Goal: Transaction & Acquisition: Purchase product/service

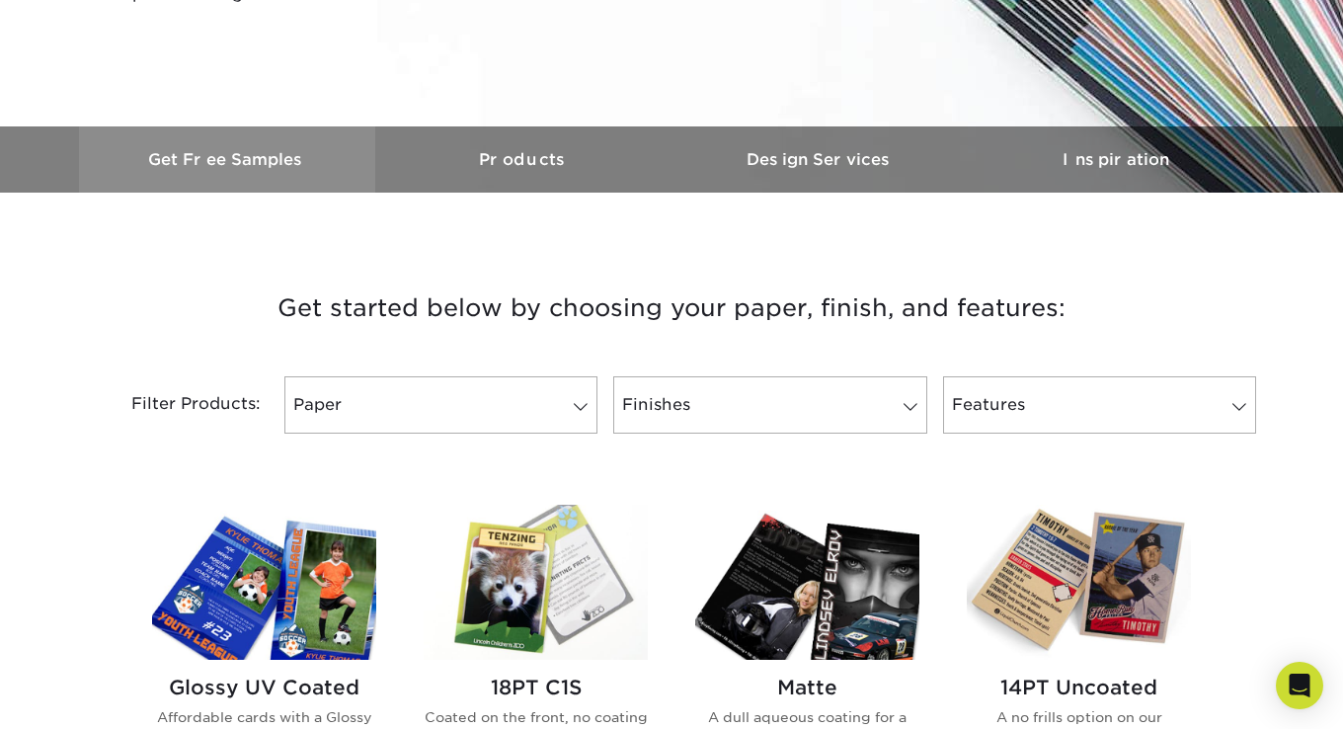
scroll to position [790, 0]
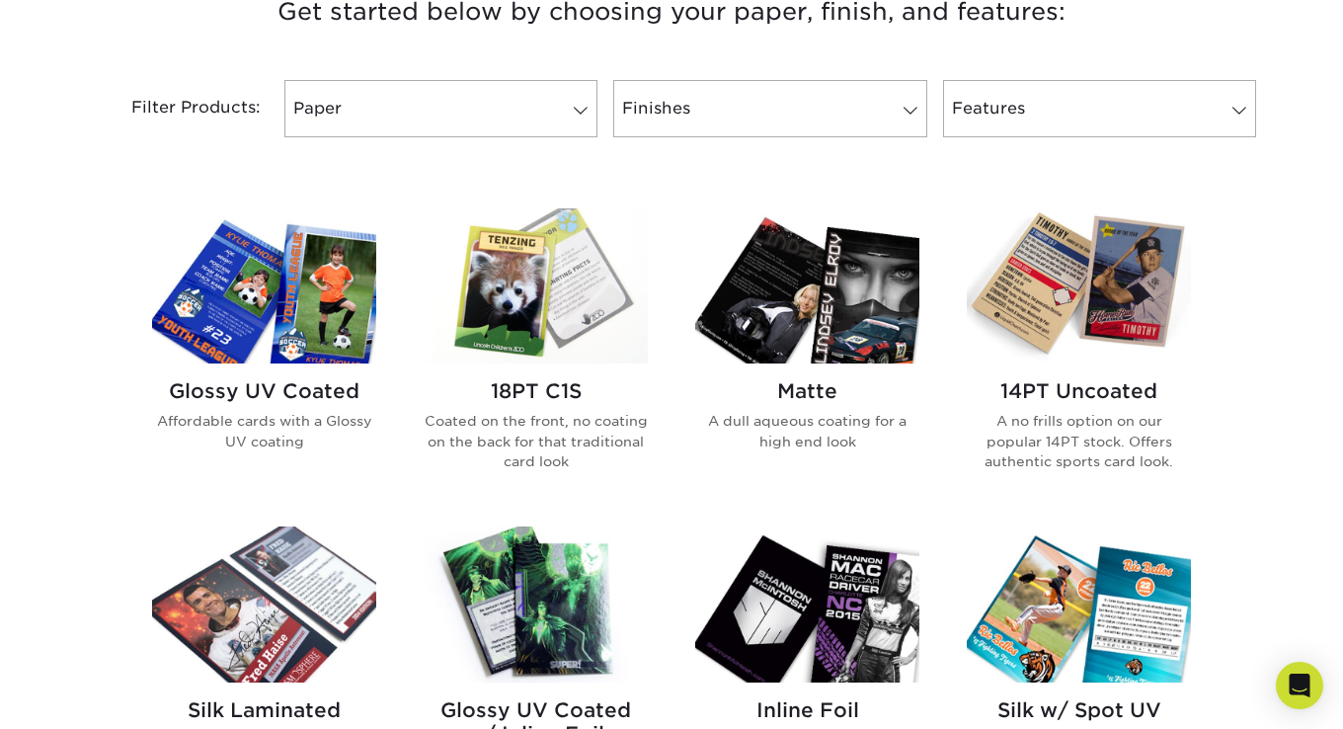
click at [536, 138] on div "Filter Products: Paper Filter by "Paper Type" Reset All Filters Apply Filters F…" at bounding box center [671, 120] width 1185 height 128
click at [529, 117] on link "Paper" at bounding box center [440, 108] width 313 height 57
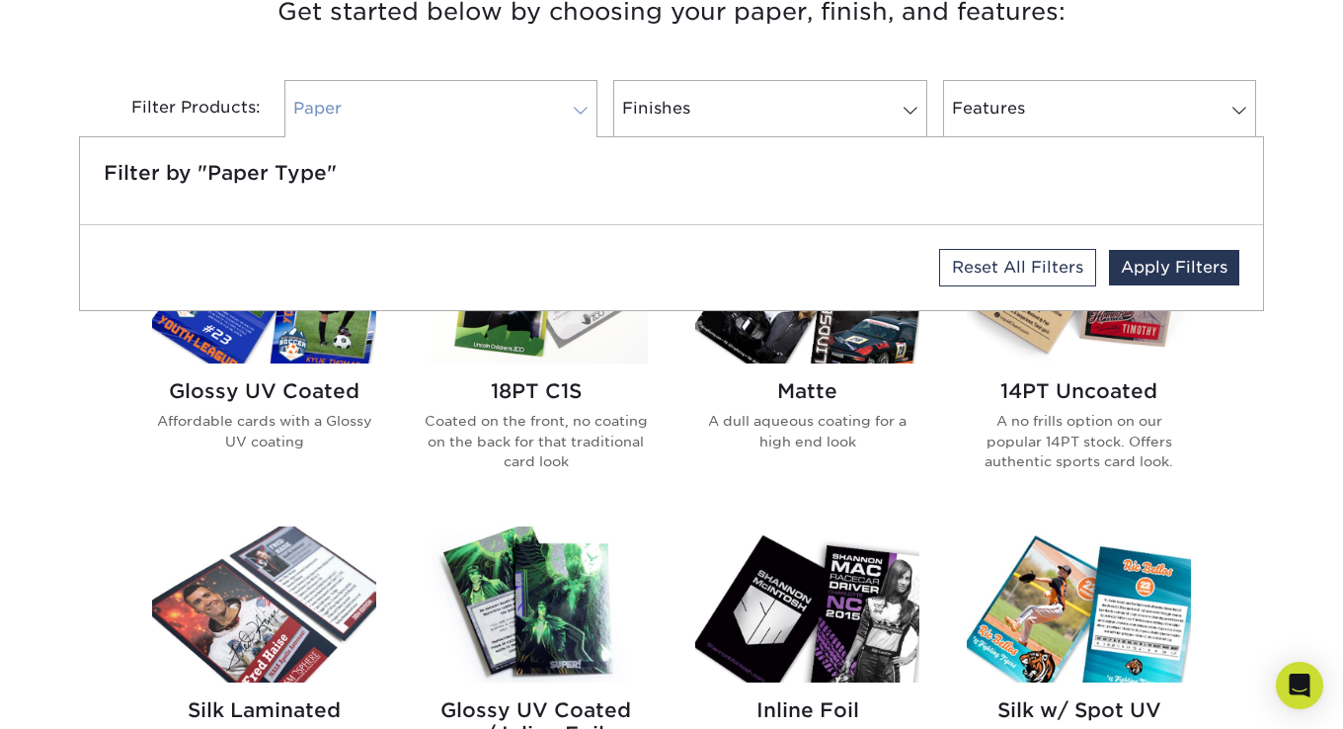
click at [538, 116] on link "Paper" at bounding box center [440, 108] width 313 height 57
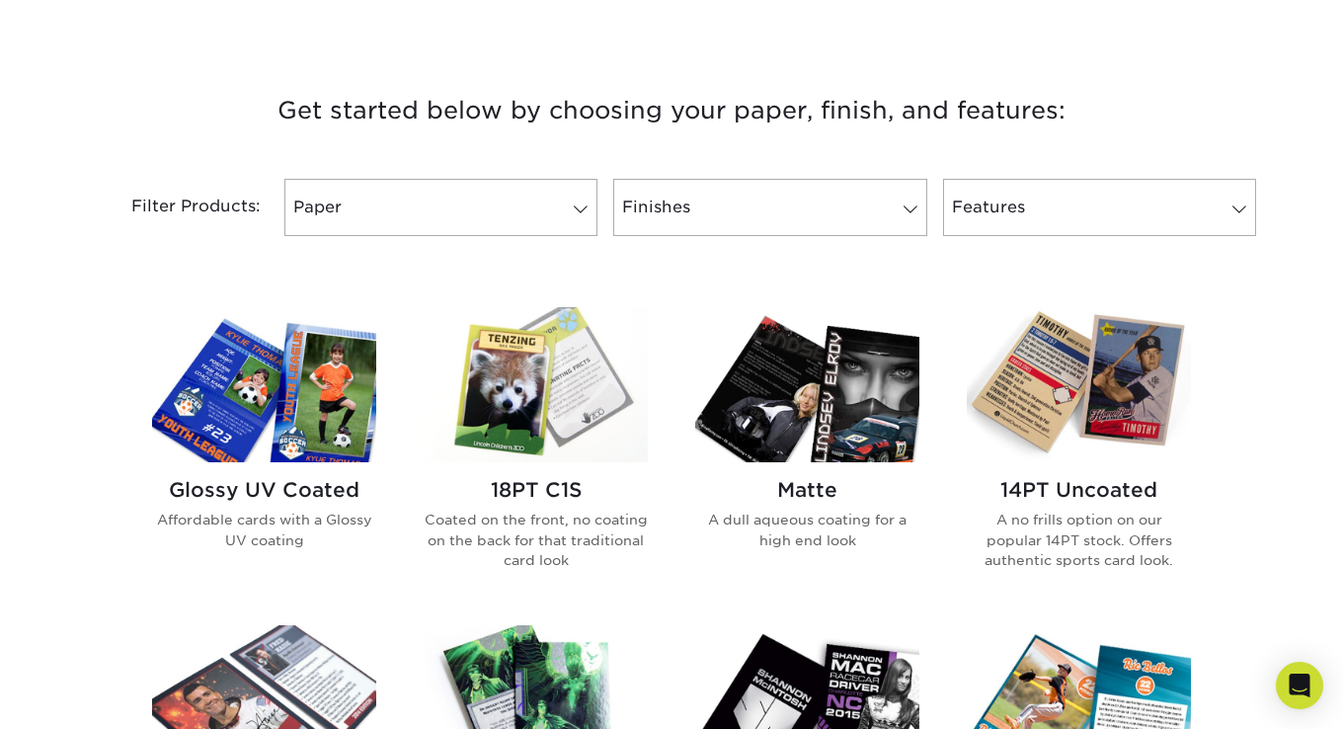
scroll to position [395, 0]
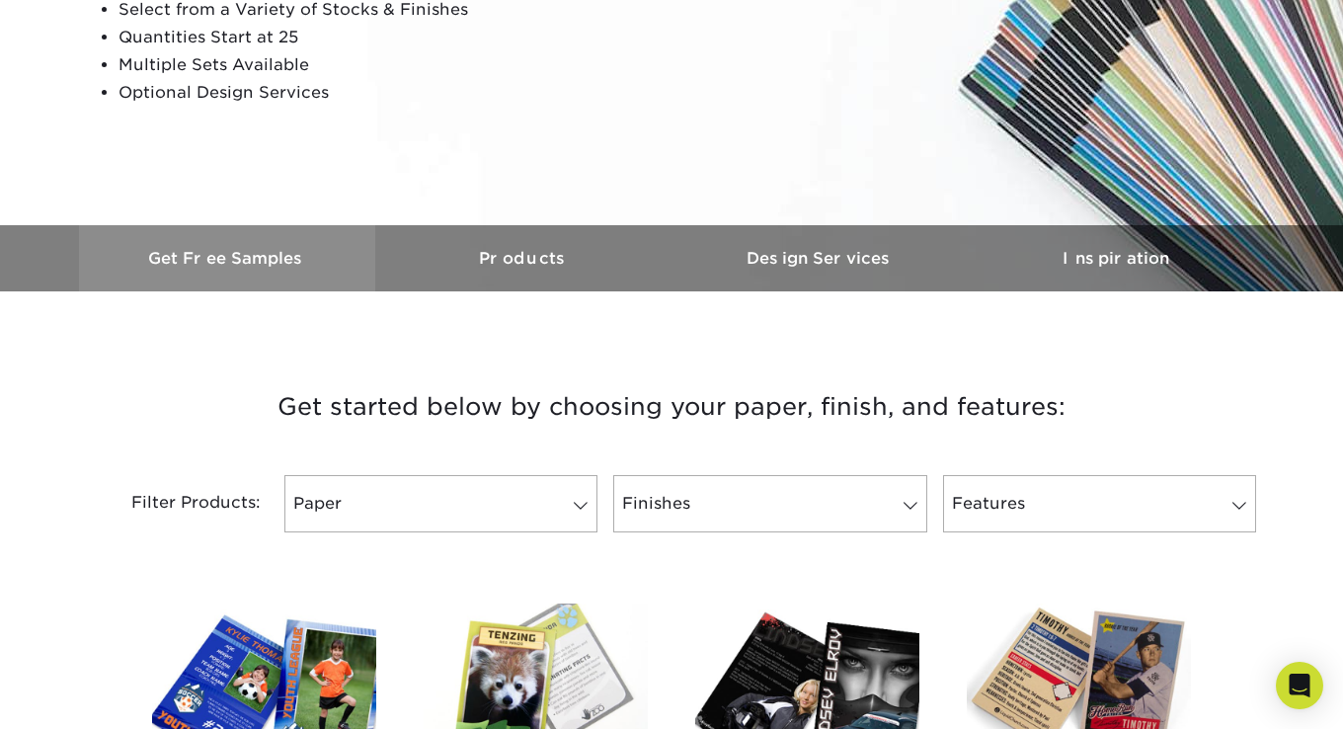
click at [250, 246] on link "Get Free Samples" at bounding box center [227, 258] width 296 height 66
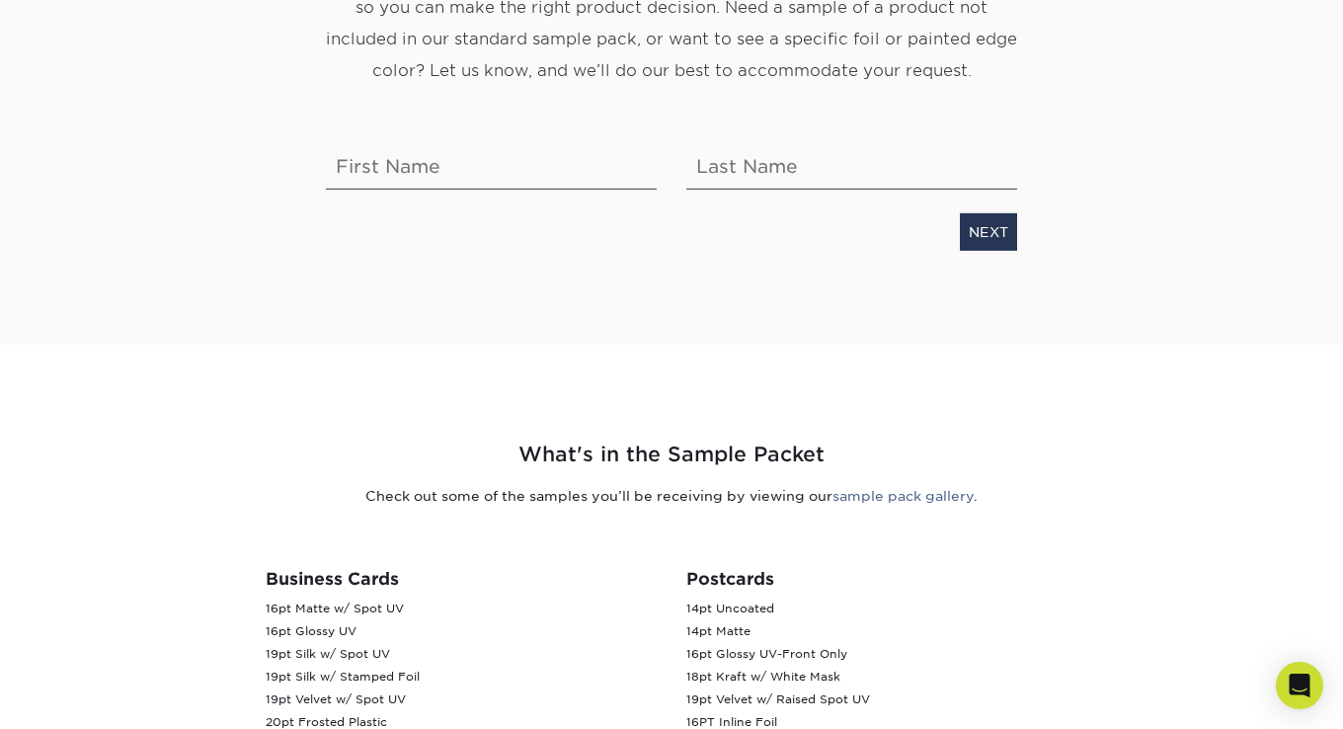
scroll to position [197, 0]
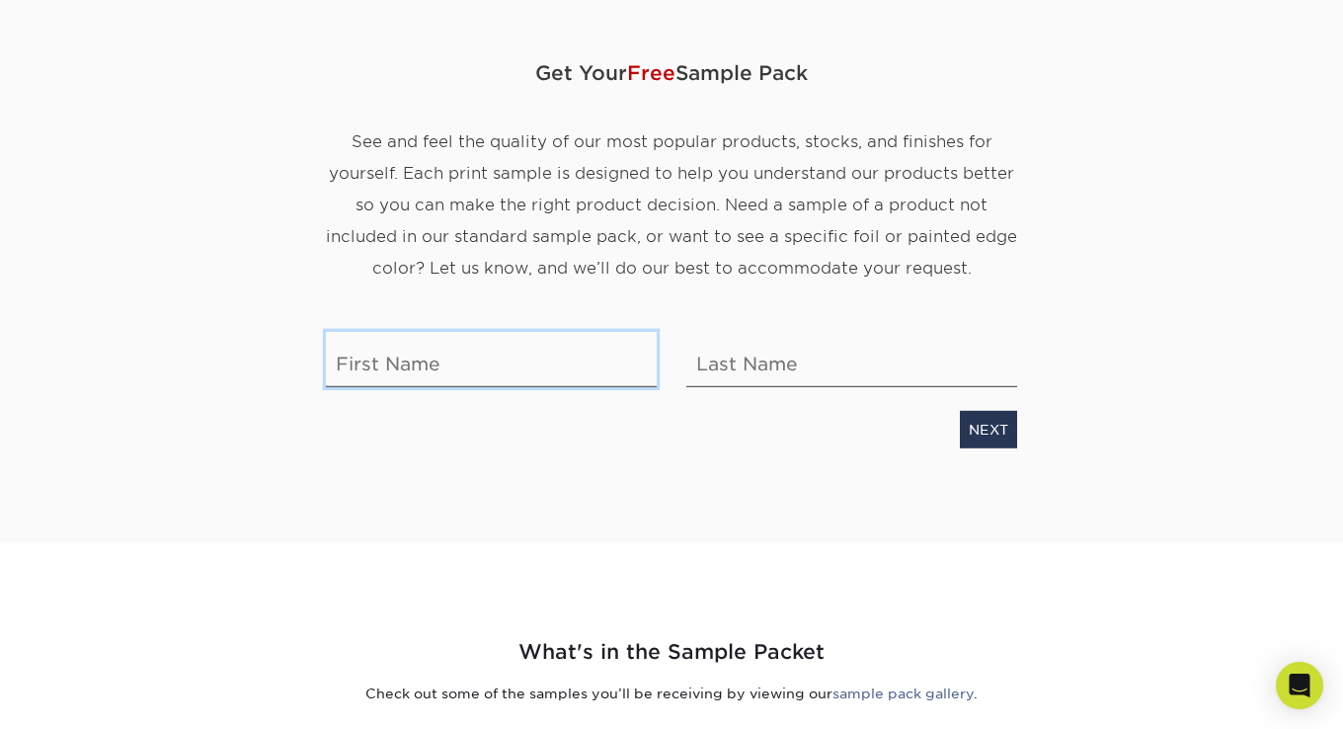
click at [594, 342] on input "text" at bounding box center [491, 358] width 331 height 55
type input "Anthony"
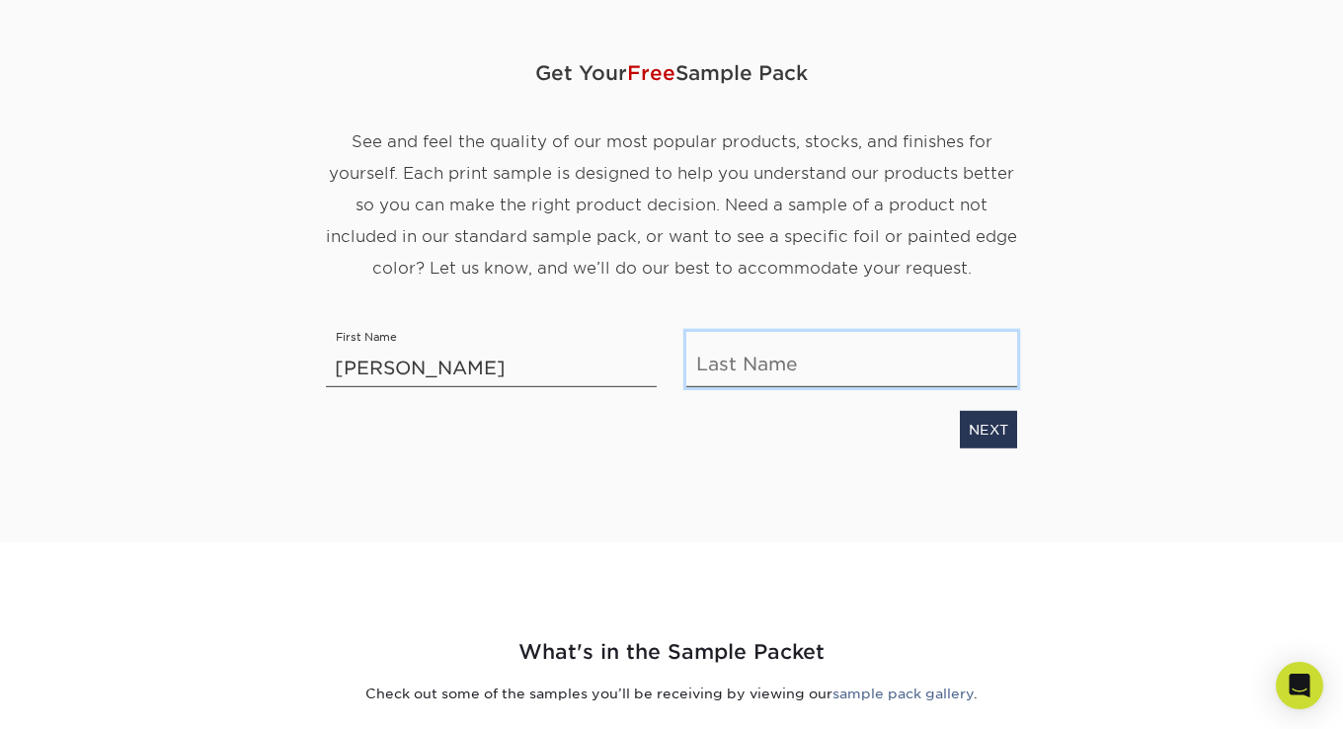
click at [821, 355] on input "text" at bounding box center [851, 358] width 331 height 55
type input "Vo"
click at [1093, 310] on div "Get Your Free Sample Pack See and feel the quality of our most popular products…" at bounding box center [671, 269] width 1155 height 547
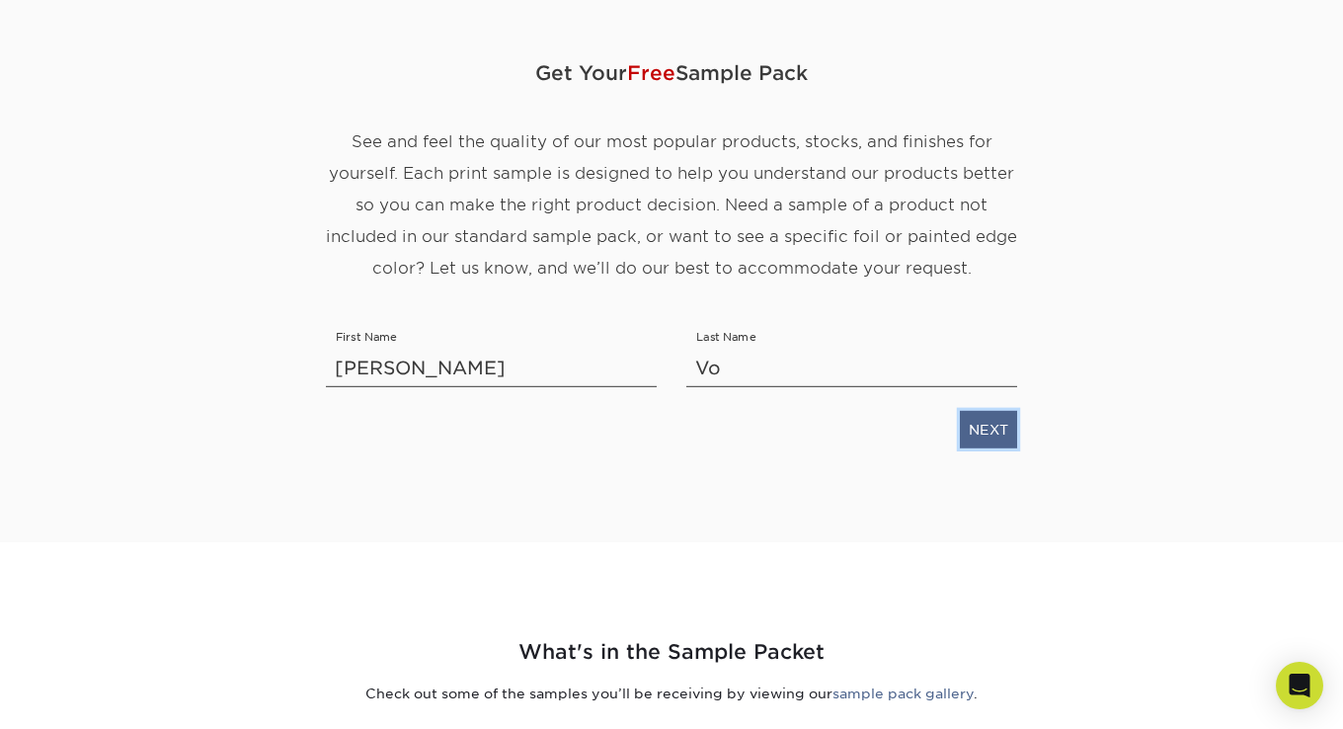
click at [999, 428] on link "NEXT" at bounding box center [988, 429] width 57 height 38
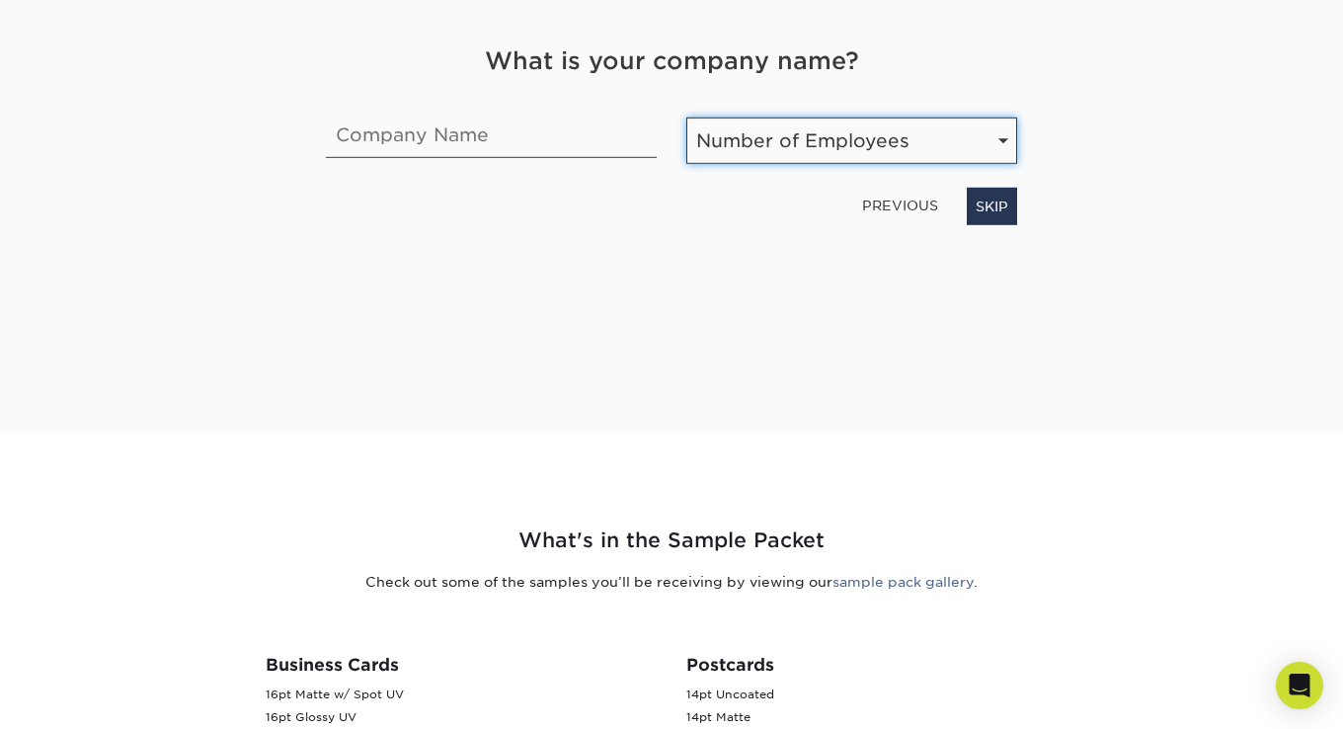
click at [792, 145] on select "Number of Employees Self-employed 1-10 employees 11-50 employees 51-200 employe…" at bounding box center [851, 140] width 331 height 46
select select "Self-employed"
click at [686, 117] on select "Number of Employees Self-employed 1-10 employees 11-50 employees 51-200 employe…" at bounding box center [851, 140] width 331 height 46
click at [842, 135] on select "Number of Employees Self-employed 1-10 employees 11-50 employees 51-200 employe…" at bounding box center [851, 140] width 331 height 46
drag, startPoint x: 842, startPoint y: 135, endPoint x: 769, endPoint y: 140, distance: 73.2
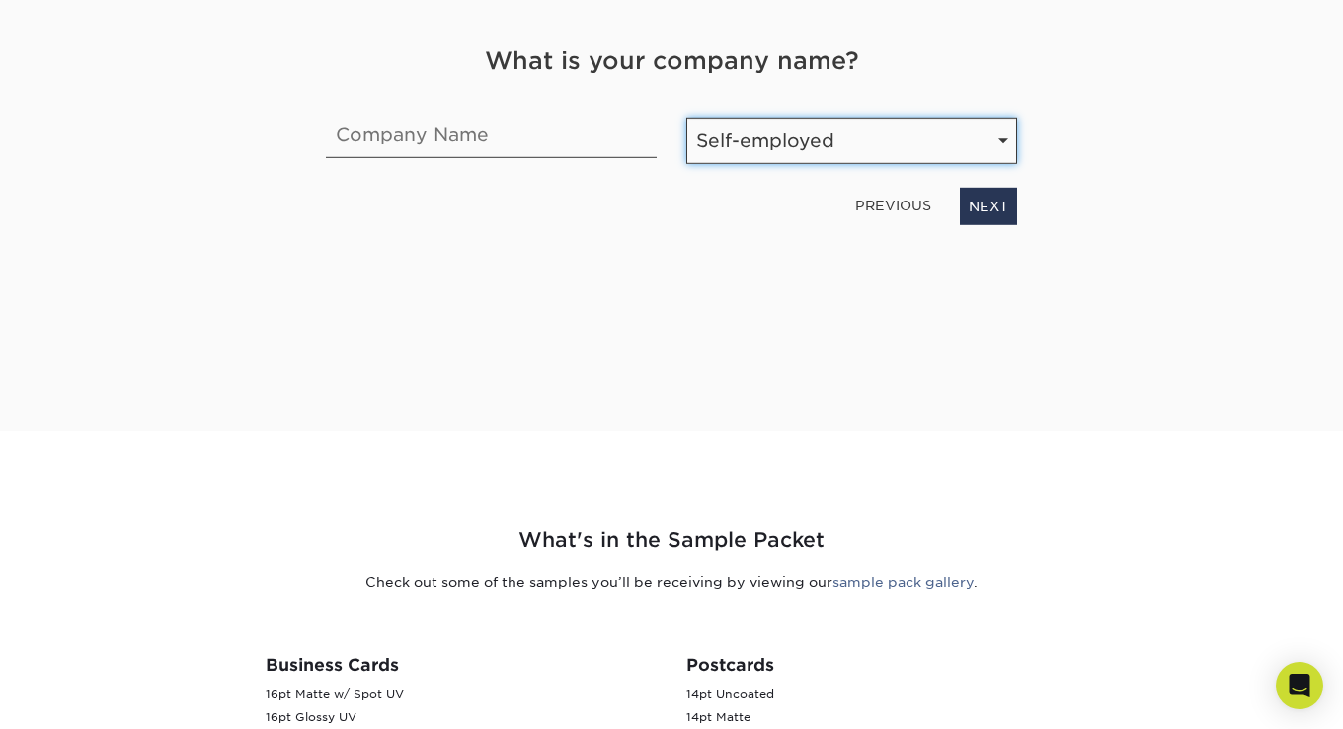
click at [842, 135] on select "Number of Employees Self-employed 1-10 employees 11-50 employees 51-200 employe…" at bounding box center [851, 140] width 331 height 46
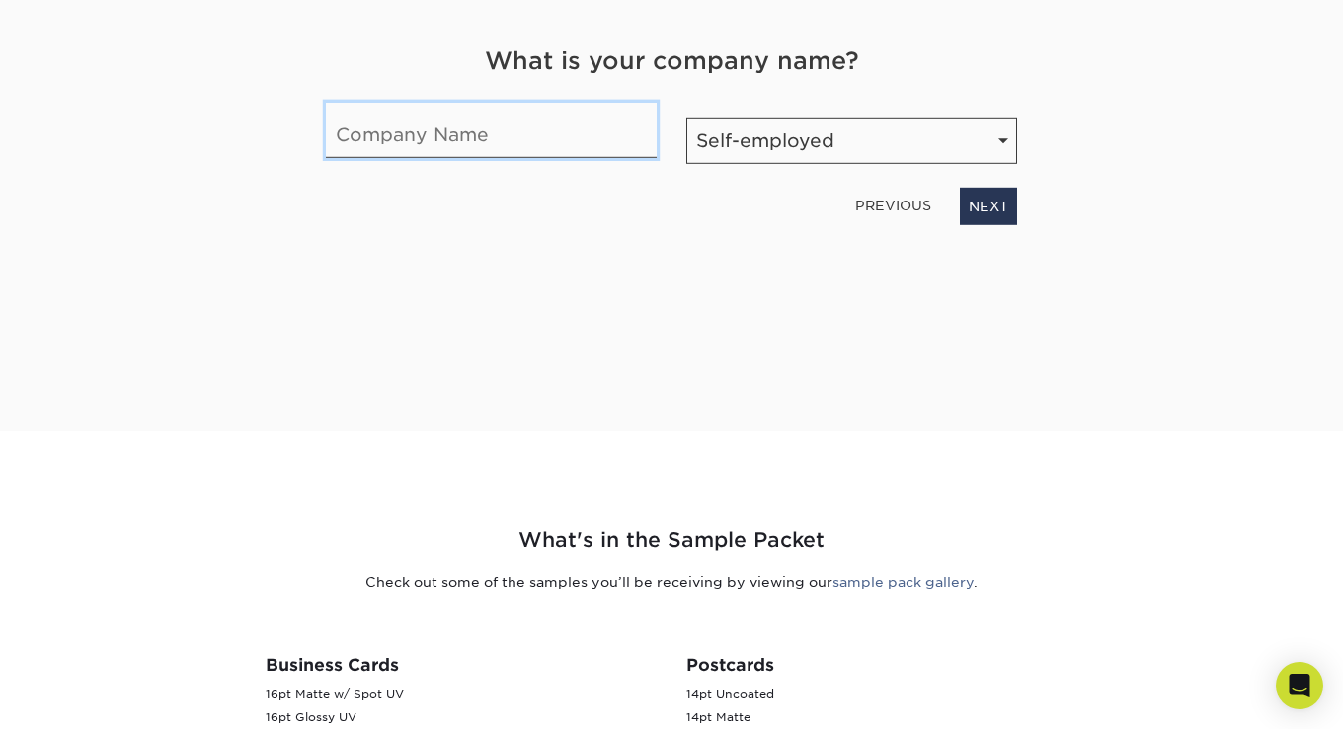
click at [493, 132] on input "text" at bounding box center [491, 129] width 331 height 55
type input "A"
type input "OU AIAA"
drag, startPoint x: 707, startPoint y: 314, endPoint x: 893, endPoint y: 274, distance: 190.0
click at [736, 307] on div "Get Your Free Sample Pack See and feel the quality of our most popular products…" at bounding box center [671, 134] width 691 height 500
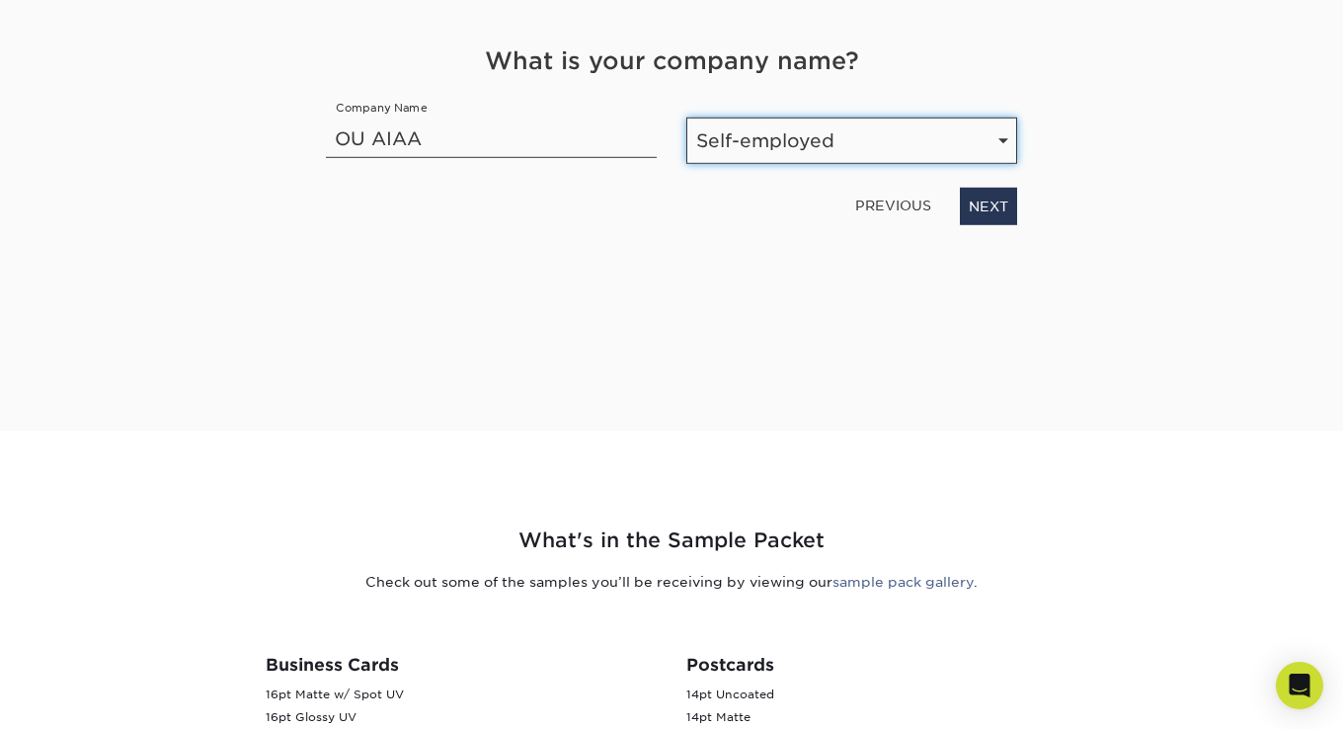
click at [846, 141] on select "Number of Employees Self-employed 1-10 employees 11-50 employees 51-200 employe…" at bounding box center [851, 140] width 331 height 46
drag, startPoint x: 846, startPoint y: 141, endPoint x: 878, endPoint y: 143, distance: 31.7
click at [846, 141] on select "Number of Employees Self-employed 1-10 employees 11-50 employees 51-200 employe…" at bounding box center [851, 140] width 331 height 46
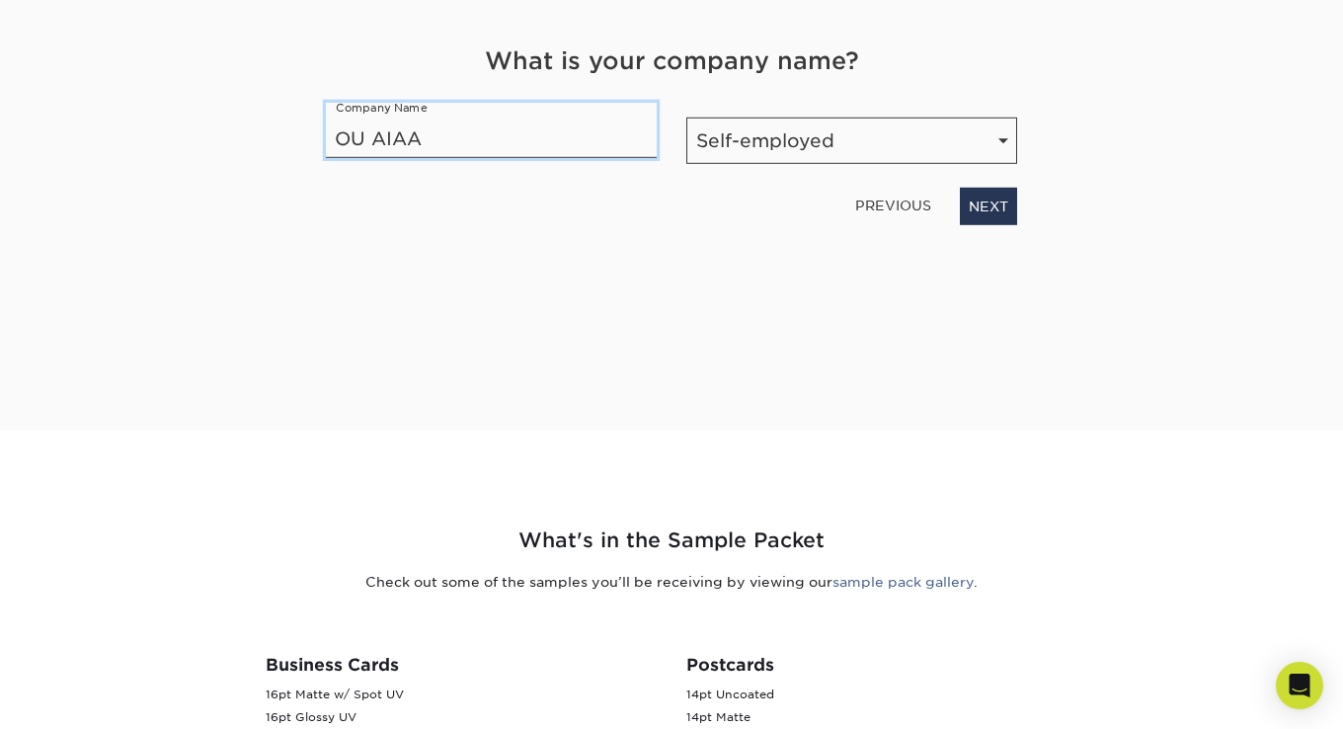
drag, startPoint x: 428, startPoint y: 133, endPoint x: 152, endPoint y: 115, distance: 276.1
click at [152, 115] on div "Get Your Free Sample Pack See and feel the quality of our most popular products…" at bounding box center [671, 157] width 1155 height 547
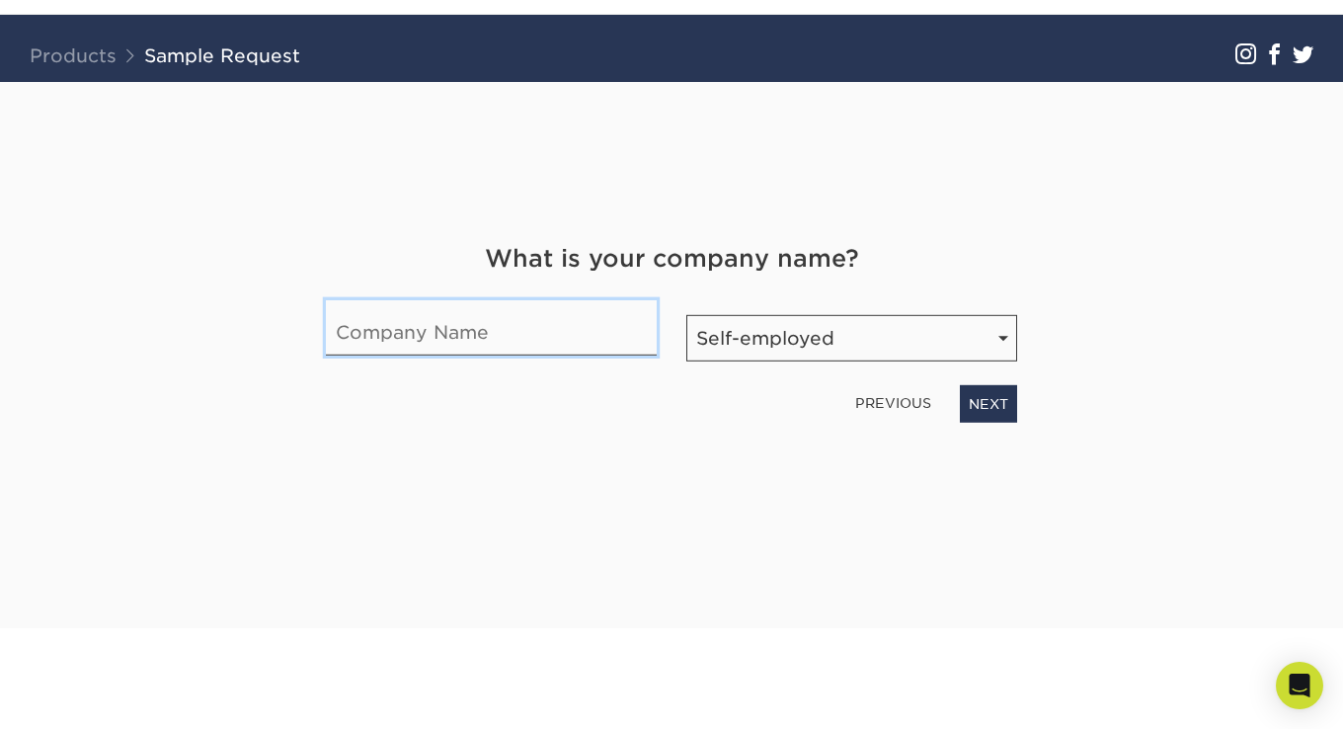
click at [388, 338] on input "text" at bounding box center [491, 326] width 331 height 55
type input "T"
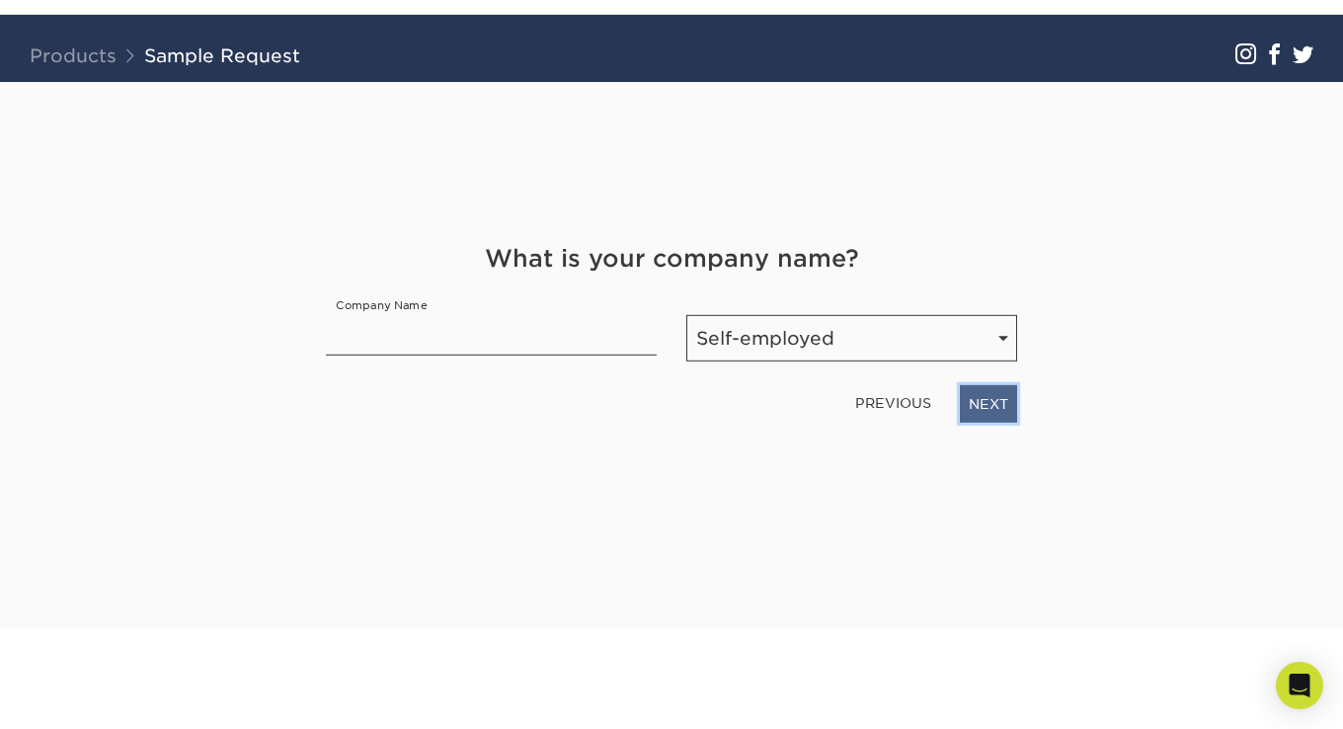
click at [1012, 397] on link "NEXT" at bounding box center [988, 403] width 57 height 38
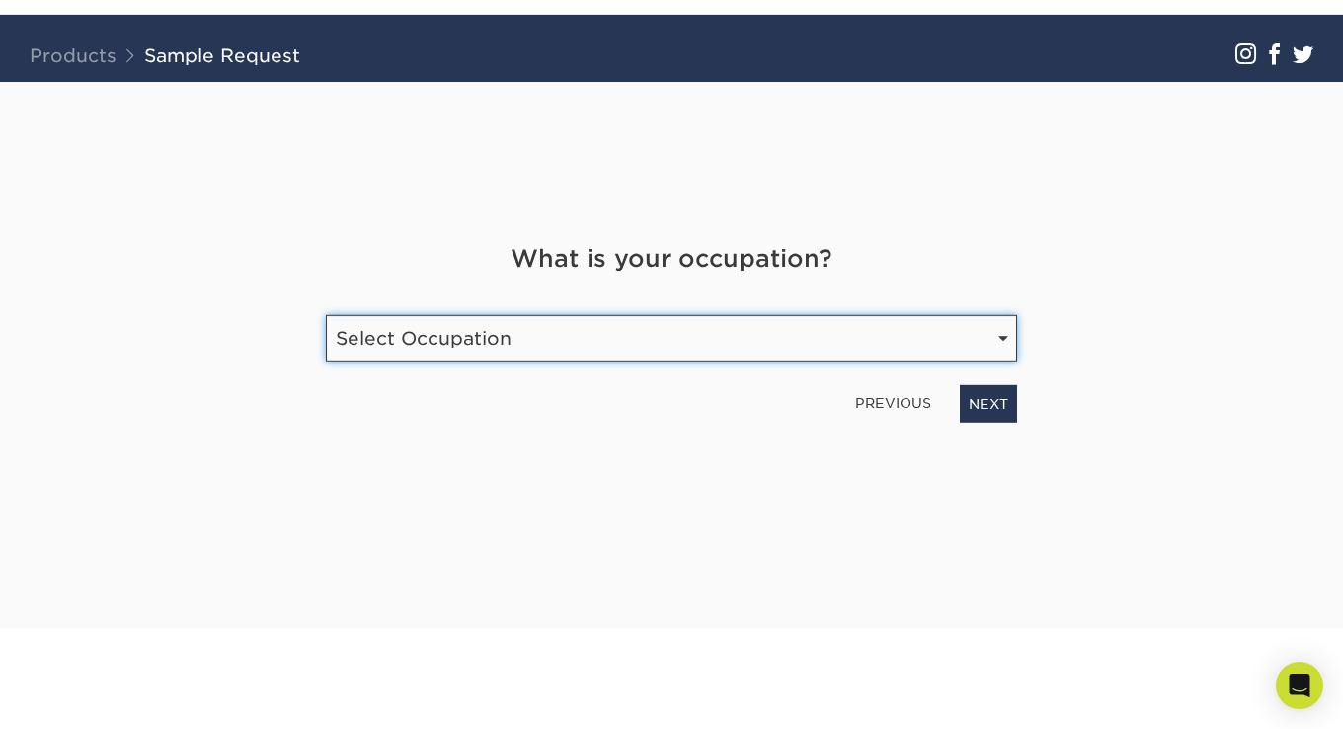
click at [638, 338] on select "Select Occupation Agency Automotive Blogger Cleaning Services Construction Educ…" at bounding box center [671, 337] width 691 height 46
select select "Student"
click at [326, 314] on select "Select Occupation Agency Automotive Blogger Cleaning Services Construction Educ…" at bounding box center [671, 337] width 691 height 46
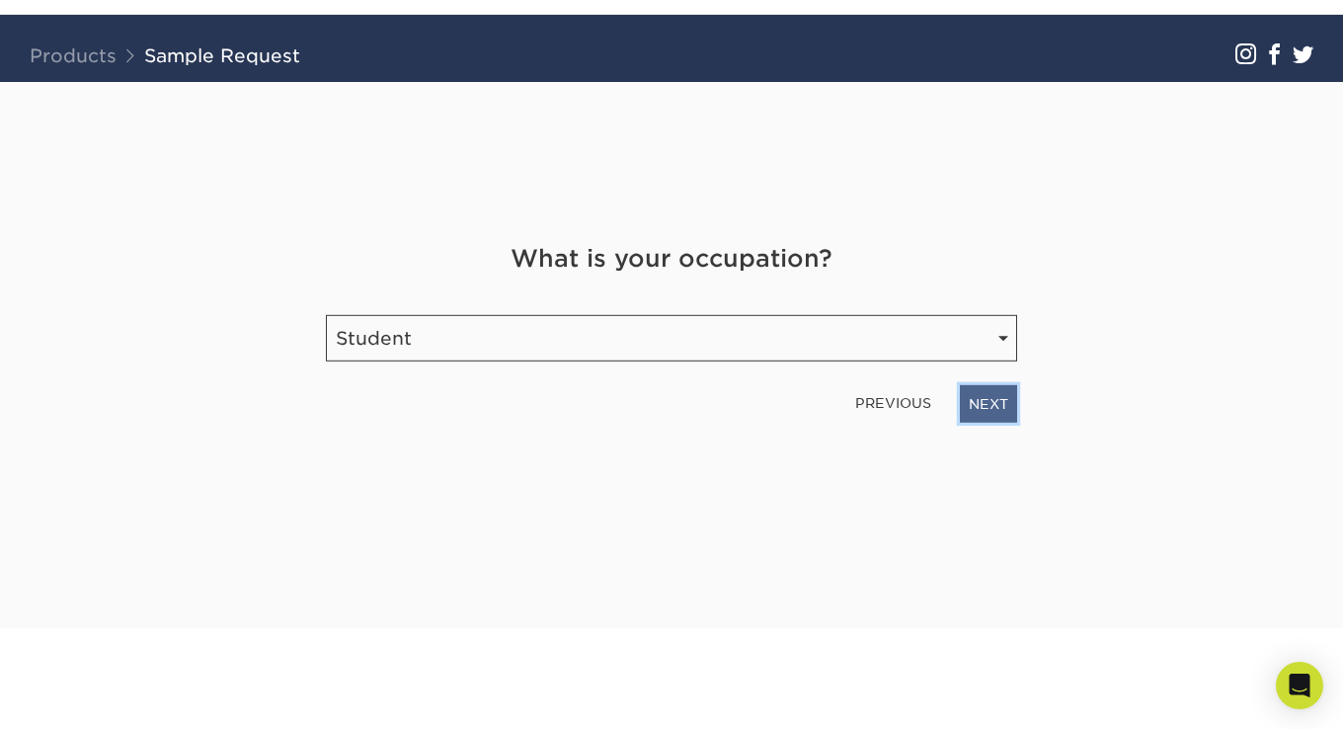
click at [995, 406] on link "NEXT" at bounding box center [988, 403] width 57 height 38
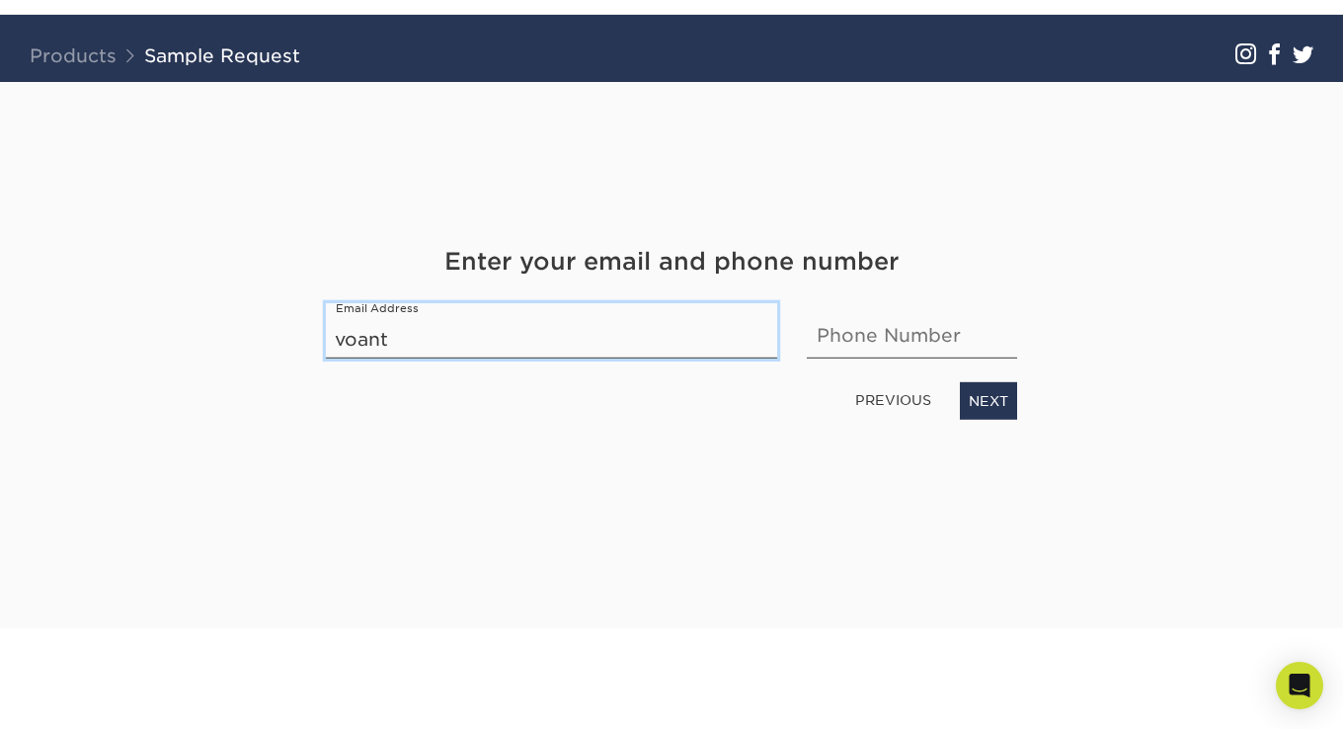
type input "voanthonyy8@gmail.com"
type input "4693285932"
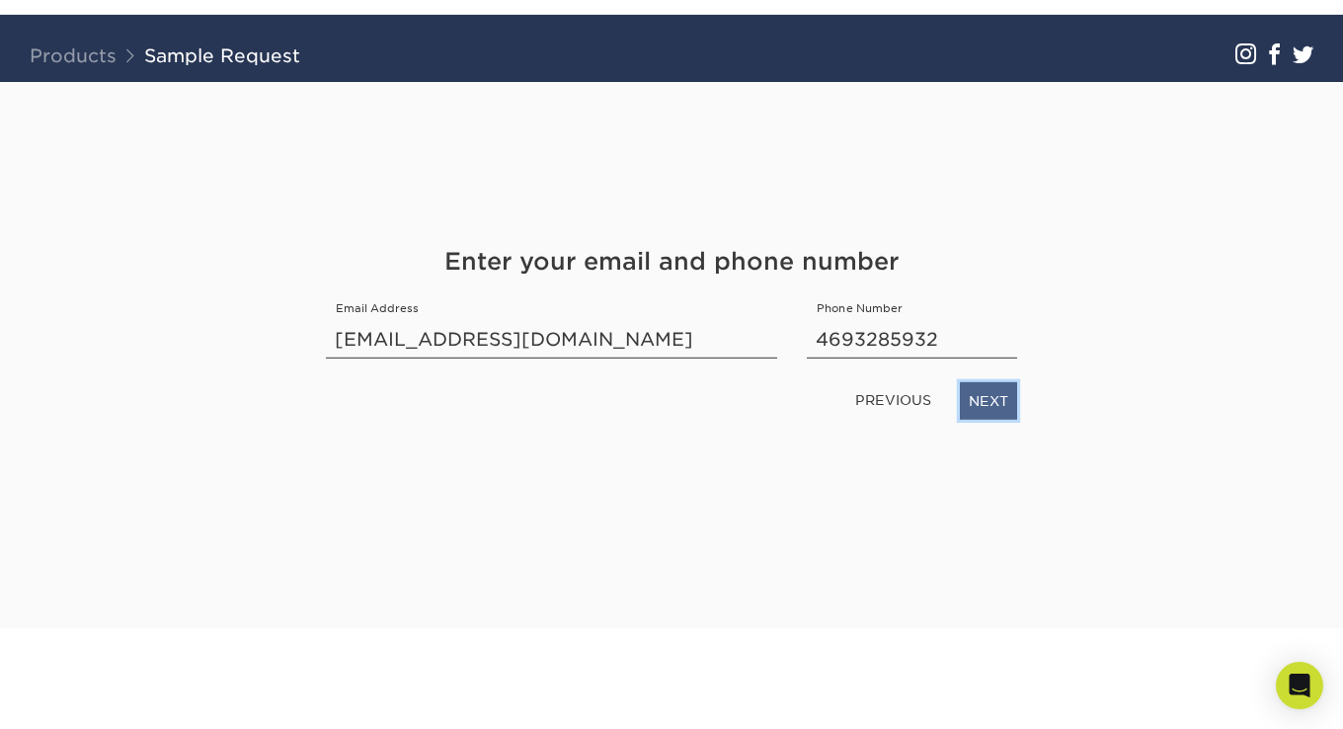
click at [997, 405] on link "NEXT" at bounding box center [988, 400] width 57 height 38
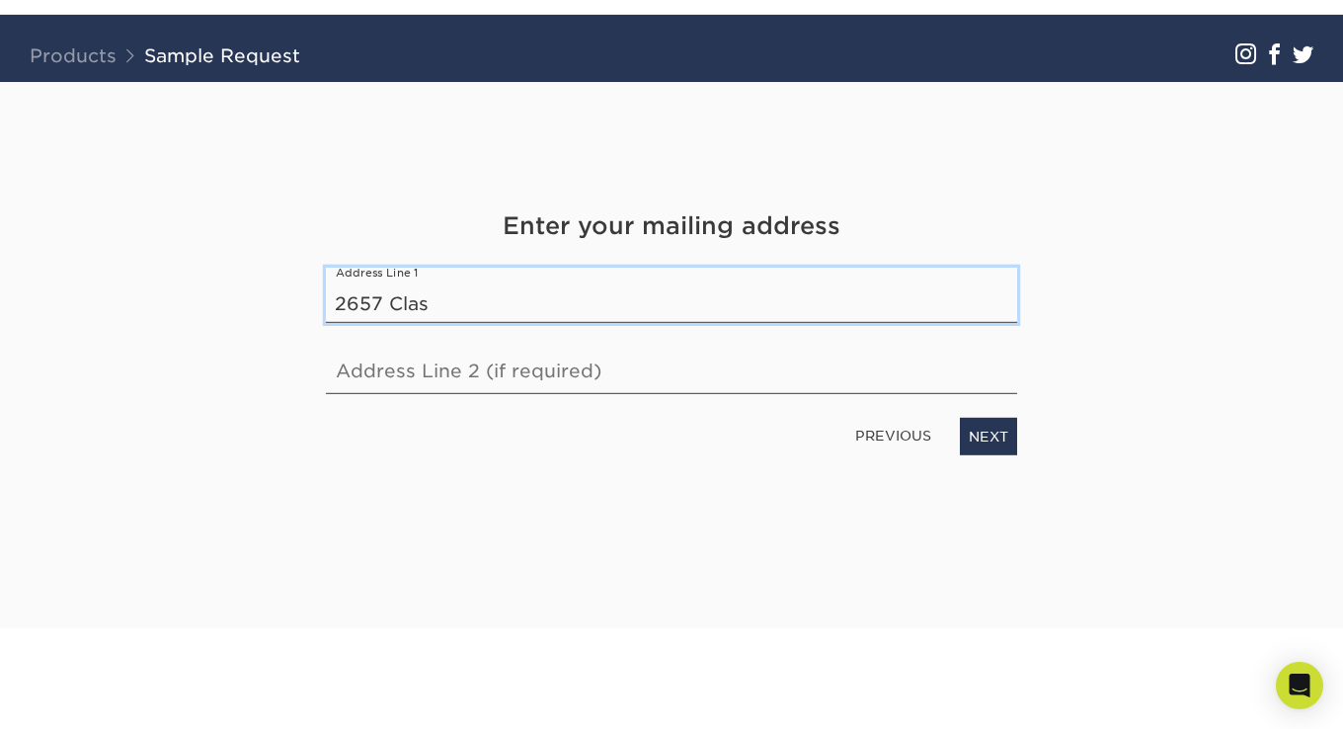
type input "2657 Classen Boulevard APT J308"
click at [577, 419] on div "PREVIOUS NEXT" at bounding box center [671, 431] width 721 height 45
click at [980, 440] on link "NEXT" at bounding box center [988, 436] width 57 height 38
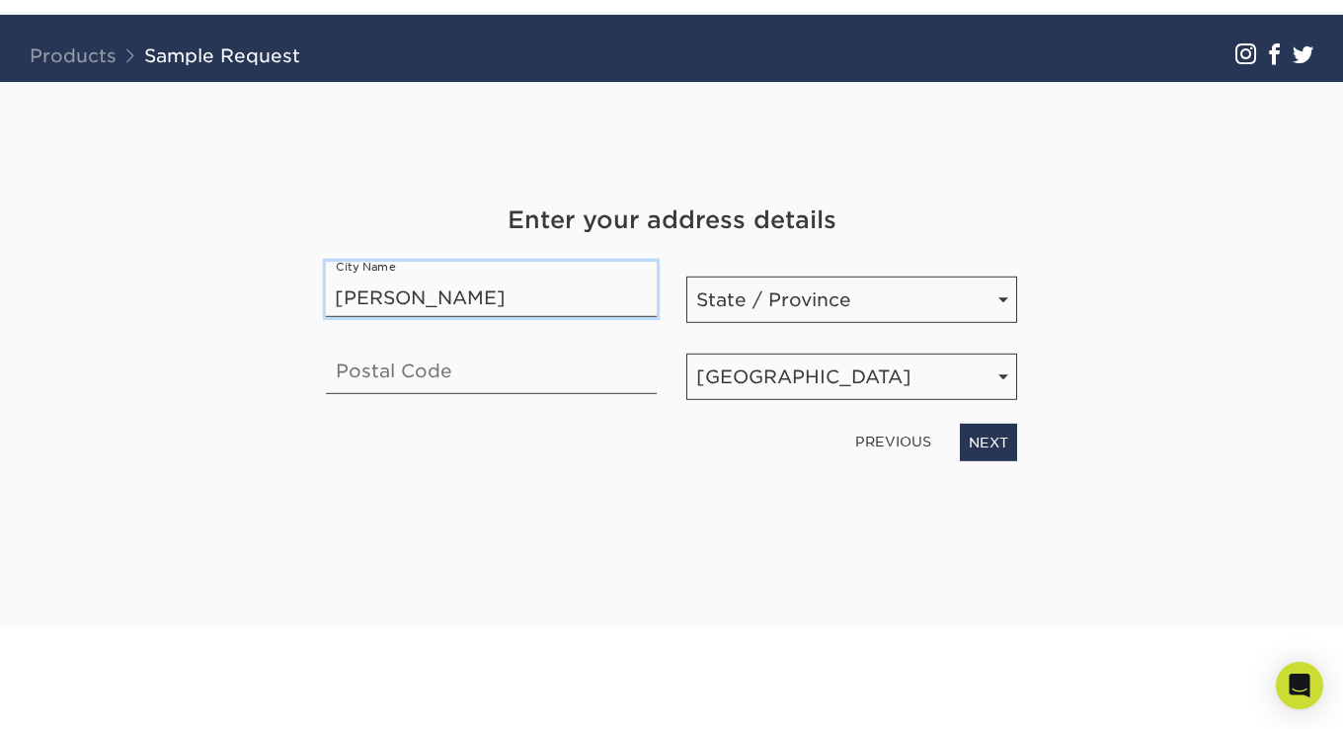
type input "Norman"
drag, startPoint x: 449, startPoint y: 238, endPoint x: 742, endPoint y: 274, distance: 295.4
click at [467, 237] on div "Enter your address details" at bounding box center [671, 230] width 721 height 59
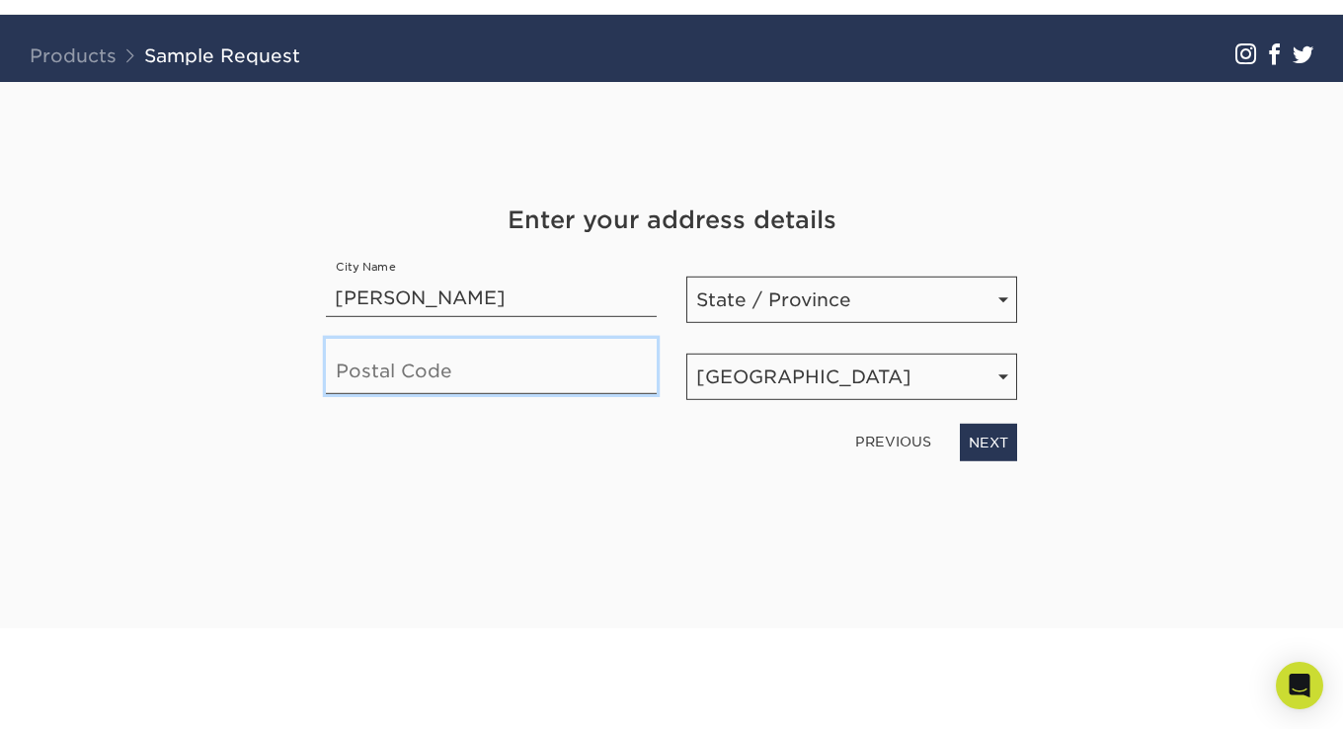
click at [504, 371] on input "text" at bounding box center [491, 365] width 331 height 55
type input "73071"
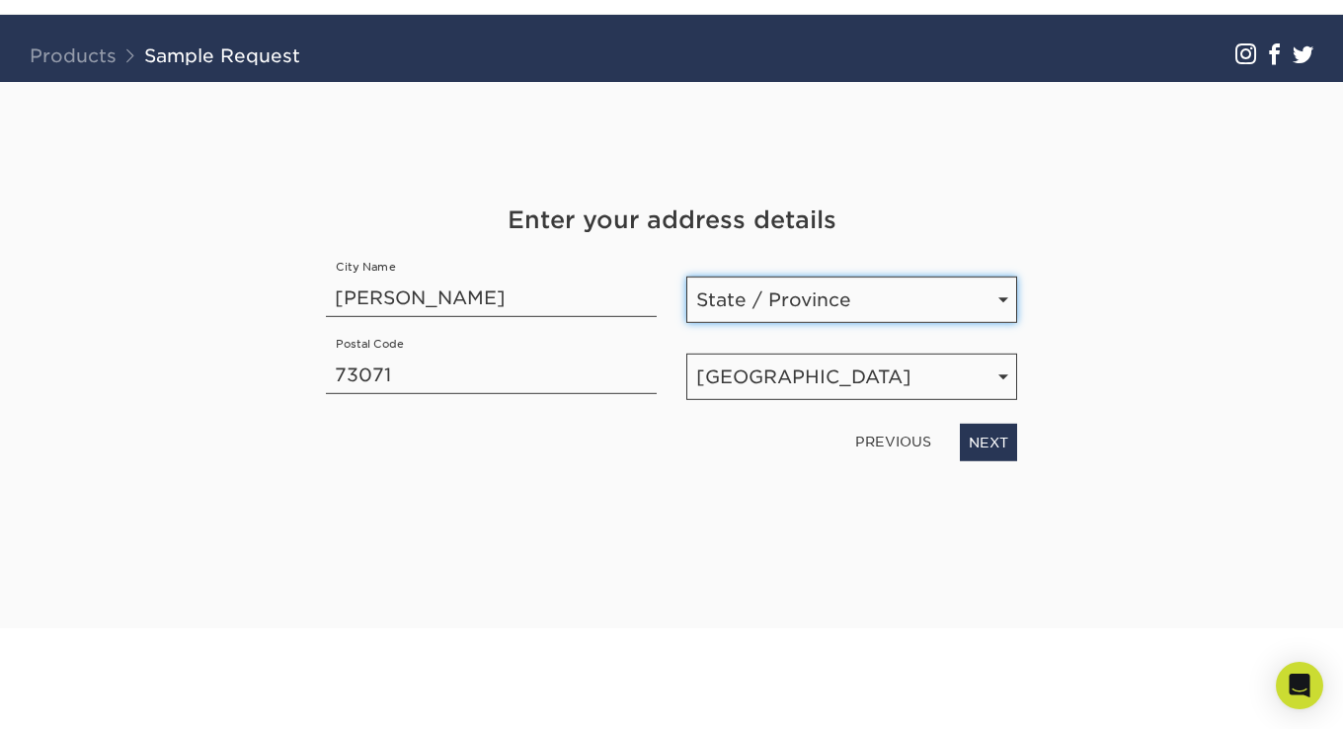
click at [797, 295] on select "State / Province Alabama Alaska Arizona Arkansas California Colorado Connecticu…" at bounding box center [851, 298] width 331 height 46
select select "OK"
click at [686, 275] on select "State / Province Alabama Alaska Arizona Arkansas California Colorado Connecticu…" at bounding box center [851, 298] width 331 height 46
click at [1106, 385] on div "Get Your Free Sample Pack See and feel the quality of our most popular products…" at bounding box center [671, 355] width 1155 height 547
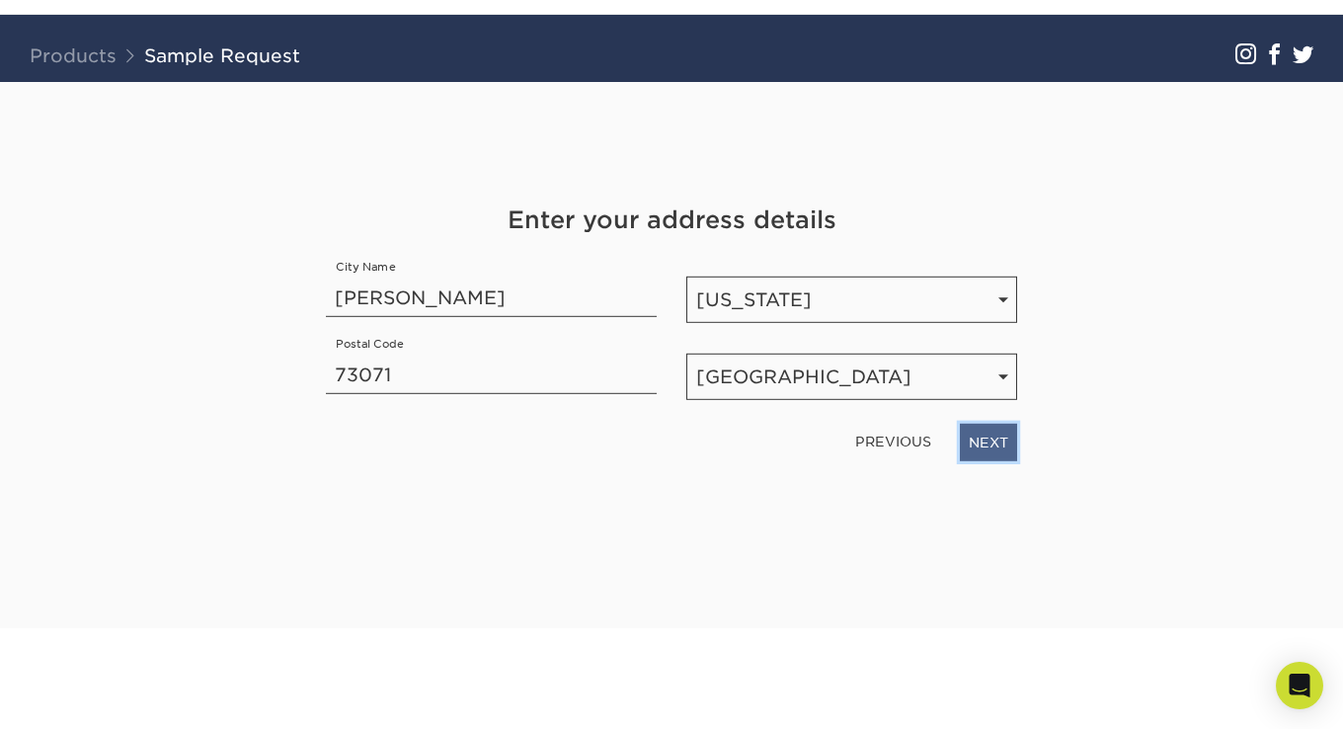
click at [1003, 447] on link "NEXT" at bounding box center [988, 442] width 57 height 38
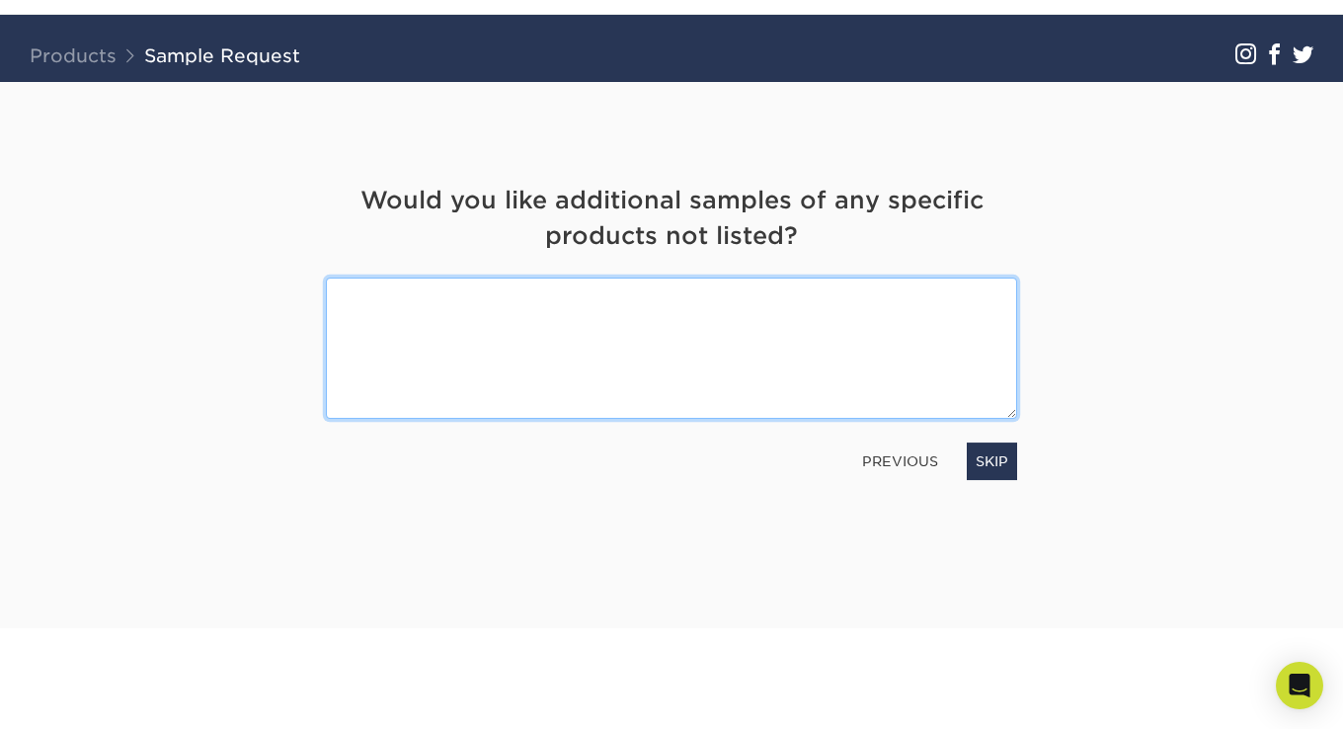
click at [762, 309] on textarea at bounding box center [671, 347] width 691 height 141
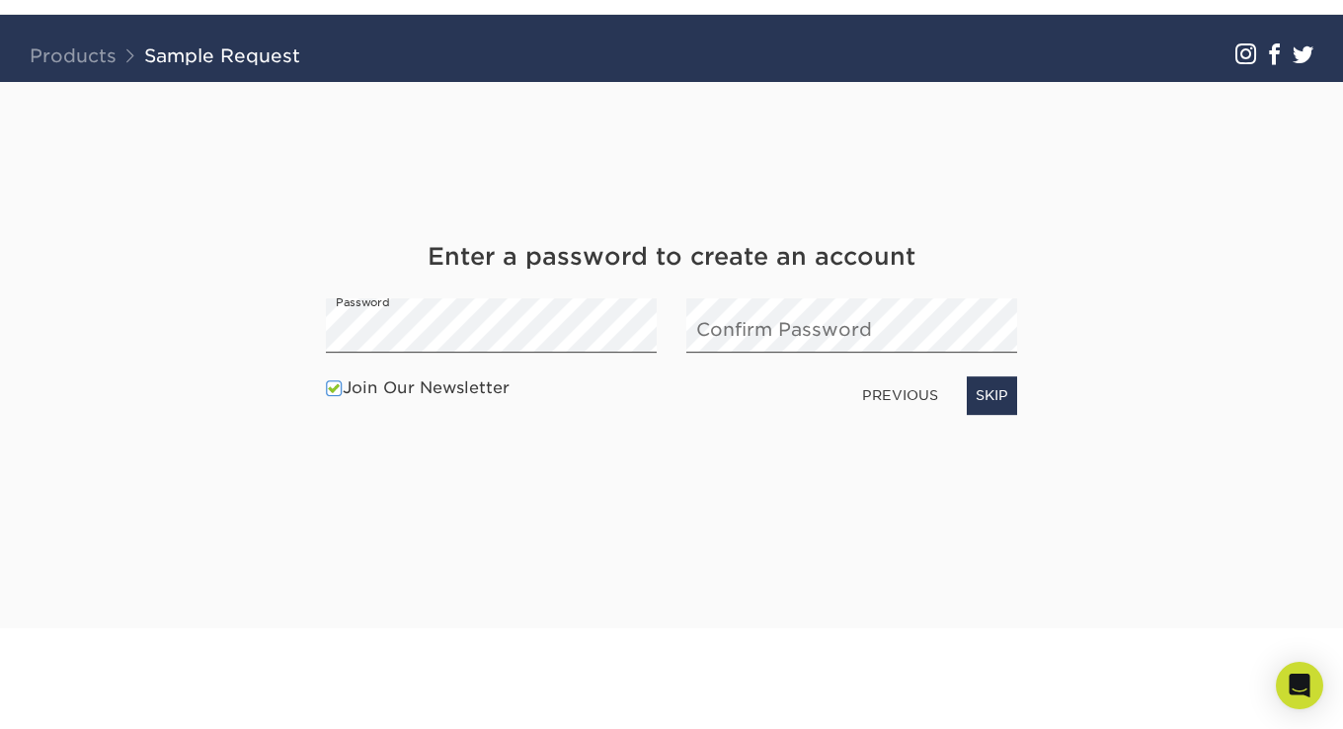
click at [901, 394] on link "PREVIOUS" at bounding box center [900, 395] width 92 height 32
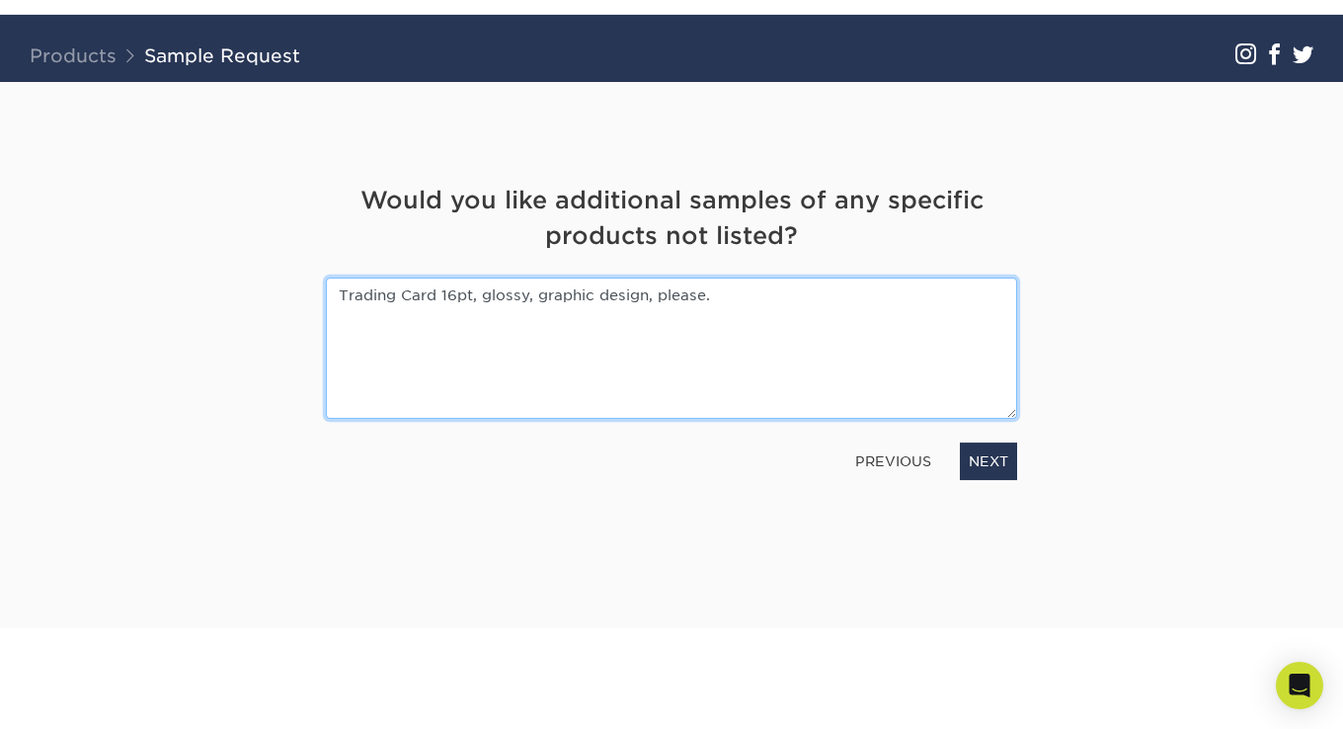
click at [391, 324] on textarea "Trading Card 16pt, glossy, graphic design, please." at bounding box center [671, 347] width 691 height 141
click at [730, 294] on textarea "Trading Card 16pt, glossy, graphic design, please." at bounding box center [671, 347] width 691 height 141
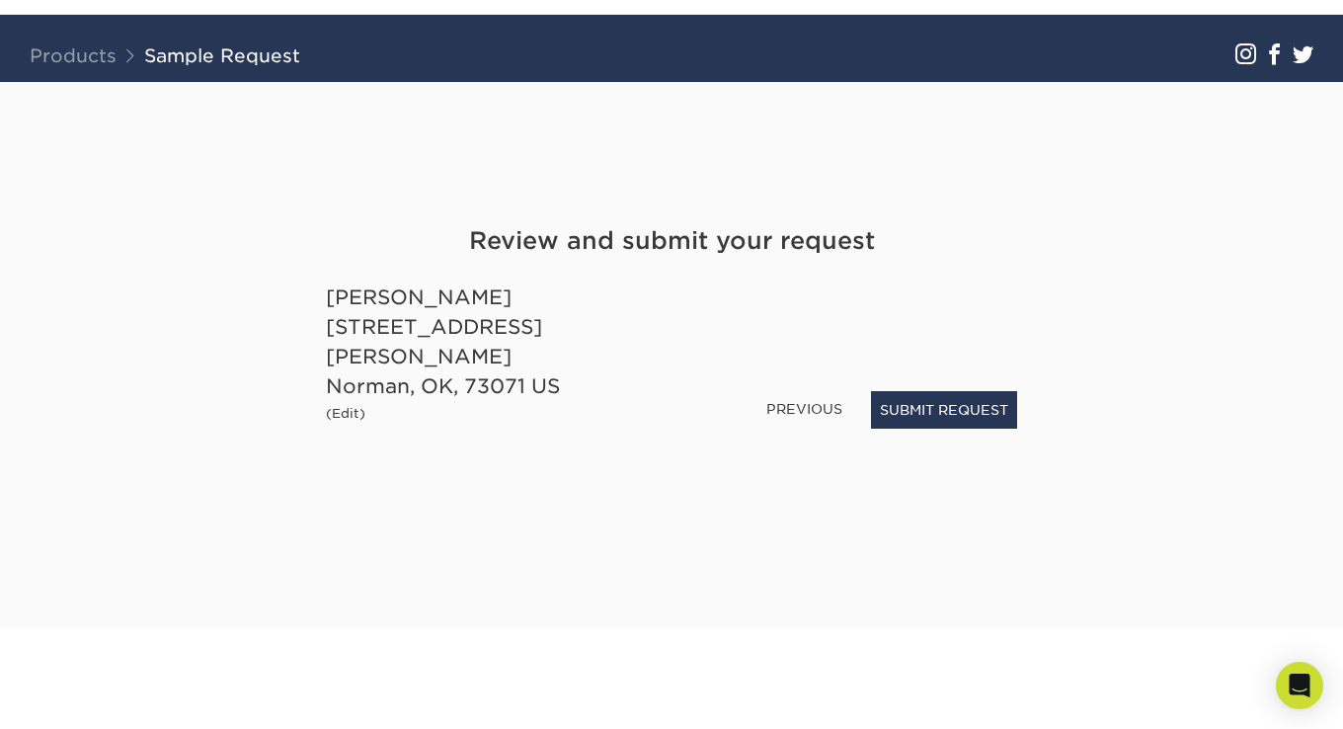
click at [783, 410] on link "PREVIOUS" at bounding box center [804, 409] width 92 height 32
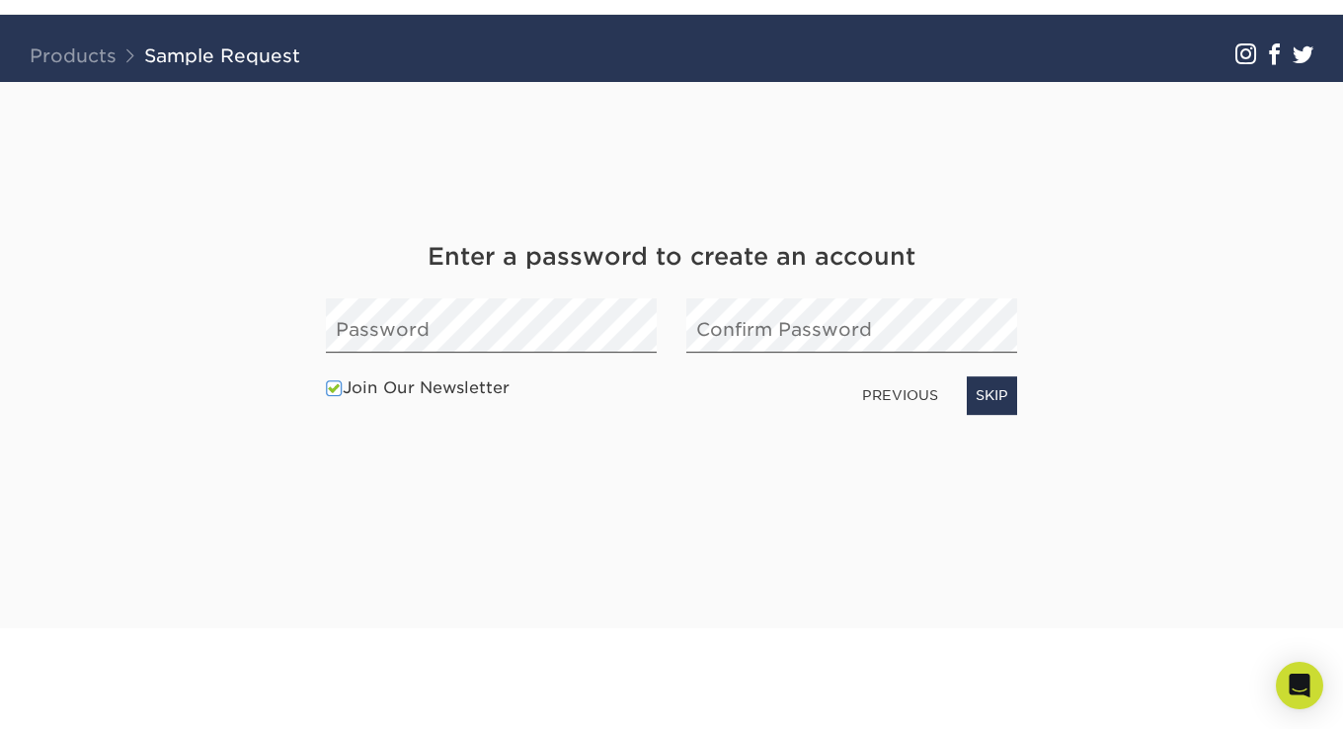
click at [886, 397] on link "PREVIOUS" at bounding box center [900, 395] width 92 height 32
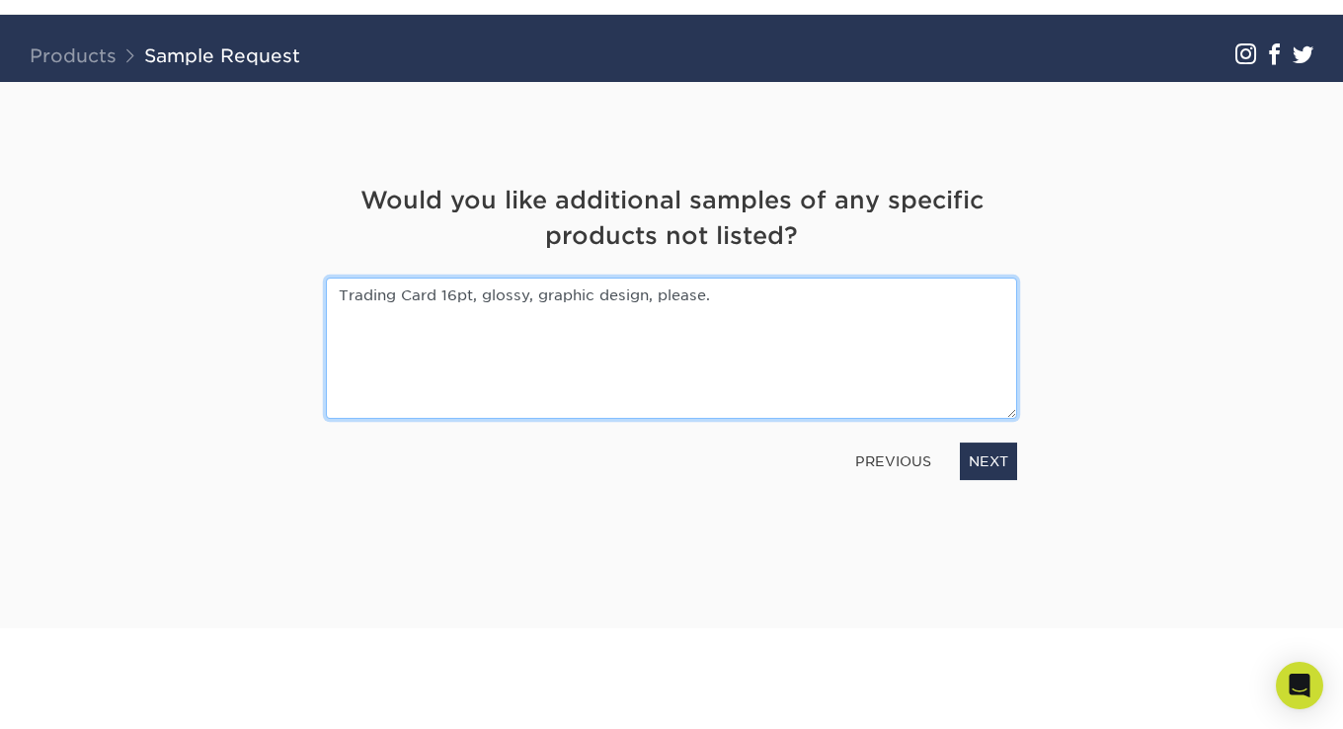
click at [698, 306] on textarea "Trading Card 16pt, glossy, graphic design, please." at bounding box center [671, 347] width 691 height 141
click at [745, 304] on textarea "Trading Card 16pt, glossy, graphic design, please." at bounding box center [671, 347] width 691 height 141
type textarea "Trading Card 16pt, glossy, graphic design. & Trading card matte, graphic design…"
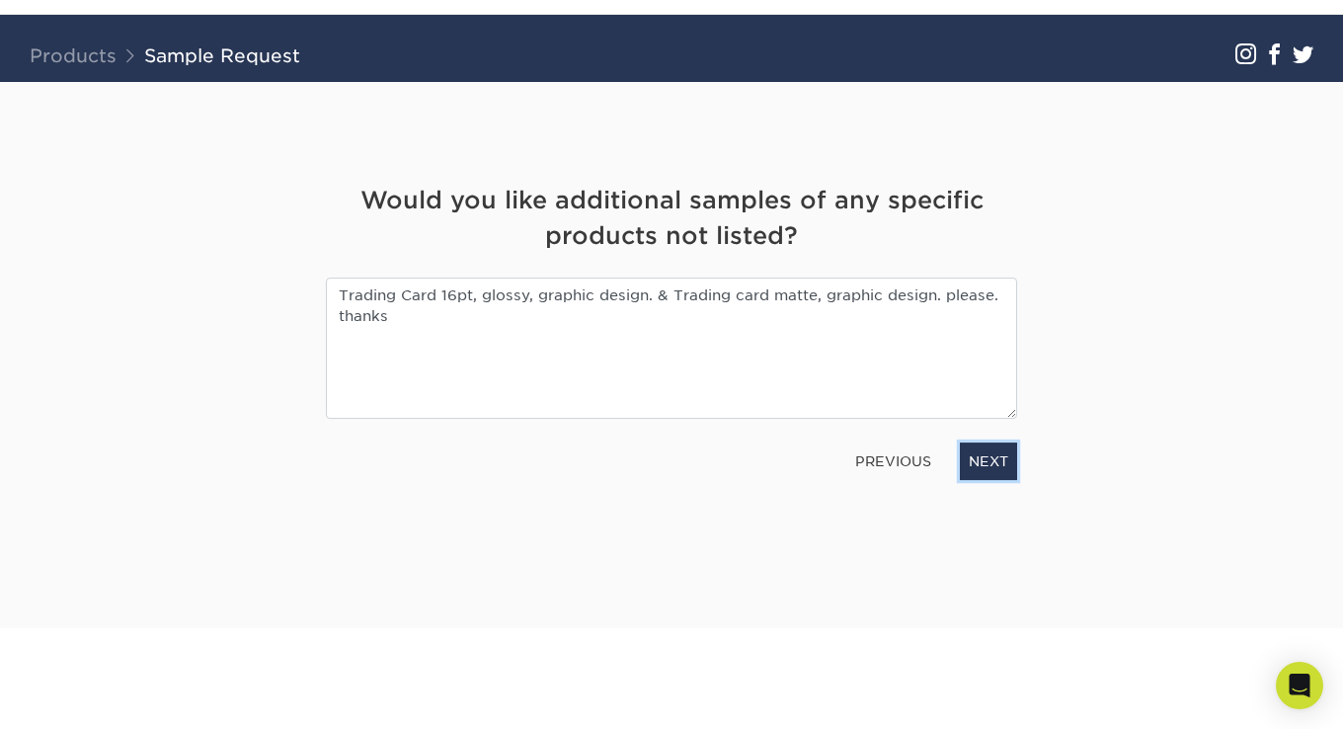
click at [983, 463] on link "NEXT" at bounding box center [988, 461] width 57 height 38
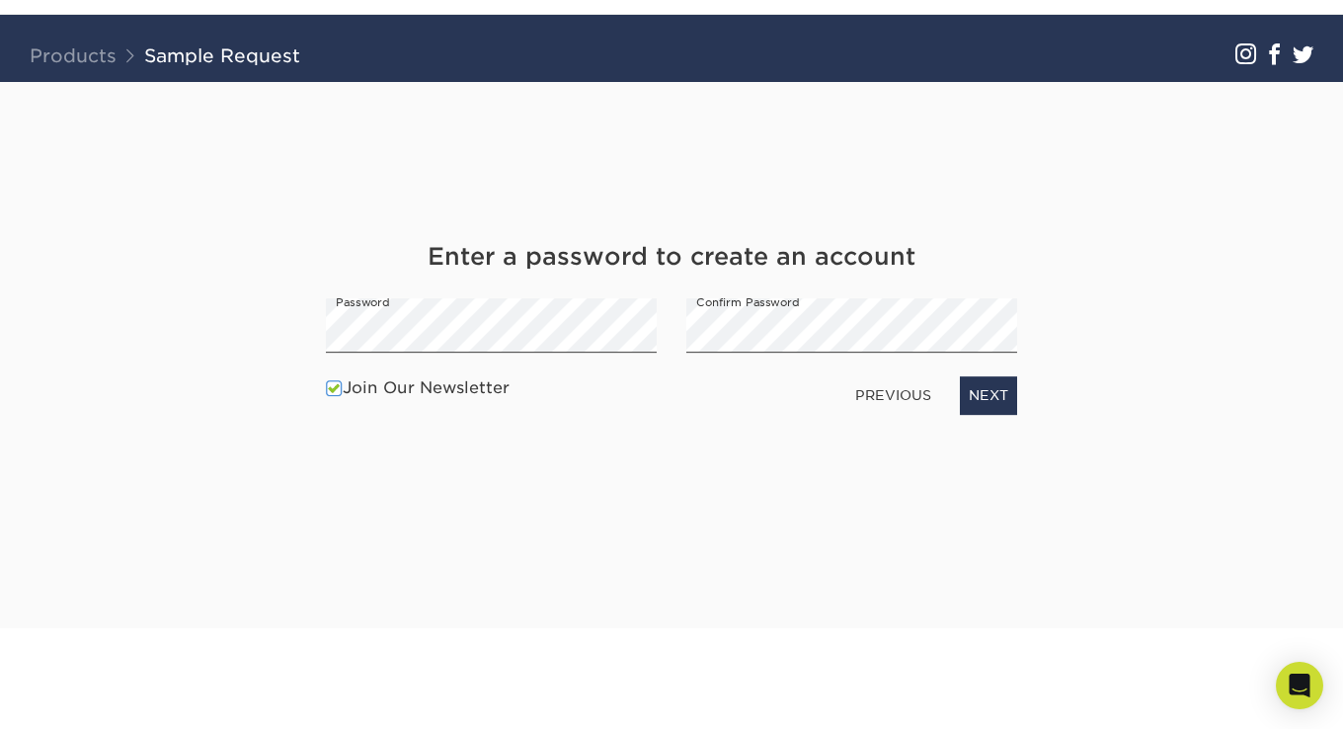
click at [346, 391] on label "Join Our Newsletter" at bounding box center [418, 388] width 184 height 24
click at [0, 0] on input "Join Our Newsletter" at bounding box center [0, 0] width 0 height 0
click at [993, 393] on link "NEXT" at bounding box center [988, 395] width 57 height 38
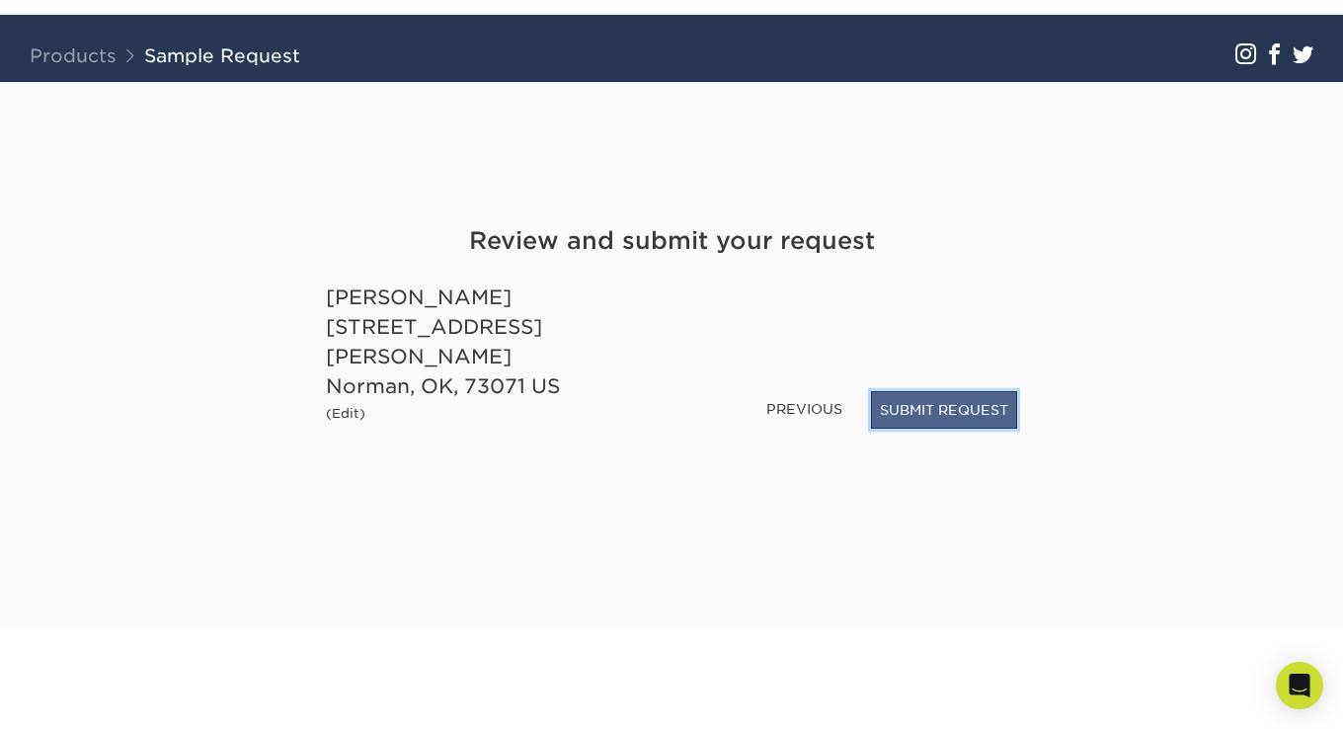
click at [905, 411] on button "SUBMIT REQUEST" at bounding box center [944, 410] width 146 height 38
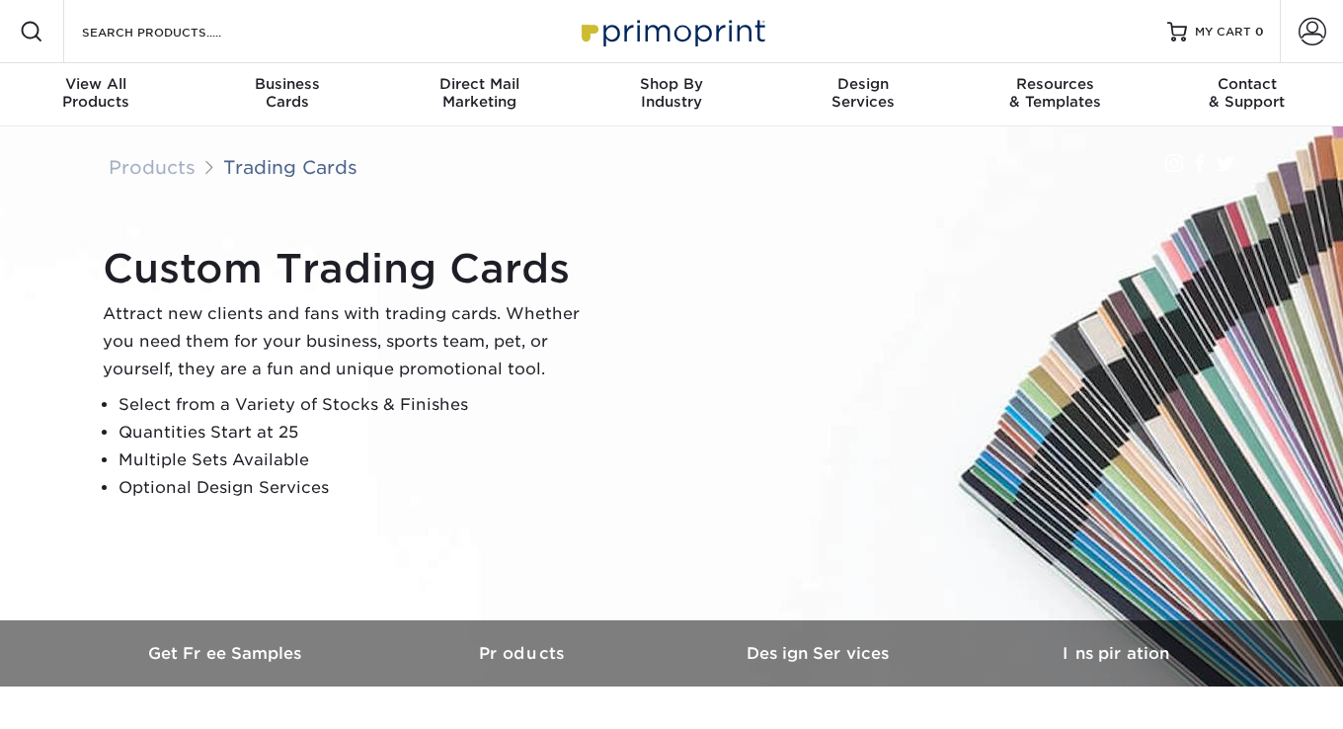
scroll to position [197, 0]
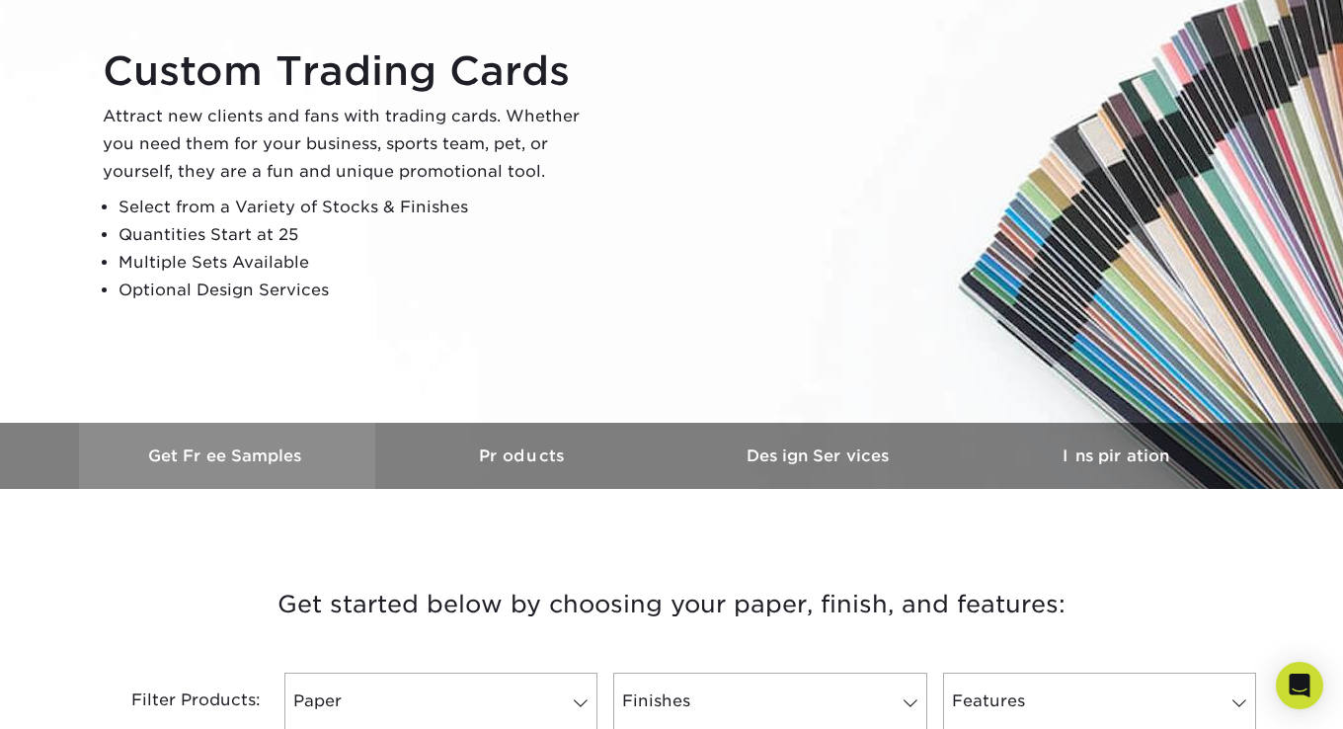
click at [271, 456] on h3 "Get Free Samples" at bounding box center [227, 455] width 296 height 19
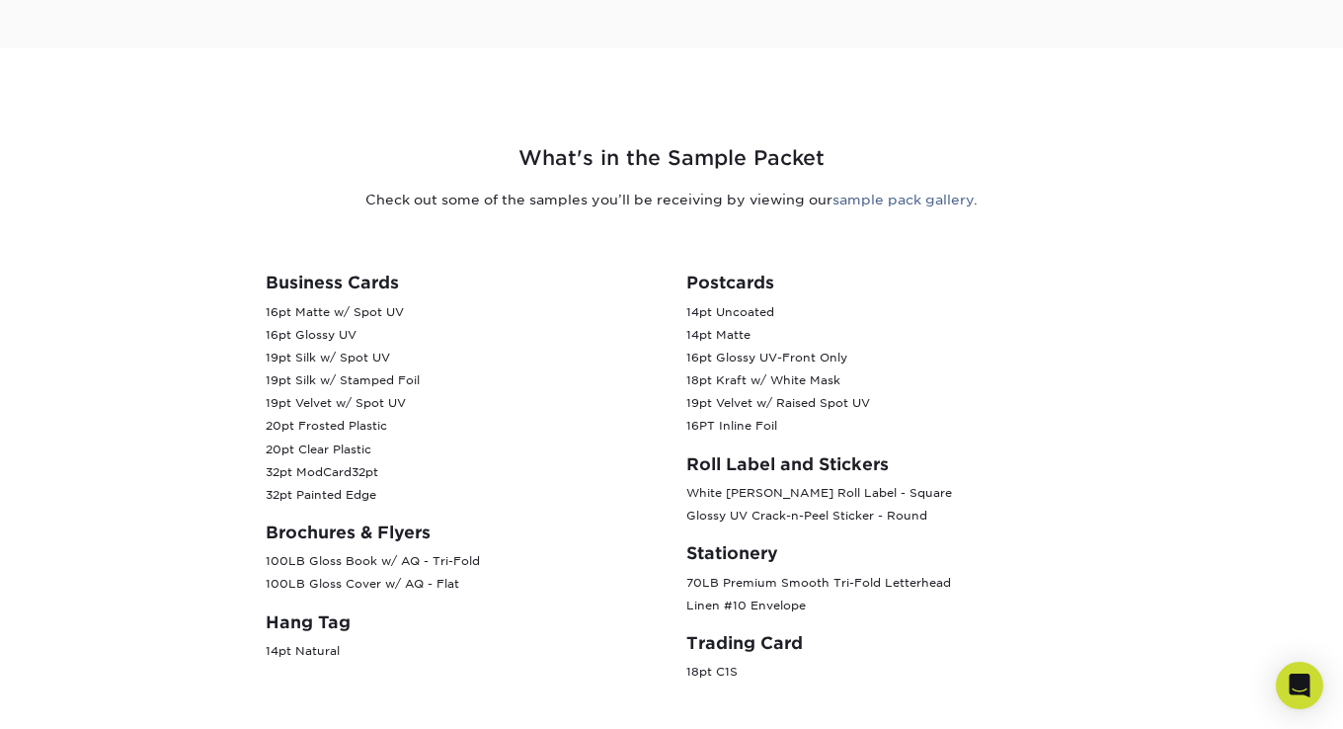
scroll to position [790, 0]
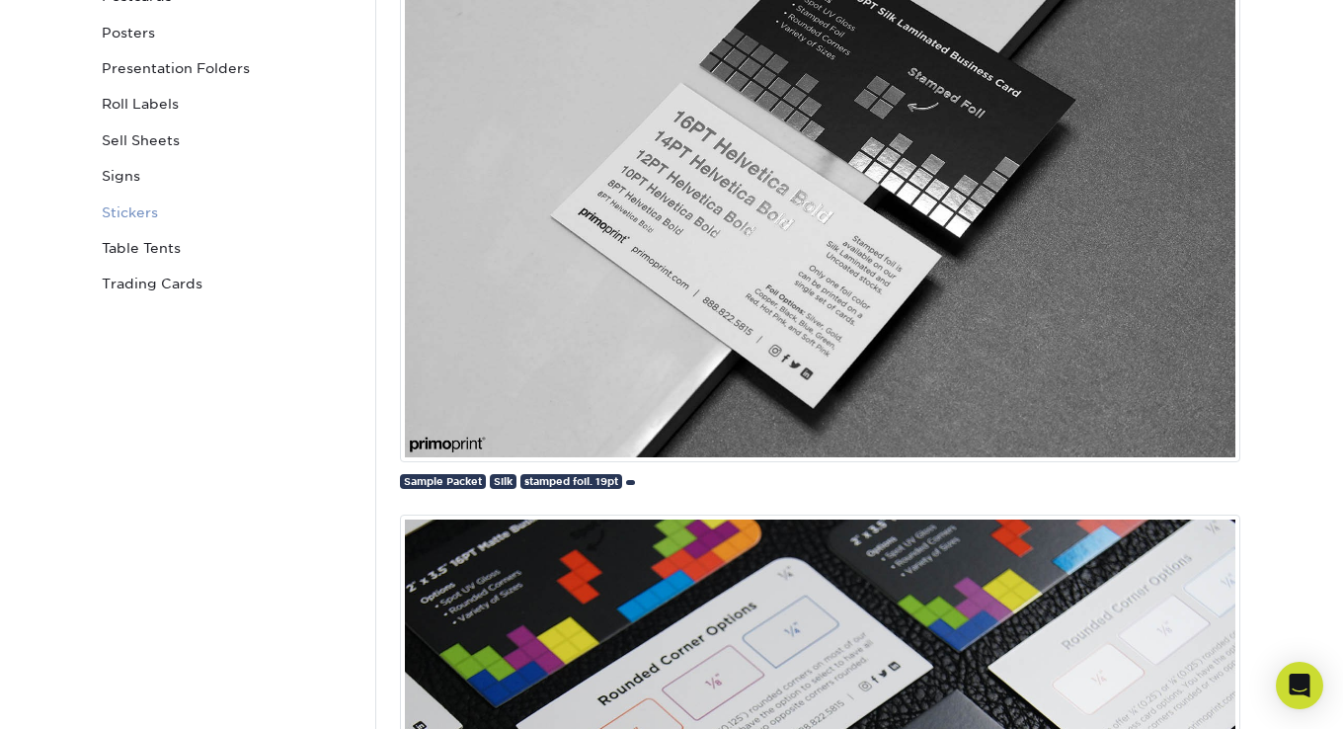
scroll to position [790, 0]
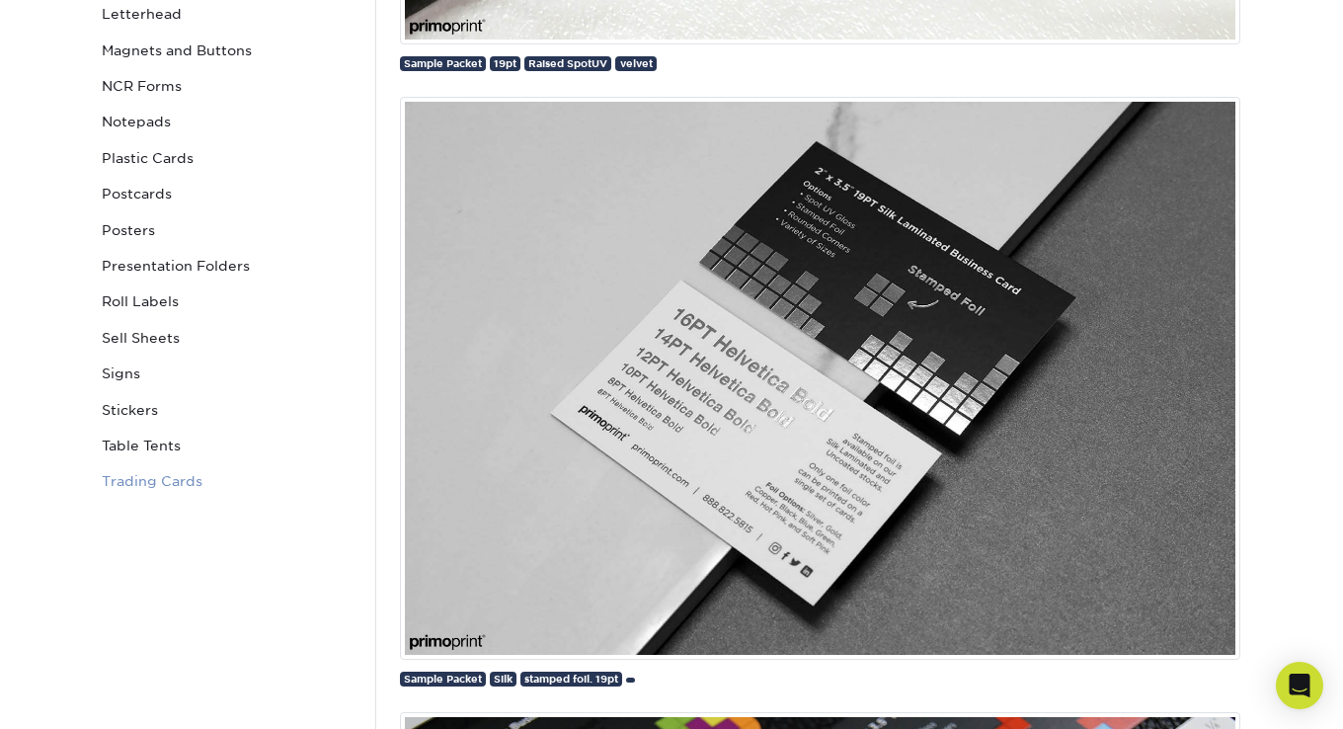
click at [171, 492] on link "Trading Cards" at bounding box center [227, 481] width 267 height 36
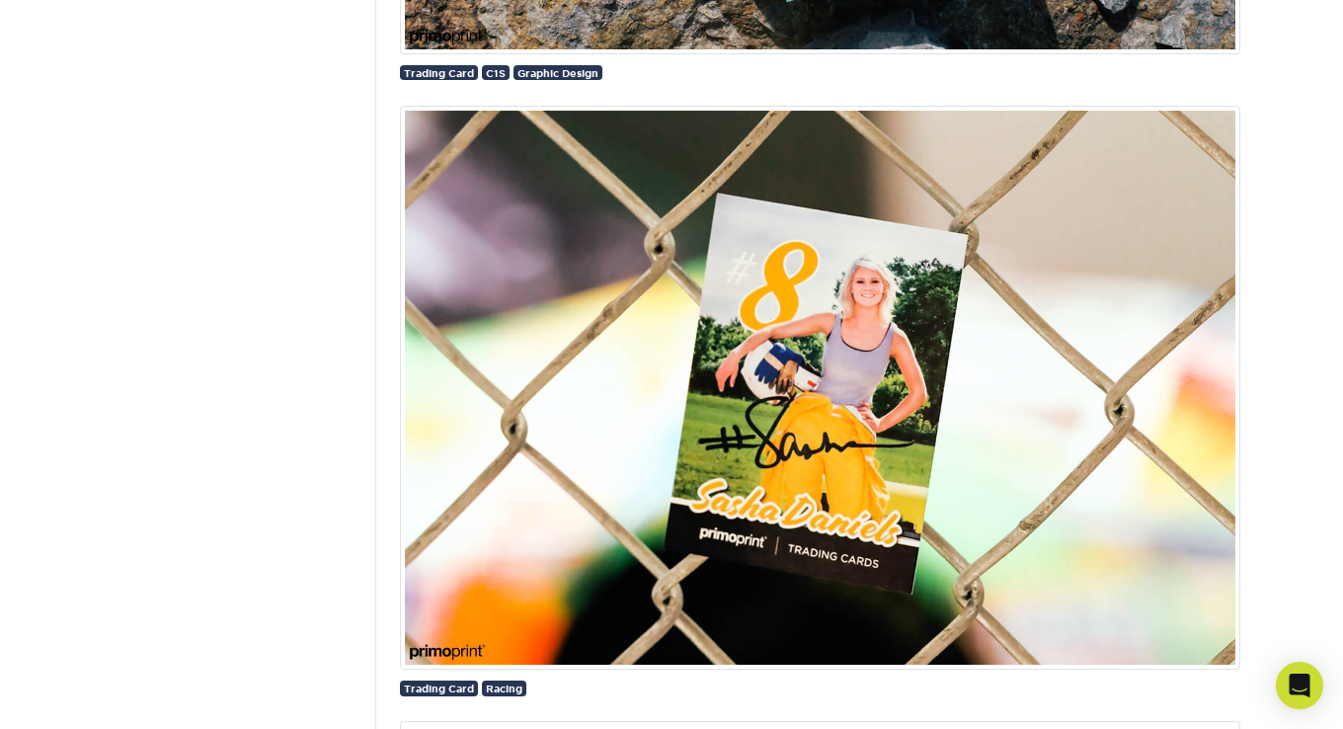
scroll to position [2682, 0]
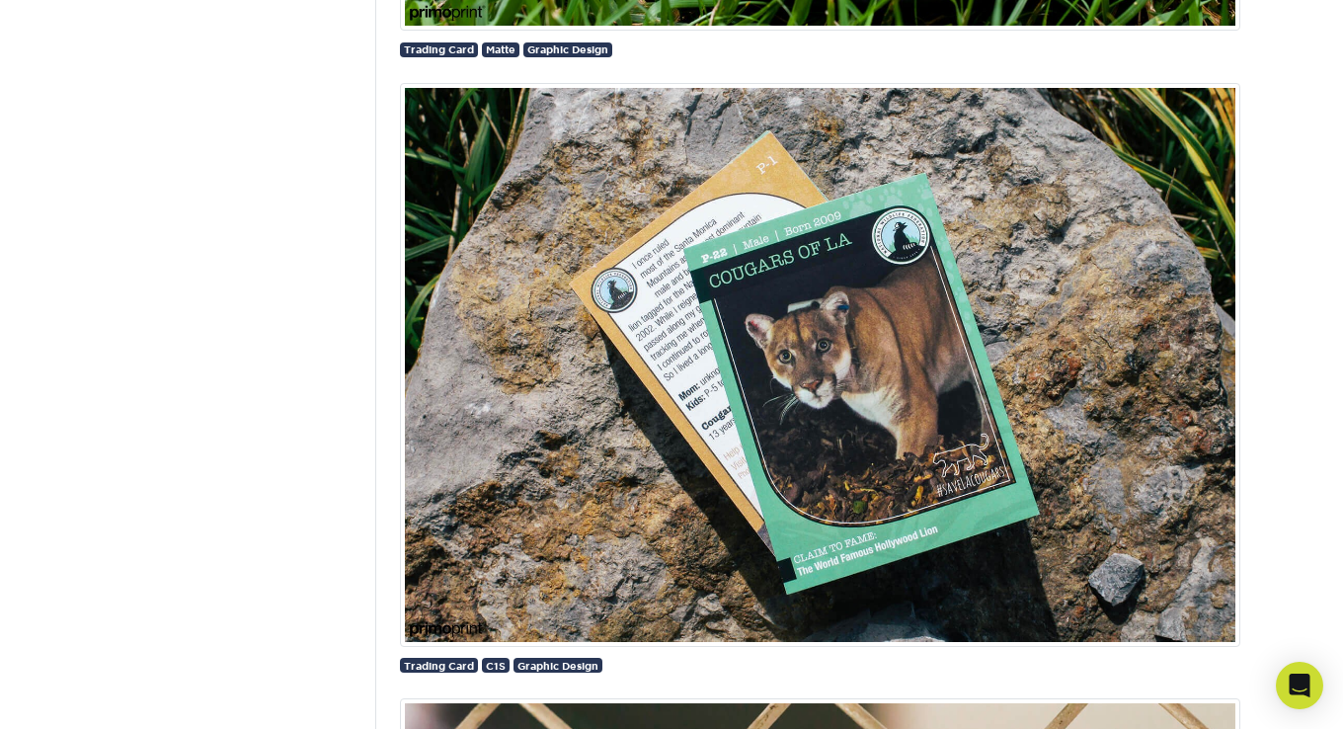
click at [751, 394] on img at bounding box center [820, 365] width 840 height 564
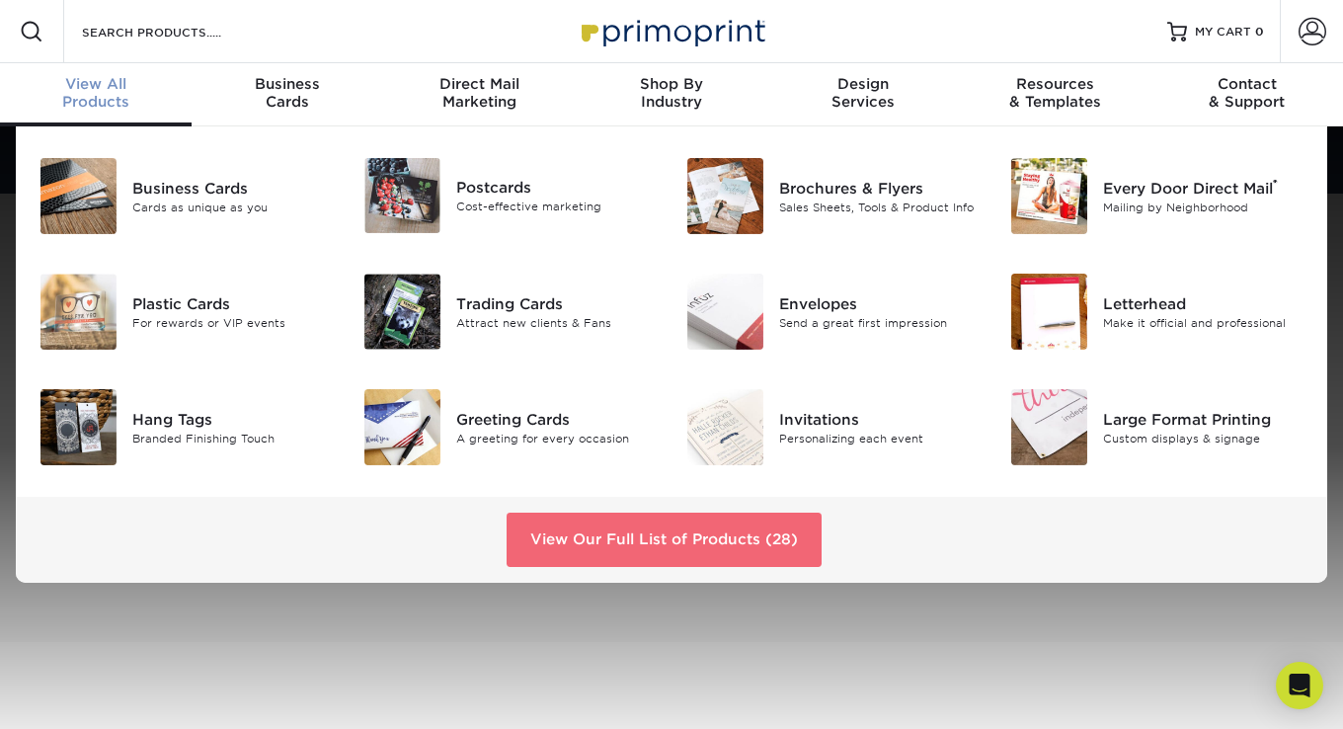
click at [699, 539] on link "View Our Full List of Products (28)" at bounding box center [664, 538] width 315 height 53
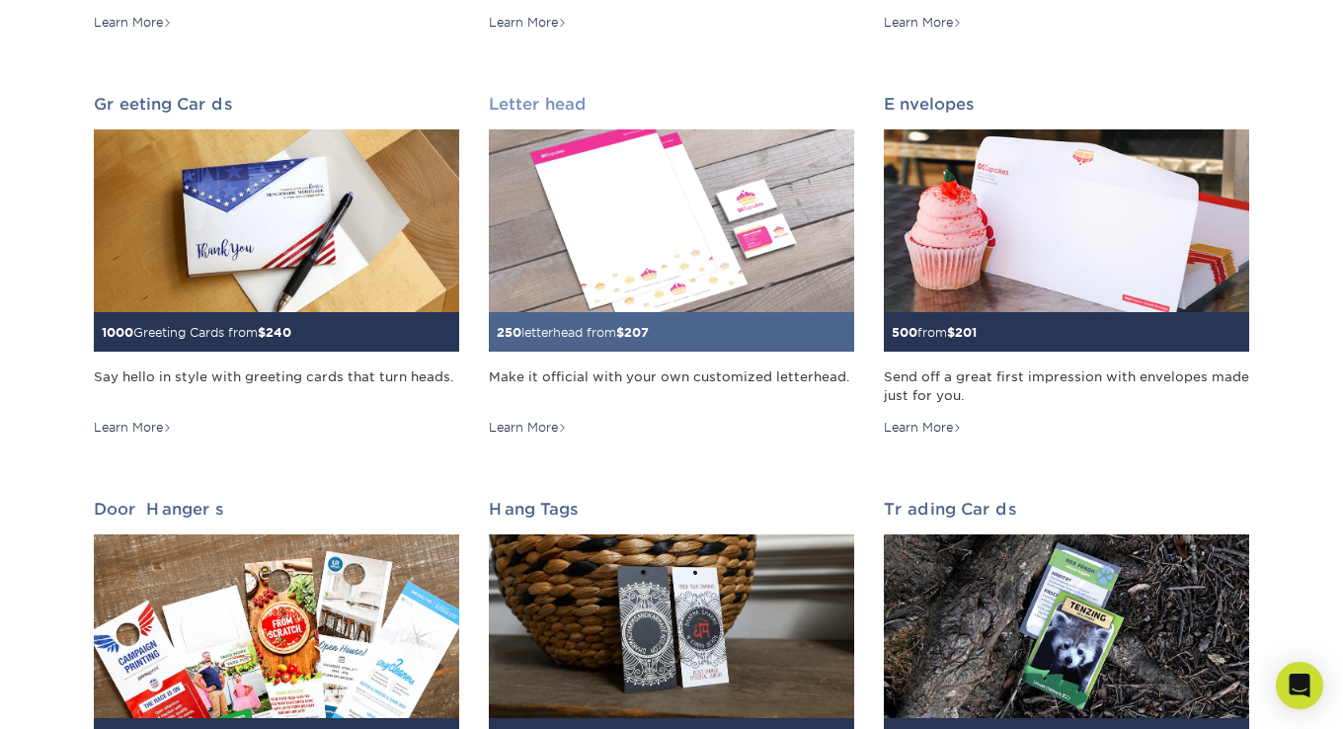
scroll to position [1284, 0]
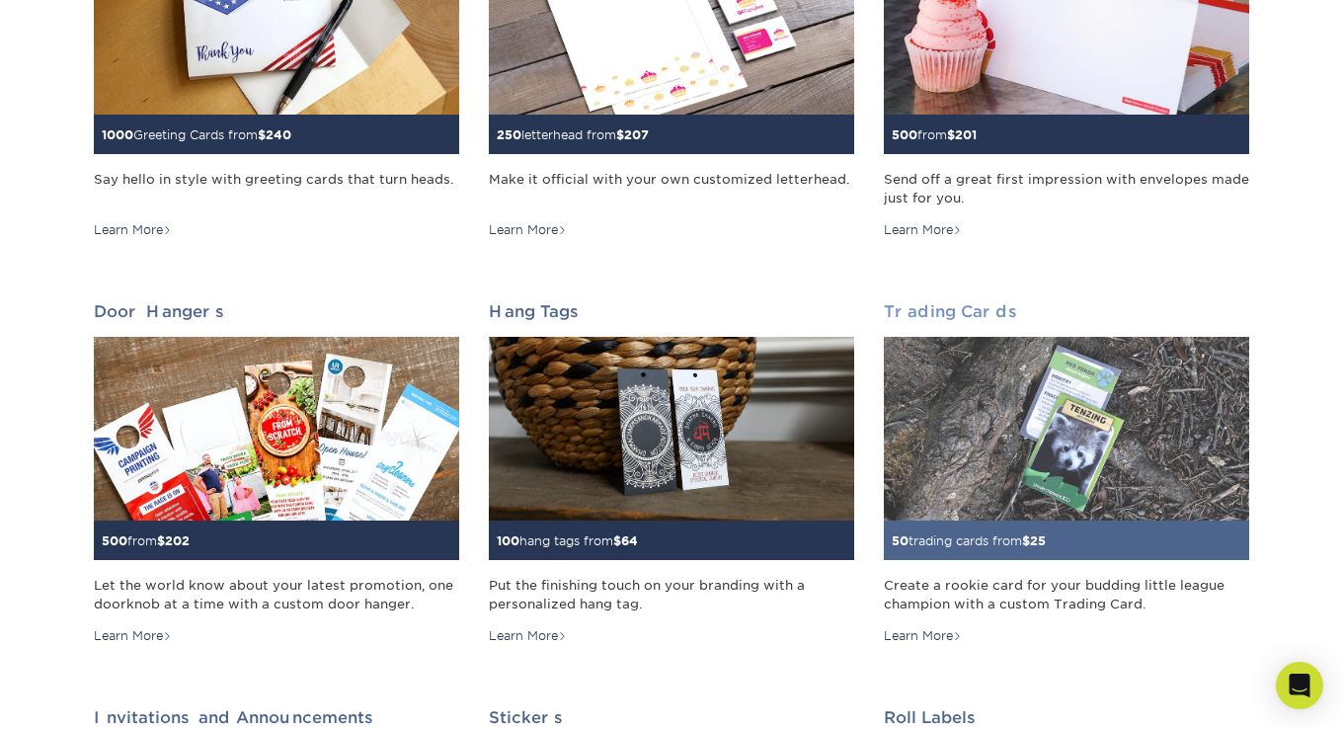
click at [1003, 425] on img at bounding box center [1066, 428] width 365 height 183
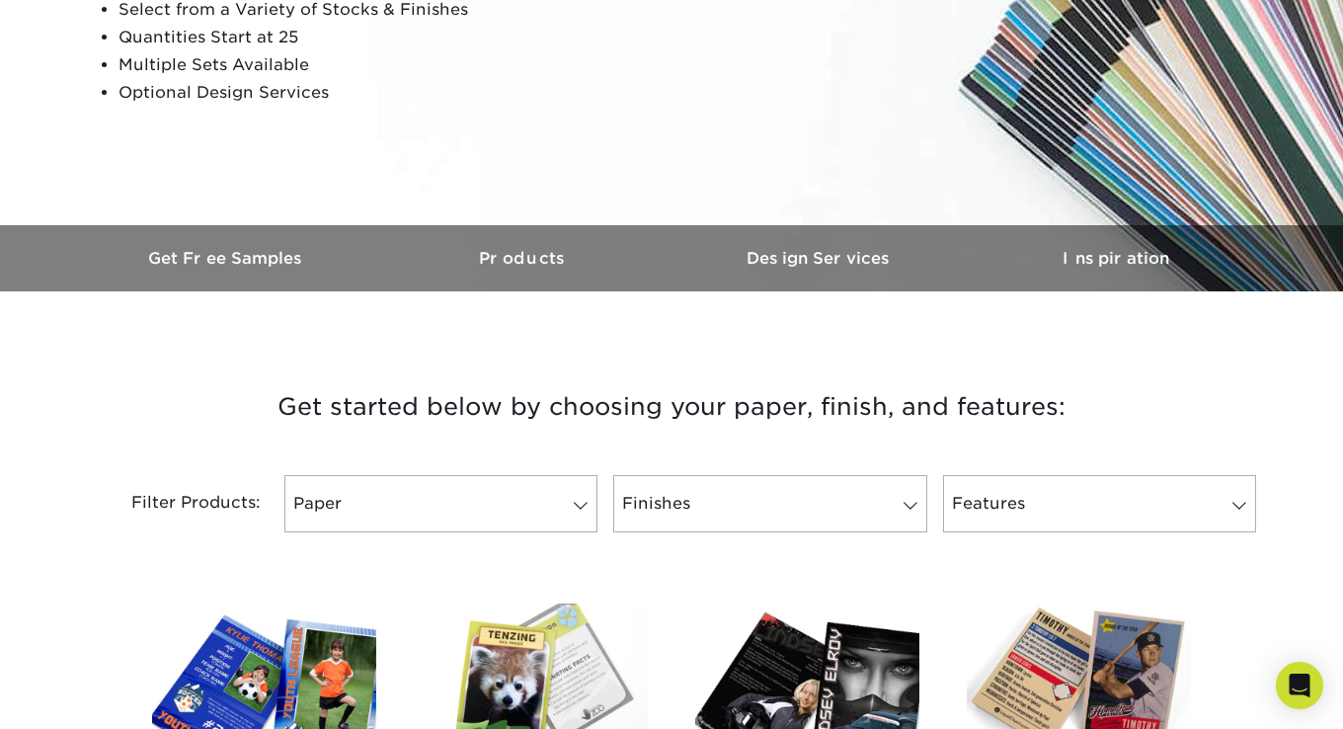
scroll to position [691, 0]
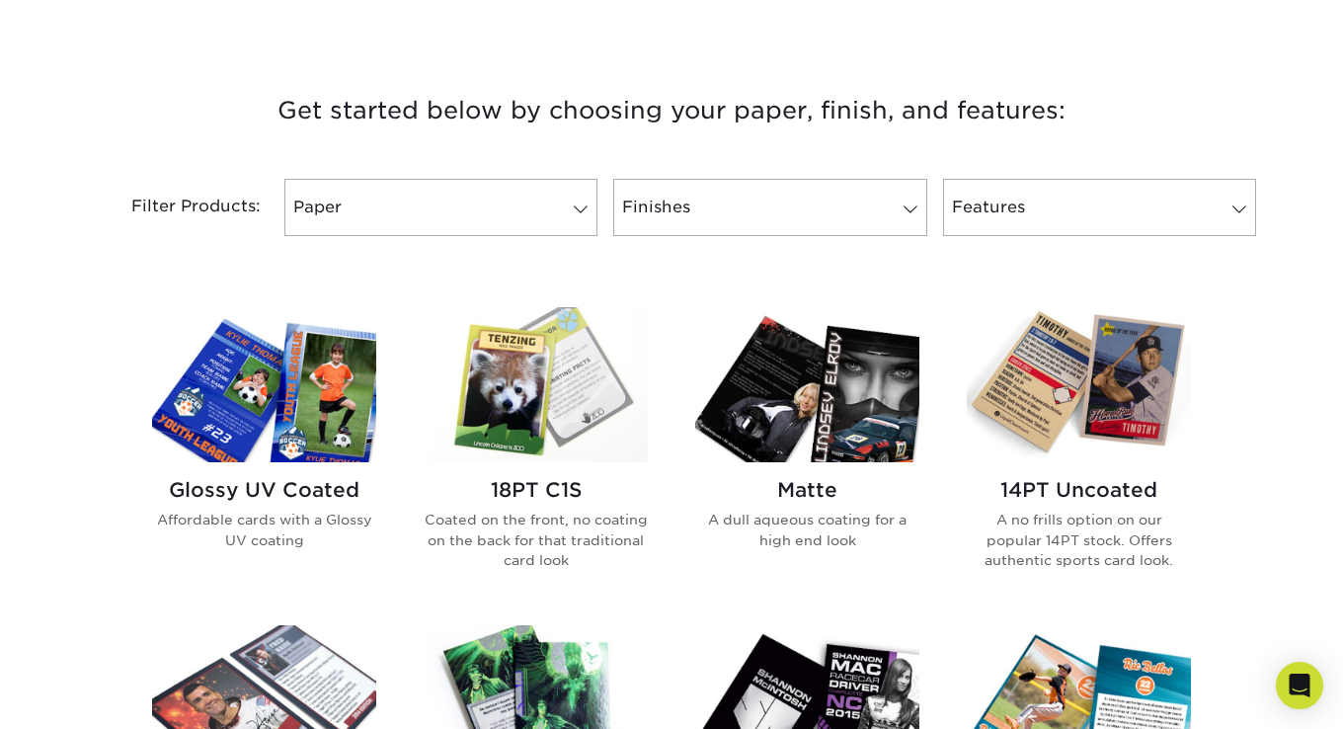
click at [790, 395] on img at bounding box center [807, 384] width 224 height 155
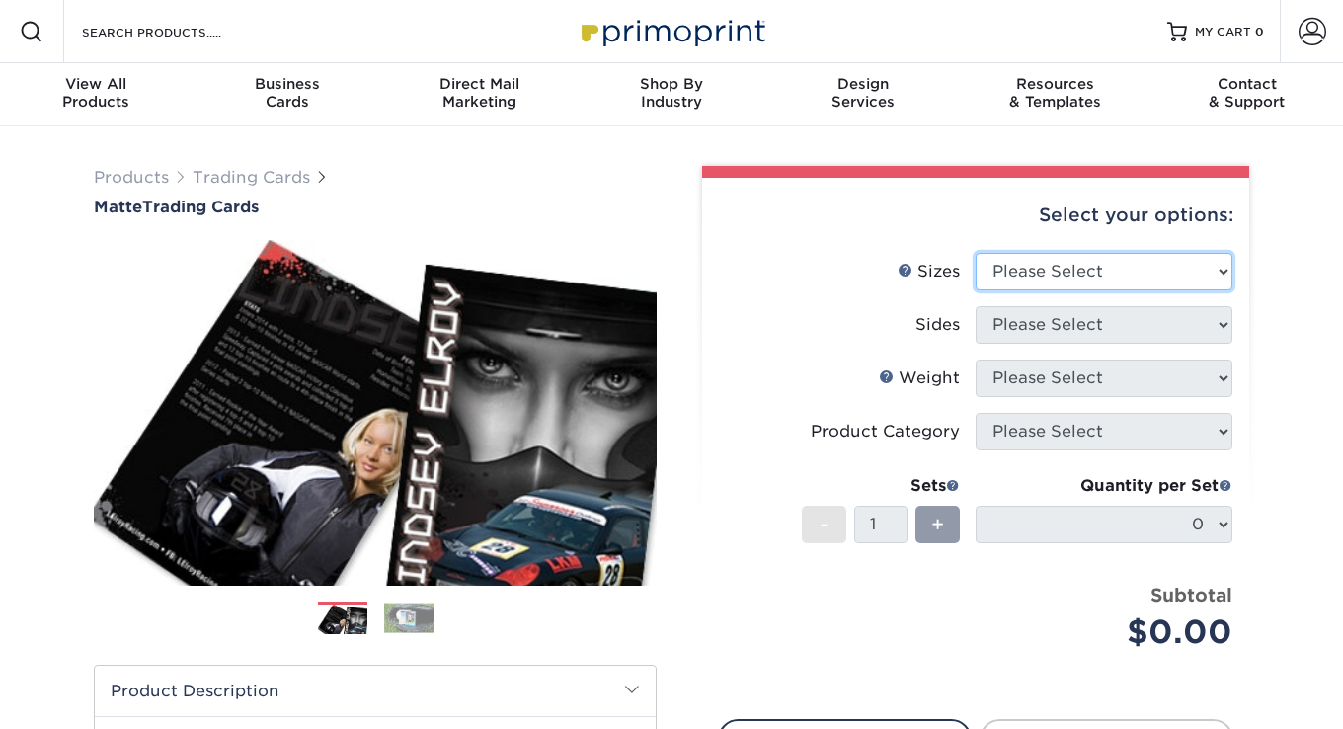
click at [1044, 278] on select "Please Select 2.5" x 3.5"" at bounding box center [1104, 272] width 257 height 38
select select "2.50x3.50"
click at [976, 253] on select "Please Select 2.5" x 3.5"" at bounding box center [1104, 272] width 257 height 38
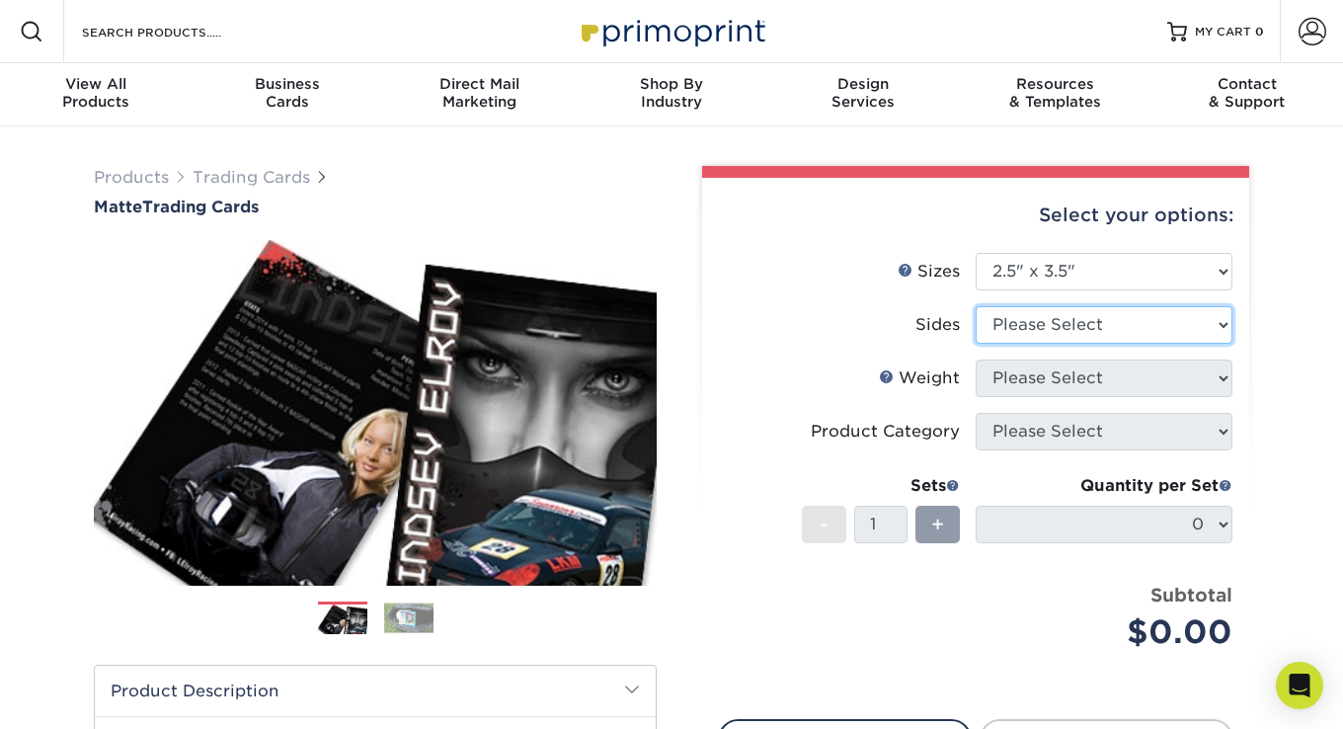
click at [1058, 328] on select "Please Select Print Both Sides Print Front Only" at bounding box center [1104, 325] width 257 height 38
click at [1080, 326] on select "Please Select Print Both Sides Print Front Only" at bounding box center [1104, 325] width 257 height 38
click at [1061, 314] on select "Please Select Print Both Sides Print Front Only" at bounding box center [1104, 325] width 257 height 38
click at [976, 306] on select "Please Select Print Both Sides Print Front Only" at bounding box center [1104, 325] width 257 height 38
click at [1055, 336] on select "Please Select Print Both Sides Print Front Only" at bounding box center [1104, 325] width 257 height 38
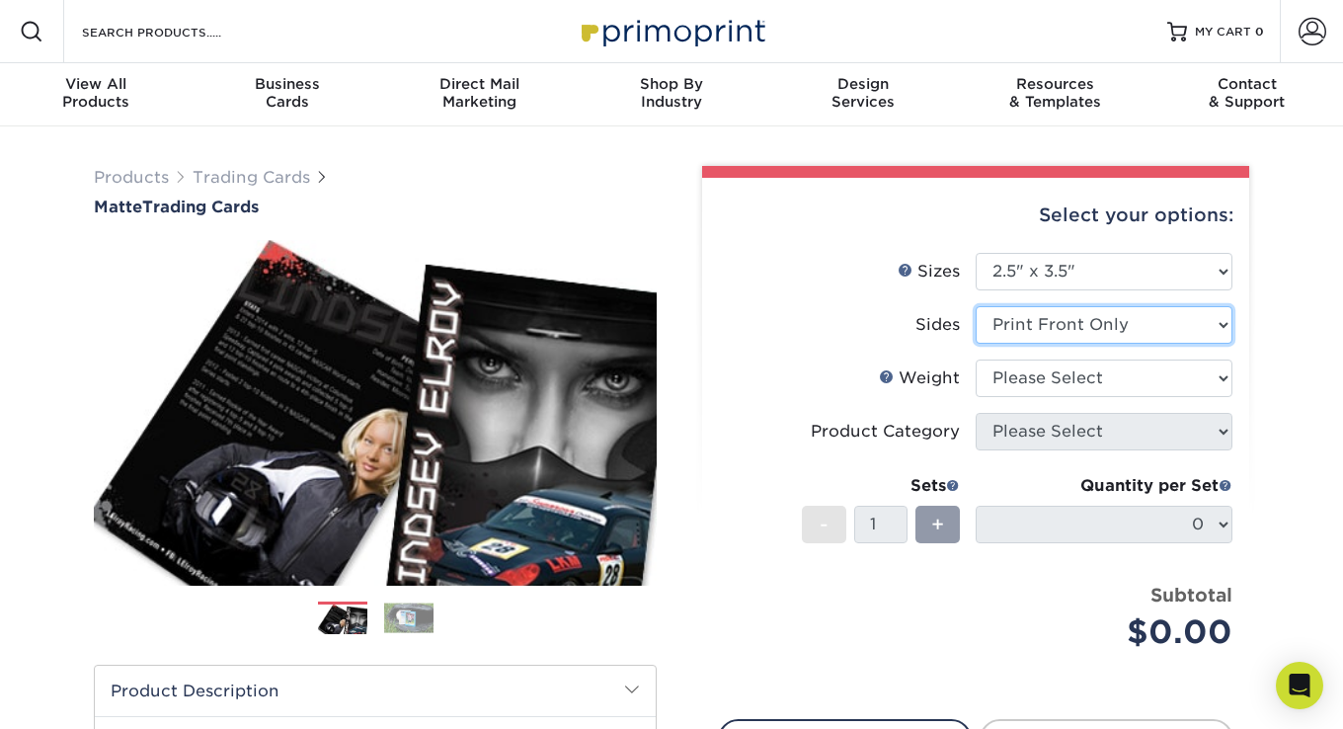
select select "13abbda7-1d64-4f25-8bb2-c179b224825d"
click at [976, 306] on select "Please Select Print Both Sides Print Front Only" at bounding box center [1104, 325] width 257 height 38
click at [1158, 326] on select "Please Select Print Both Sides Print Front Only" at bounding box center [1104, 325] width 257 height 38
click at [976, 306] on select "Please Select Print Both Sides Print Front Only" at bounding box center [1104, 325] width 257 height 38
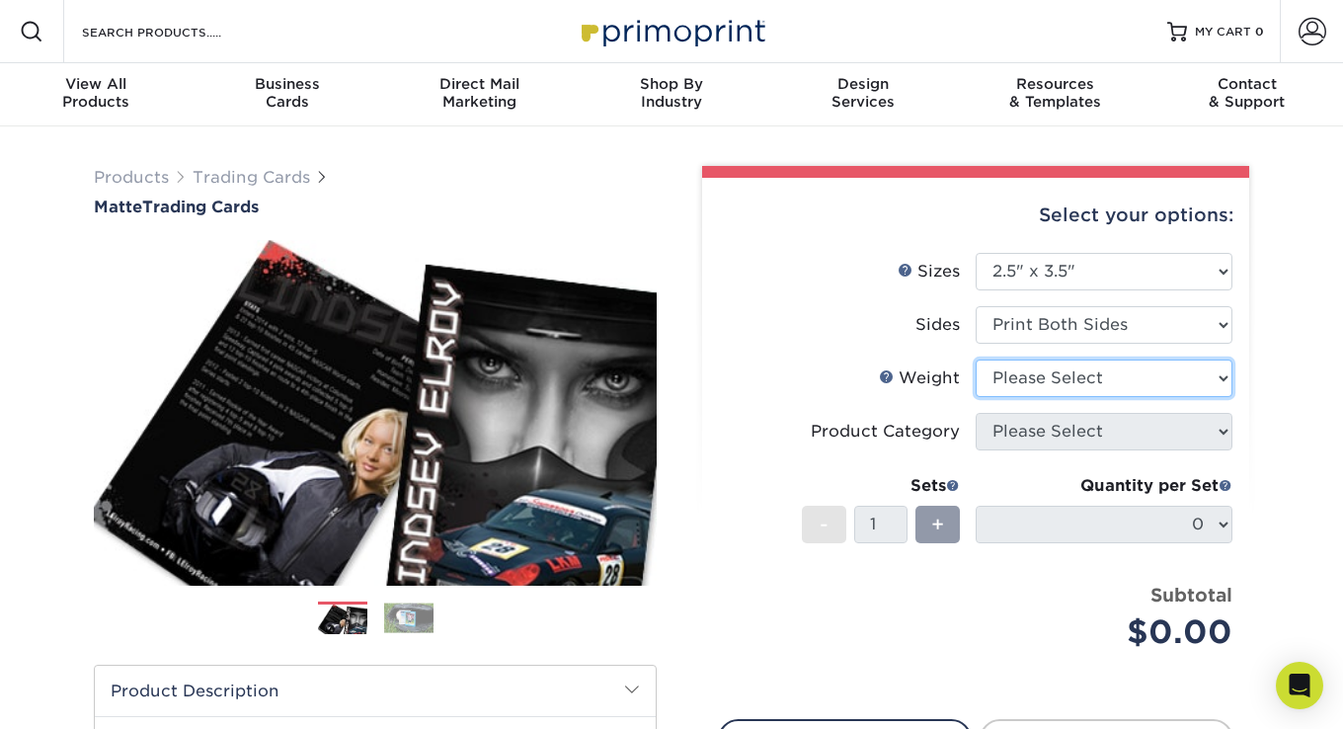
click at [1137, 380] on select "Please Select 16PT 14PT" at bounding box center [1104, 378] width 257 height 38
select select "16PT"
click at [976, 359] on select "Please Select 16PT 14PT" at bounding box center [1104, 378] width 257 height 38
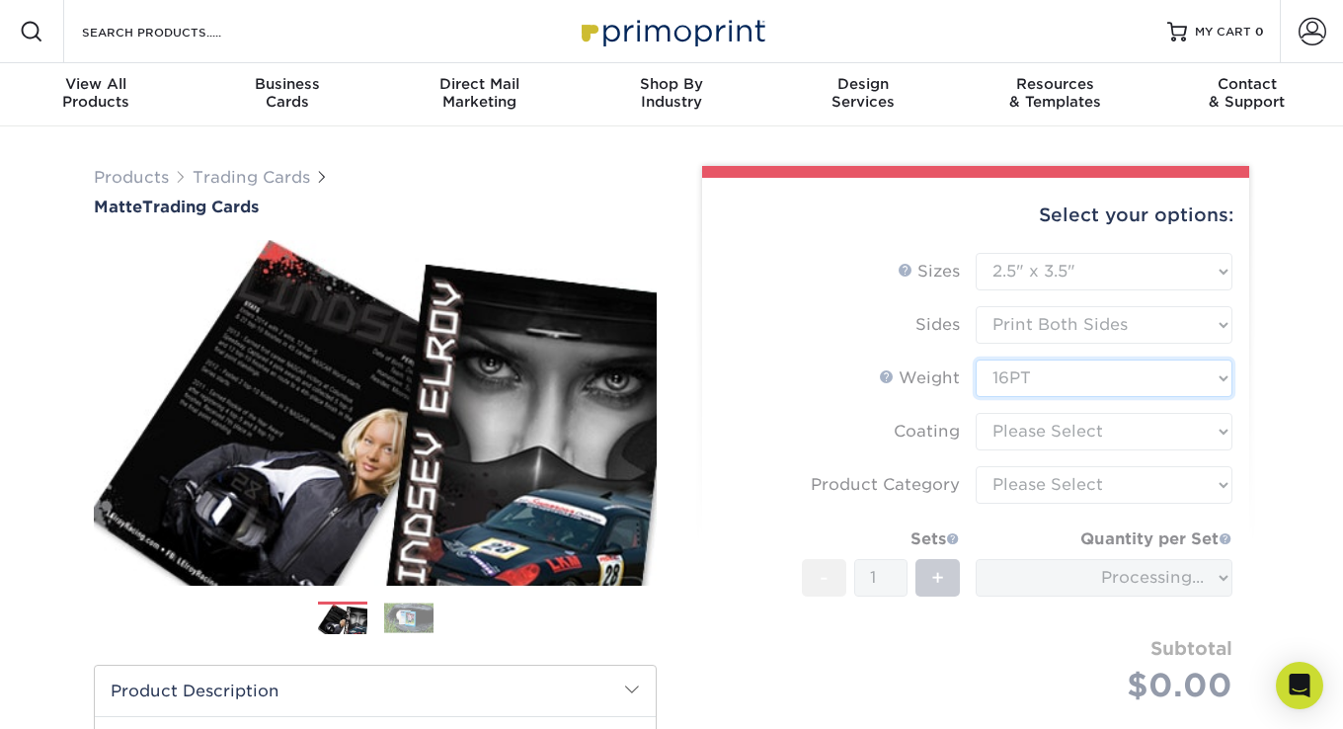
scroll to position [99, 0]
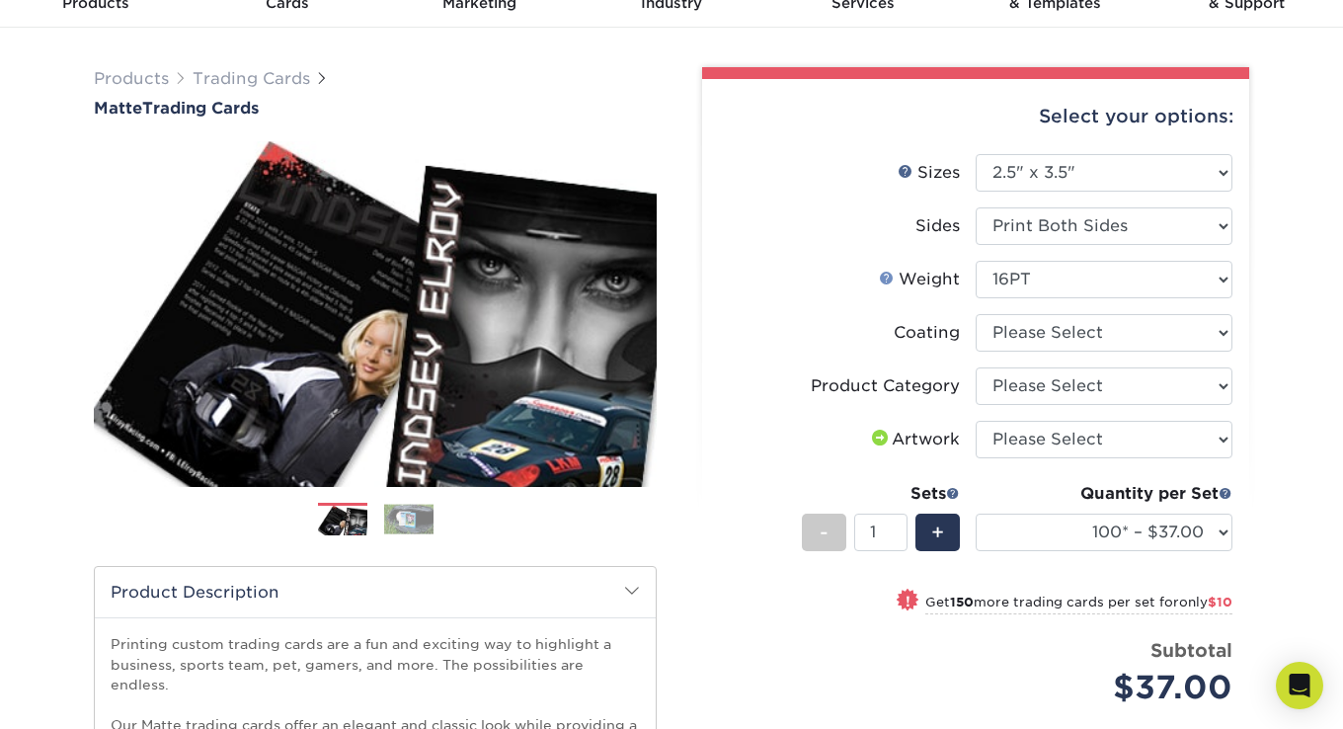
click at [885, 281] on link "Weight Help" at bounding box center [887, 278] width 16 height 16
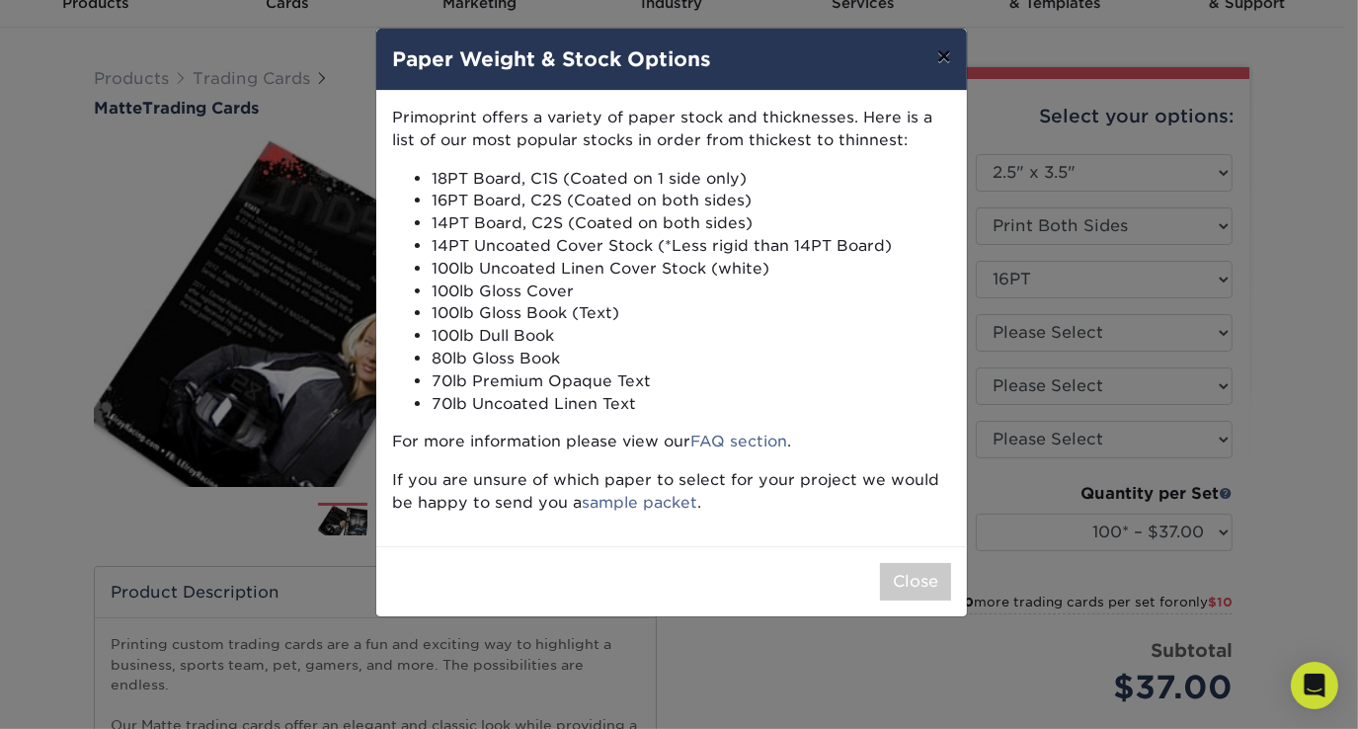
click at [944, 61] on button "×" at bounding box center [943, 56] width 45 height 55
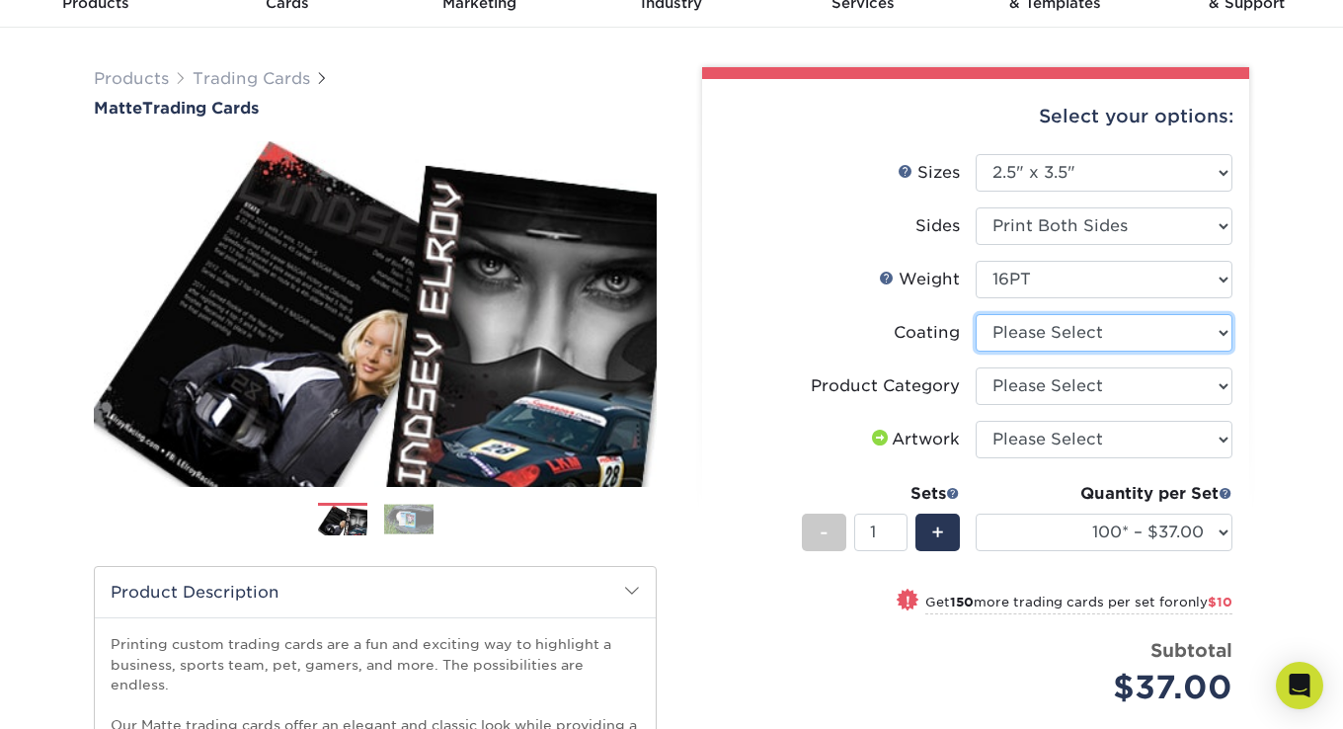
click at [1045, 331] on select at bounding box center [1104, 333] width 257 height 38
select select "121bb7b5-3b4d-429f-bd8d-bbf80e953313"
click at [976, 314] on select at bounding box center [1104, 333] width 257 height 38
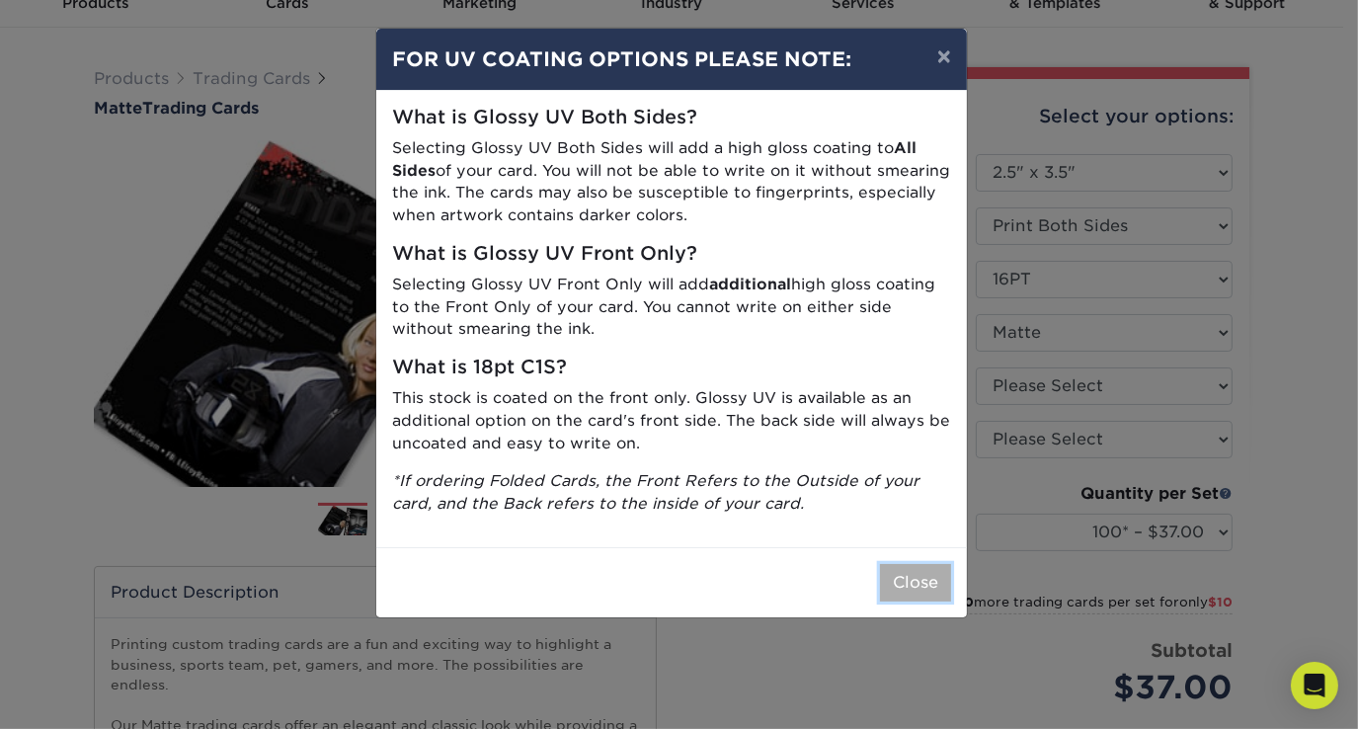
click at [920, 578] on button "Close" at bounding box center [915, 583] width 71 height 38
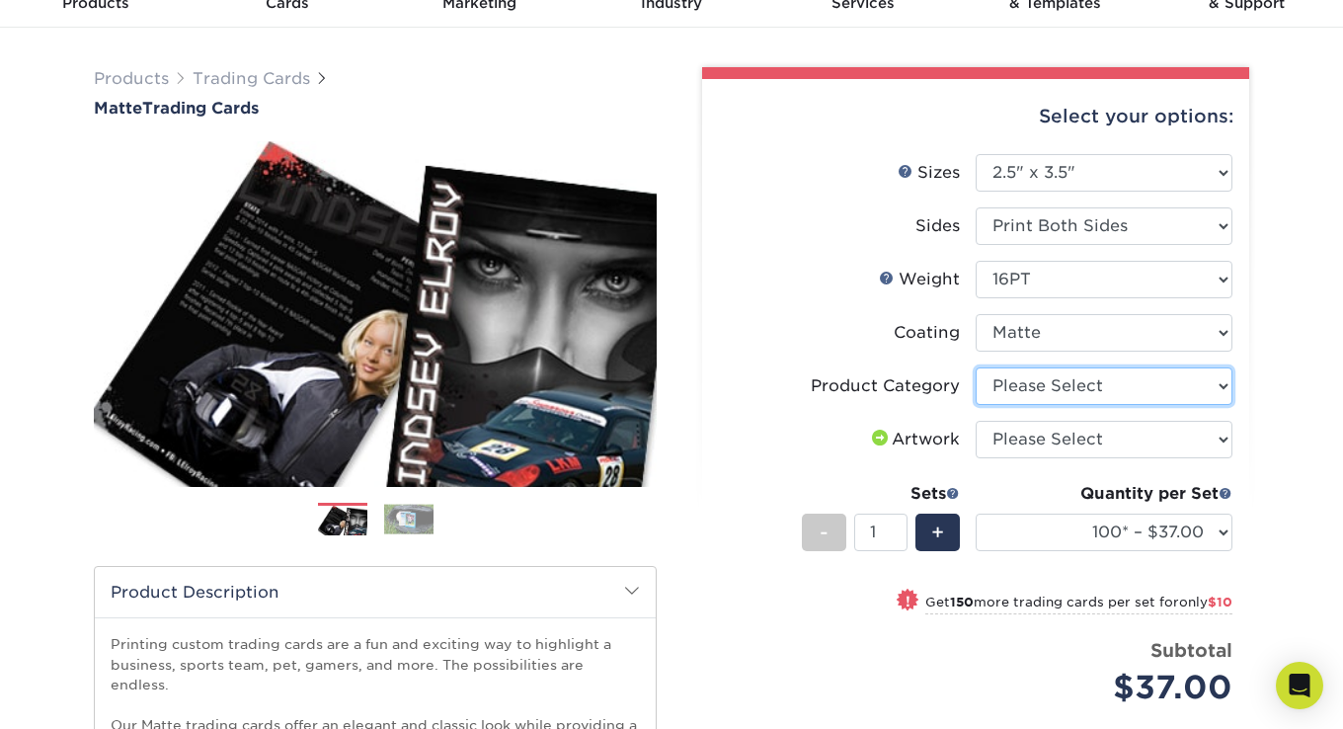
click at [1036, 367] on select "Please Select Trading Cards" at bounding box center [1104, 386] width 257 height 38
select select "c2f9bce9-36c2-409d-b101-c29d9d031e18"
click at [976, 367] on select "Please Select Trading Cards" at bounding box center [1104, 386] width 257 height 38
click at [1052, 436] on select "Please Select I will upload files I need a design - $100" at bounding box center [1104, 440] width 257 height 38
select select "upload"
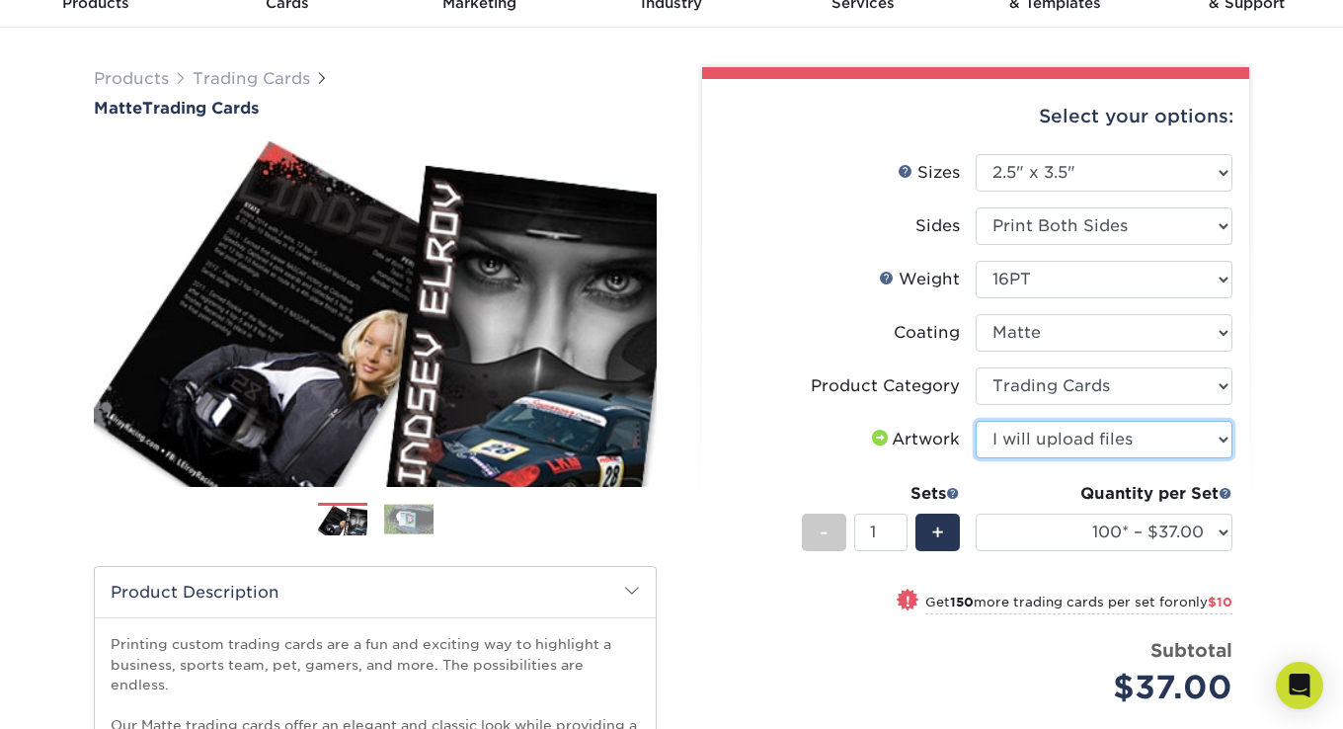
click at [976, 421] on select "Please Select I will upload files I need a design - $100" at bounding box center [1104, 440] width 257 height 38
click at [792, 424] on label "Artwork" at bounding box center [847, 440] width 257 height 38
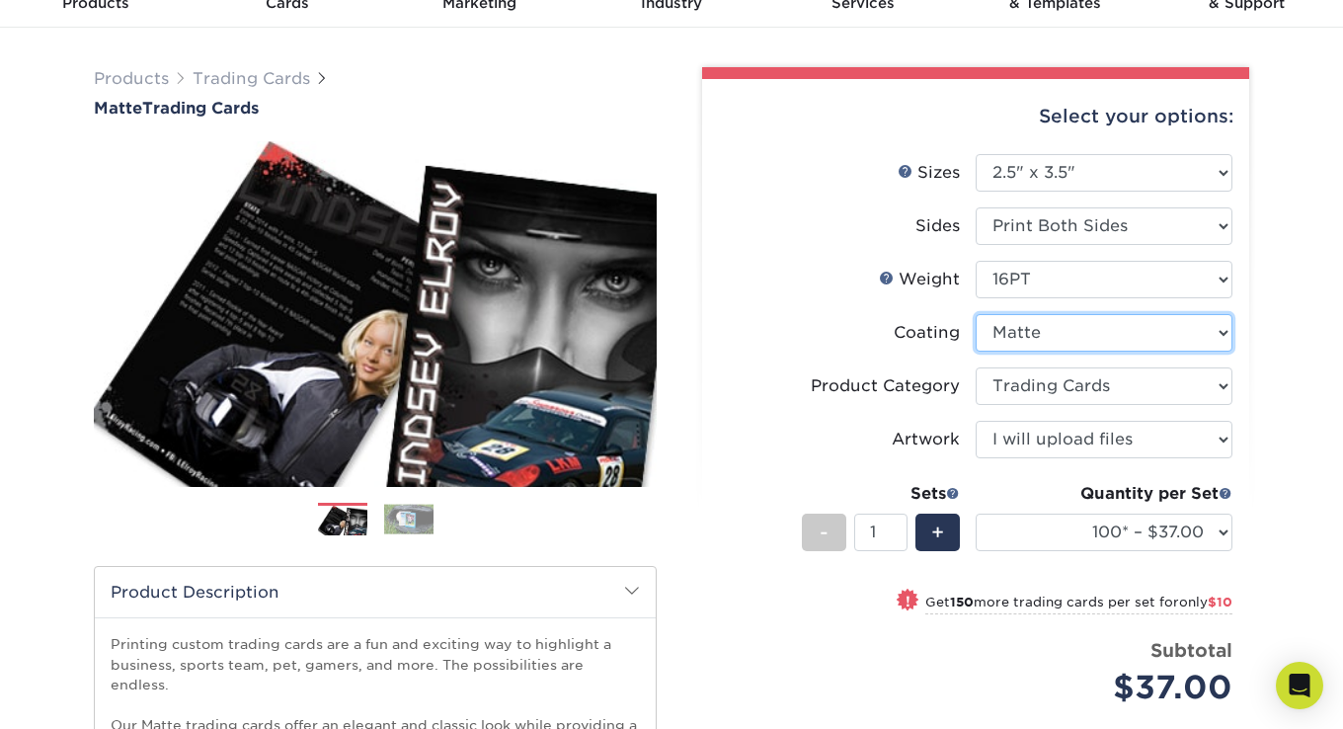
click at [1051, 324] on select at bounding box center [1104, 333] width 257 height 38
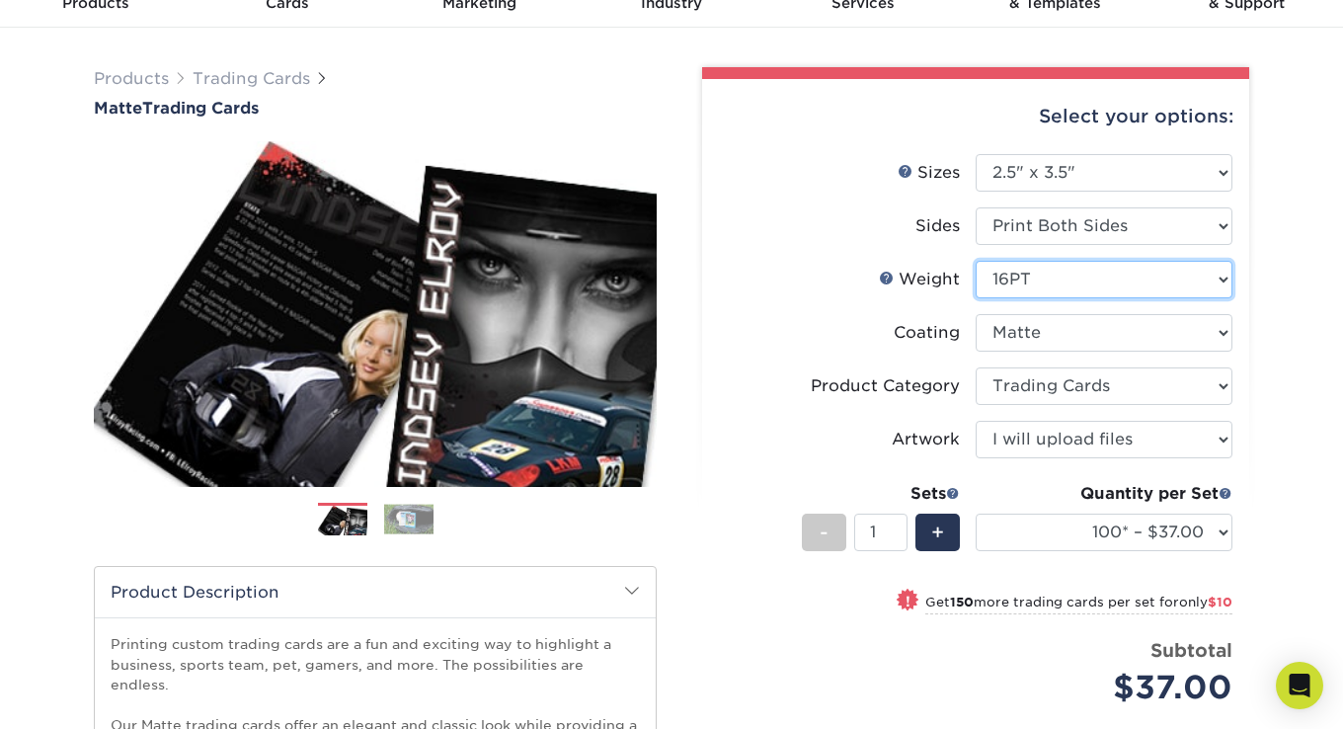
click at [1057, 278] on select "Please Select 16PT 14PT" at bounding box center [1104, 280] width 257 height 38
select select "14PT"
click at [976, 261] on select "Please Select 16PT 14PT" at bounding box center [1104, 280] width 257 height 38
select select "-1"
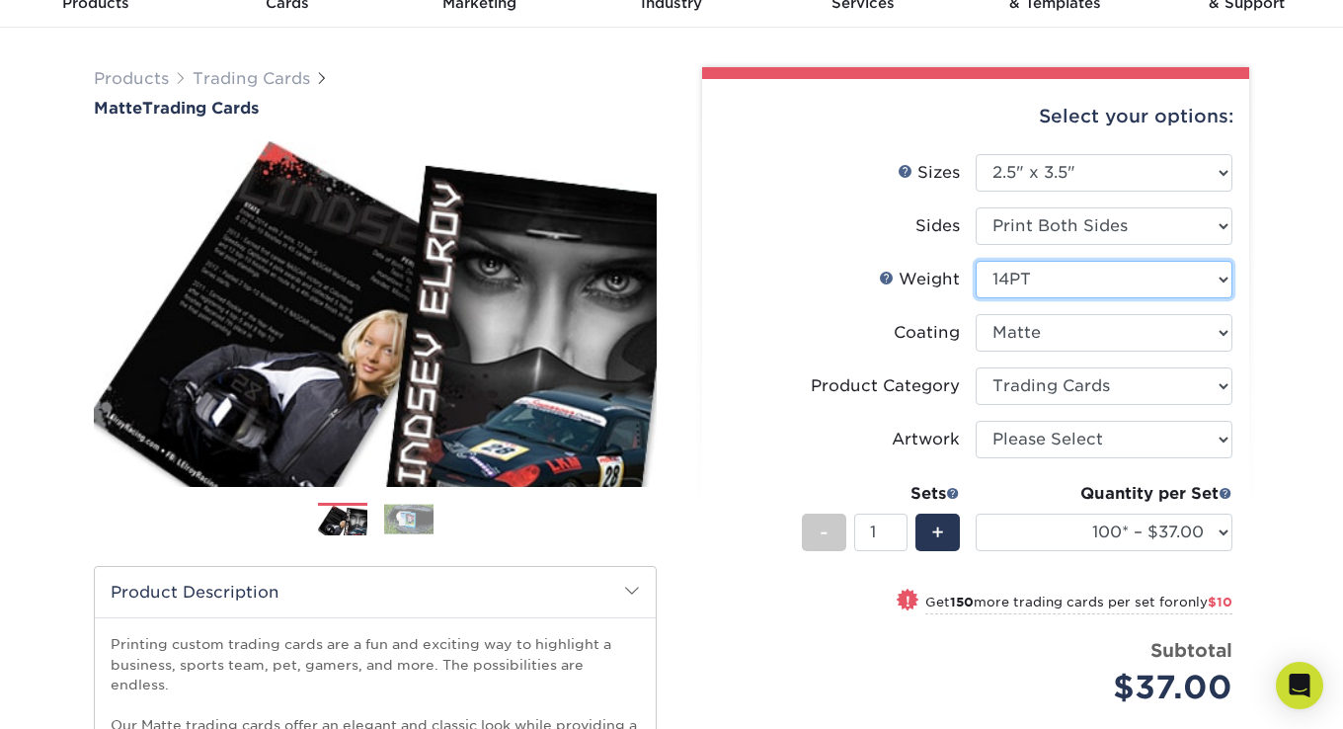
select select "-1"
click at [1059, 276] on select "Please Select 16PT 14PT" at bounding box center [1104, 280] width 257 height 38
select select "16PT"
click at [976, 261] on select "Please Select 16PT 14PT" at bounding box center [1104, 280] width 257 height 38
click at [1060, 286] on select "Please Select 16PT 14PT" at bounding box center [1104, 280] width 257 height 38
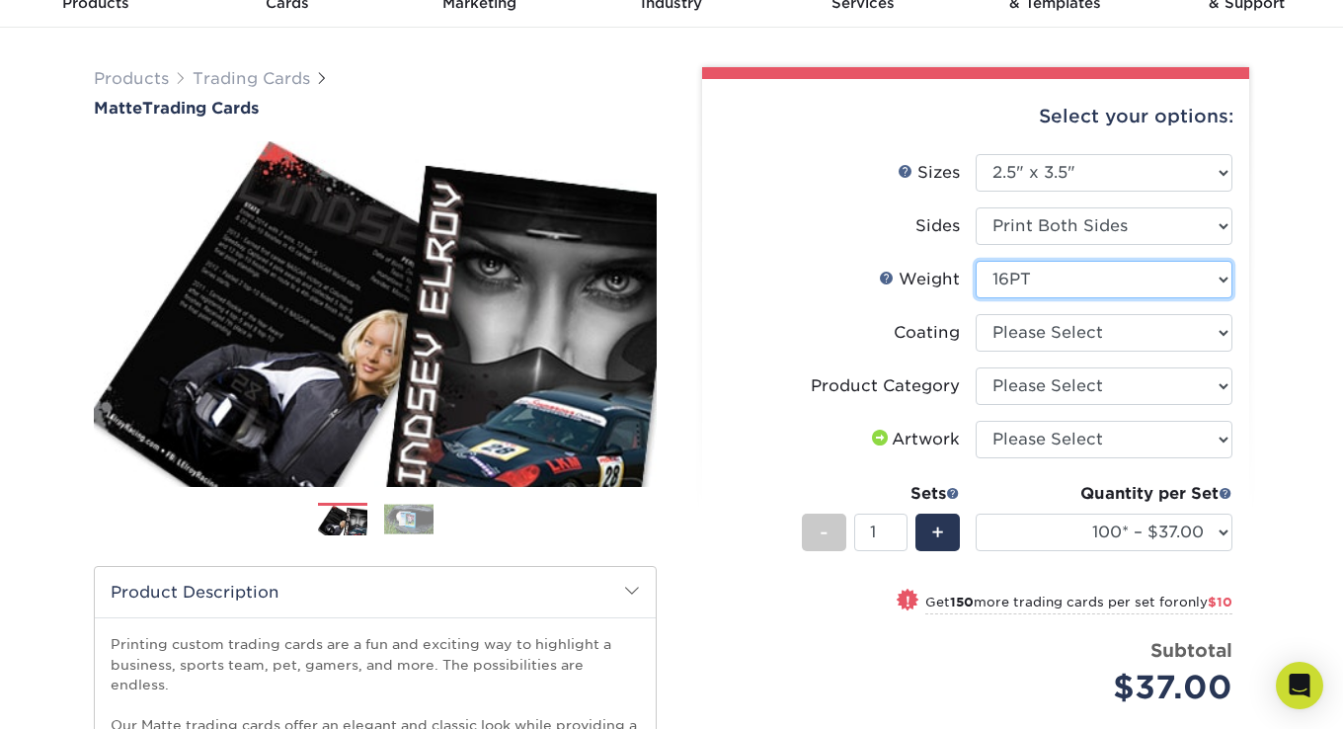
click at [1060, 286] on select "Please Select 16PT 14PT" at bounding box center [1104, 280] width 257 height 38
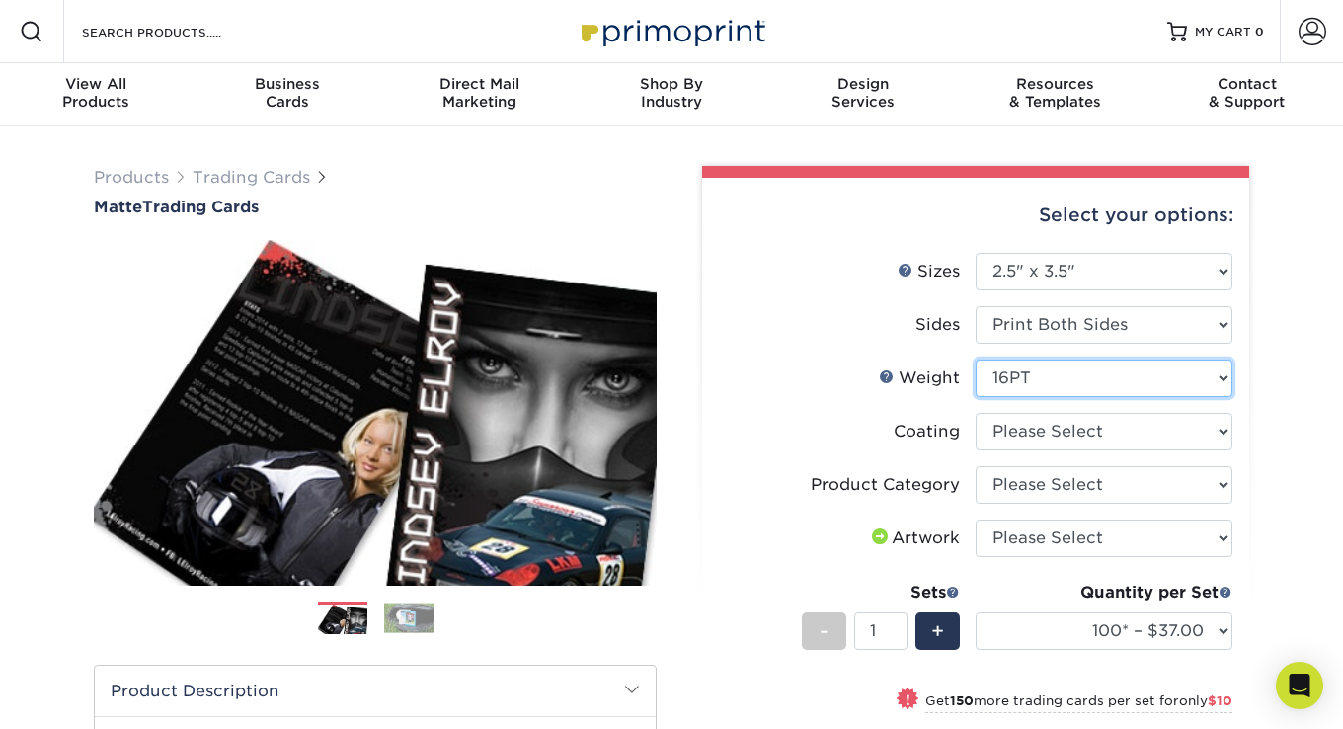
scroll to position [197, 0]
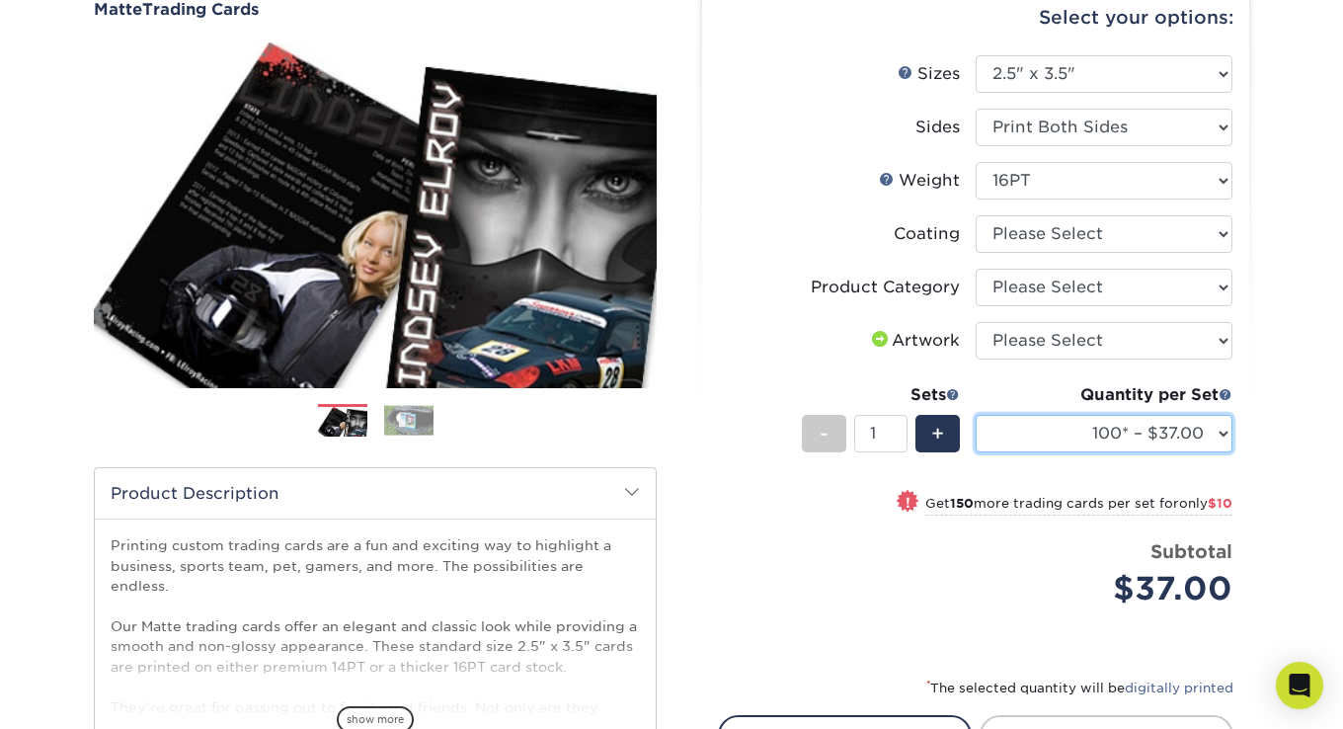
click at [1024, 427] on select "100* – $37.00 250* – $47.00 500* – $58.00 1000 – $71.00 2500 – $141.00 5000 – $…" at bounding box center [1104, 434] width 257 height 38
click at [976, 415] on select "100* – $37.00 250* – $47.00 500* – $58.00 1000 – $71.00 2500 – $141.00 5000 – $…" at bounding box center [1104, 434] width 257 height 38
click at [1191, 428] on select "100* – $37.00 250* – $47.00 500* – $58.00 1000 – $71.00 2500 – $141.00 5000 – $…" at bounding box center [1104, 434] width 257 height 38
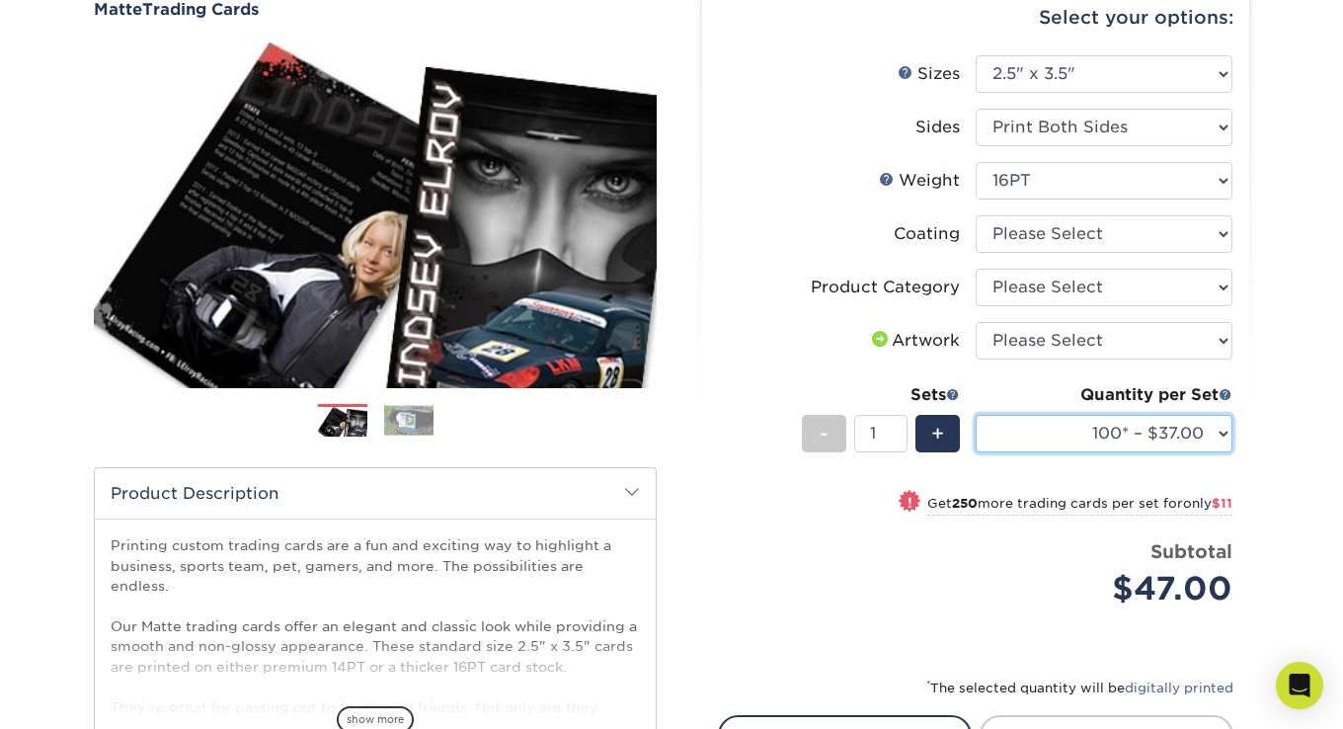
click at [976, 415] on select "100* – $37.00 250* – $47.00 500* – $58.00 1000 – $71.00 2500 – $141.00 5000 – $…" at bounding box center [1104, 434] width 257 height 38
click at [1174, 446] on select "100* – $37.00 250* – $47.00 500* – $58.00 1000 – $71.00 2500 – $141.00 5000 – $…" at bounding box center [1104, 434] width 257 height 38
click at [976, 415] on select "100* – $37.00 250* – $47.00 500* – $58.00 1000 – $71.00 2500 – $141.00 5000 – $…" at bounding box center [1104, 434] width 257 height 38
drag, startPoint x: 1192, startPoint y: 435, endPoint x: 1191, endPoint y: 446, distance: 10.9
click at [1192, 435] on select "100* – $37.00 250* – $47.00 500* – $58.00 1000 – $71.00 2500 – $141.00 5000 – $…" at bounding box center [1104, 434] width 257 height 38
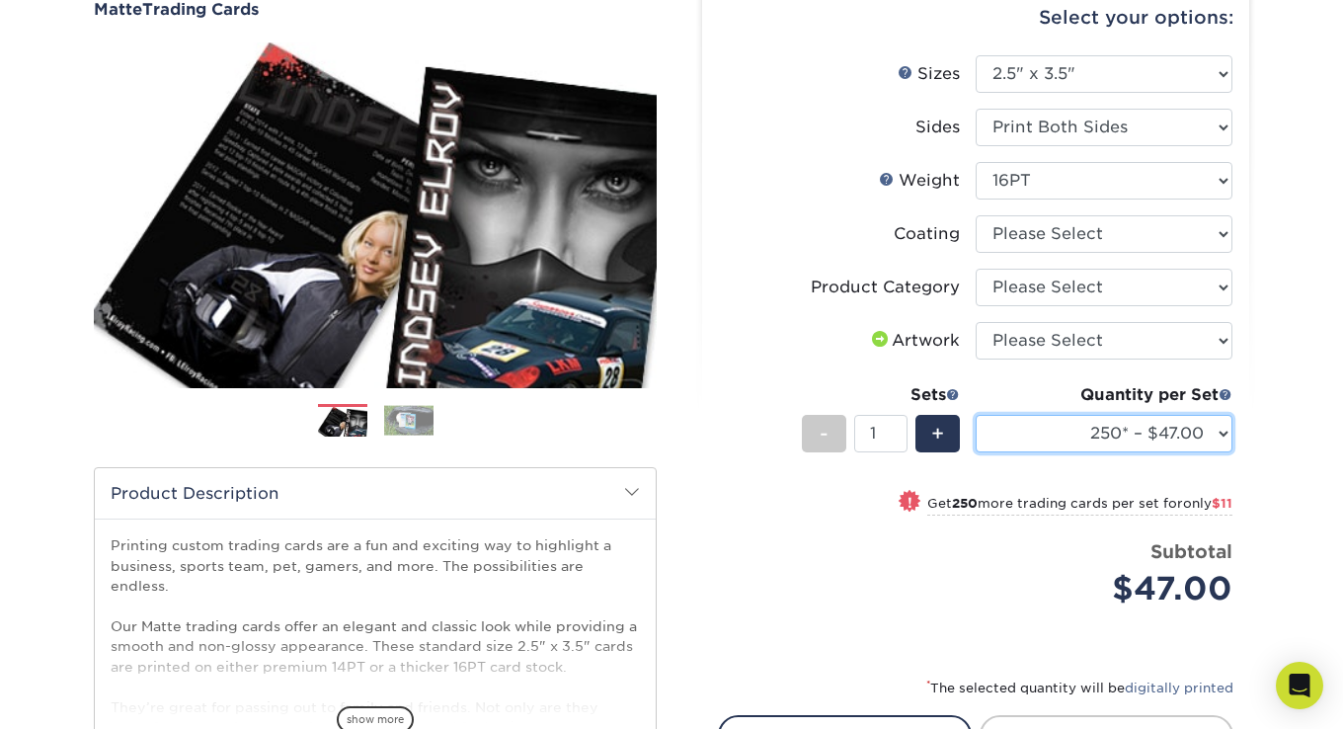
select select "100* – $37.00"
click at [976, 415] on select "100* – $37.00 250* – $47.00 500* – $58.00 1000 – $71.00 2500 – $141.00 5000 – $…" at bounding box center [1104, 434] width 257 height 38
click at [1179, 435] on select "100* – $37.00 250* – $47.00 500* – $58.00 1000 – $71.00 2500 – $141.00 5000 – $…" at bounding box center [1104, 434] width 257 height 38
click at [1270, 372] on div "Products Trading Cards Matte Trading Cards" at bounding box center [671, 456] width 1343 height 1055
click at [1184, 427] on select "100* – $37.00 250* – $47.00 500* – $58.00 1000 – $71.00 2500 – $141.00 5000 – $…" at bounding box center [1104, 434] width 257 height 38
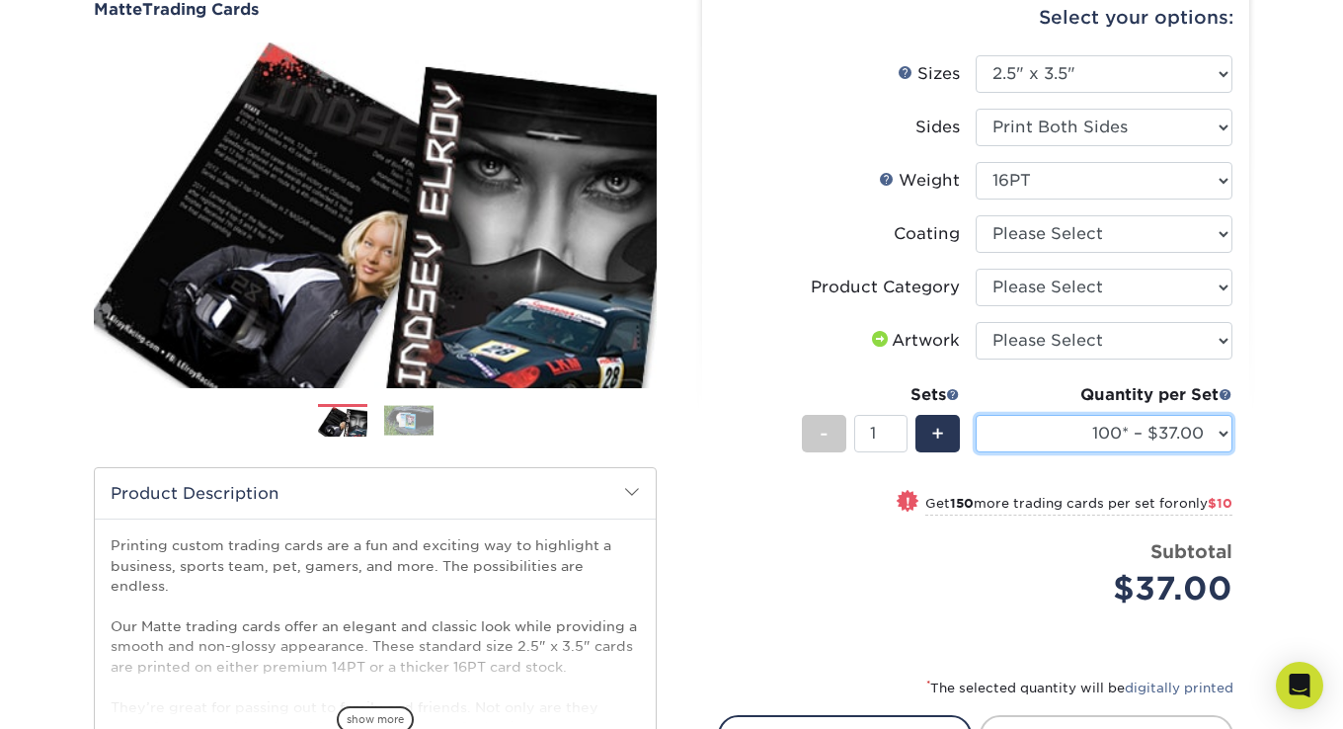
click at [1177, 428] on select "100* – $37.00 250* – $47.00 500* – $58.00 1000 – $71.00 2500 – $141.00 5000 – $…" at bounding box center [1104, 434] width 257 height 38
click at [1265, 413] on div "Products Trading Cards Matte Trading Cards" at bounding box center [671, 456] width 1343 height 1055
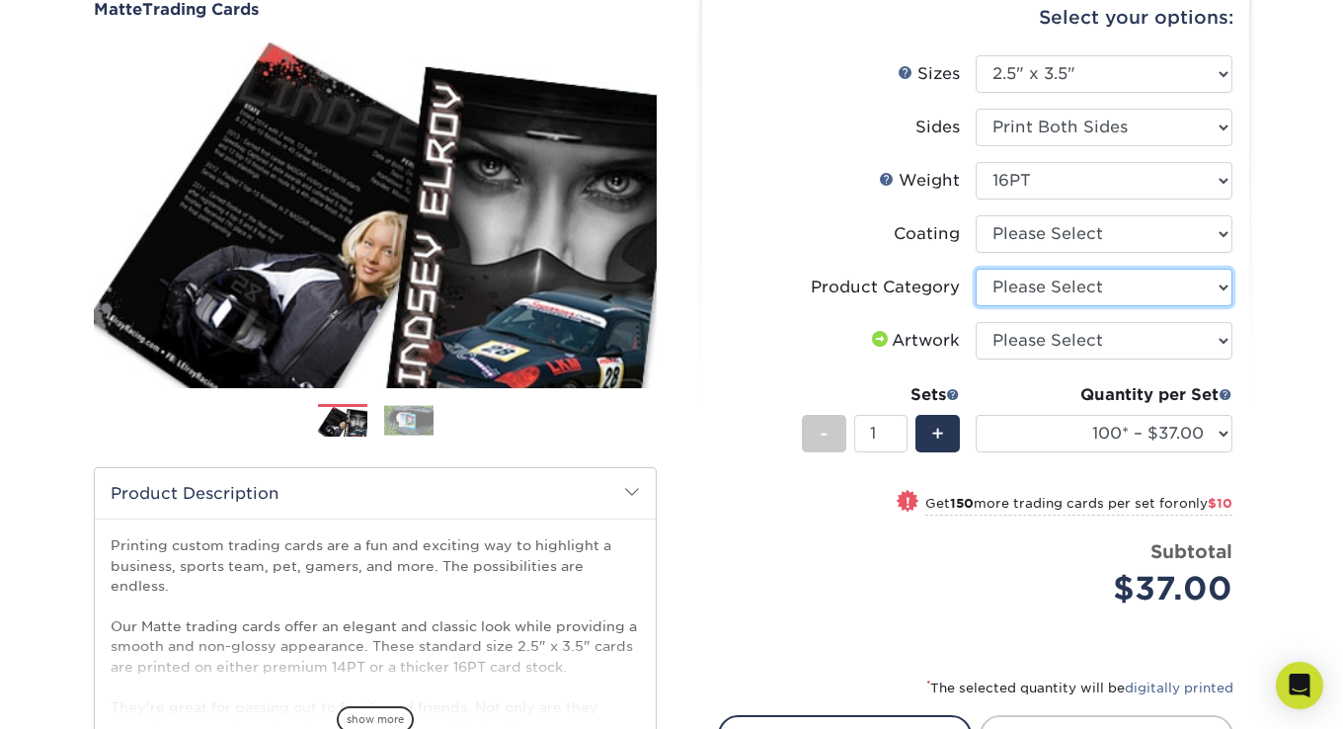
click at [1055, 289] on select "Please Select Trading Cards" at bounding box center [1104, 288] width 257 height 38
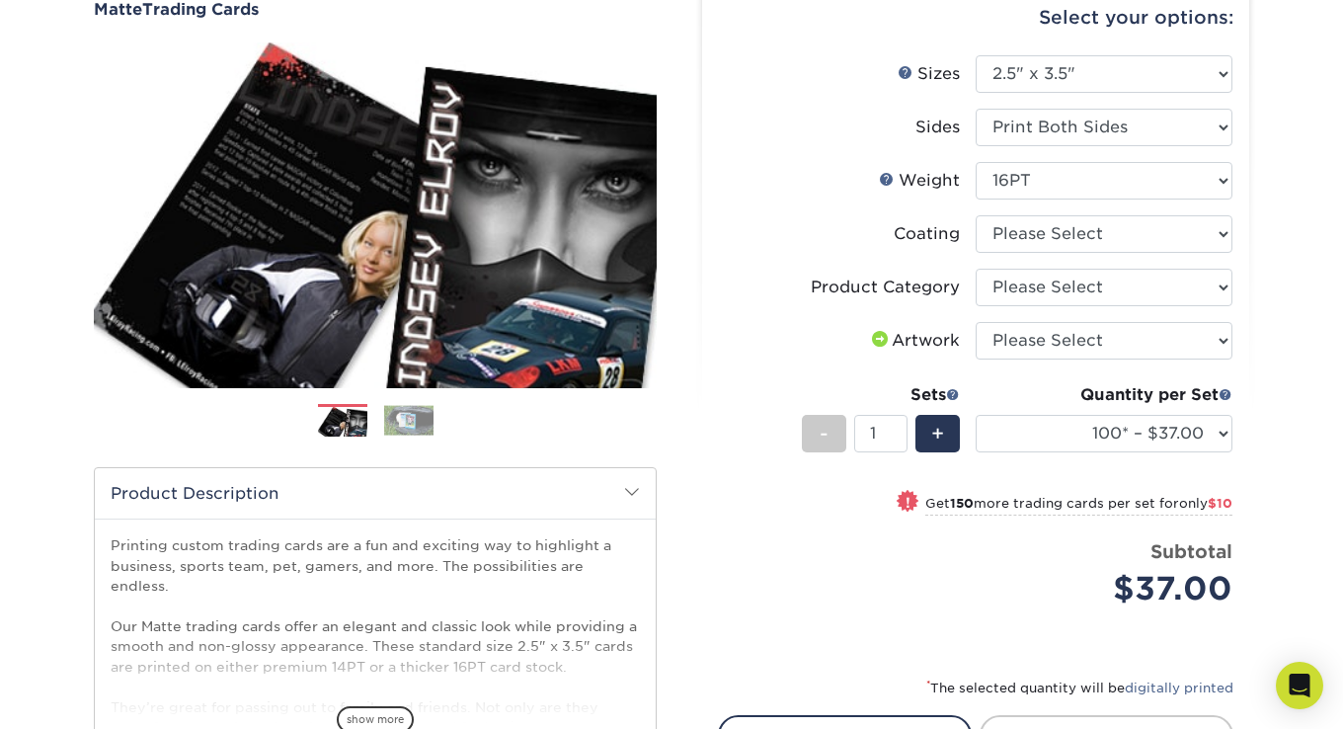
click at [783, 426] on li "Sets - 1 + Quantity per Set 100* – $37.00 250* – $47.00 500* – $58.00 1000 – $7…" at bounding box center [975, 433] width 513 height 116
click at [797, 277] on label "Product Category" at bounding box center [847, 288] width 257 height 38
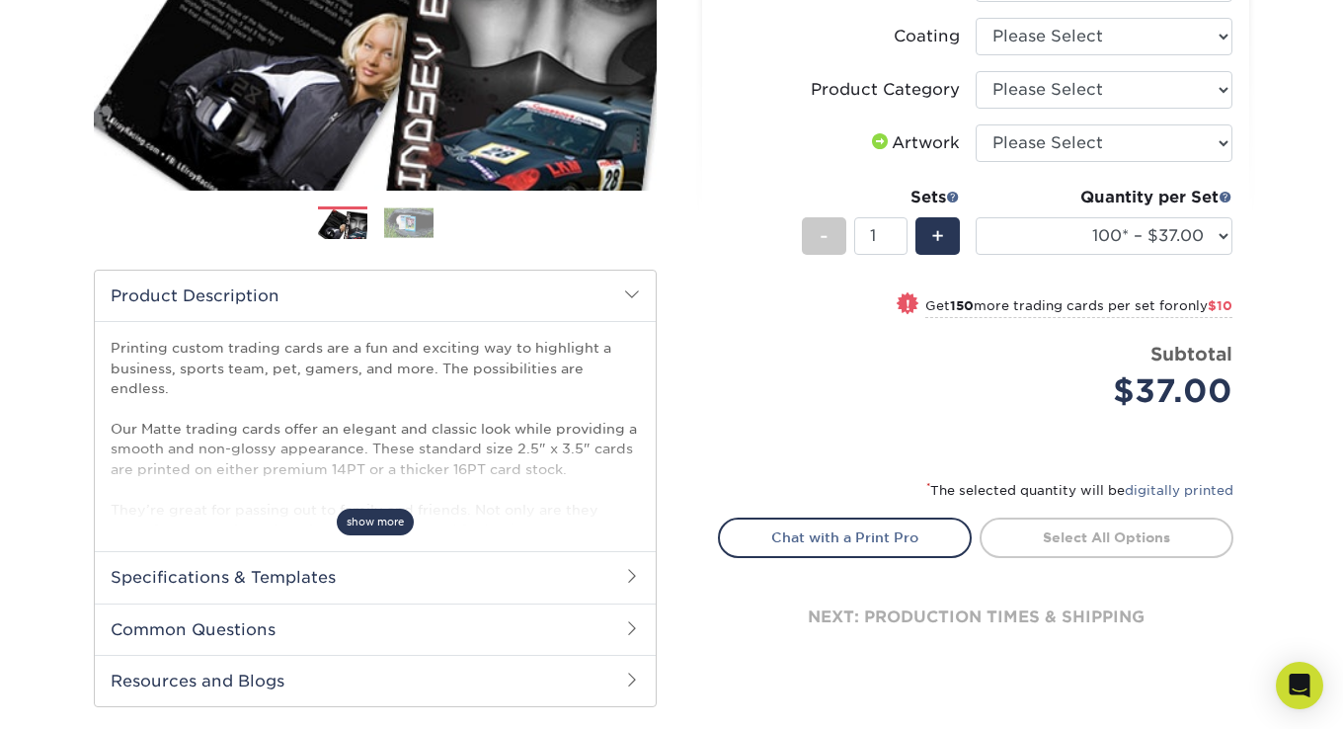
click at [387, 531] on span "show more" at bounding box center [375, 521] width 77 height 27
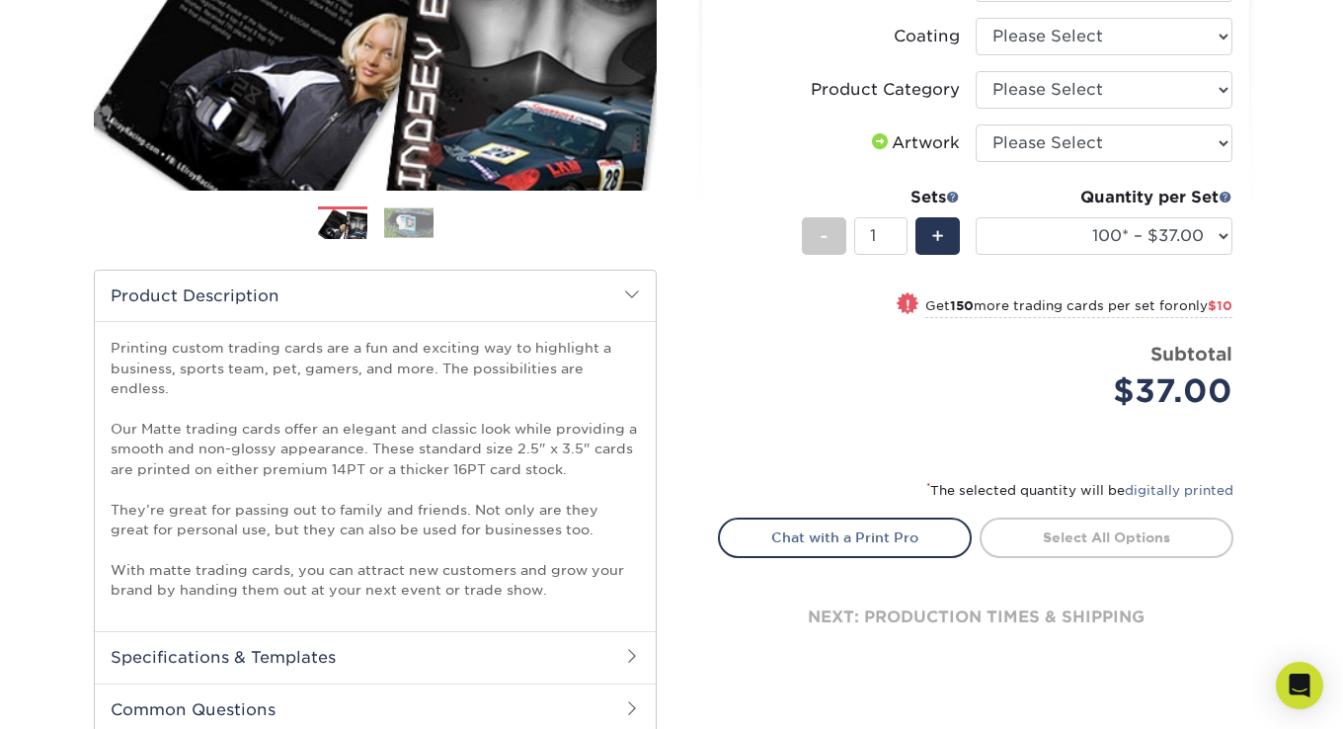
scroll to position [197, 0]
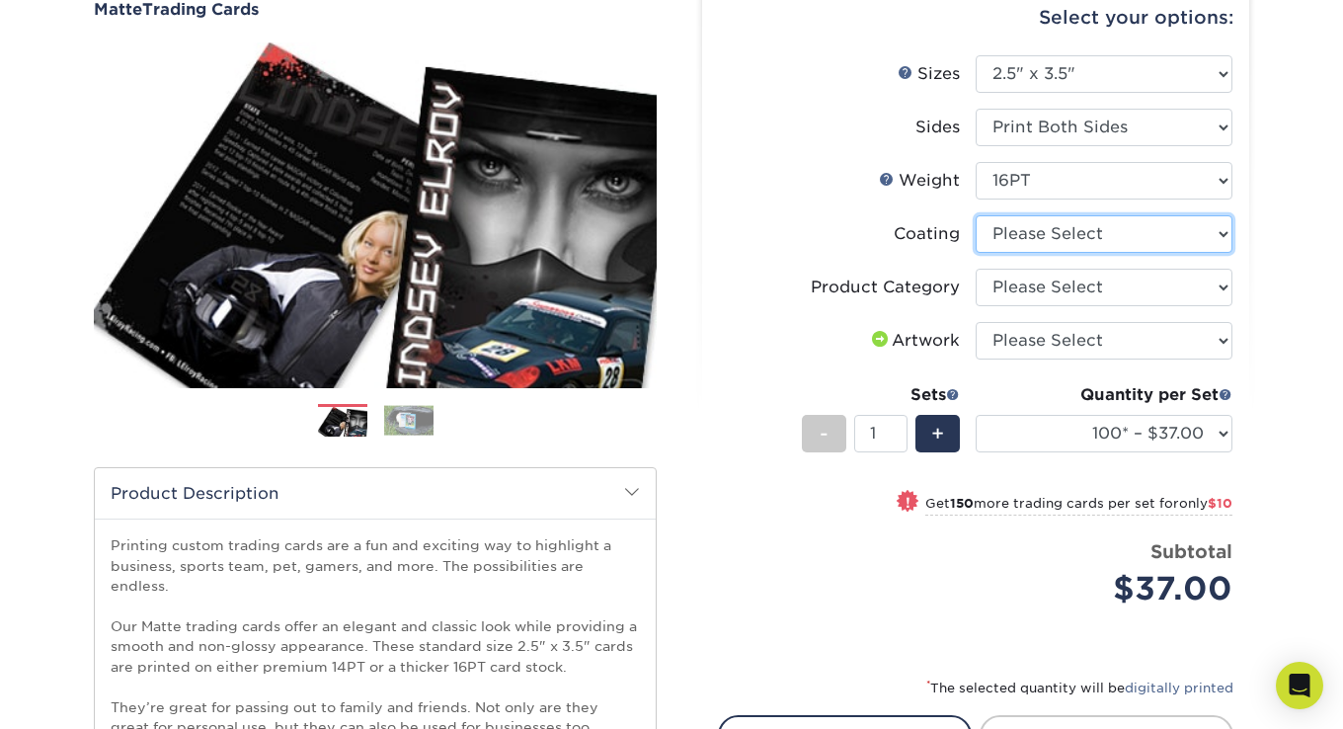
click at [1016, 216] on select at bounding box center [1104, 234] width 257 height 38
select select "121bb7b5-3b4d-429f-bd8d-bbf80e953313"
click at [976, 215] on select at bounding box center [1104, 234] width 257 height 38
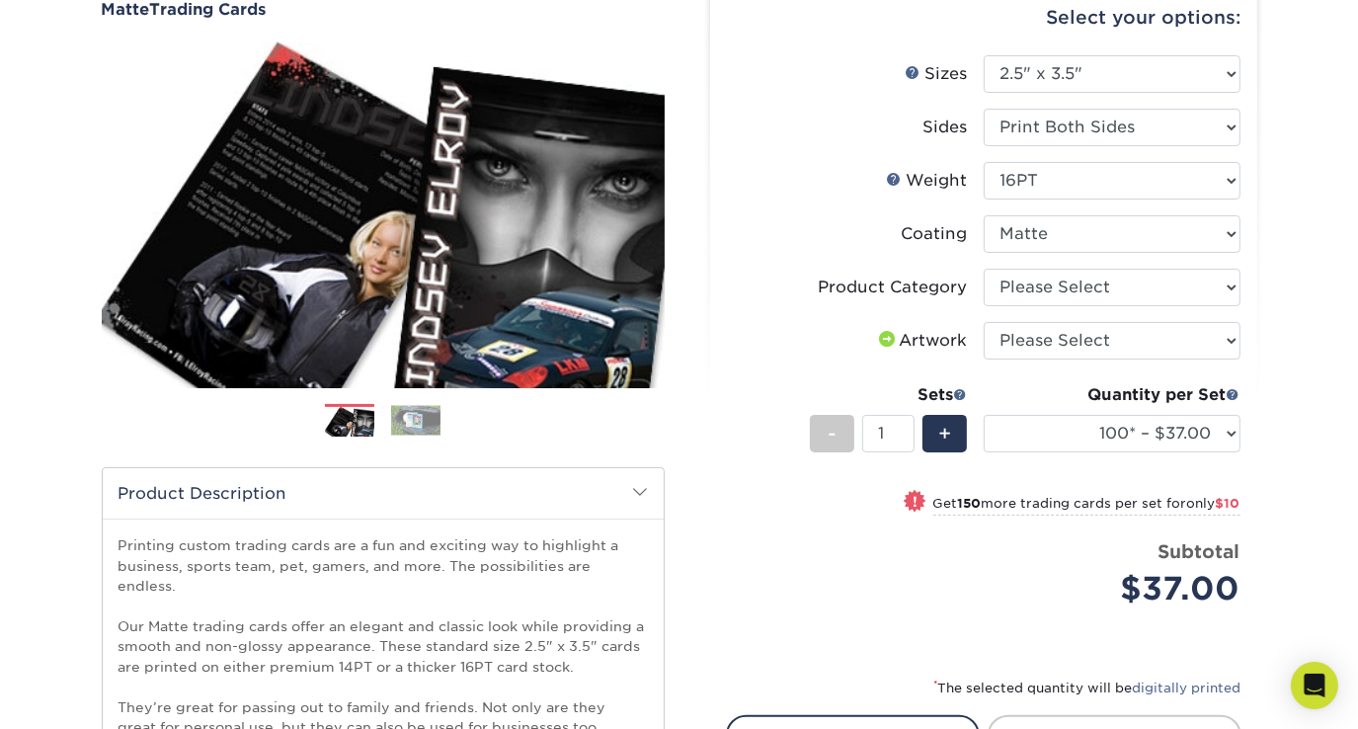
select select "-1"
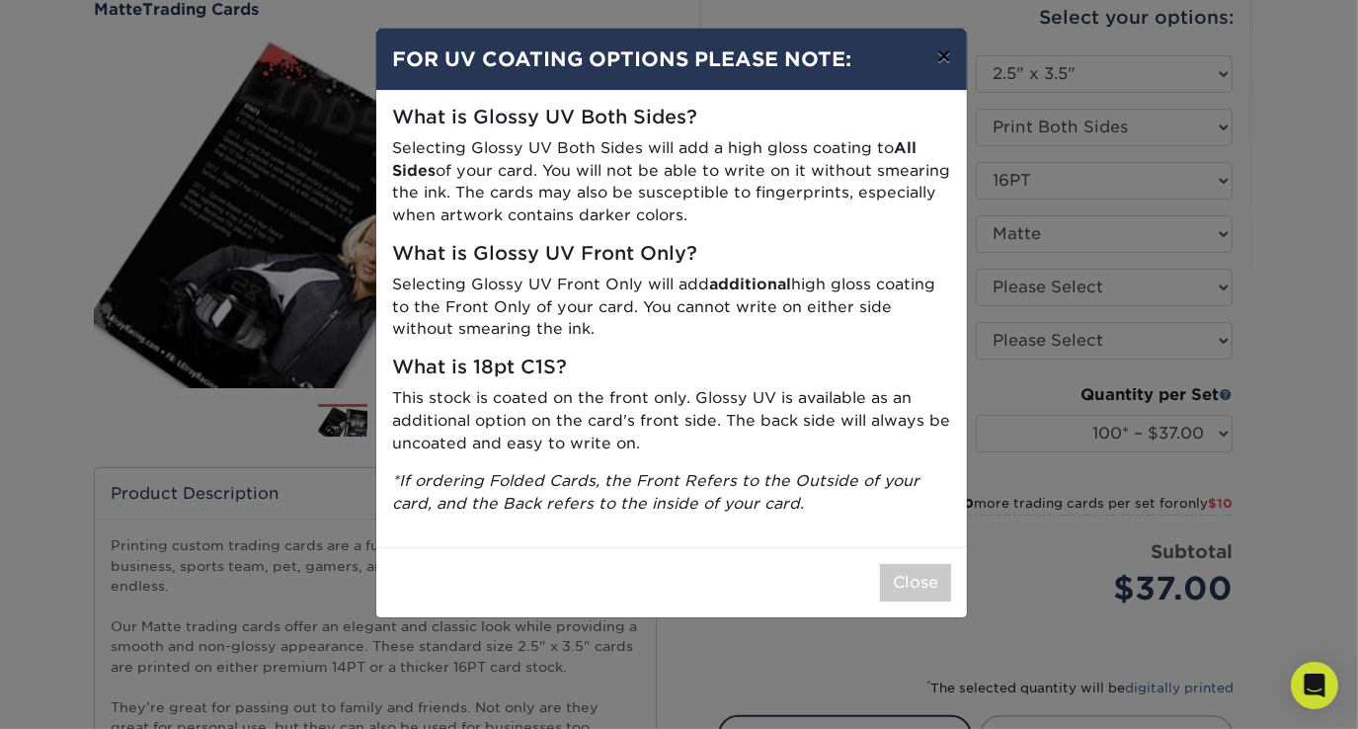
click at [948, 65] on button "×" at bounding box center [943, 56] width 45 height 55
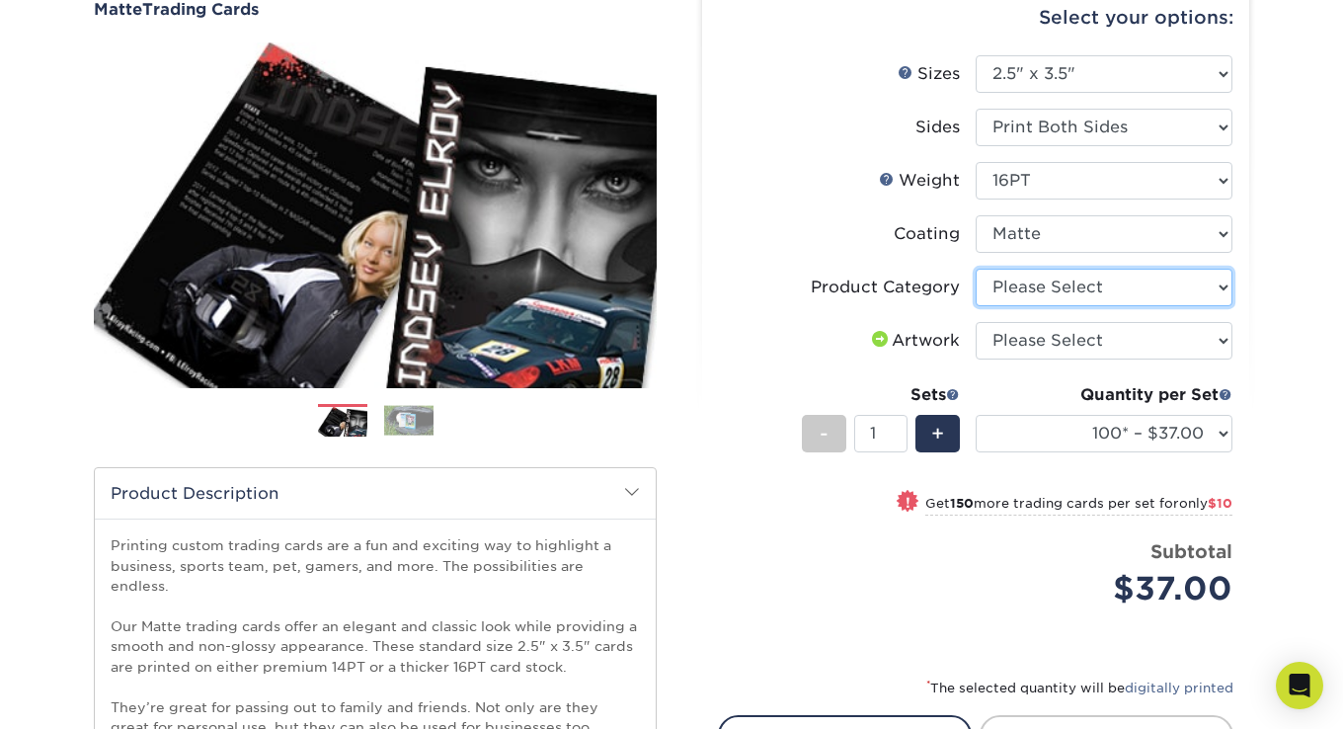
click at [1045, 290] on select "Please Select Trading Cards" at bounding box center [1104, 288] width 257 height 38
select select "c2f9bce9-36c2-409d-b101-c29d9d031e18"
click at [976, 269] on select "Please Select Trading Cards" at bounding box center [1104, 288] width 257 height 38
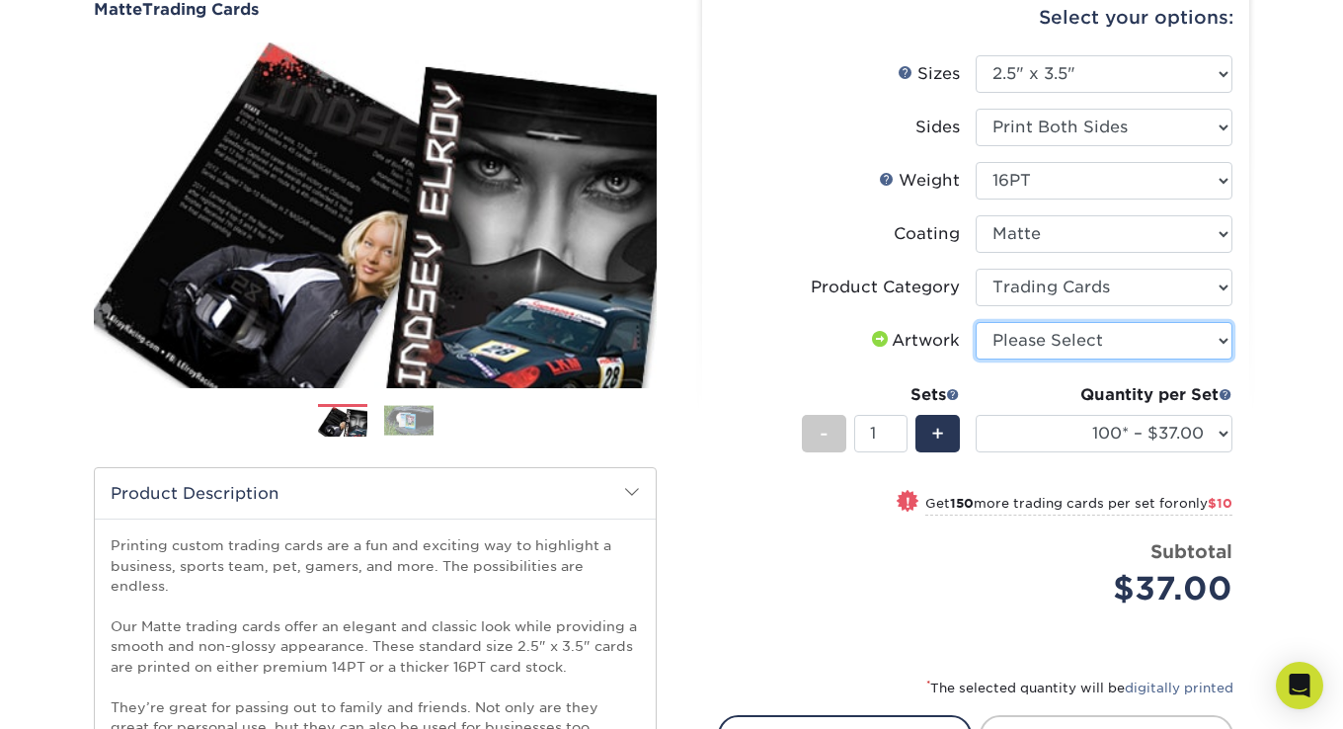
click at [1049, 338] on select "Please Select I will upload files I need a design - $100" at bounding box center [1104, 341] width 257 height 38
select select "upload"
click at [976, 322] on select "Please Select I will upload files I need a design - $100" at bounding box center [1104, 341] width 257 height 38
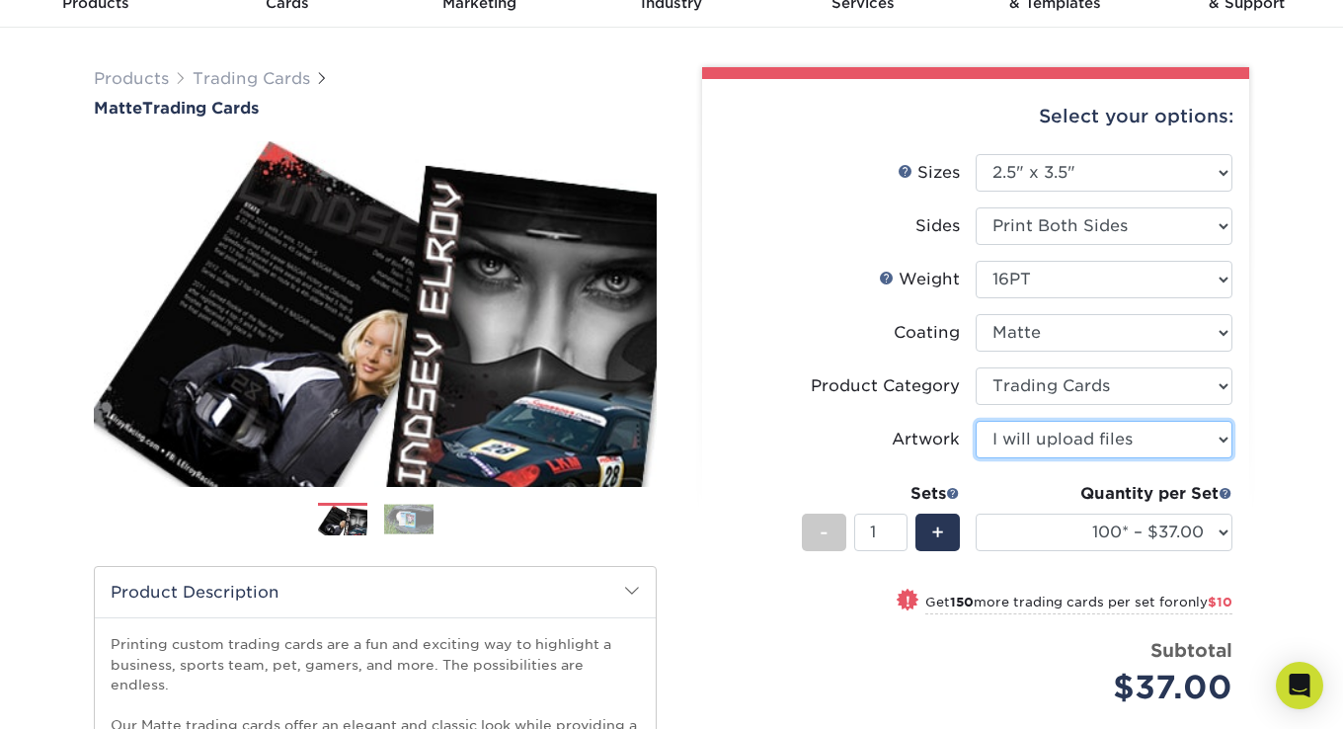
scroll to position [0, 0]
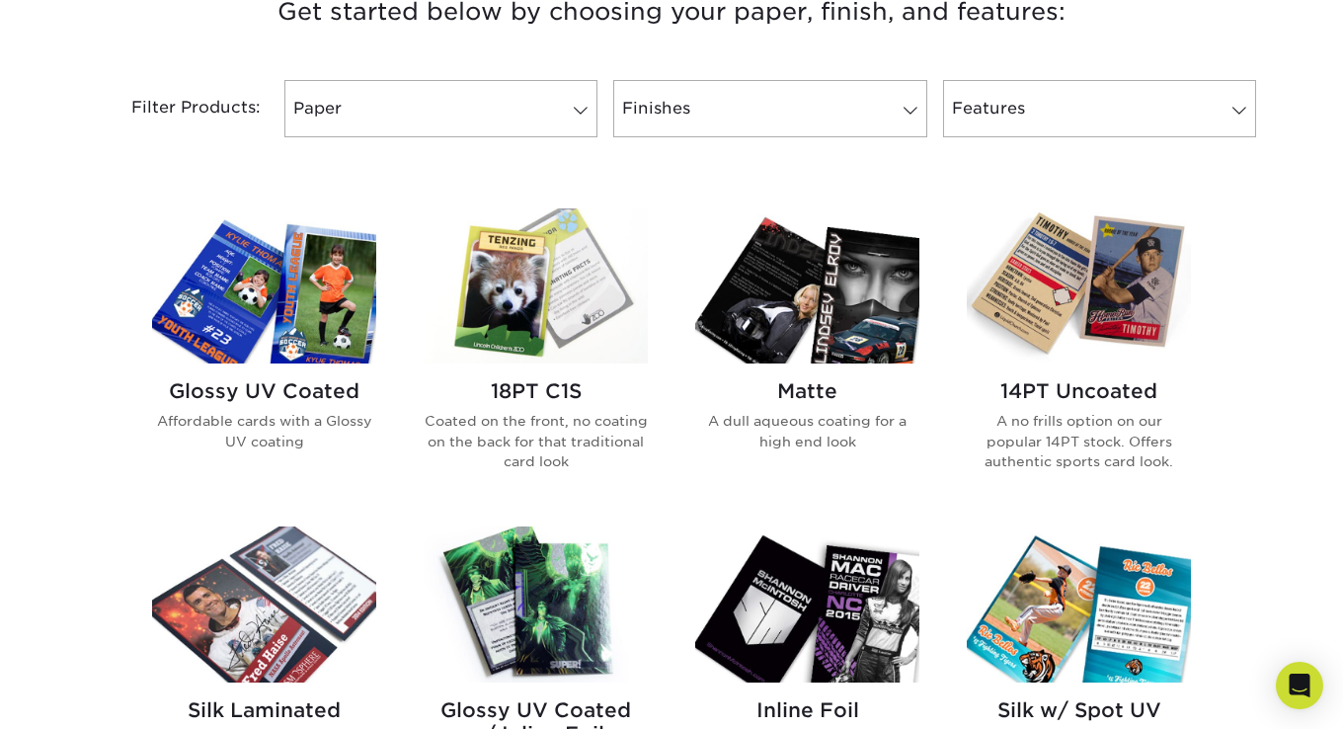
scroll to position [889, 0]
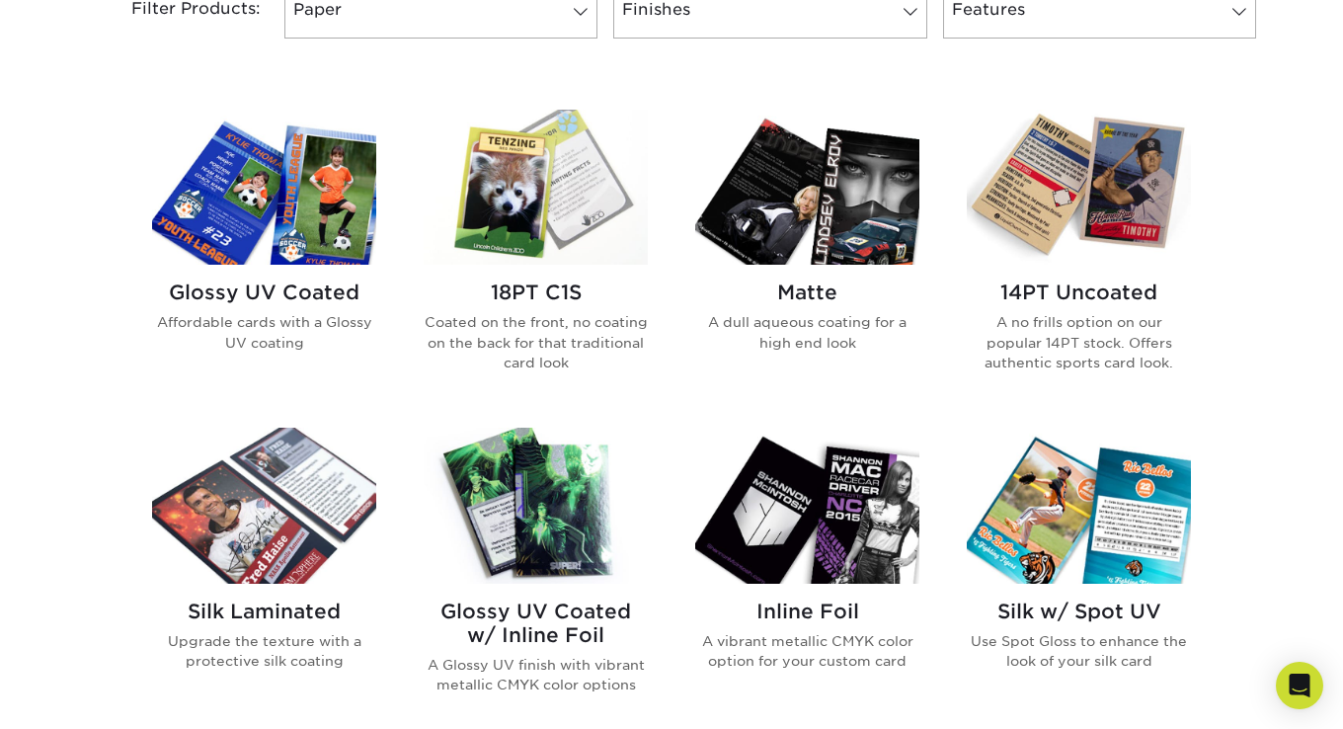
click at [1292, 191] on div "Get started below by choosing your paper, finish, and features: Filtered Matche…" at bounding box center [671, 582] width 1343 height 1474
click at [1094, 180] on img at bounding box center [1079, 187] width 224 height 155
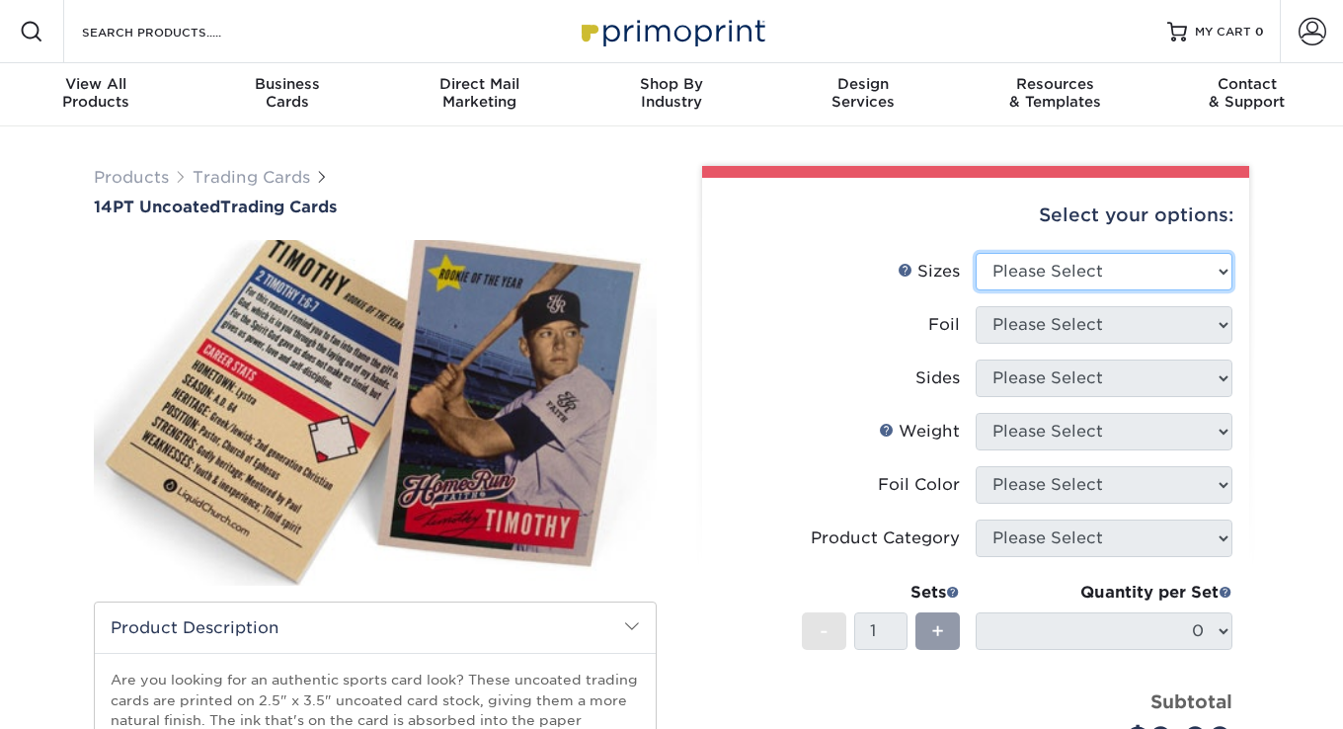
click at [1061, 284] on select "Please Select 2.5" x 3.5"" at bounding box center [1104, 272] width 257 height 38
select select "2.50x3.50"
click at [976, 253] on select "Please Select 2.5" x 3.5"" at bounding box center [1104, 272] width 257 height 38
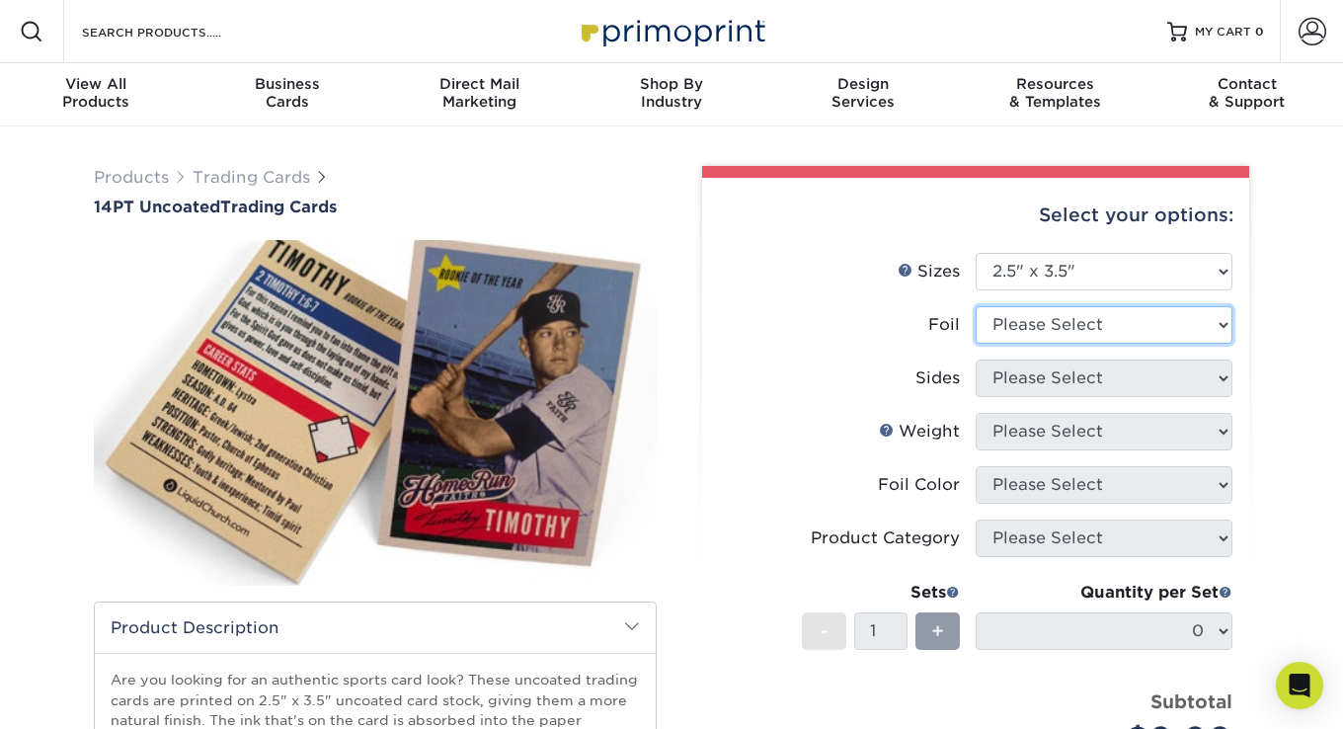
click at [1052, 324] on select "Please Select Yes No" at bounding box center [1104, 325] width 257 height 38
select select "1"
click at [976, 306] on select "Please Select Yes No" at bounding box center [1104, 325] width 257 height 38
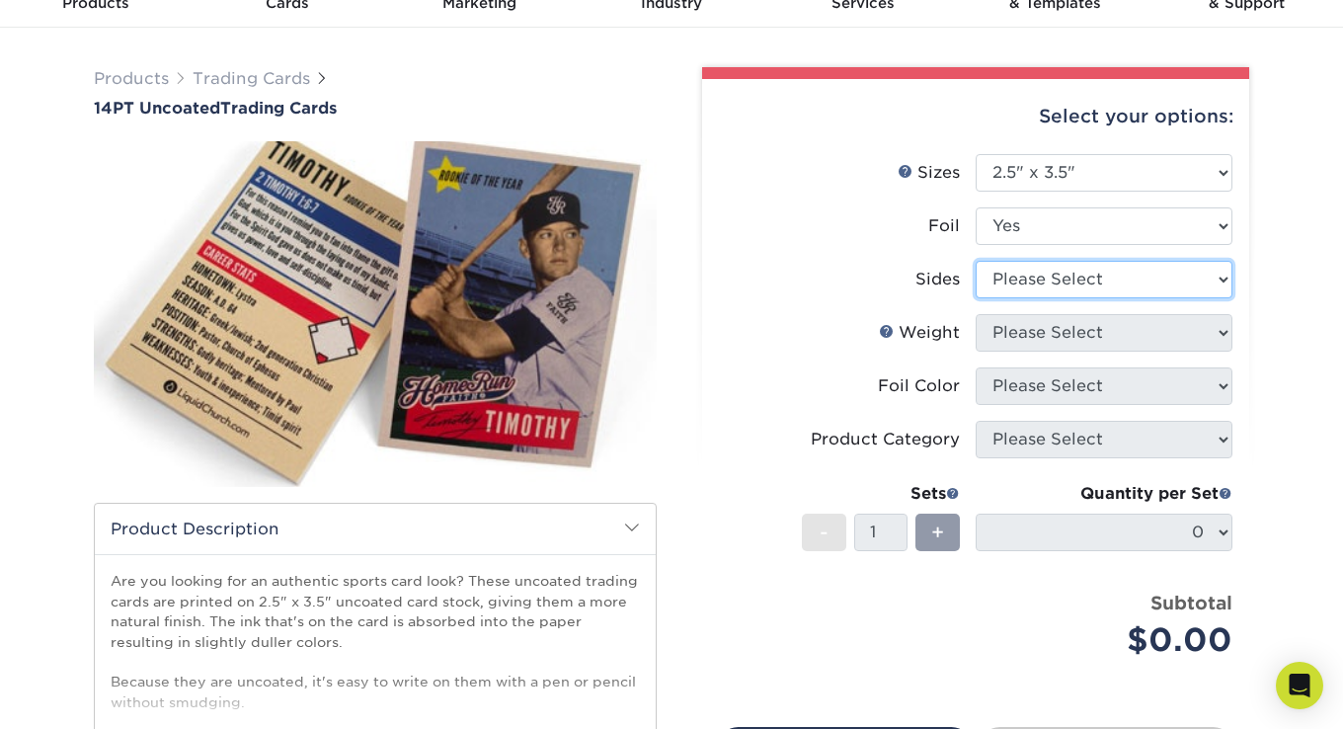
click at [1038, 283] on select "Please Select Print Both Sides - Foil Both Sides Print Both Sides - Foil Front …" at bounding box center [1104, 280] width 257 height 38
click at [715, 39] on div "Products Trading Cards 14PT Uncoated Trading Cards show more Templates" at bounding box center [671, 523] width 1343 height 991
click at [723, 41] on div "Products Trading Cards 14PT Uncoated Trading Cards show more Templates" at bounding box center [671, 523] width 1343 height 991
click at [715, 39] on div "Products Trading Cards 14PT Uncoated Trading Cards show more Templates" at bounding box center [671, 523] width 1343 height 991
click at [1196, 278] on select "Please Select Print Both Sides - Foil Both Sides Print Both Sides - Foil Front …" at bounding box center [1104, 280] width 257 height 38
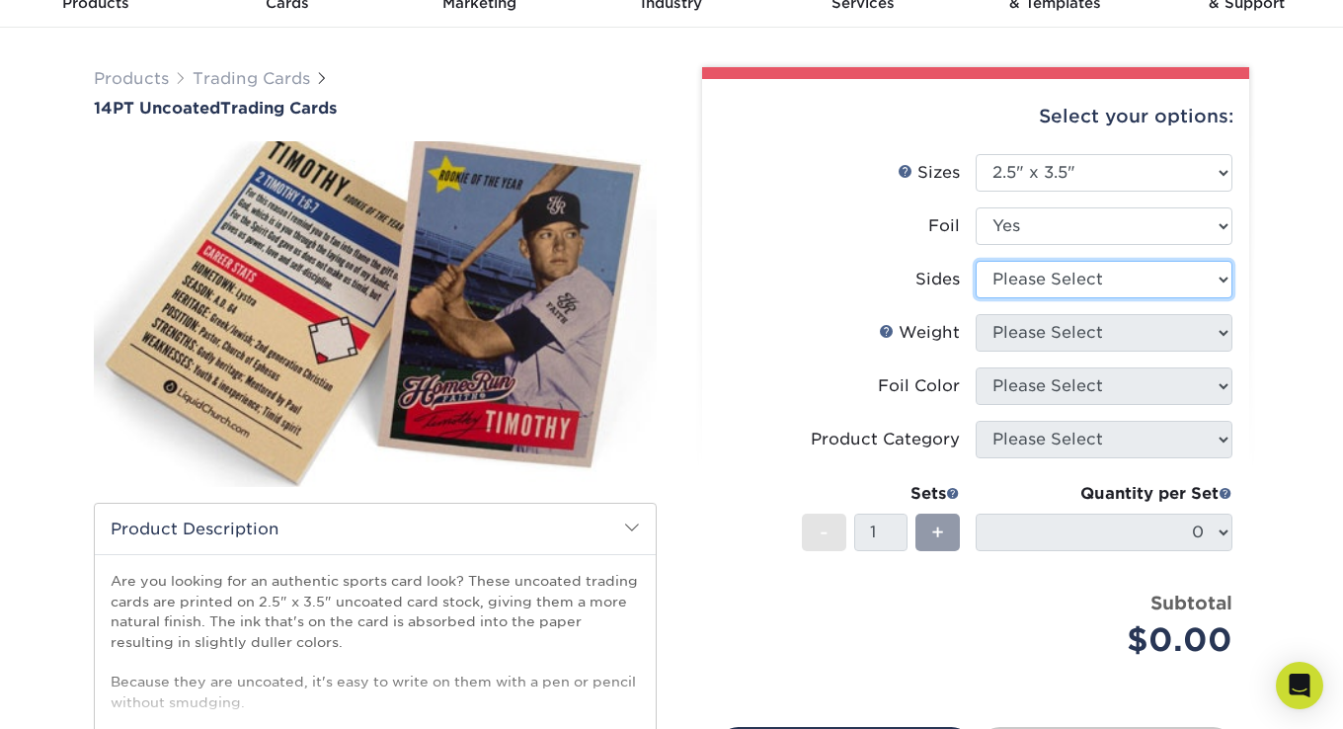
select select "a75ac2f1-9911-48d6-841d-245b5ac08f27"
click at [976, 261] on select "Please Select Print Both Sides - Foil Both Sides Print Both Sides - Foil Front …" at bounding box center [1104, 280] width 257 height 38
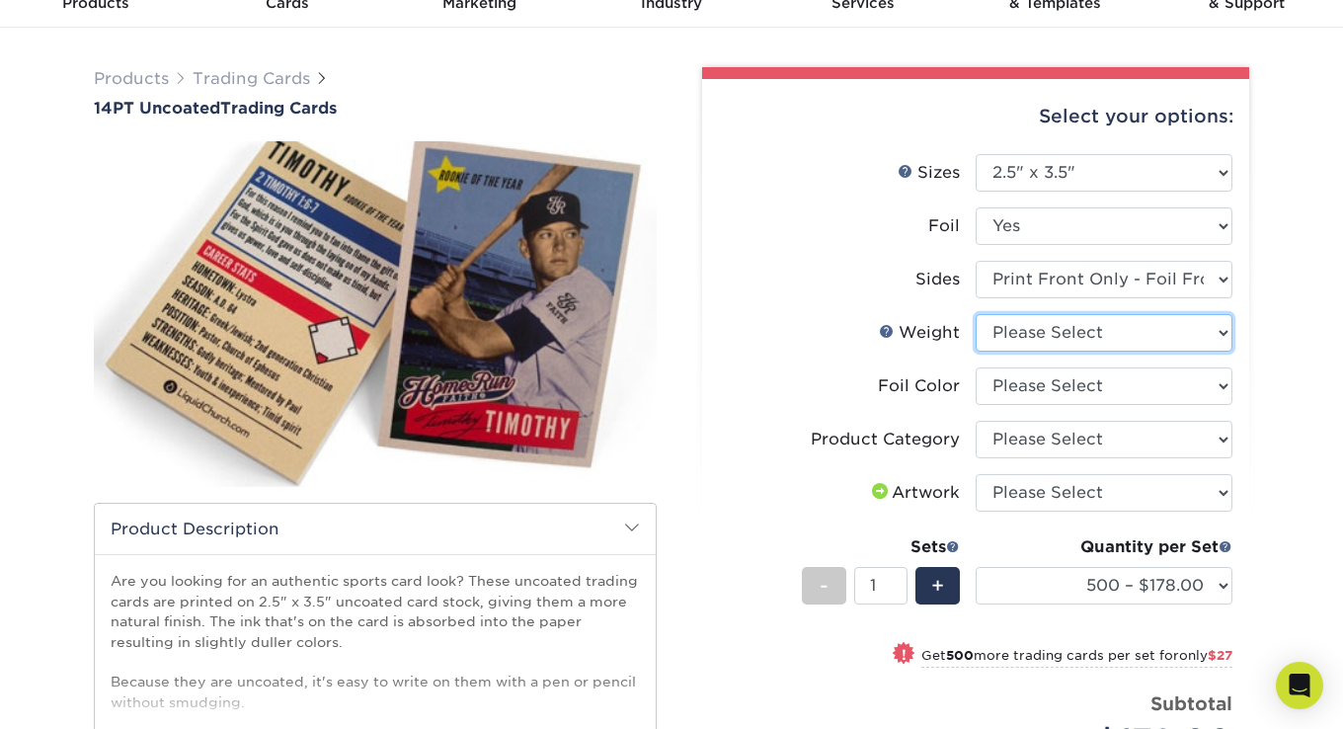
click at [1139, 332] on select "Please Select 14PT Uncoated" at bounding box center [1104, 333] width 257 height 38
select select "14PT Uncoated"
click at [976, 314] on select "Please Select 14PT Uncoated" at bounding box center [1104, 333] width 257 height 38
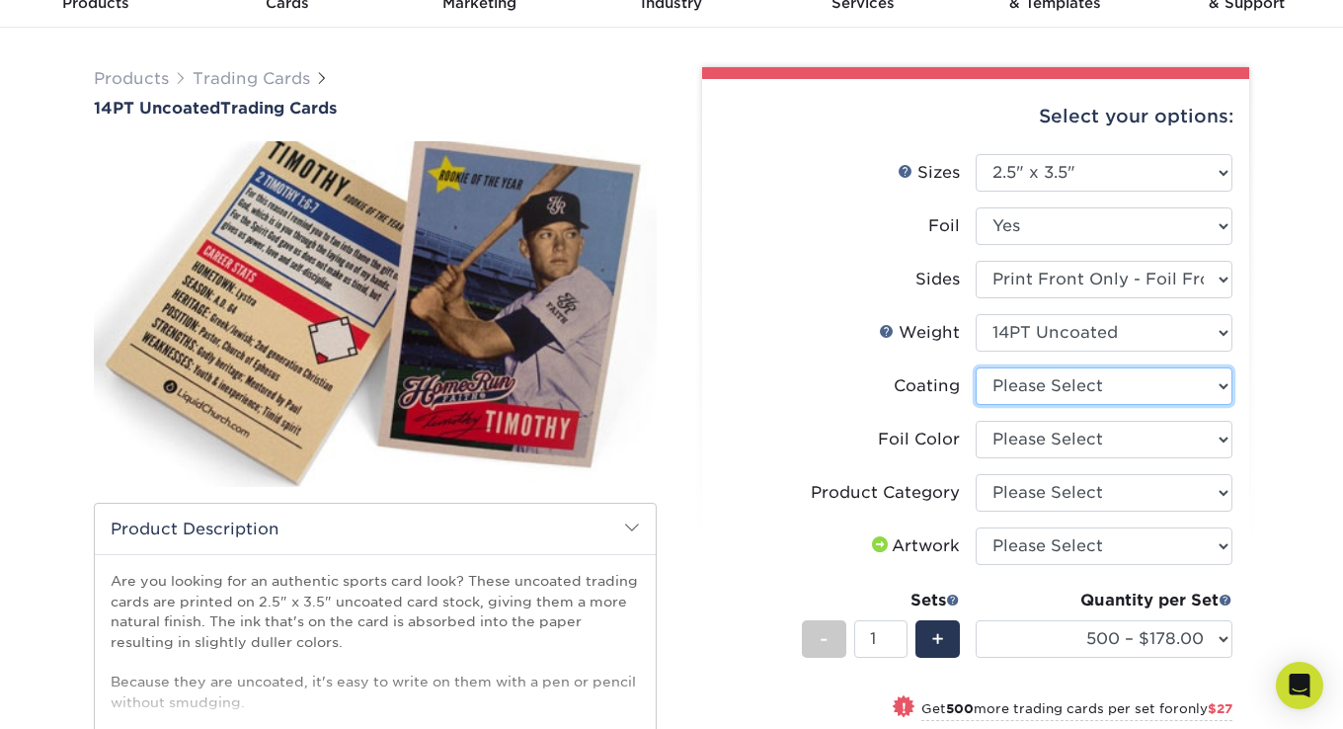
click at [1113, 385] on select at bounding box center [1104, 386] width 257 height 38
select select "3e7618de-abca-4bda-9f97-8b9129e913d8"
click at [976, 367] on select at bounding box center [1104, 386] width 257 height 38
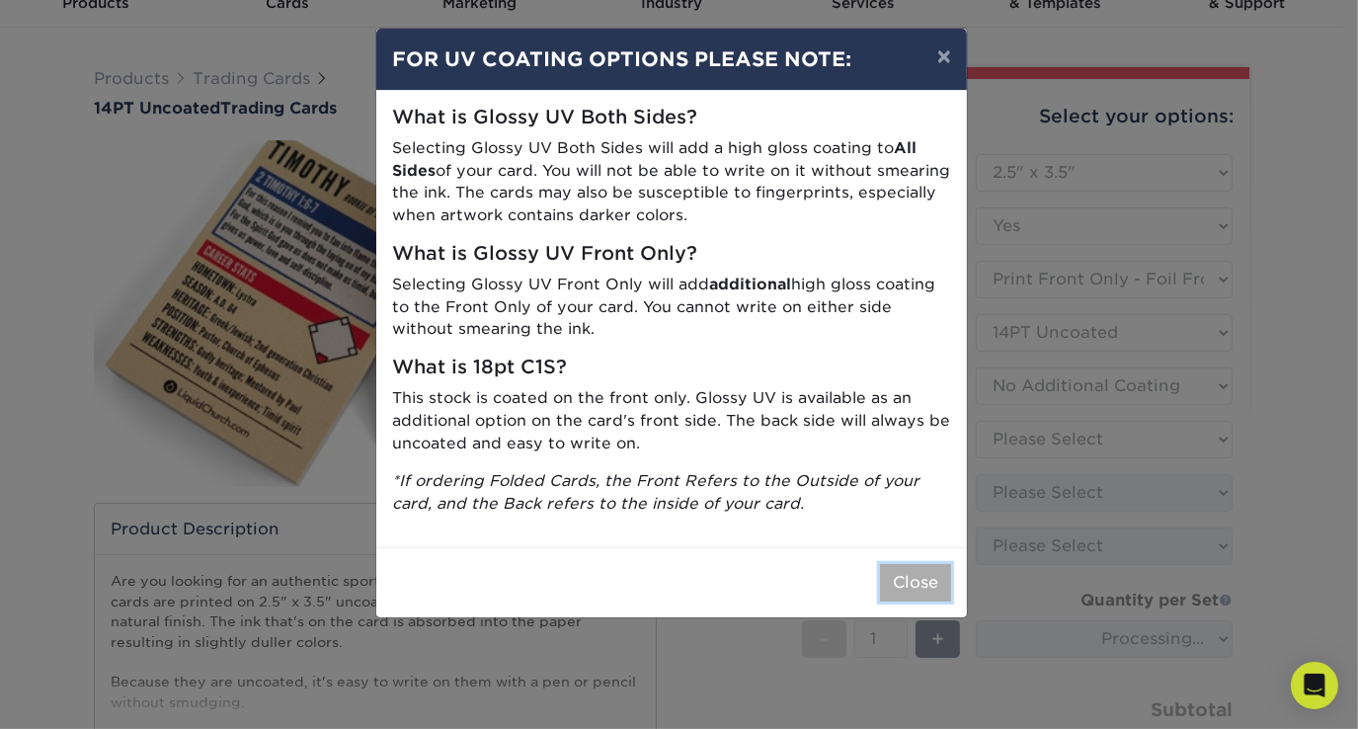
click at [905, 585] on button "Close" at bounding box center [915, 583] width 71 height 38
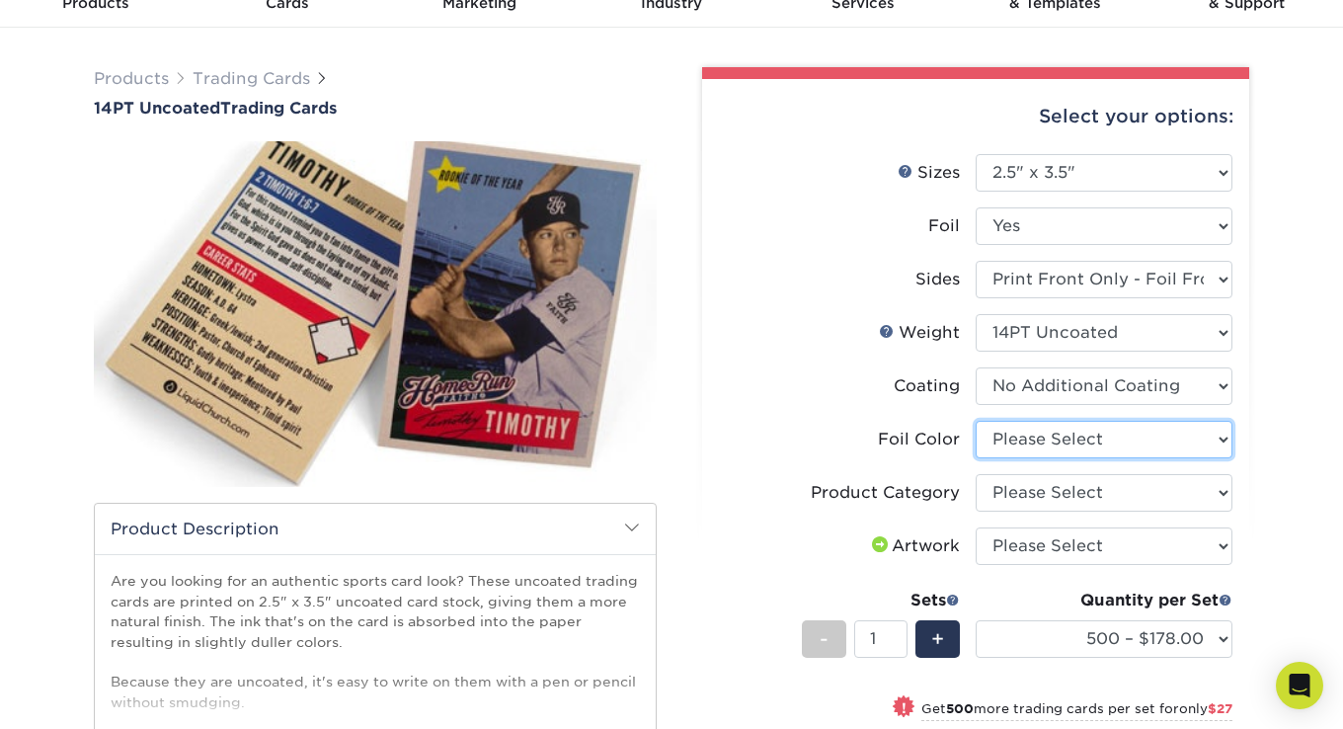
click at [1108, 440] on select "Please Select Silver Foil Rose Gold Foil Red Foil Gold Foil Copper Foil Black F…" at bounding box center [1104, 440] width 257 height 38
click at [1004, 437] on select "Please Select Silver Foil Rose Gold Foil Red Foil Gold Foil Copper Foil Black F…" at bounding box center [1104, 440] width 257 height 38
click at [1049, 437] on select "Please Select Silver Foil Rose Gold Foil Red Foil Gold Foil Copper Foil Black F…" at bounding box center [1104, 440] width 257 height 38
select select "a834dd52-fe06-4ed6-9a86-5bd3c2d02515"
click at [976, 421] on select "Please Select Silver Foil Rose Gold Foil Red Foil Gold Foil Copper Foil Black F…" at bounding box center [1104, 440] width 257 height 38
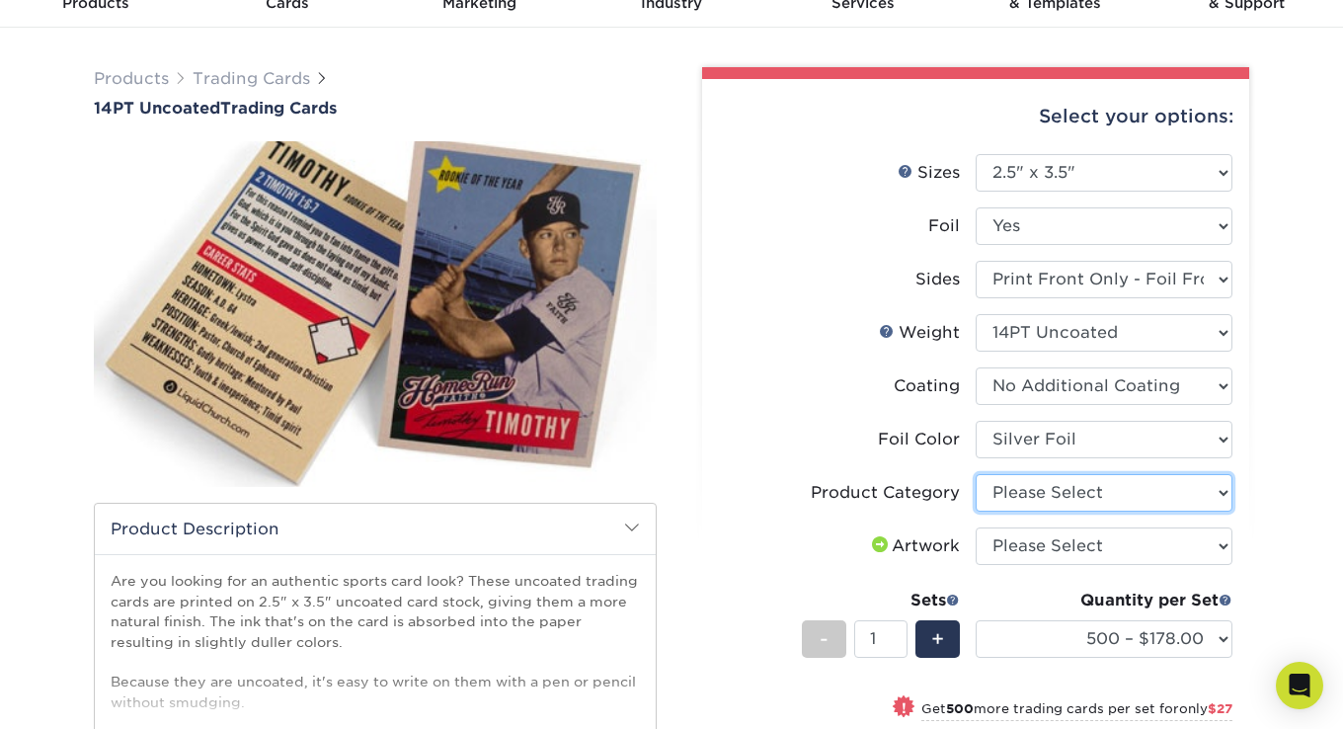
click at [1067, 498] on select "Please Select Trading Cards" at bounding box center [1104, 493] width 257 height 38
select select "c2f9bce9-36c2-409d-b101-c29d9d031e18"
click at [976, 474] on select "Please Select Trading Cards" at bounding box center [1104, 493] width 257 height 38
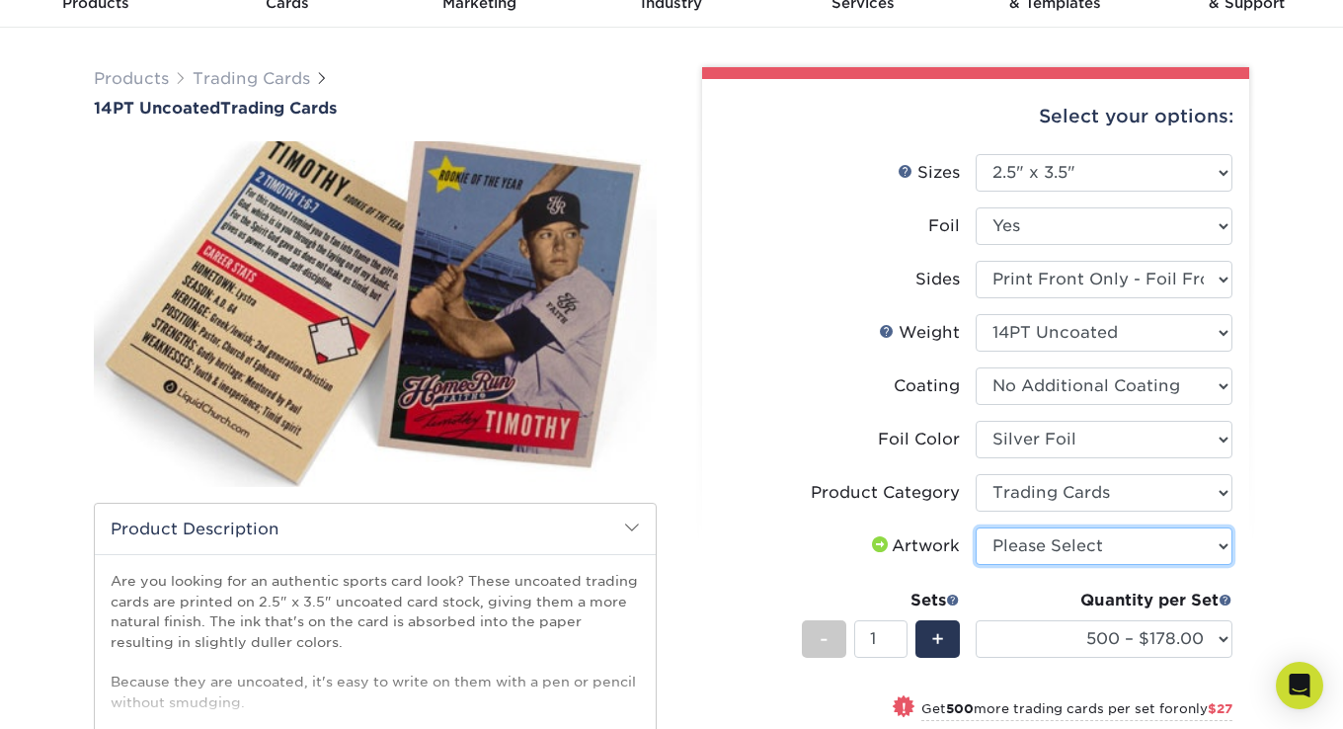
click at [1059, 543] on select "Please Select I will upload files I need a design - $100" at bounding box center [1104, 546] width 257 height 38
select select "upload"
click at [976, 527] on select "Please Select I will upload files I need a design - $100" at bounding box center [1104, 546] width 257 height 38
click at [1278, 540] on div "Products Trading Cards 14PT Uncoated Trading Cards show more Templates" at bounding box center [671, 569] width 1343 height 1083
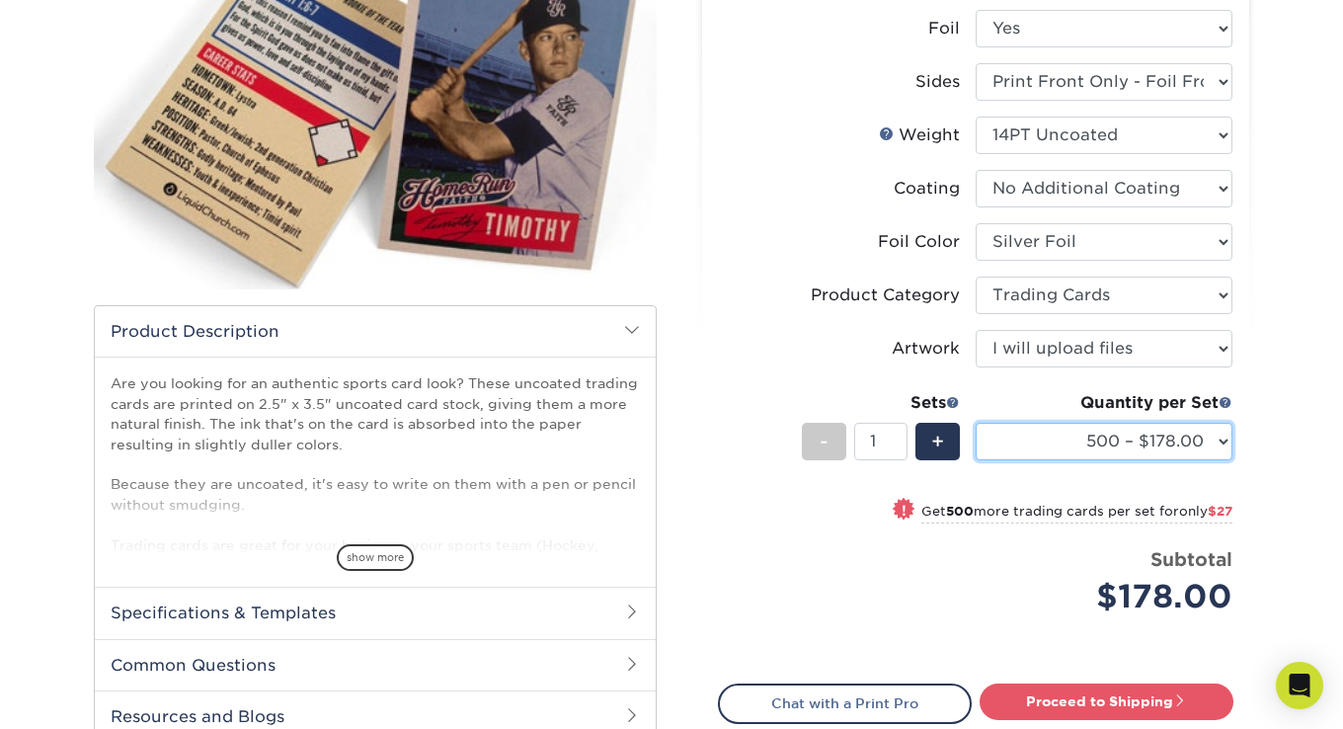
click at [1152, 450] on select "500 – $178.00 1000 – $205.00 2500 – $478.00 5000 – $908.00" at bounding box center [1104, 442] width 257 height 38
click at [1157, 433] on select "500 – $178.00 1000 – $205.00 2500 – $478.00 5000 – $908.00" at bounding box center [1104, 442] width 257 height 38
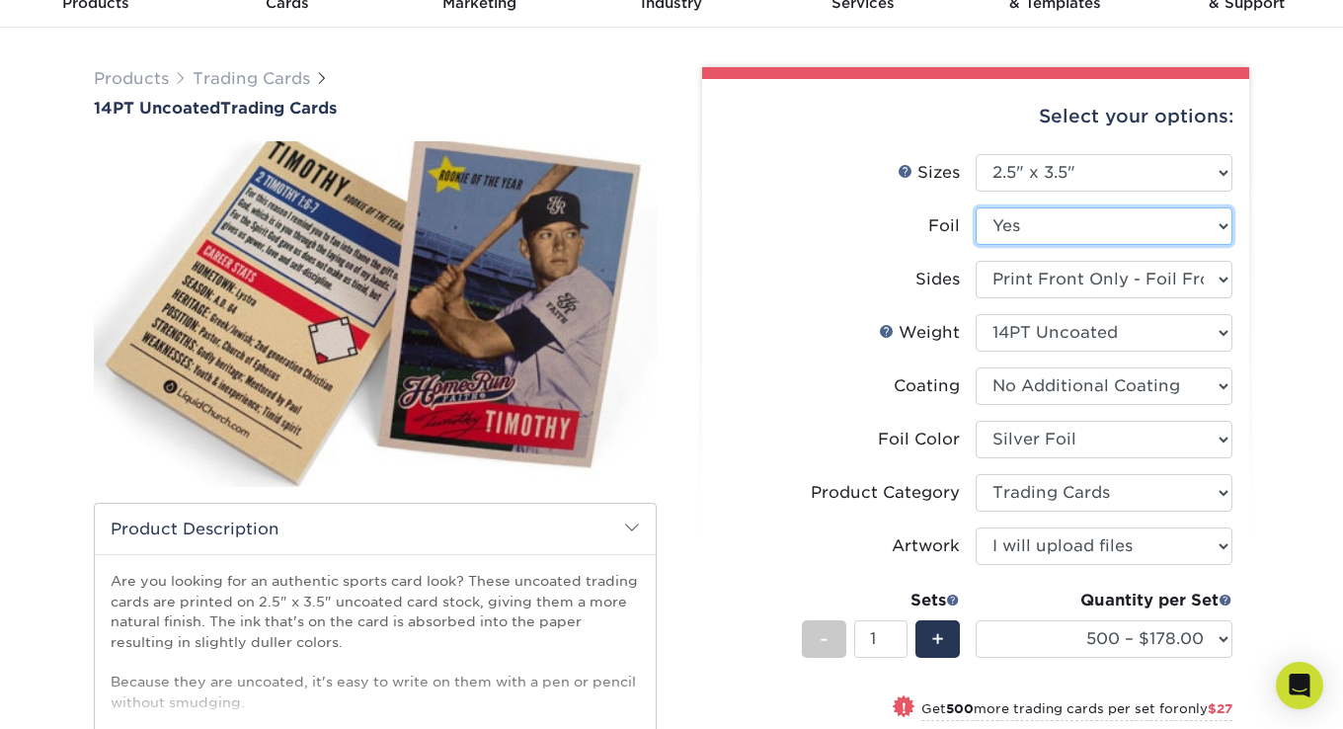
click at [1032, 238] on select "Please Select Yes No" at bounding box center [1104, 226] width 257 height 38
drag, startPoint x: 1029, startPoint y: 223, endPoint x: 1033, endPoint y: 233, distance: 10.6
click at [1029, 223] on select "Please Select Yes No" at bounding box center [1104, 226] width 257 height 38
select select "0"
click at [976, 207] on select "Please Select Yes No" at bounding box center [1104, 226] width 257 height 38
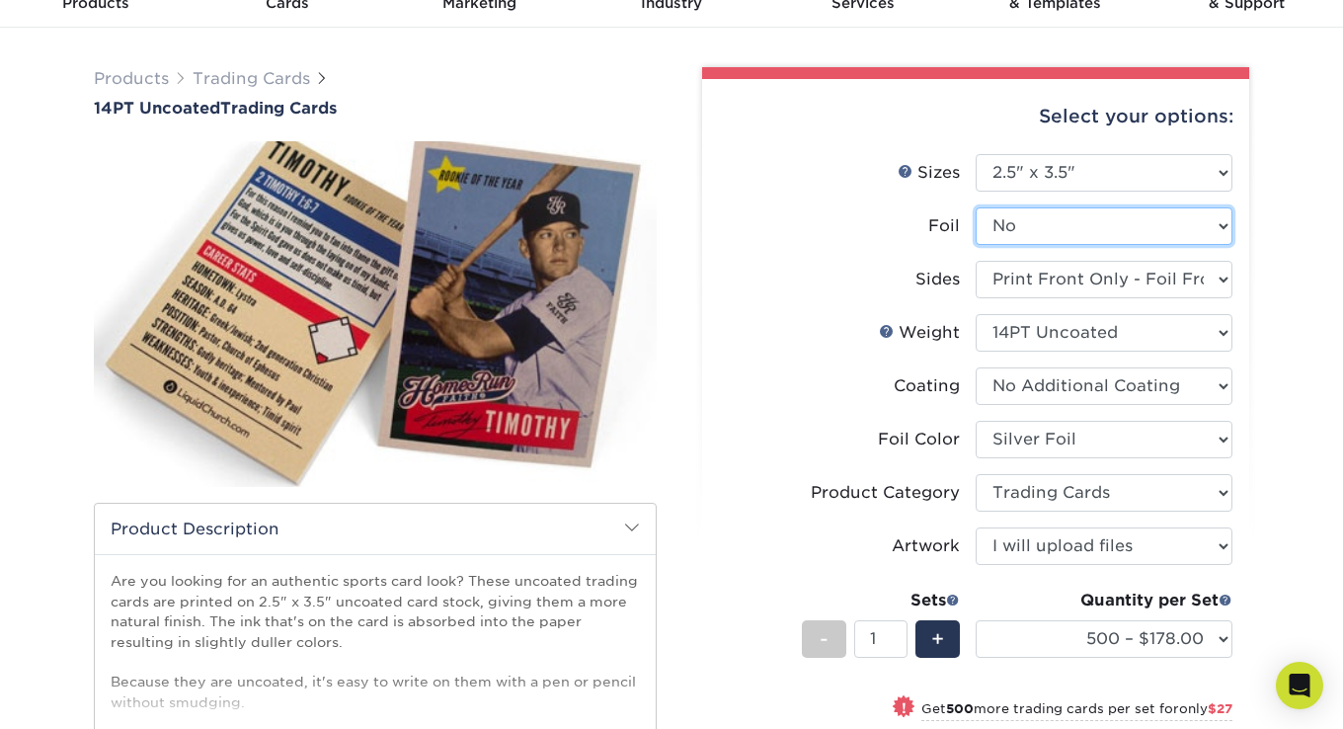
select select "-1"
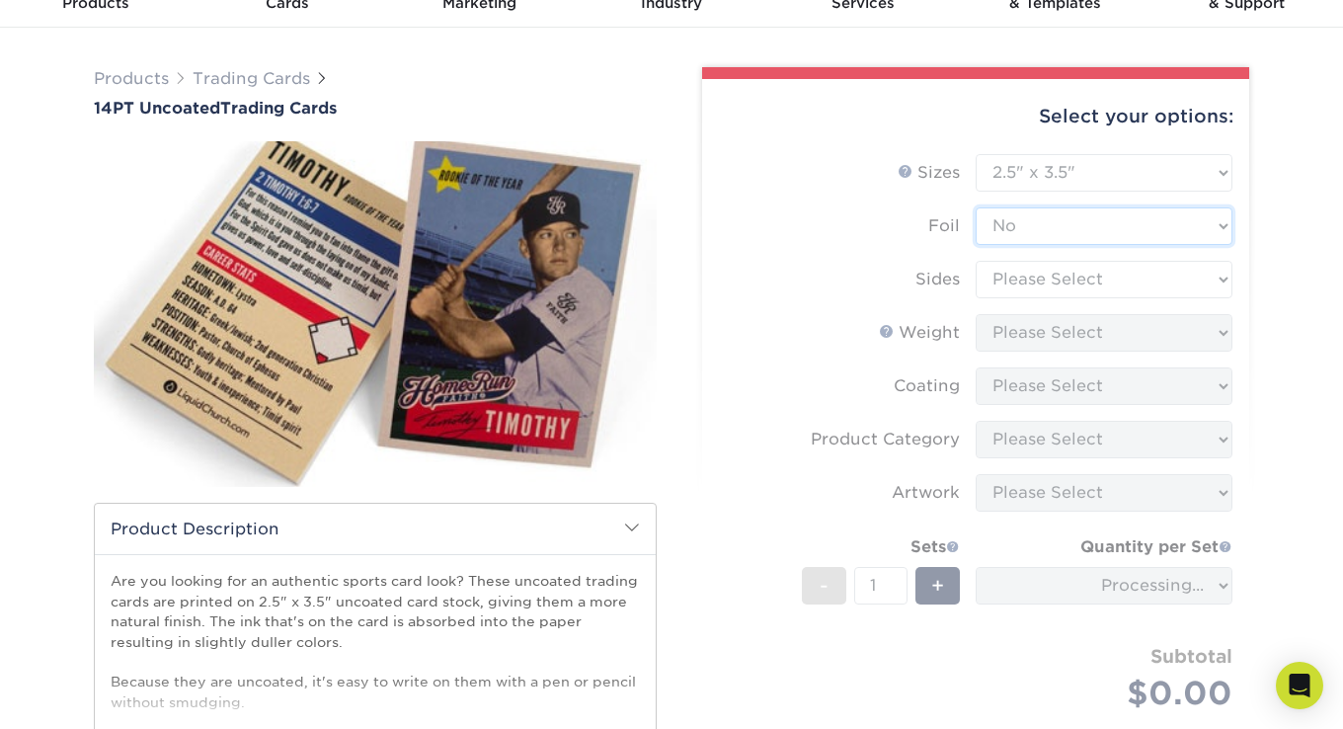
scroll to position [197, 0]
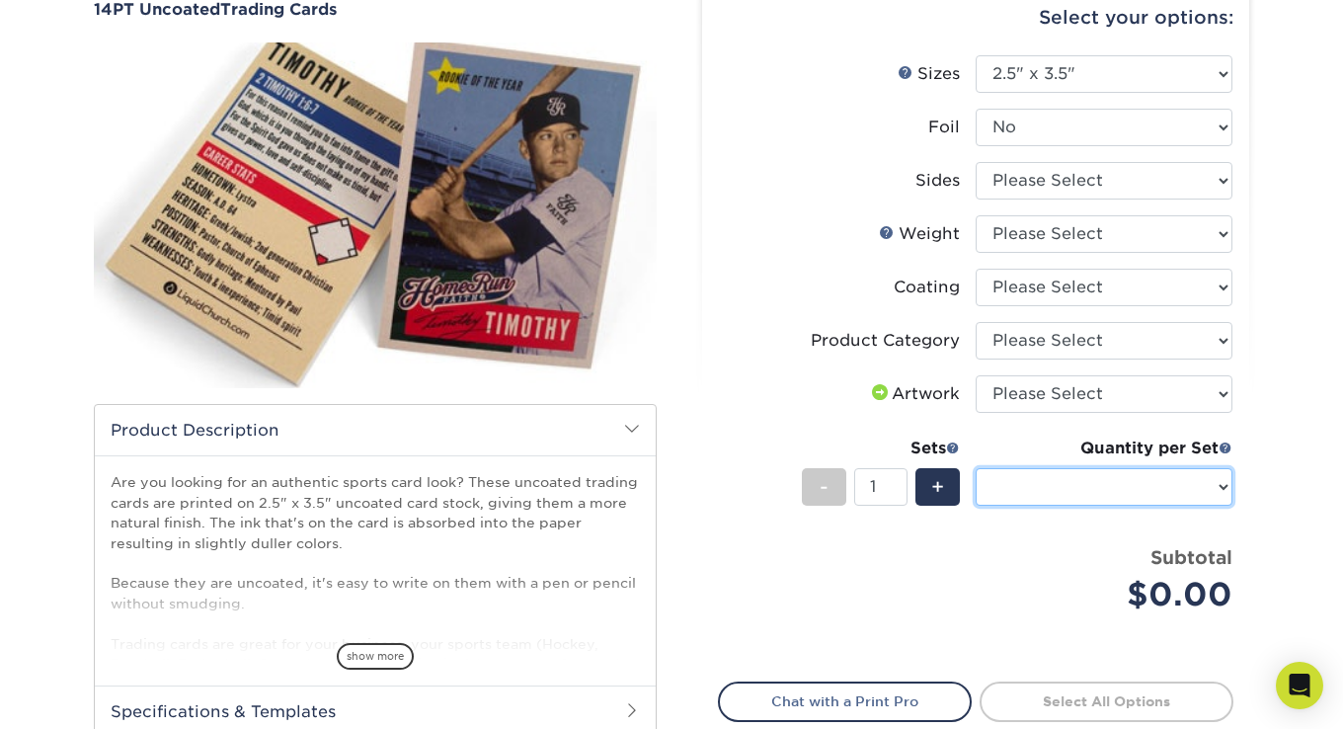
click at [1152, 494] on select "Sizes Help Sizes" at bounding box center [1104, 487] width 257 height 38
click at [1179, 491] on select "Sizes Help Sizes" at bounding box center [1104, 487] width 257 height 38
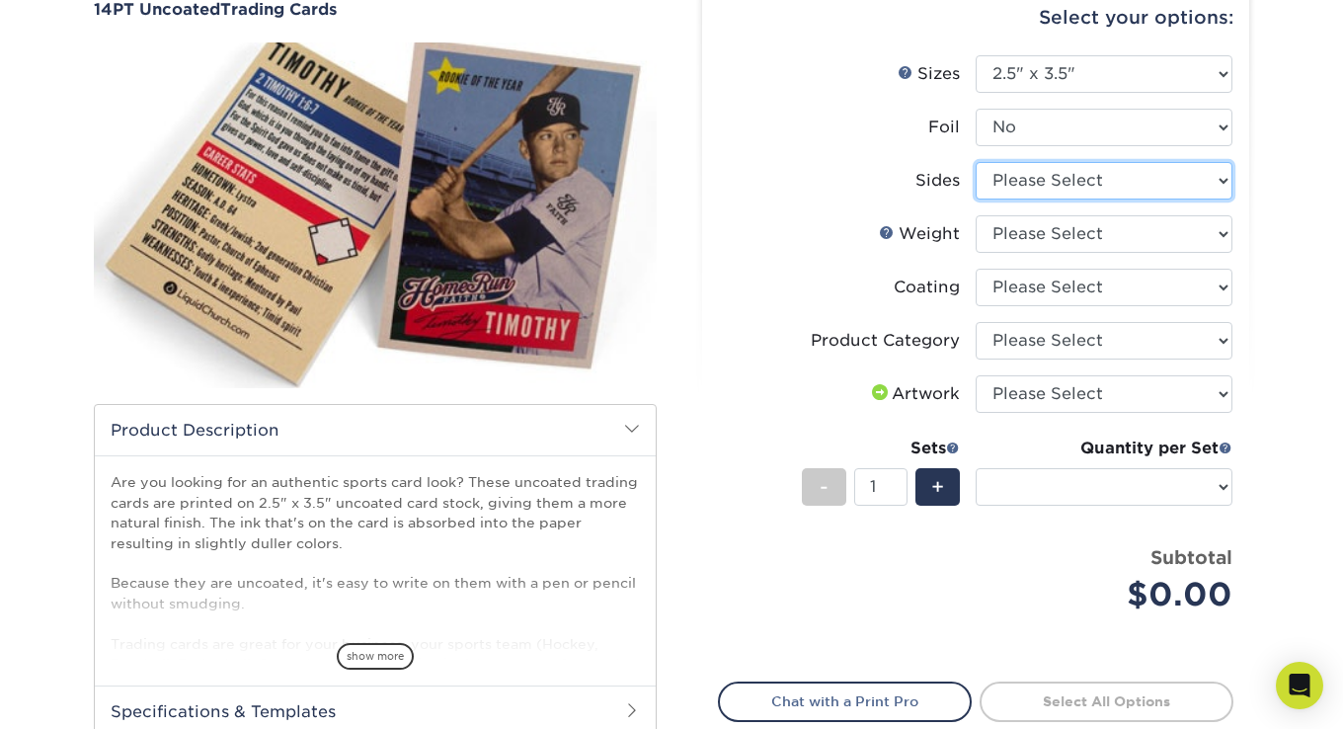
click at [1061, 188] on select "Please Select Print Both Sides Print Front Only" at bounding box center [1104, 181] width 257 height 38
click at [976, 162] on select "Please Select Print Both Sides Print Front Only" at bounding box center [1104, 181] width 257 height 38
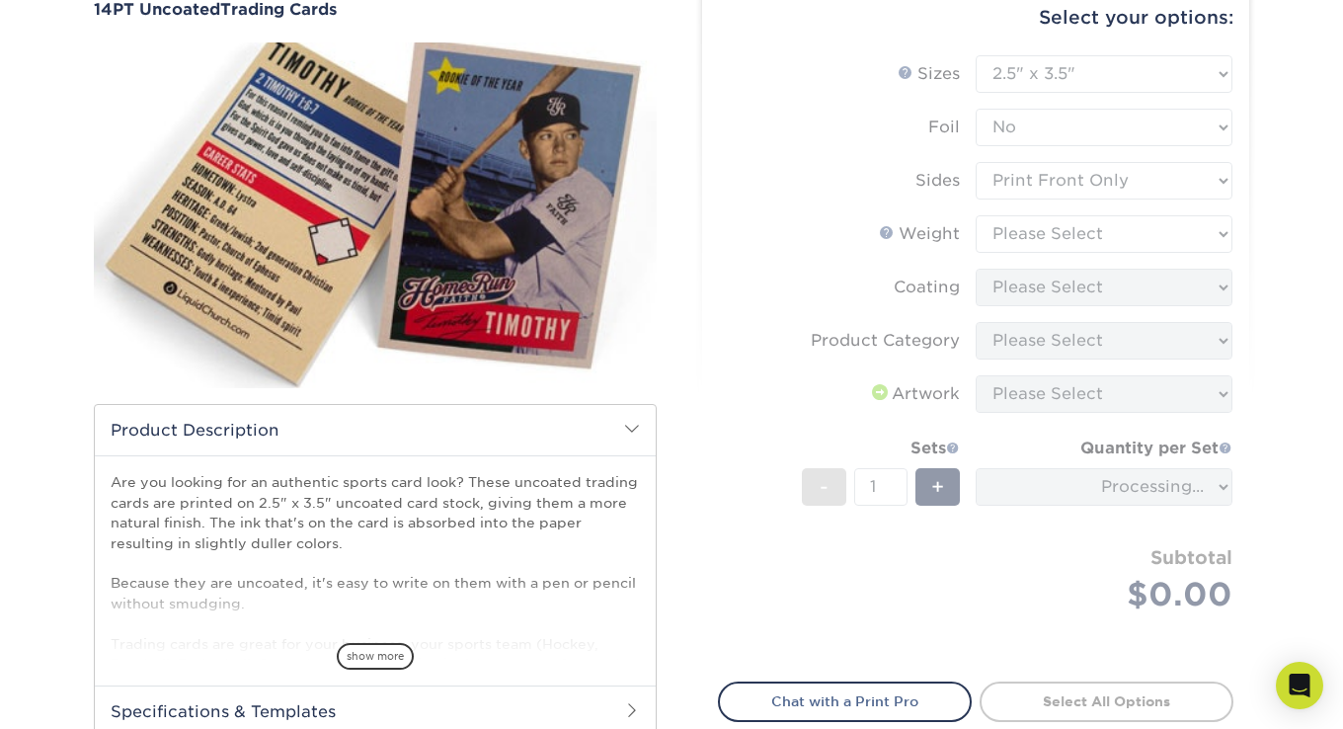
drag, startPoint x: 1027, startPoint y: 196, endPoint x: 1026, endPoint y: 187, distance: 9.9
click at [1027, 195] on form "Sizes Help Sizes Please Select 2.5" x 3.5" Foil Please Select Yes No -" at bounding box center [975, 356] width 515 height 603
click at [1025, 185] on form "Sizes Help Sizes Please Select 2.5" x 3.5" Foil Please Select Yes No -" at bounding box center [975, 356] width 515 height 603
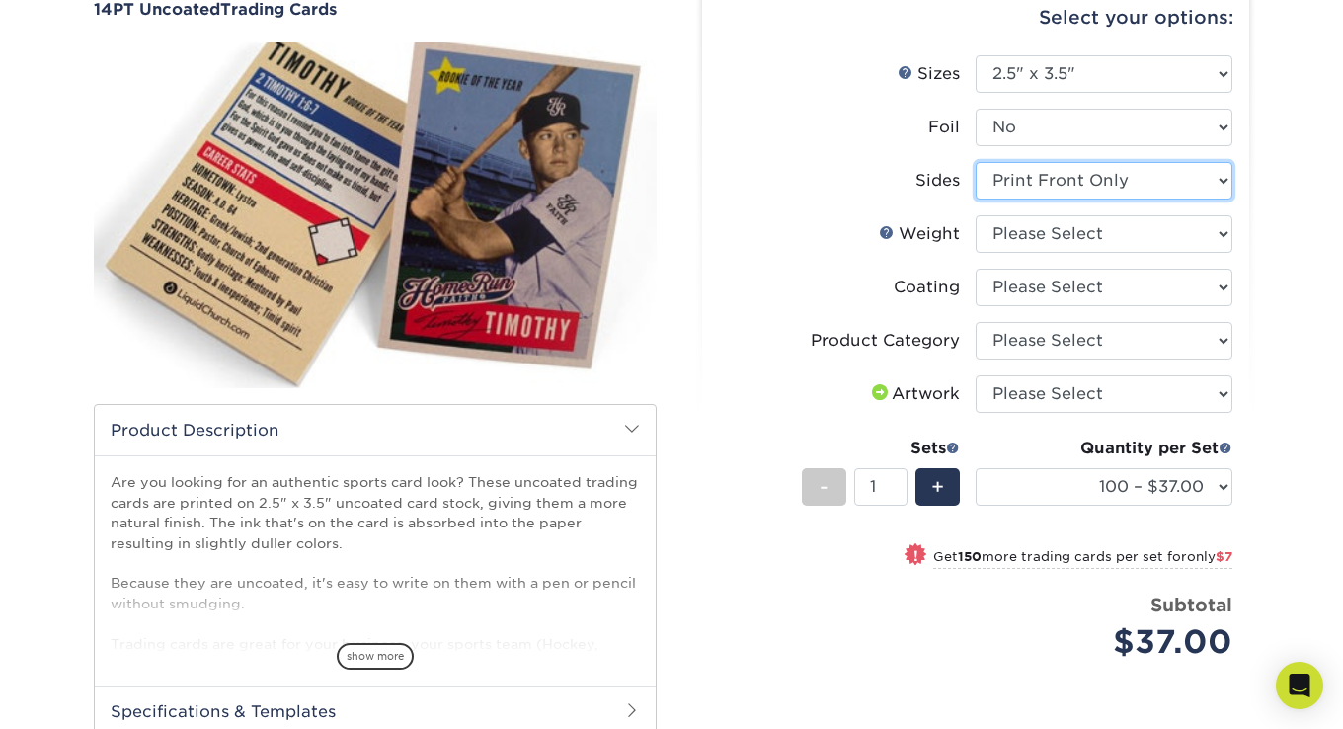
click at [1053, 183] on select "Please Select Print Both Sides Print Front Only" at bounding box center [1104, 181] width 257 height 38
select select "13abbda7-1d64-4f25-8bb2-c179b224825d"
click at [976, 162] on select "Please Select Print Both Sides Print Front Only" at bounding box center [1104, 181] width 257 height 38
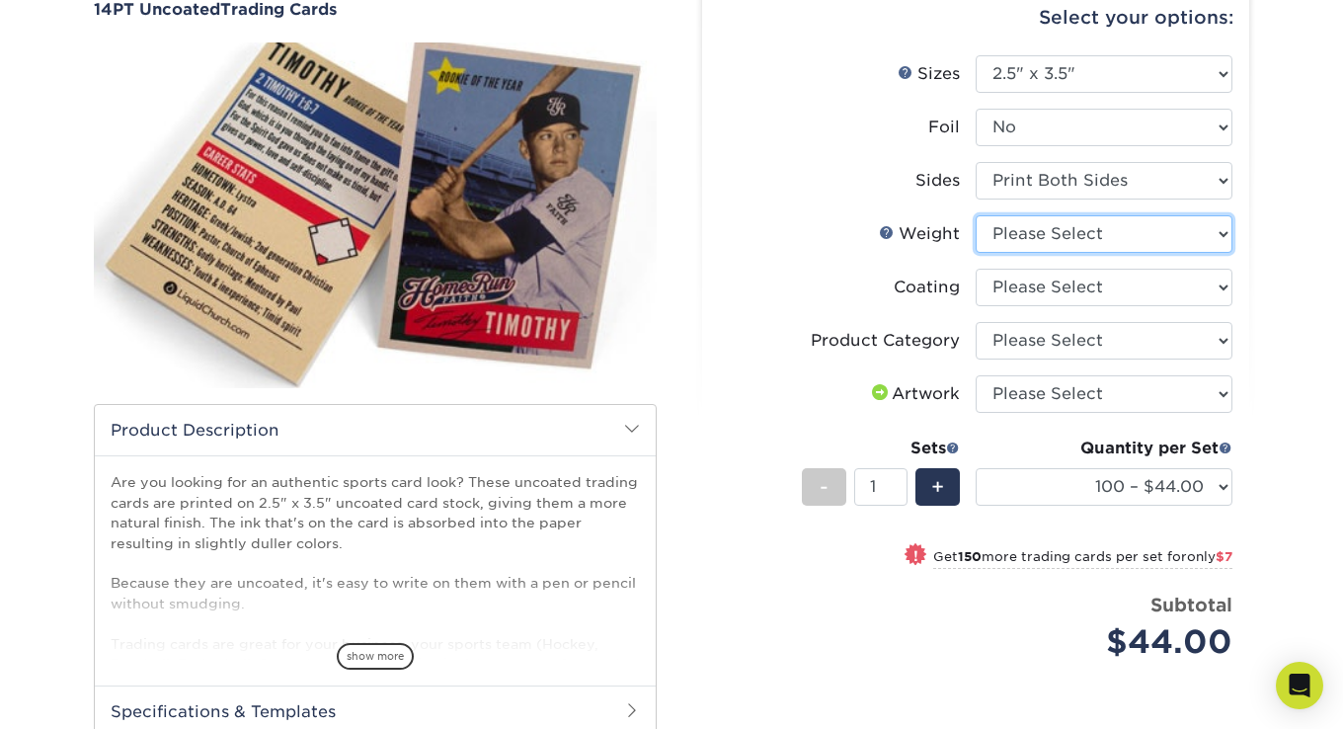
click at [1121, 235] on select "Please Select 14PT Uncoated" at bounding box center [1104, 234] width 257 height 38
select select "14PT Uncoated"
click at [976, 215] on select "Please Select 14PT Uncoated" at bounding box center [1104, 234] width 257 height 38
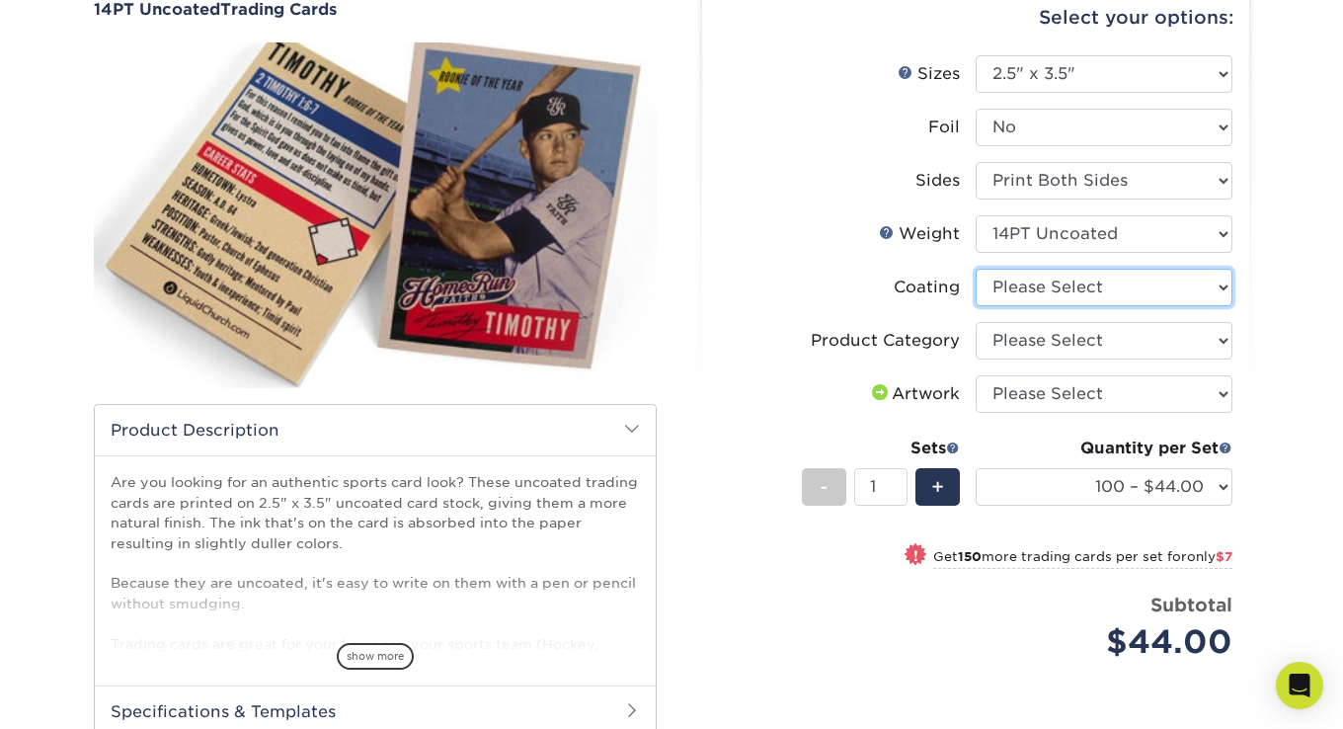
click at [1112, 290] on select at bounding box center [1104, 288] width 257 height 38
select select "3e7618de-abca-4bda-9f97-8b9129e913d8"
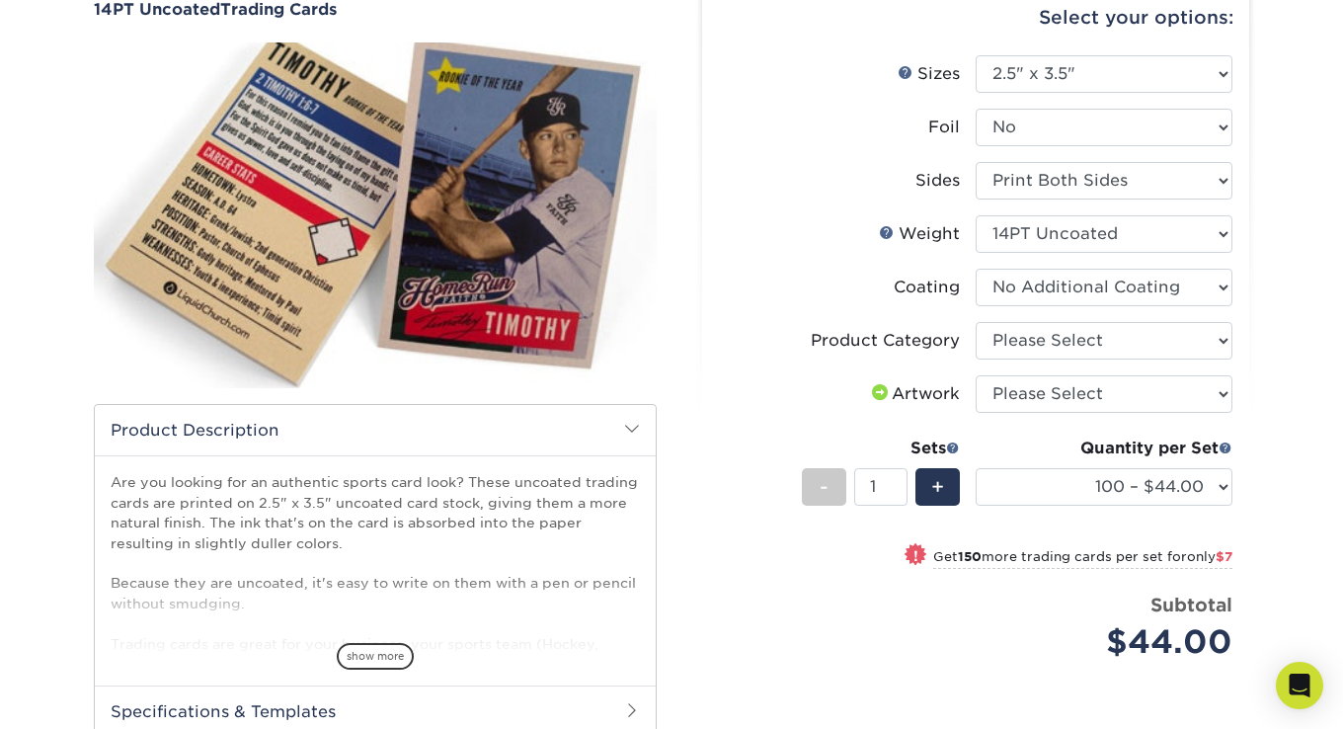
click at [976, 269] on select at bounding box center [1104, 288] width 257 height 38
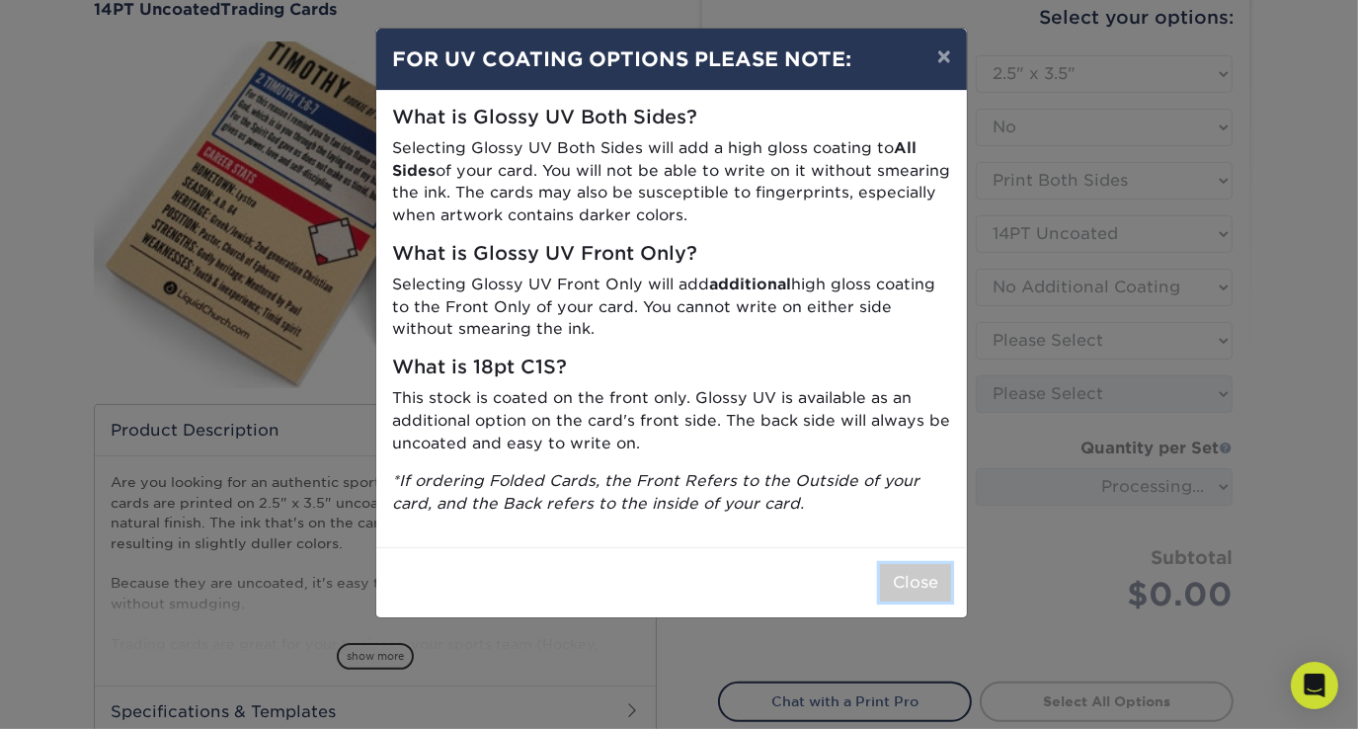
click at [944, 584] on button "Close" at bounding box center [915, 583] width 71 height 38
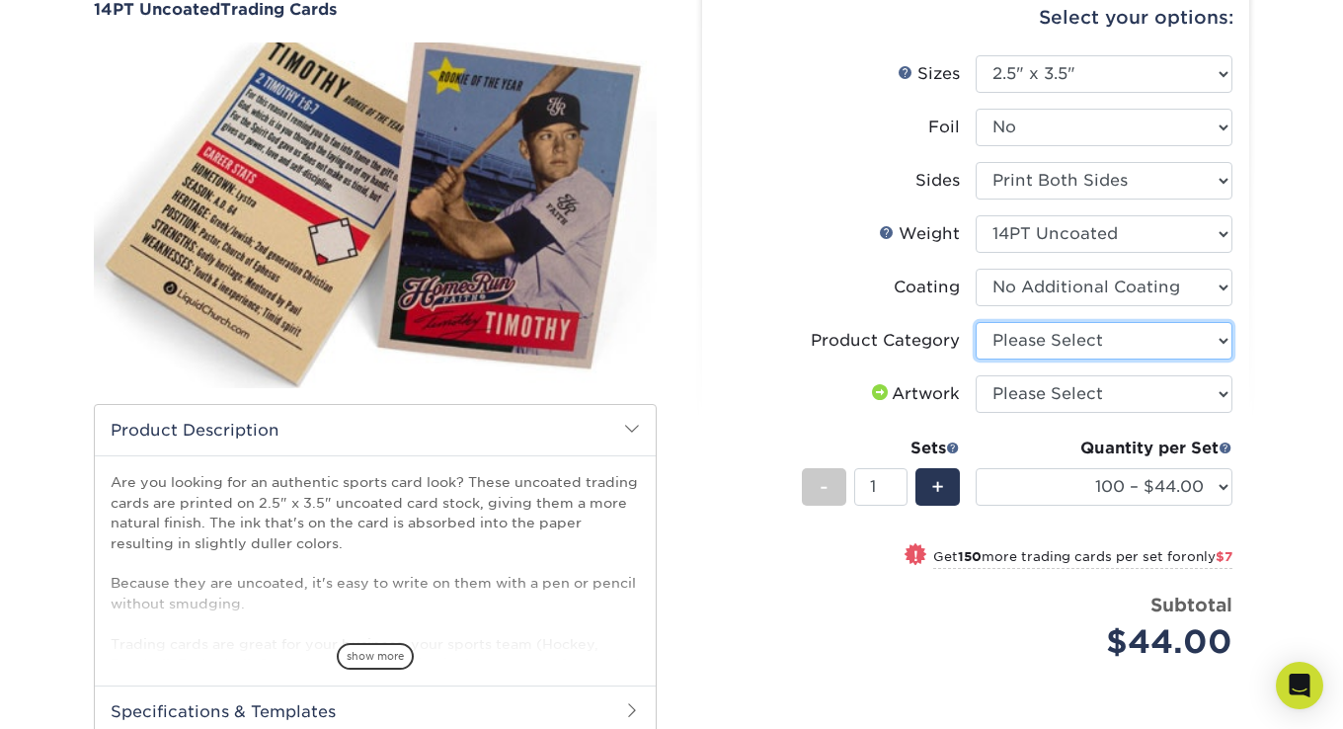
click at [1114, 336] on select "Please Select Trading Cards" at bounding box center [1104, 341] width 257 height 38
select select "c2f9bce9-36c2-409d-b101-c29d9d031e18"
click at [976, 322] on select "Please Select Trading Cards" at bounding box center [1104, 341] width 257 height 38
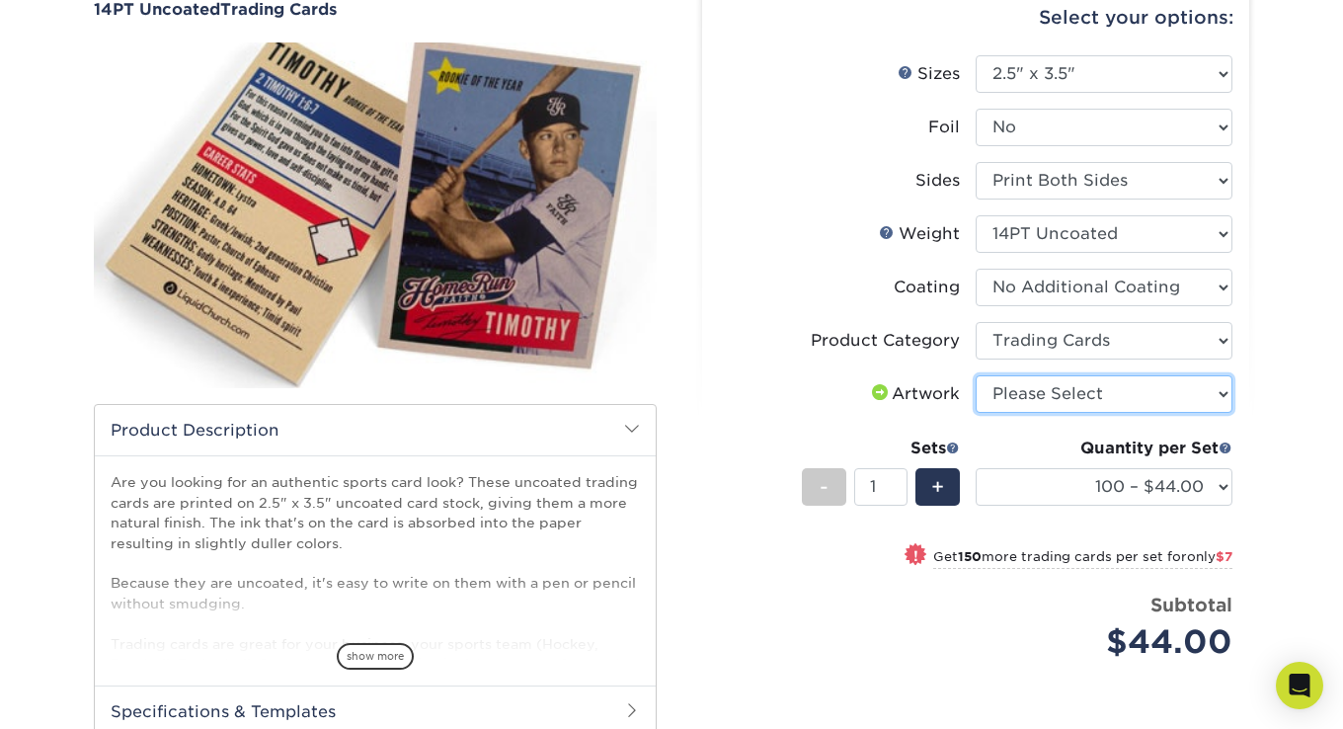
click at [1118, 389] on select "Please Select I will upload files I need a design - $100" at bounding box center [1104, 394] width 257 height 38
select select "upload"
click at [976, 375] on select "Please Select I will upload files I need a design - $100" at bounding box center [1104, 394] width 257 height 38
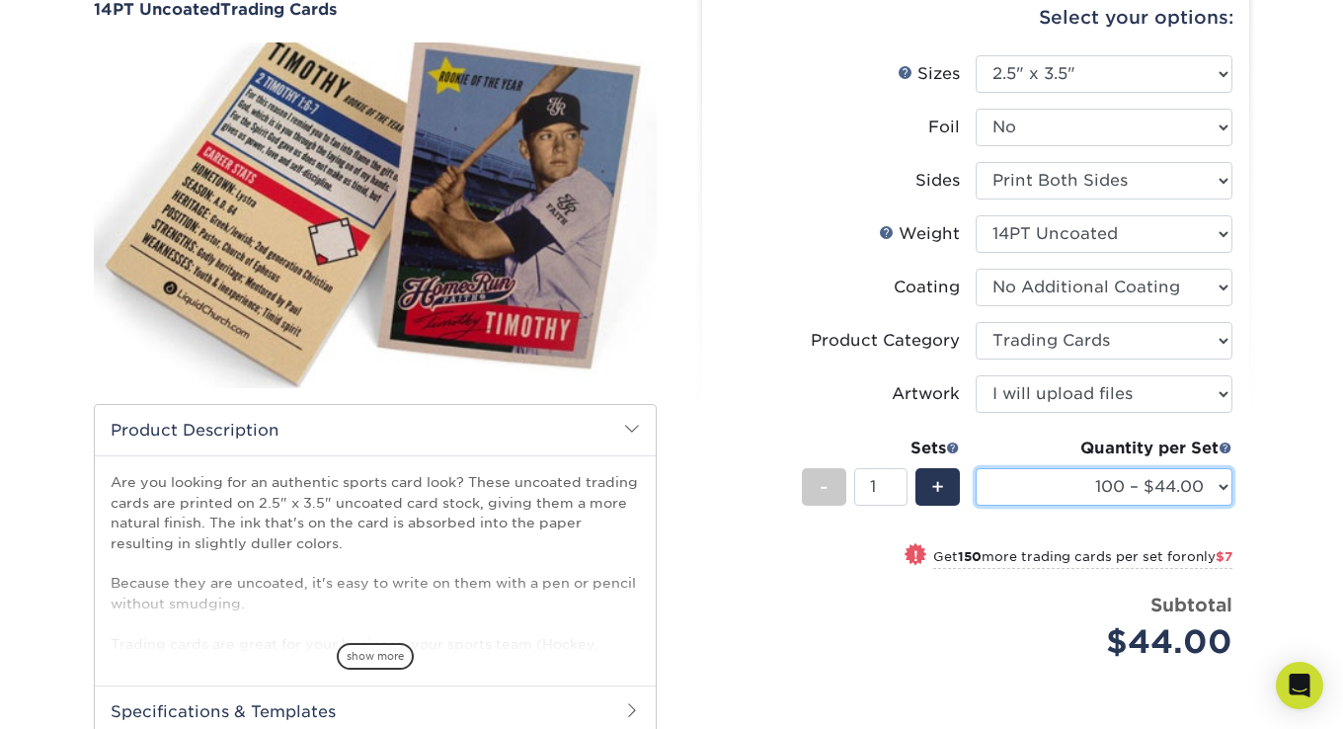
click at [1191, 492] on select "100 – $44.00 250 – $51.00 500 – $54.00 1000 – $78.00 2500 – $148.00 5000 – $198…" at bounding box center [1104, 487] width 257 height 38
click at [1199, 494] on select "100 – $44.00 250 – $51.00 500 – $54.00 1000 – $78.00 2500 – $148.00 5000 – $198…" at bounding box center [1104, 487] width 257 height 38
click at [1269, 389] on div "Products Trading Cards 14PT Uncoated Trading Cards show more Templates" at bounding box center [671, 444] width 1343 height 1030
click at [1263, 384] on div "Select your options: Sizes Help Sizes Please Select 2.5" x 3.5" Foil Yes" at bounding box center [967, 435] width 592 height 935
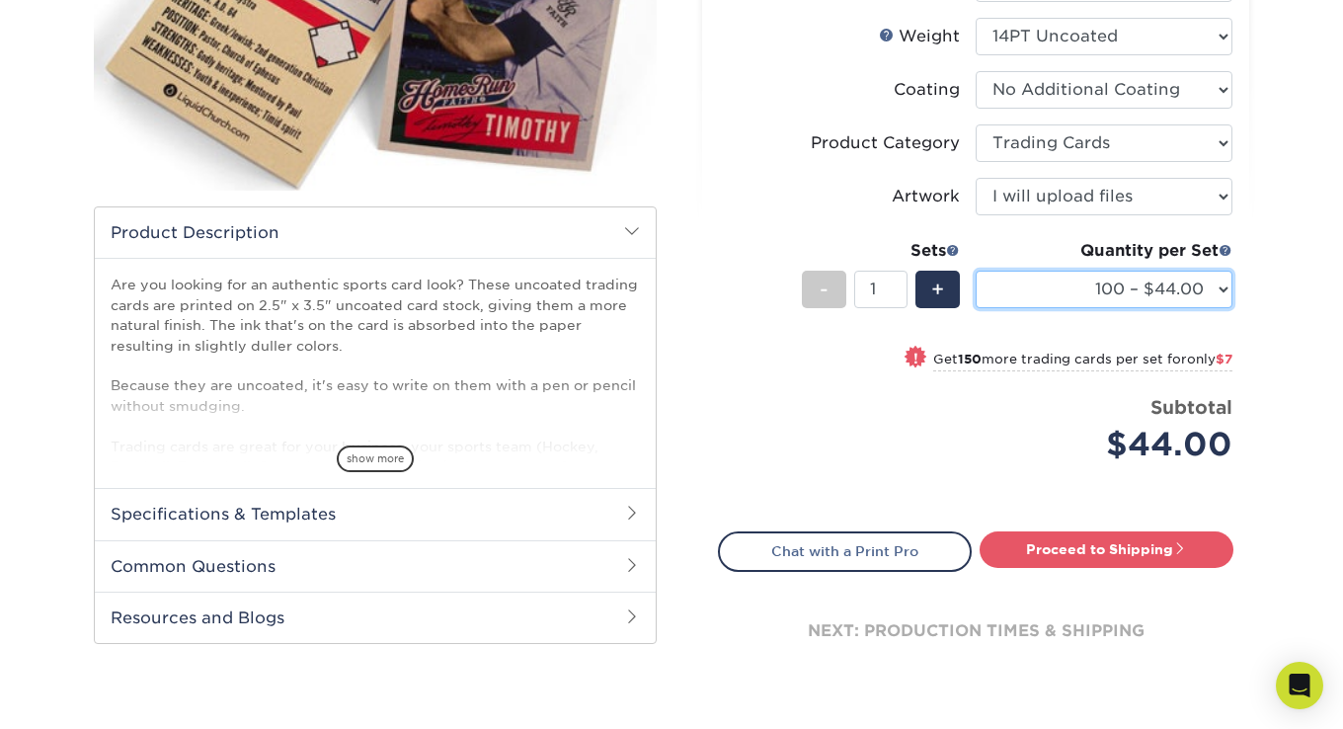
click at [1030, 286] on select "100 – $44.00 250 – $51.00 500 – $54.00 1000 – $78.00 2500 – $148.00 5000 – $198…" at bounding box center [1104, 290] width 257 height 38
click at [976, 271] on select "100 – $44.00 250 – $51.00 500 – $54.00 1000 – $78.00 2500 – $148.00 5000 – $198…" at bounding box center [1104, 290] width 257 height 38
click at [1119, 270] on div "Quantity per Set 100 – $44.00 250 – $51.00 500 – $54.00 1000 – $78.00 2500 – $1…" at bounding box center [1104, 285] width 257 height 92
drag, startPoint x: 1133, startPoint y: 309, endPoint x: 1127, endPoint y: 288, distance: 21.9
click at [1133, 308] on div "Quantity per Set 100 – $44.00 250 – $51.00 500 – $54.00 1000 – $78.00 2500 – $1…" at bounding box center [1104, 285] width 257 height 92
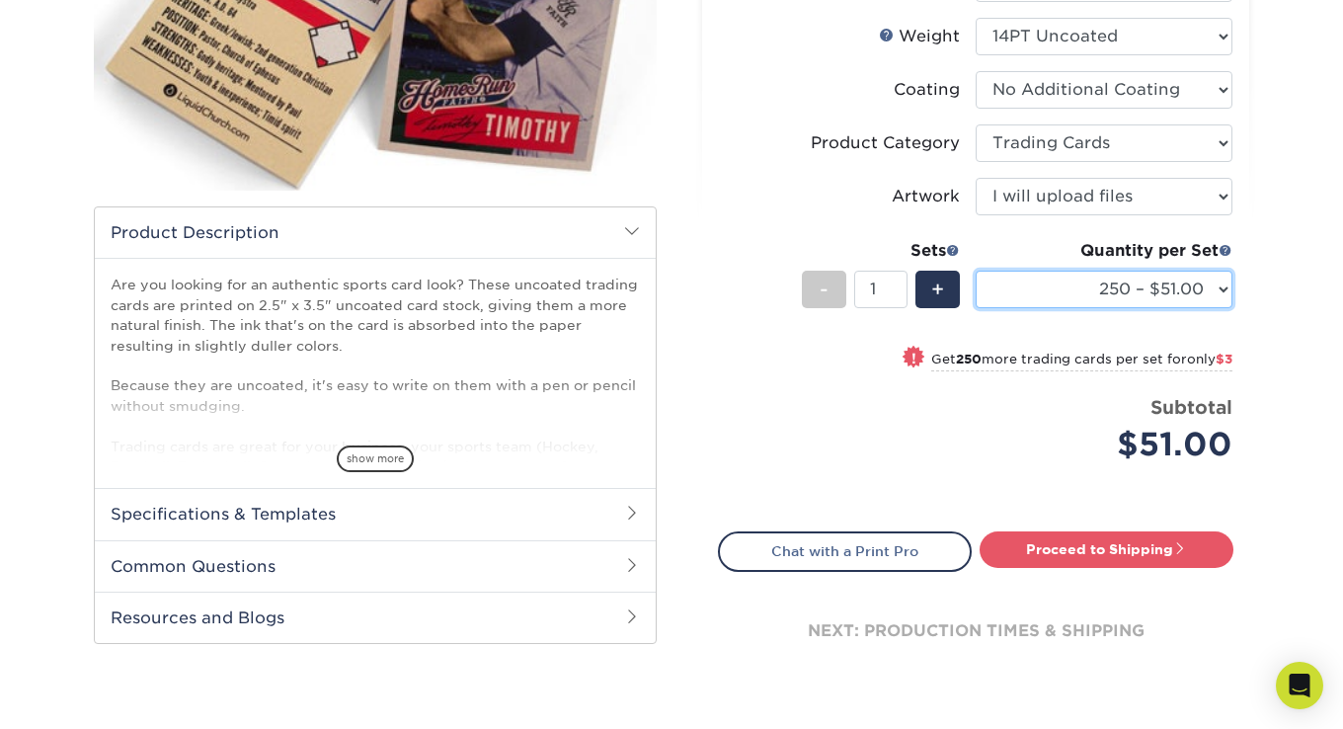
click at [1127, 288] on select "100 – $44.00 250 – $51.00 500 – $54.00 1000 – $78.00 2500 – $148.00 5000 – $198…" at bounding box center [1104, 290] width 257 height 38
click at [976, 271] on select "100 – $44.00 250 – $51.00 500 – $54.00 1000 – $78.00 2500 – $148.00 5000 – $198…" at bounding box center [1104, 290] width 257 height 38
click at [1056, 289] on select "100 – $44.00 250 – $51.00 500 – $54.00 1000 – $78.00 2500 – $148.00 5000 – $198…" at bounding box center [1104, 290] width 257 height 38
click at [976, 271] on select "100 – $44.00 250 – $51.00 500 – $54.00 1000 – $78.00 2500 – $148.00 5000 – $198…" at bounding box center [1104, 290] width 257 height 38
click at [1057, 242] on div "Quantity per Set" at bounding box center [1104, 251] width 257 height 24
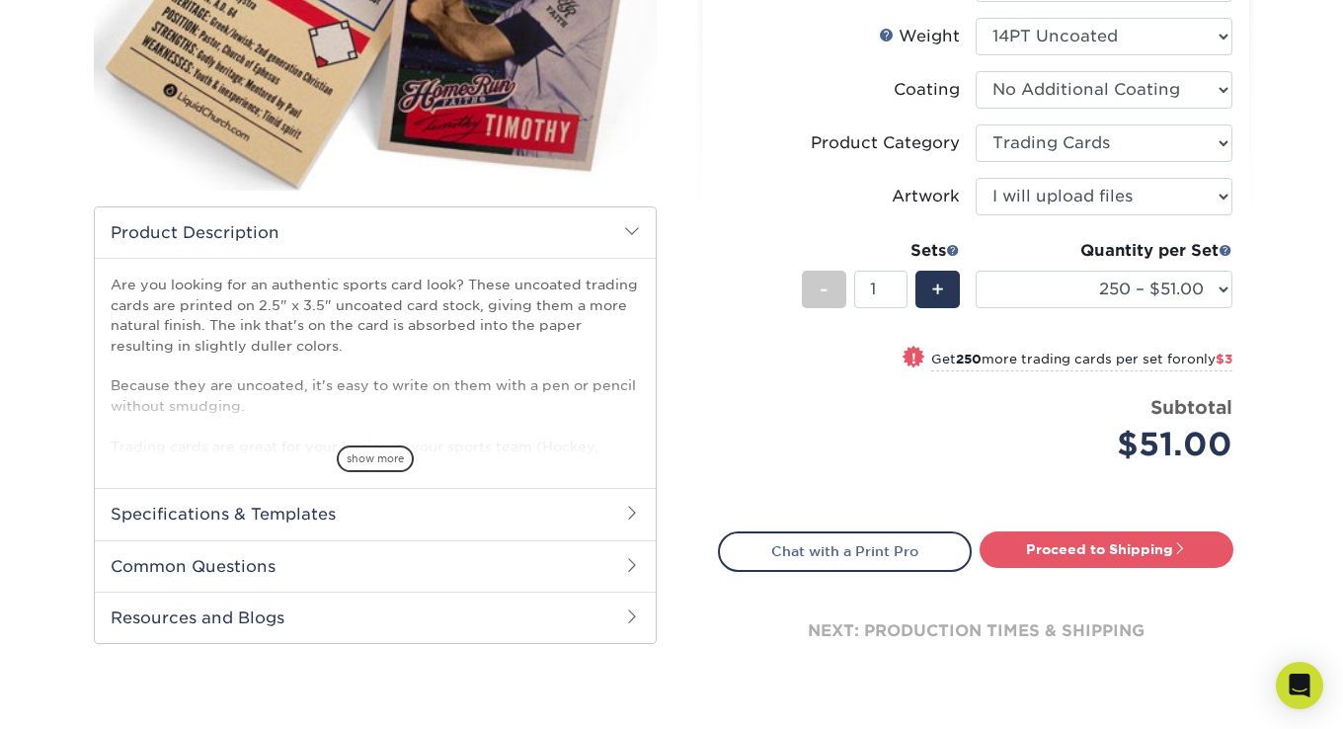
click at [1249, 279] on div "Select your options: Sizes Help Sizes Please Select 2.5" x 3.5" Foil Yes" at bounding box center [967, 238] width 592 height 935
click at [852, 82] on label "Coating" at bounding box center [847, 90] width 257 height 38
click at [780, 279] on li "Sets - 1 + Quantity per Set 100 – $44.00 250 – $51.00 500 – $54.00 1000 – $78.0…" at bounding box center [975, 289] width 513 height 116
click at [1189, 300] on select "100 – $44.00 250 – $51.00 500 – $54.00 1000 – $78.00 2500 – $148.00 5000 – $198…" at bounding box center [1104, 290] width 257 height 38
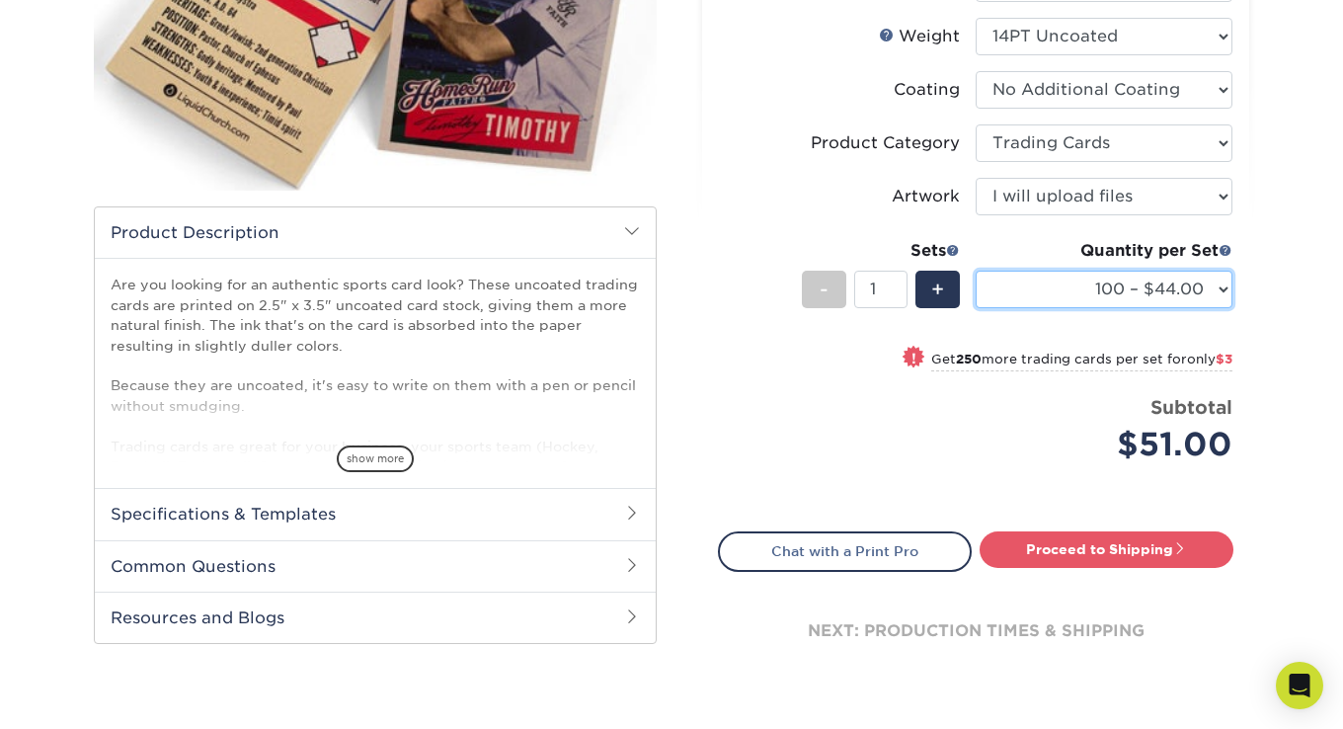
click at [976, 271] on select "100 – $44.00 250 – $51.00 500 – $54.00 1000 – $78.00 2500 – $148.00 5000 – $198…" at bounding box center [1104, 290] width 257 height 38
click at [776, 282] on li "Sets - 1 + Quantity per Set 100 – $44.00 250 – $51.00 500 – $54.00 1000 – $78.0…" at bounding box center [975, 289] width 513 height 116
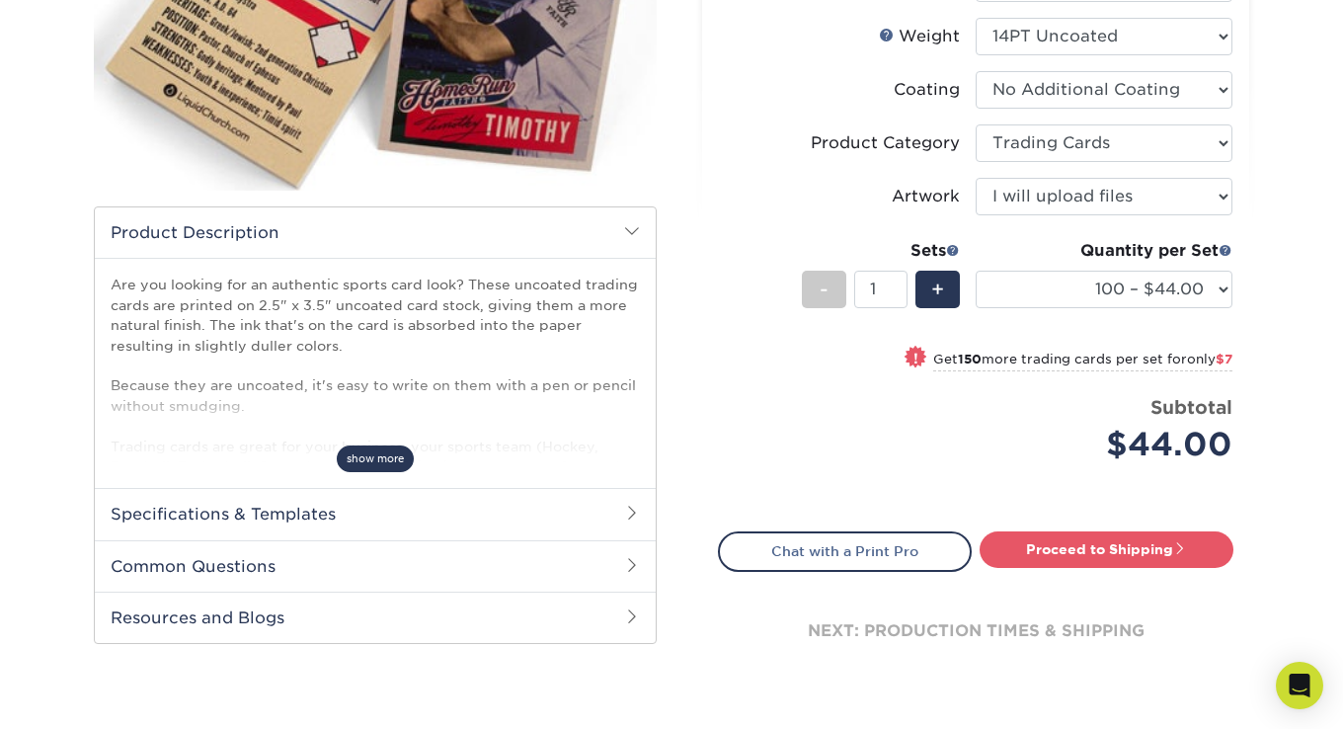
click at [385, 450] on span "show more" at bounding box center [375, 458] width 77 height 27
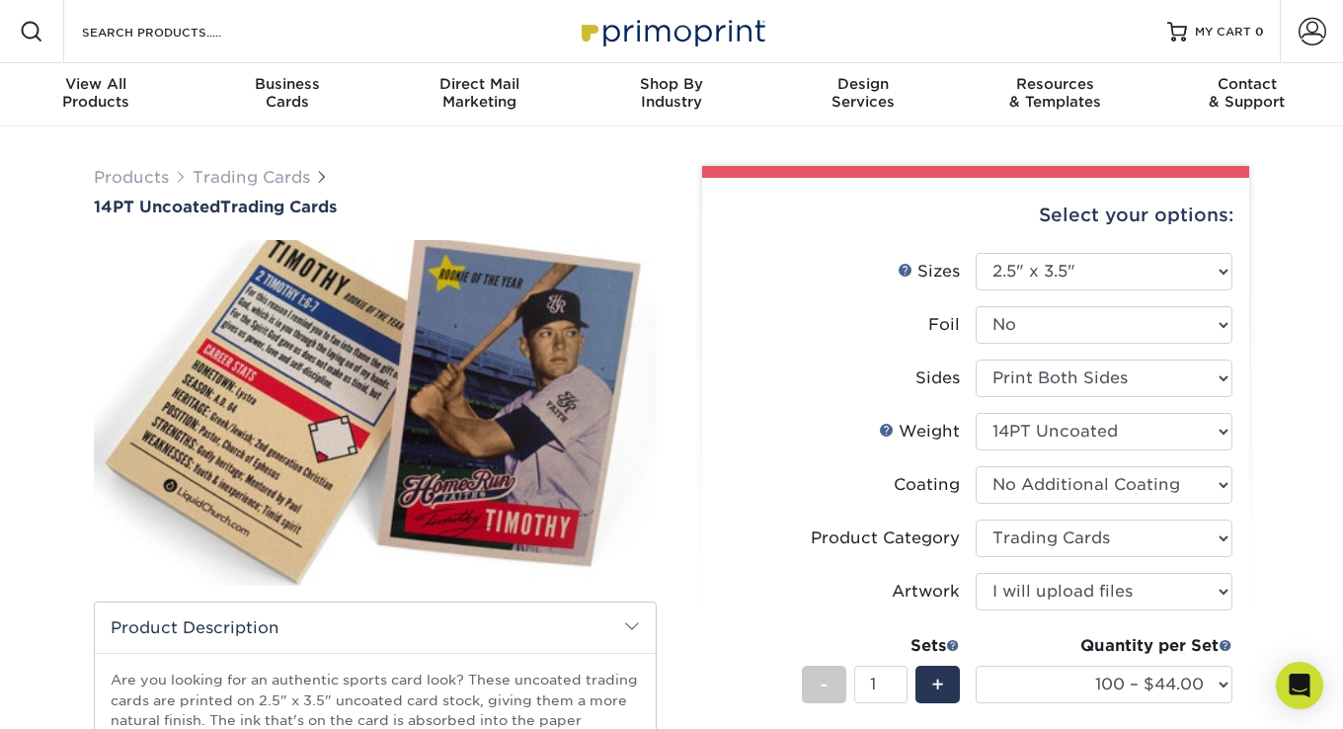
scroll to position [197, 0]
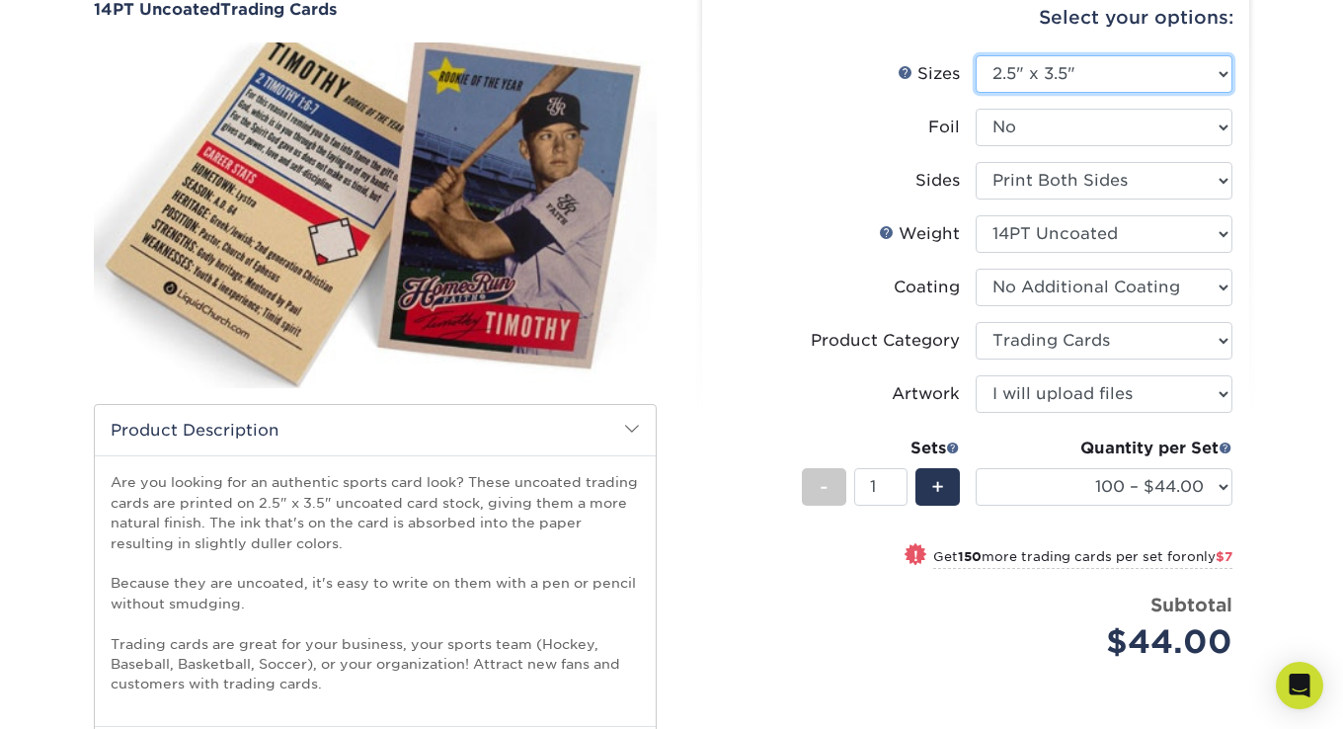
click at [1096, 73] on select "Please Select 2.5" x 3.5"" at bounding box center [1104, 74] width 257 height 38
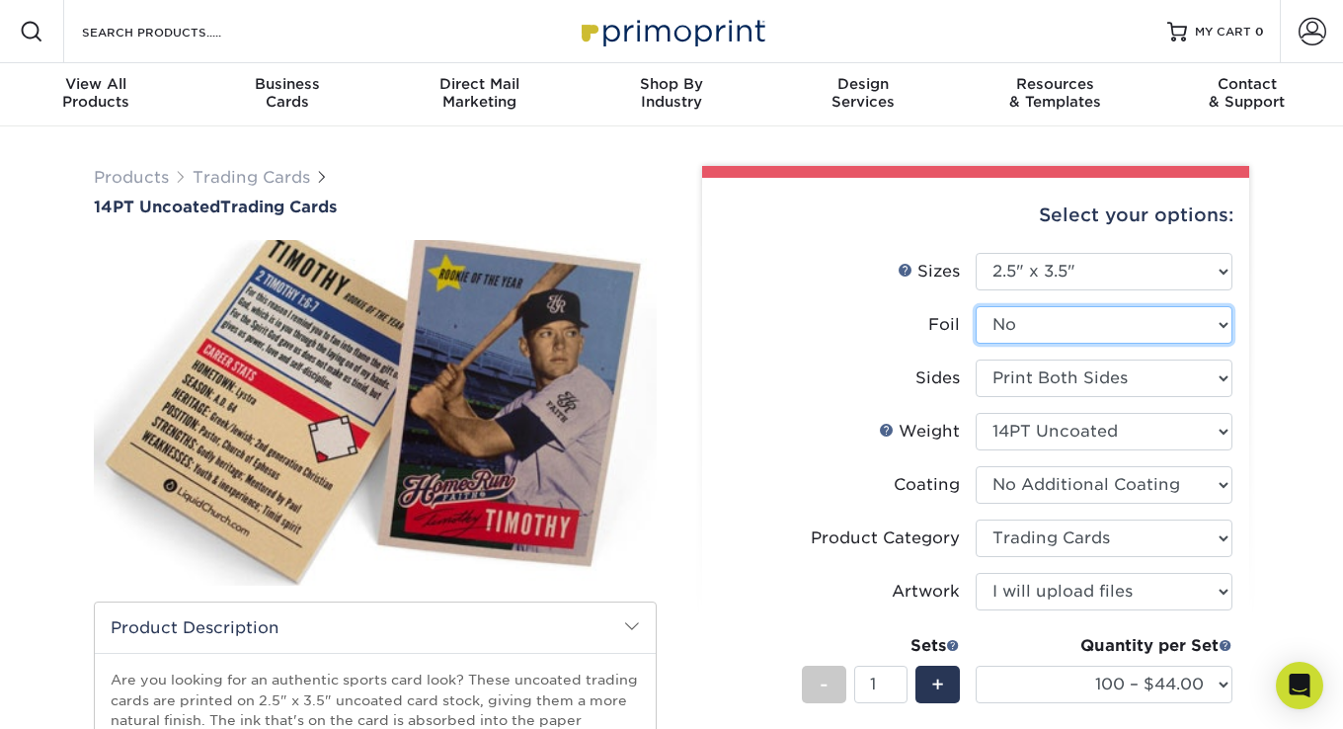
click at [1118, 316] on select "Please Select Yes No" at bounding box center [1104, 325] width 257 height 38
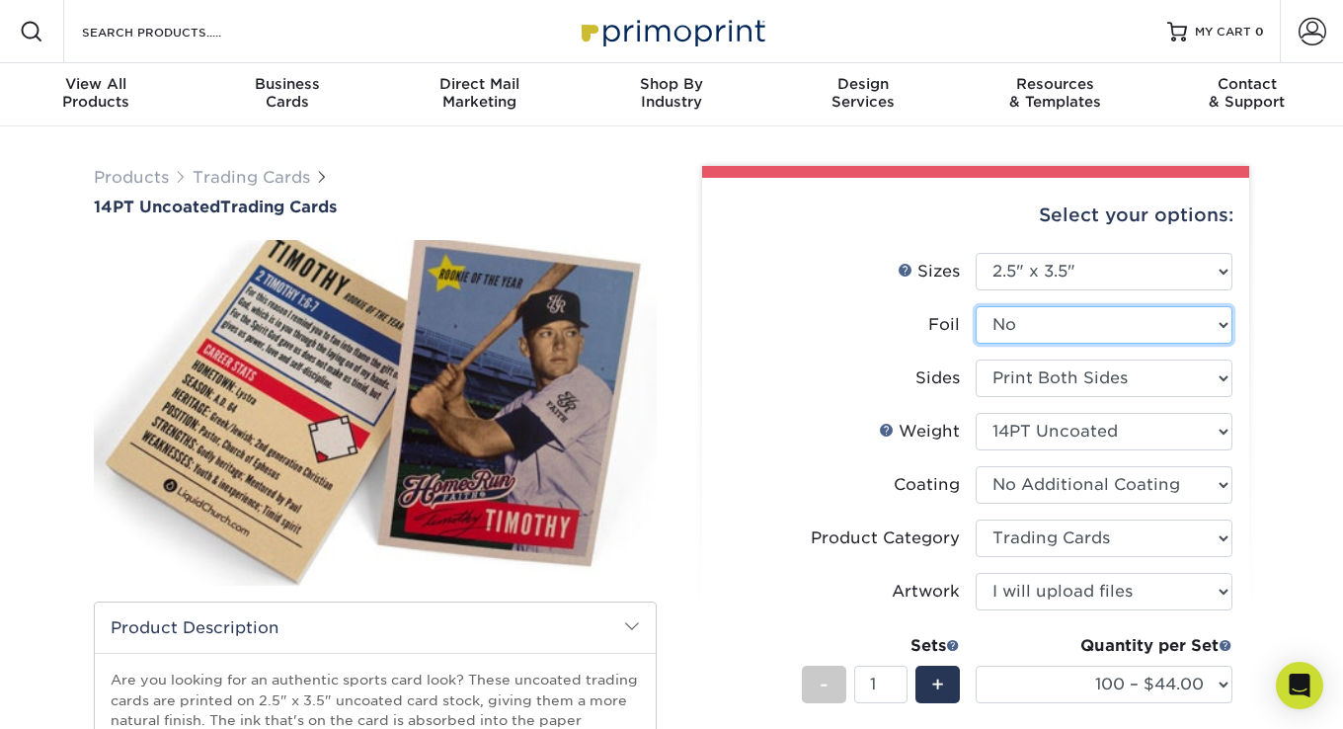
click at [1118, 316] on select "Please Select Yes No" at bounding box center [1104, 325] width 257 height 38
click at [914, 314] on label "Foil" at bounding box center [847, 325] width 257 height 38
click at [906, 316] on label "Foil" at bounding box center [847, 325] width 257 height 38
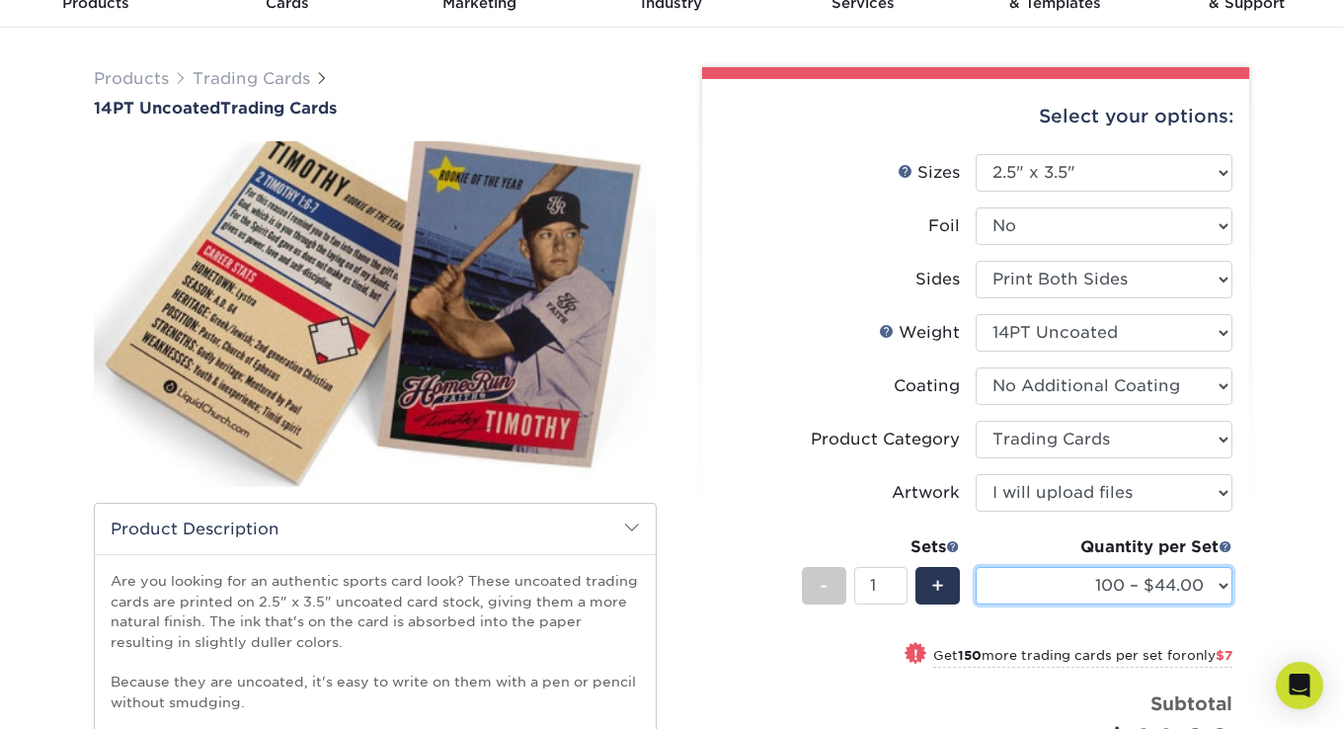
click at [1209, 579] on select "100 – $44.00 250 – $51.00 500 – $54.00 1000 – $78.00 2500 – $148.00 5000 – $198…" at bounding box center [1104, 586] width 257 height 38
click at [1206, 579] on select "100 – $44.00 250 – $51.00 500 – $54.00 1000 – $78.00 2500 – $148.00 5000 – $198…" at bounding box center [1104, 586] width 257 height 38
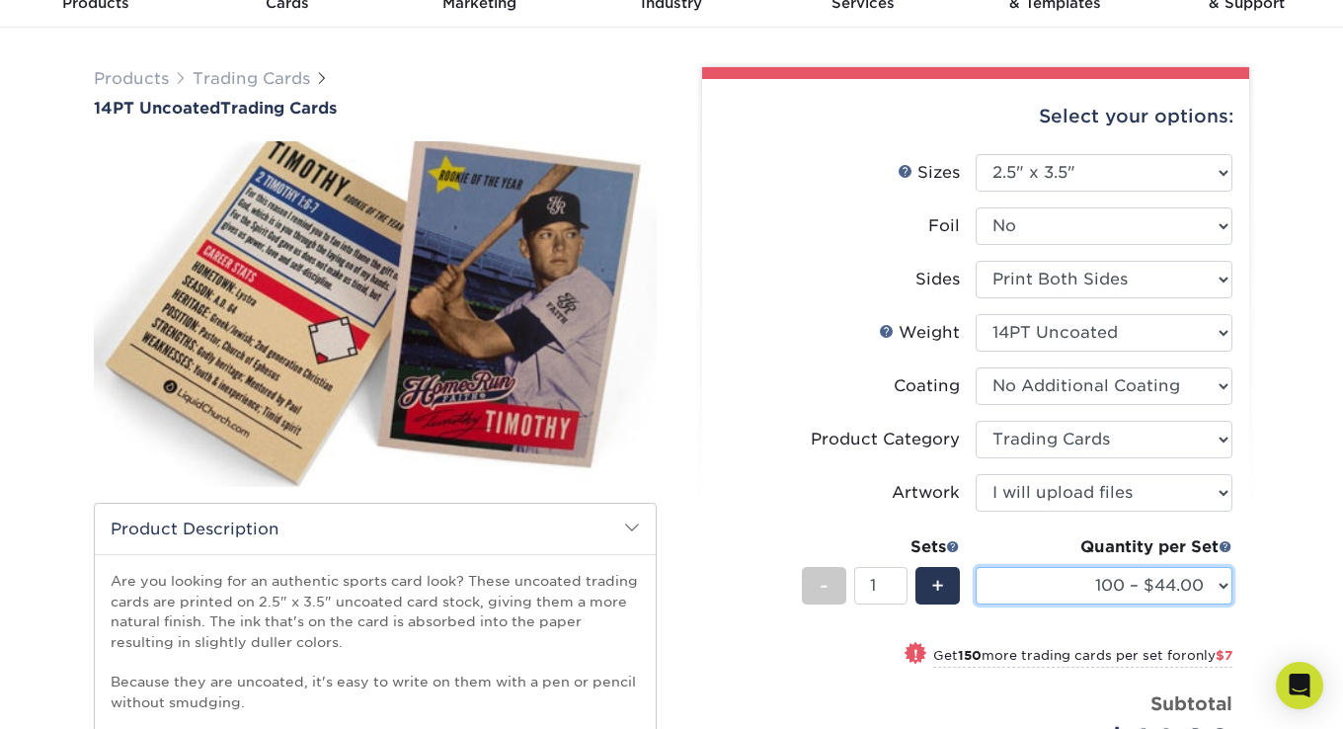
click at [1206, 579] on select "100 – $44.00 250 – $51.00 500 – $54.00 1000 – $78.00 2500 – $148.00 5000 – $198…" at bounding box center [1104, 586] width 257 height 38
click at [1236, 576] on div "Select your options: Sizes Help Sizes Please Select 2.5" x 3.5" Foil Please Sel…" at bounding box center [975, 540] width 547 height 923
click at [1239, 576] on div "Select your options: Sizes Help Sizes Please Select 2.5" x 3.5" Foil Please Sel…" at bounding box center [975, 540] width 547 height 923
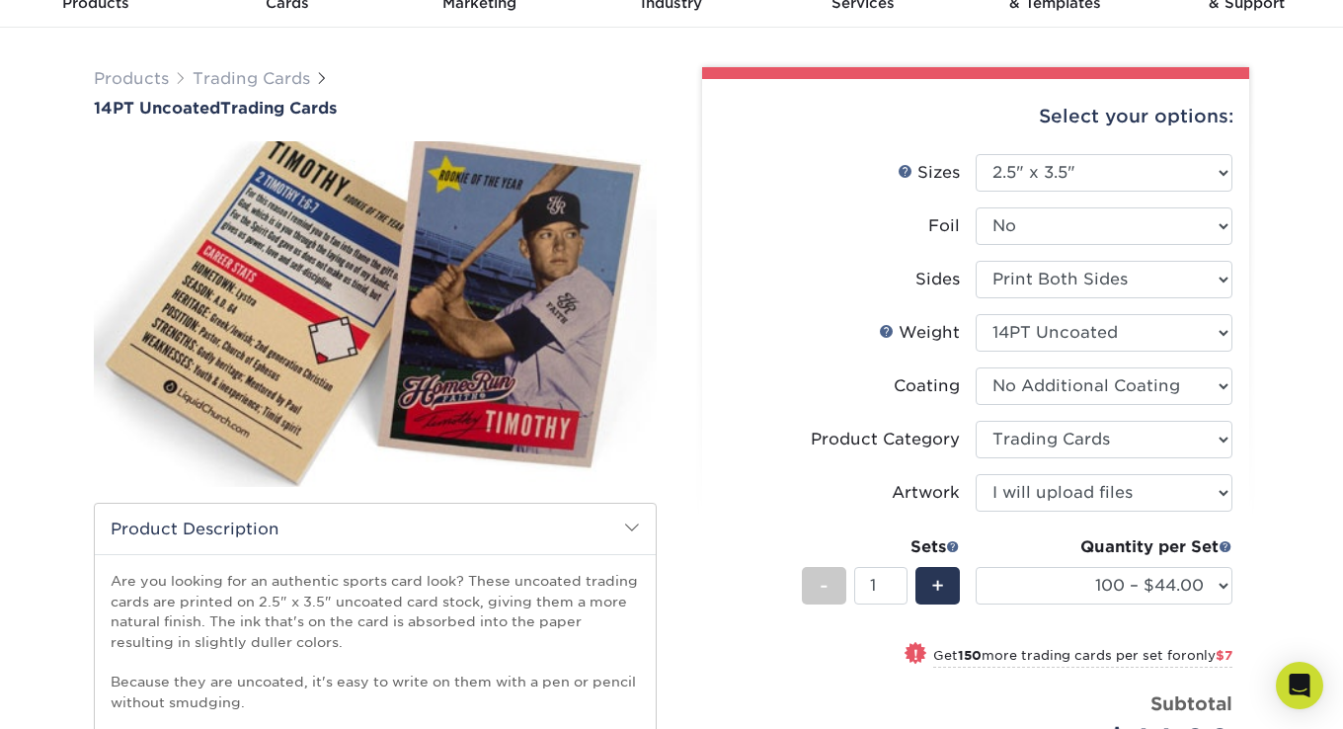
click at [1239, 576] on div "Select your options: Sizes Help Sizes Please Select 2.5" x 3.5" Foil Please Sel…" at bounding box center [975, 540] width 547 height 923
click at [1266, 162] on div "Products Trading Cards 14PT Uncoated Trading Cards show more Templates" at bounding box center [671, 543] width 1343 height 1031
click at [1270, 164] on div "Products Trading Cards 14PT Uncoated Trading Cards show more Templates" at bounding box center [671, 543] width 1343 height 1031
click at [878, 164] on label "Sizes Help Sizes" at bounding box center [847, 173] width 257 height 38
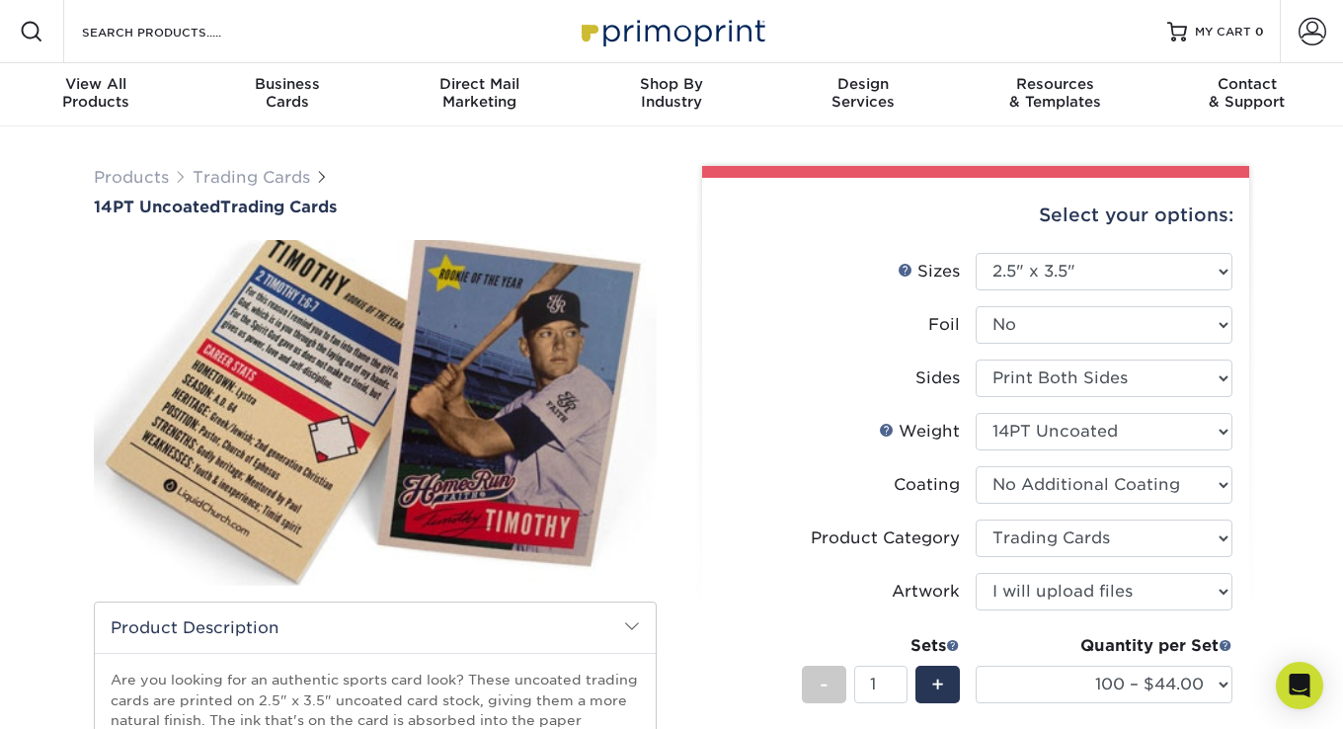
click at [881, 262] on label "Sizes Help Sizes" at bounding box center [847, 272] width 257 height 38
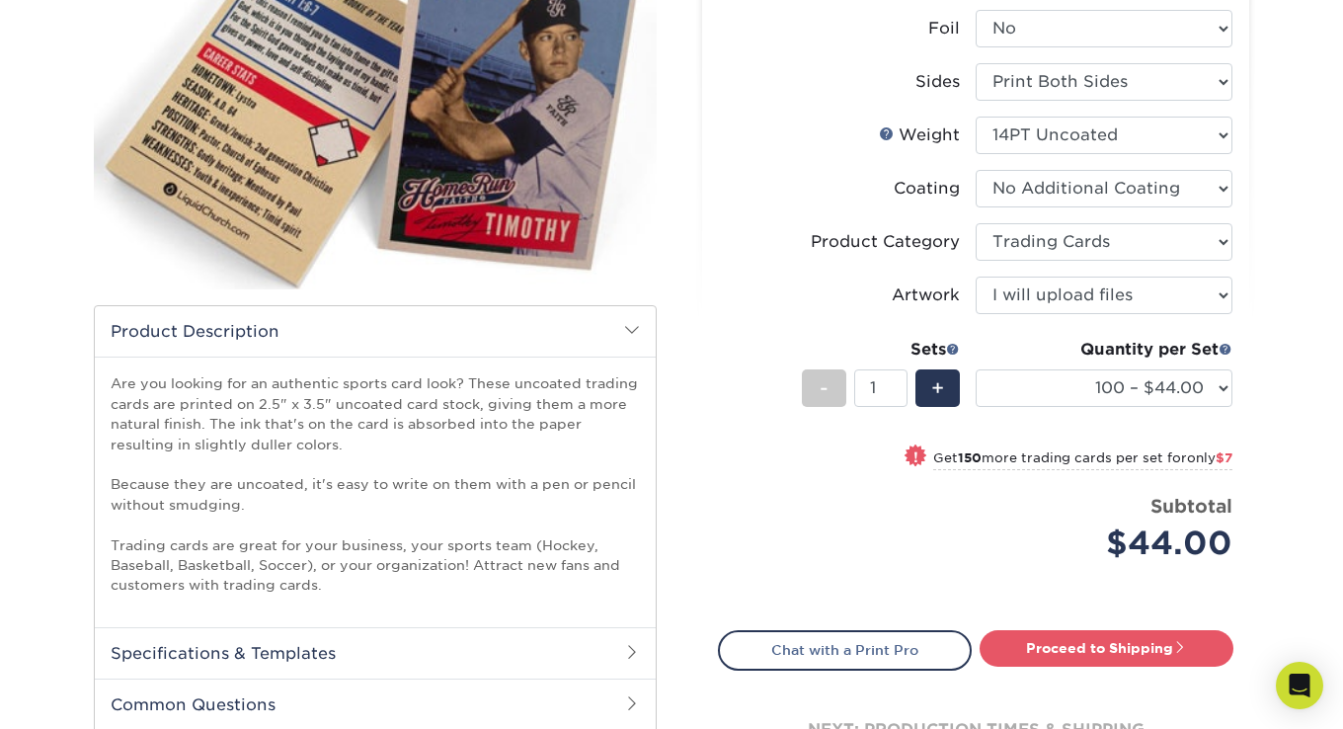
click at [796, 234] on label "Product Category" at bounding box center [847, 242] width 257 height 38
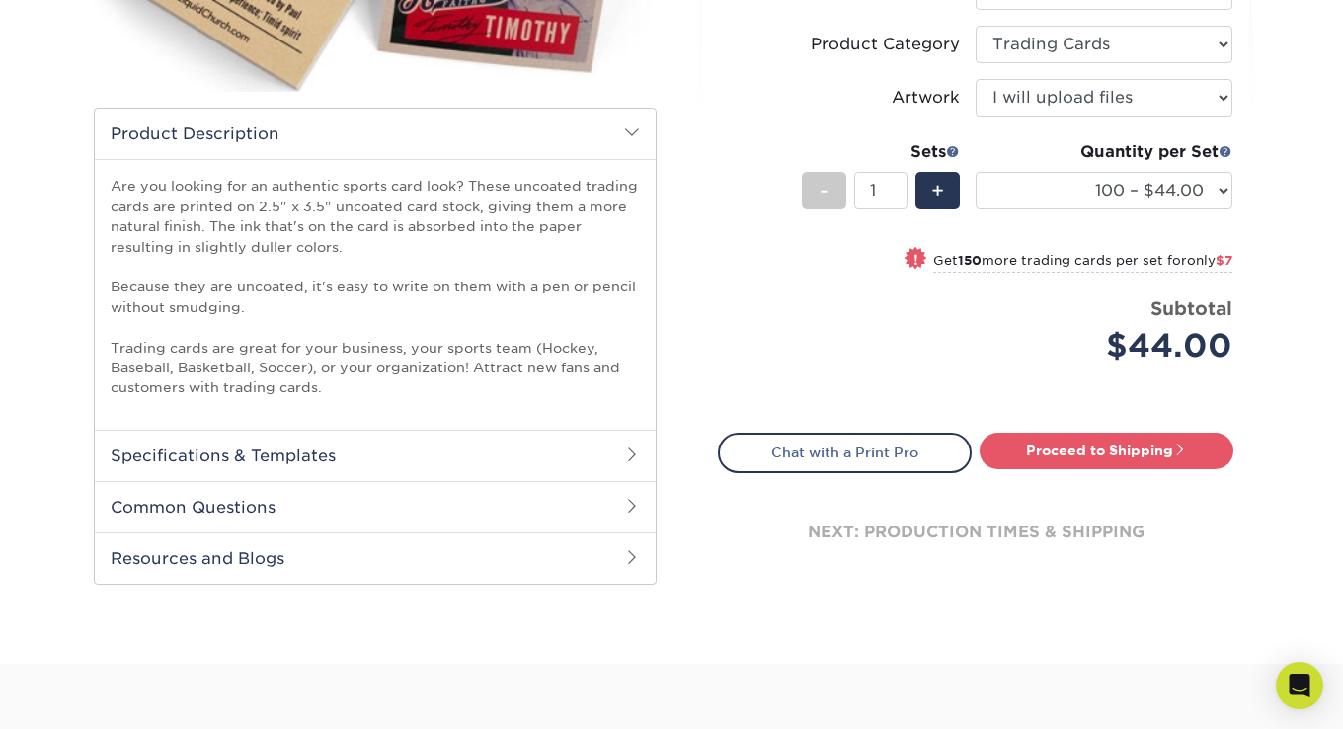
scroll to position [592, 0]
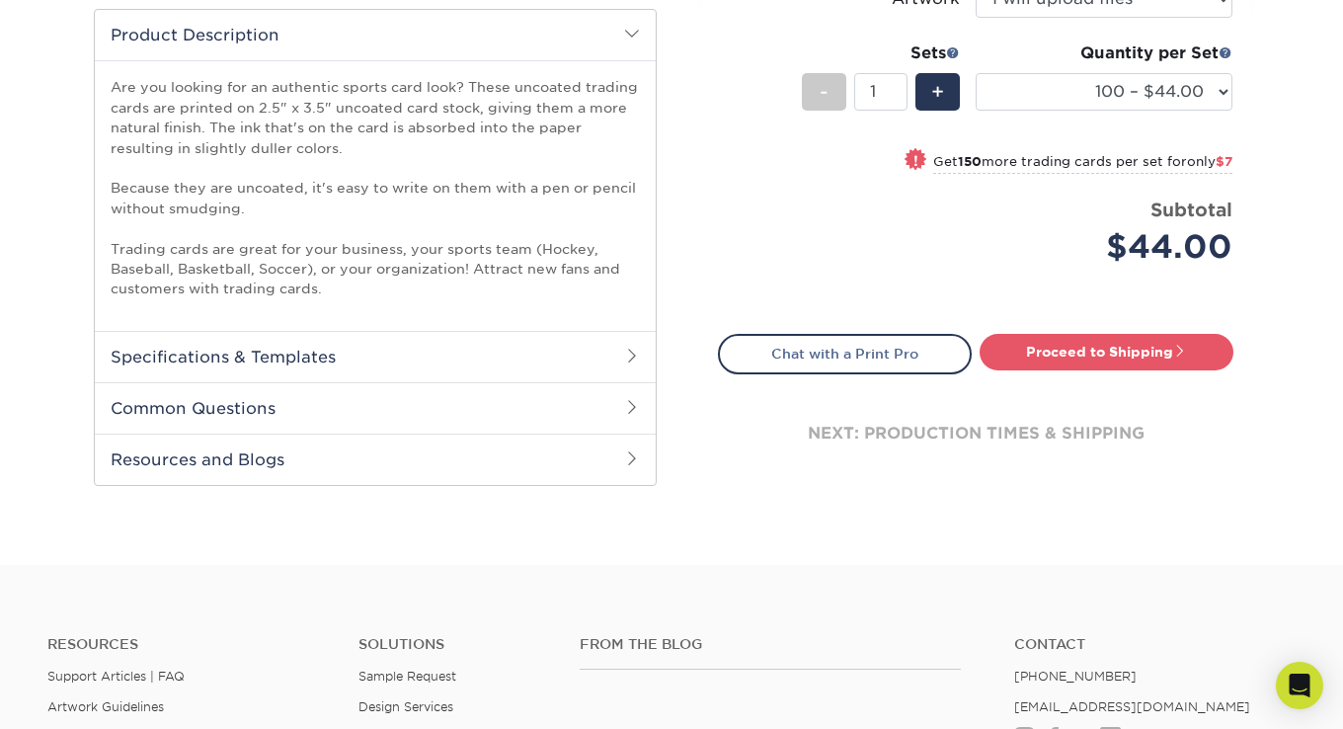
click at [689, 344] on div "Select your options: Sizes Help Sizes Foil Yes -" at bounding box center [967, 40] width 563 height 935
click at [693, 346] on div "Select your options: Sizes Help Sizes Foil Yes -" at bounding box center [967, 40] width 563 height 935
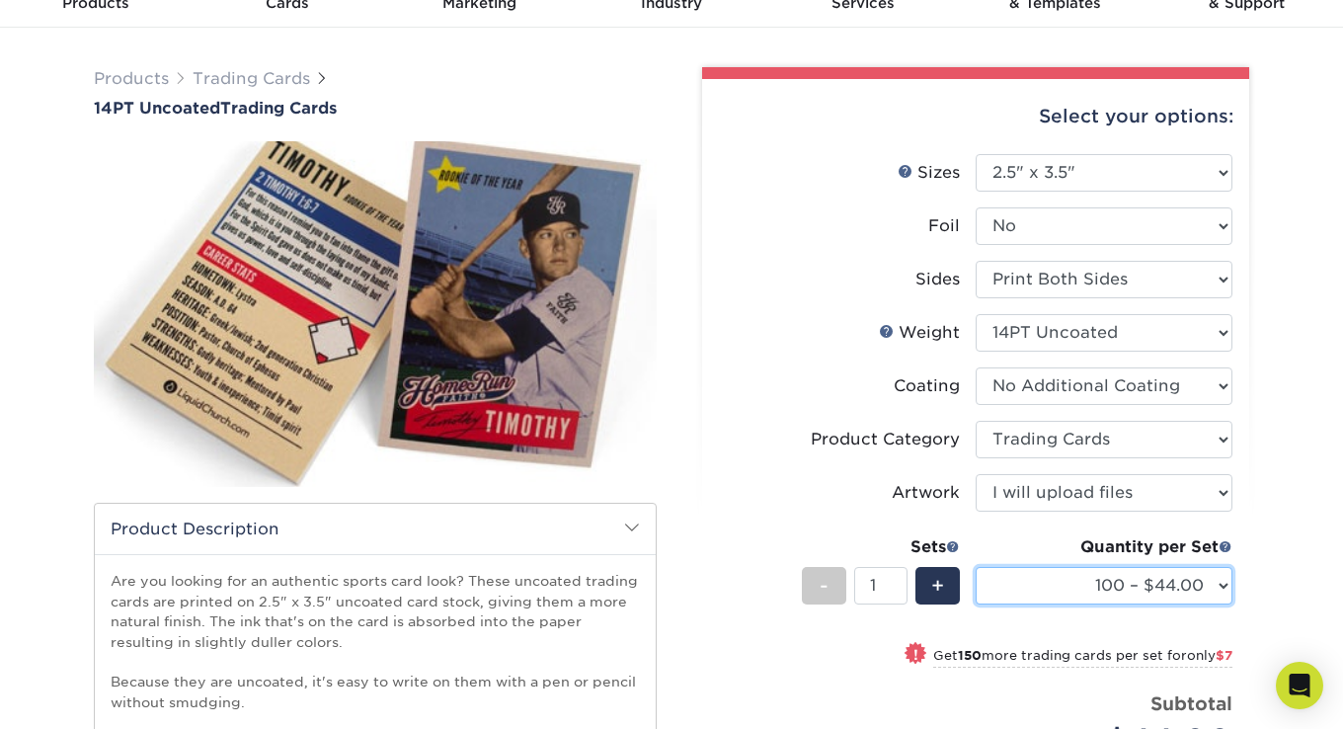
click at [1082, 570] on select "100 – $44.00 250 – $51.00 500 – $54.00 1000 – $78.00 2500 – $148.00 5000 – $198…" at bounding box center [1104, 586] width 257 height 38
select select "250 – $51.00"
click at [976, 567] on select "100 – $44.00 250 – $51.00 500 – $54.00 1000 – $78.00 2500 – $148.00 5000 – $198…" at bounding box center [1104, 586] width 257 height 38
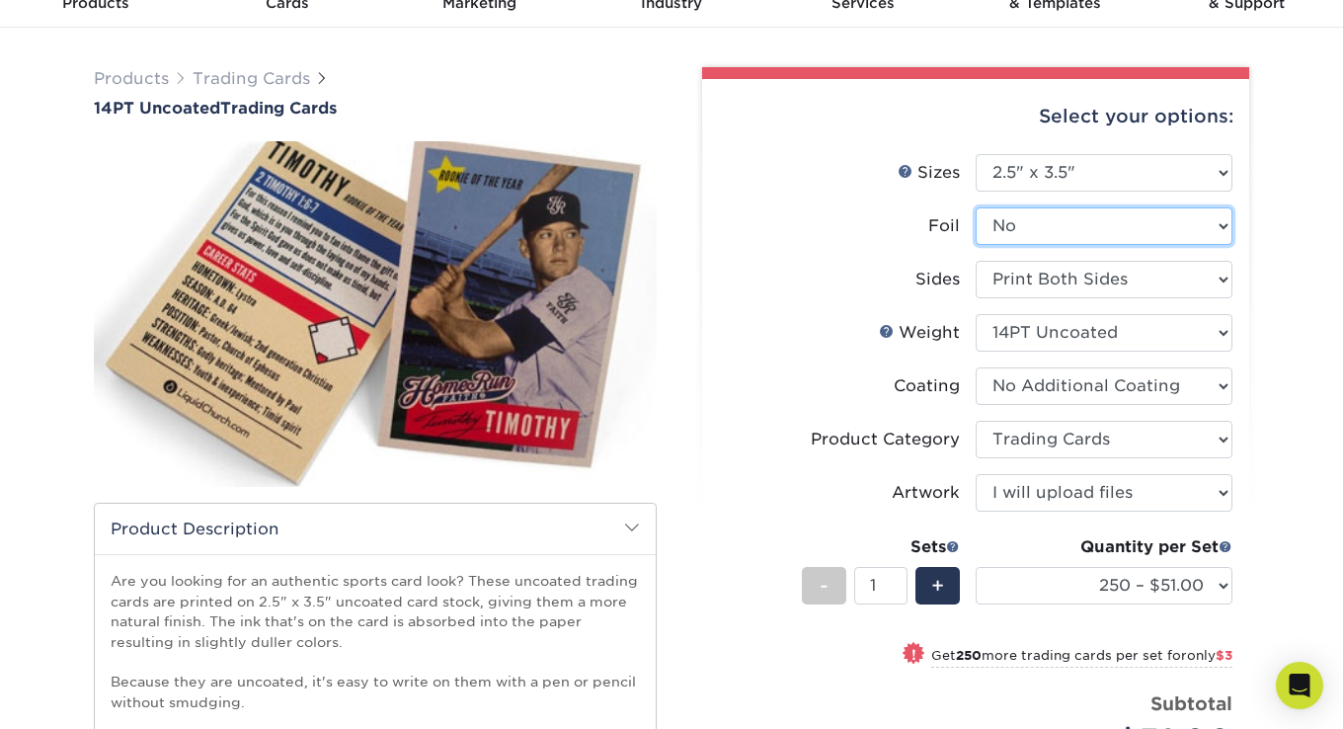
click at [1069, 232] on select "Please Select Yes No" at bounding box center [1104, 226] width 257 height 38
select select "1"
click at [976, 207] on select "Please Select Yes No" at bounding box center [1104, 226] width 257 height 38
select select "-1"
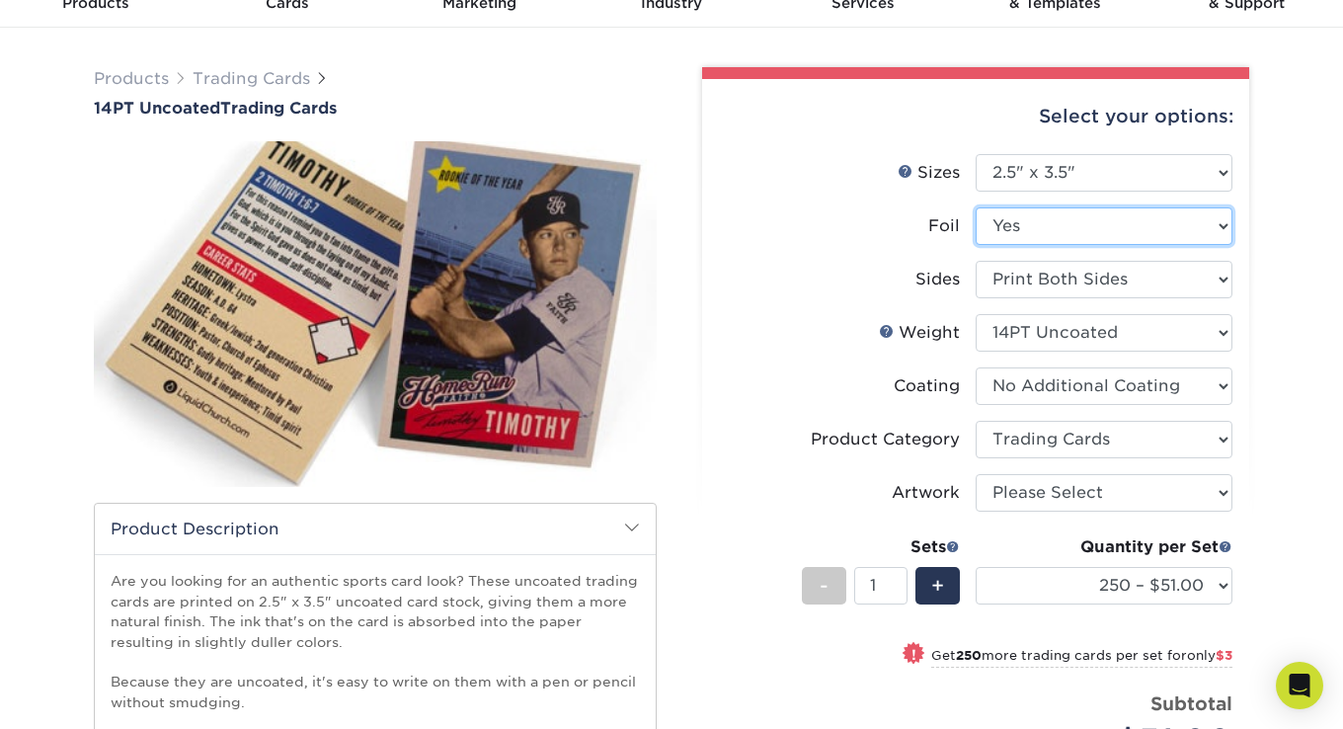
select select "-1"
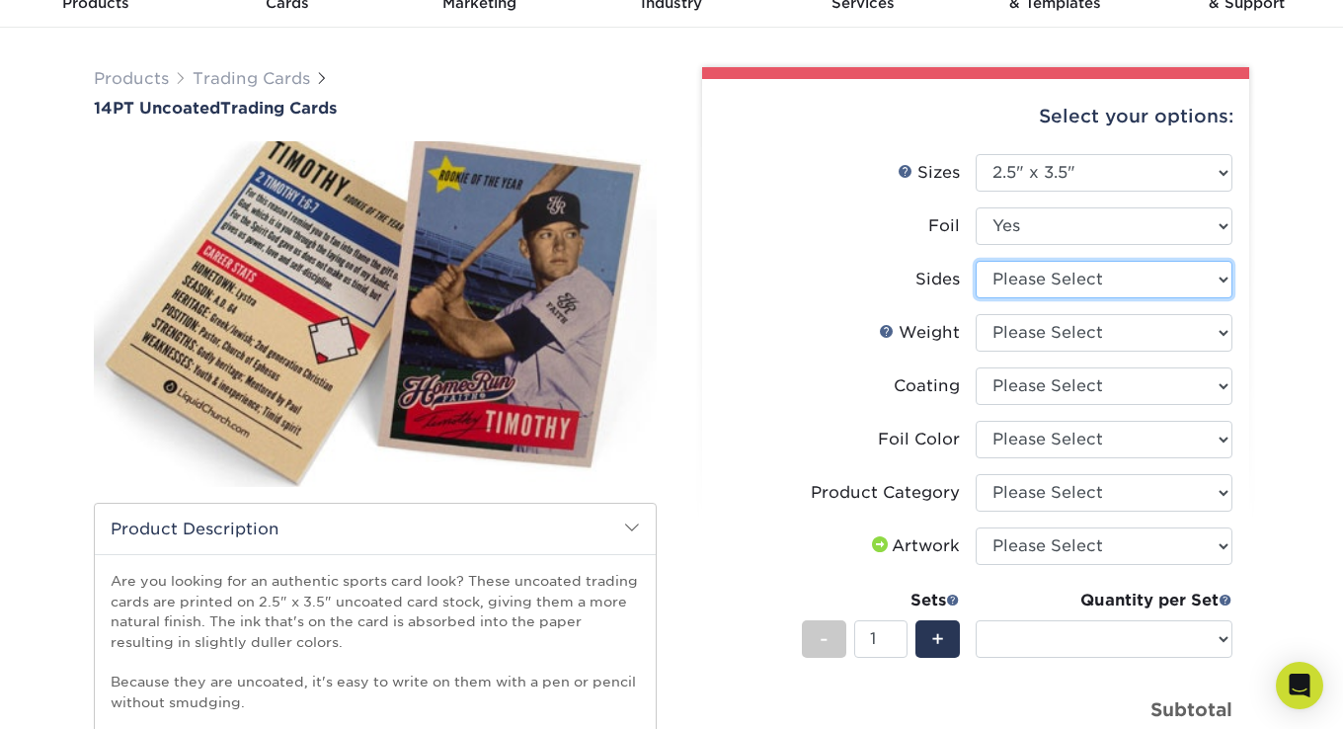
click at [1127, 279] on select "Please Select Print Both Sides - Foil Both Sides Print Both Sides - Foil Front …" at bounding box center [1104, 280] width 257 height 38
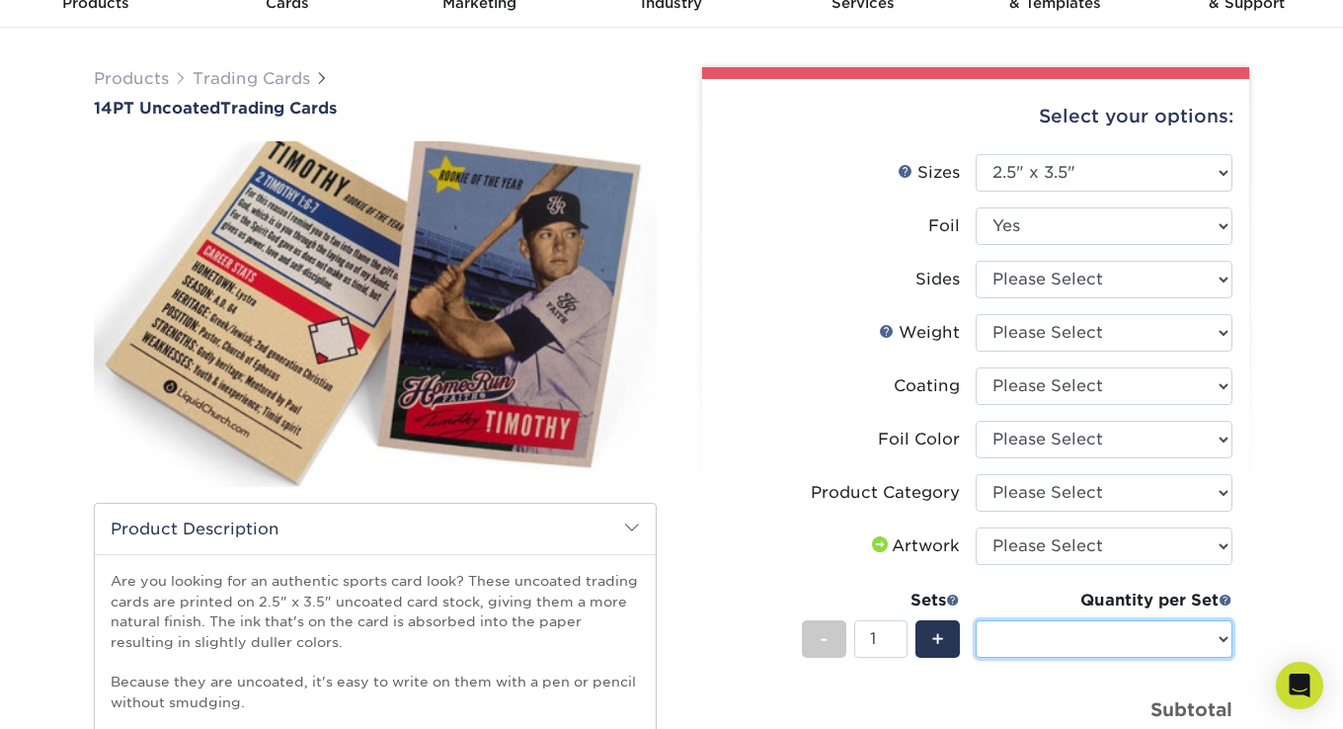
click at [1189, 638] on select "Sizes Help Sizes" at bounding box center [1104, 639] width 257 height 38
click at [1102, 301] on li "Sides Please Select Print Both Sides - Foil Both Sides Print Both Sides - Foil …" at bounding box center [975, 287] width 513 height 53
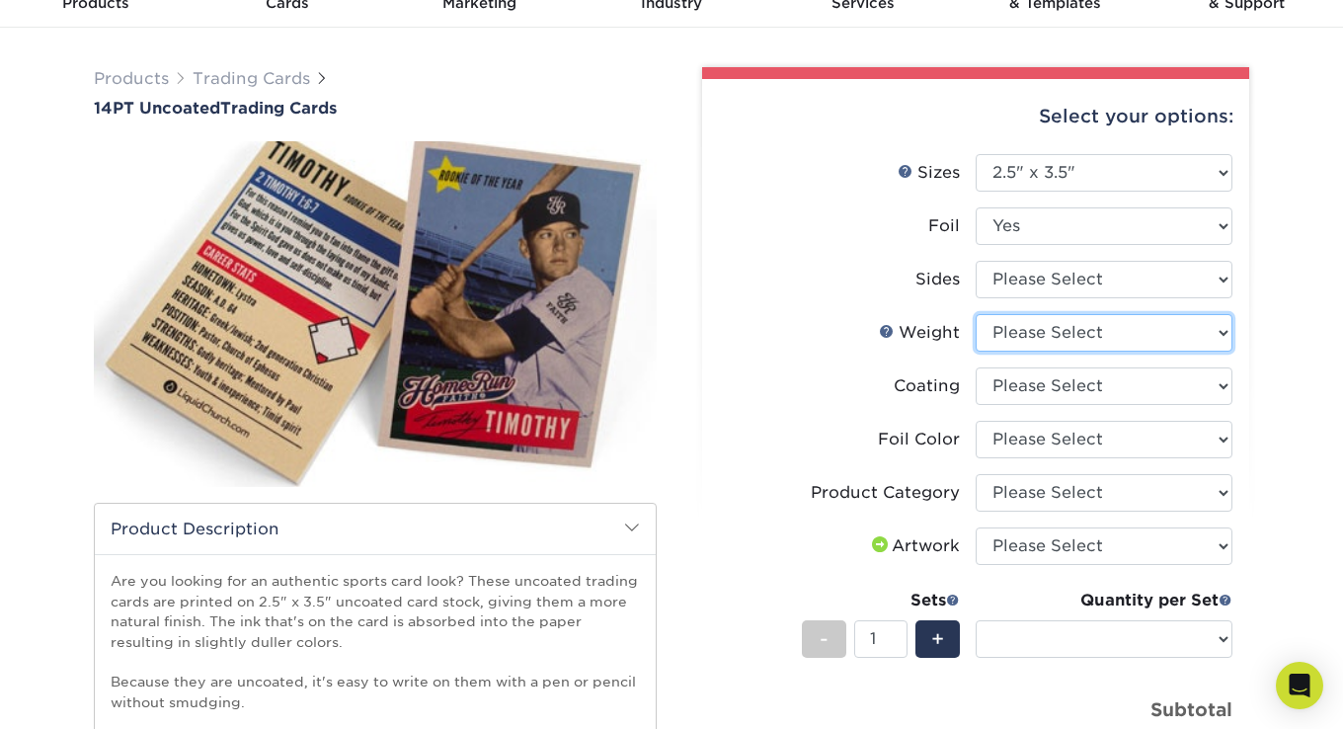
click at [1052, 335] on select "Please Select 14PT Uncoated" at bounding box center [1104, 333] width 257 height 38
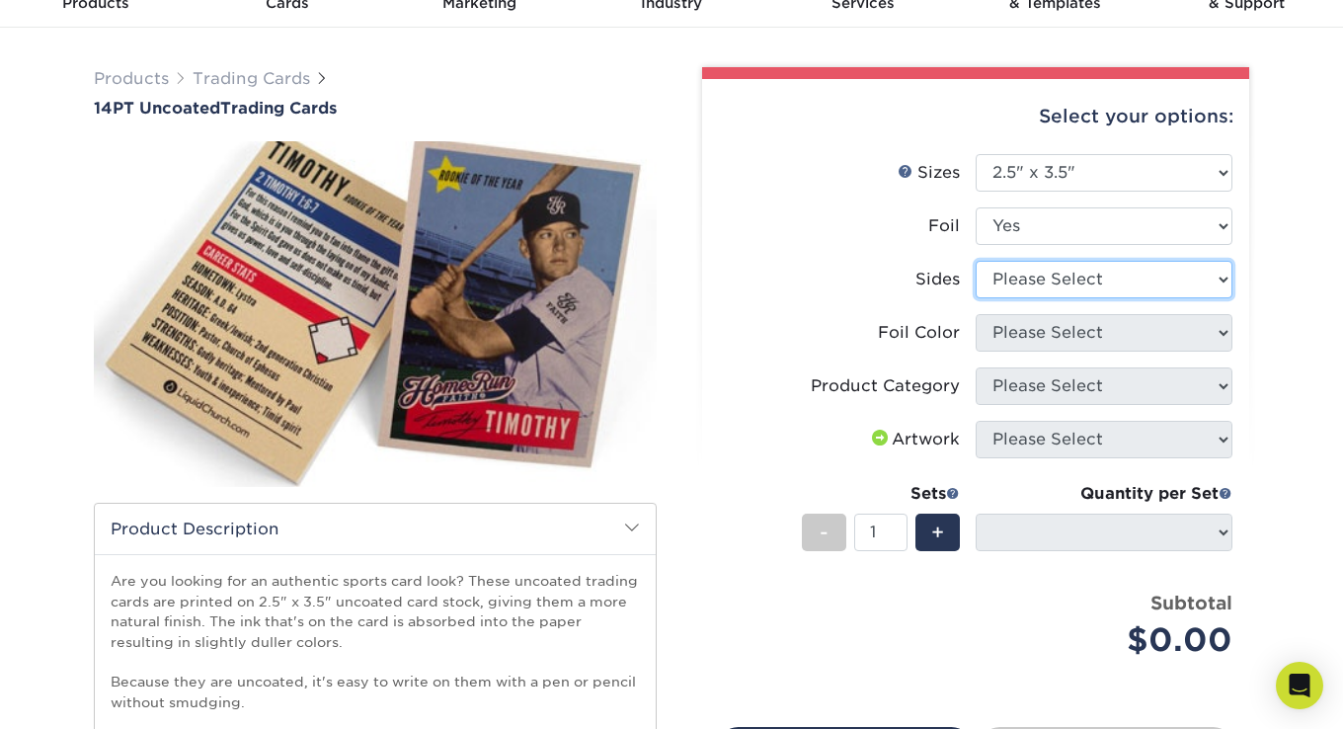
click at [1038, 266] on select "Please Select Print Both Sides - Foil Both Sides Print Both Sides - Foil Front …" at bounding box center [1104, 280] width 257 height 38
click at [1069, 282] on select "Please Select Print Both Sides - Foil Both Sides Print Both Sides - Foil Front …" at bounding box center [1104, 280] width 257 height 38
click at [1061, 286] on select "Please Select Print Both Sides - Foil Both Sides Print Both Sides - Foil Front …" at bounding box center [1104, 280] width 257 height 38
click at [976, 261] on select "Please Select Print Both Sides - Foil Both Sides Print Both Sides - Foil Front …" at bounding box center [1104, 280] width 257 height 38
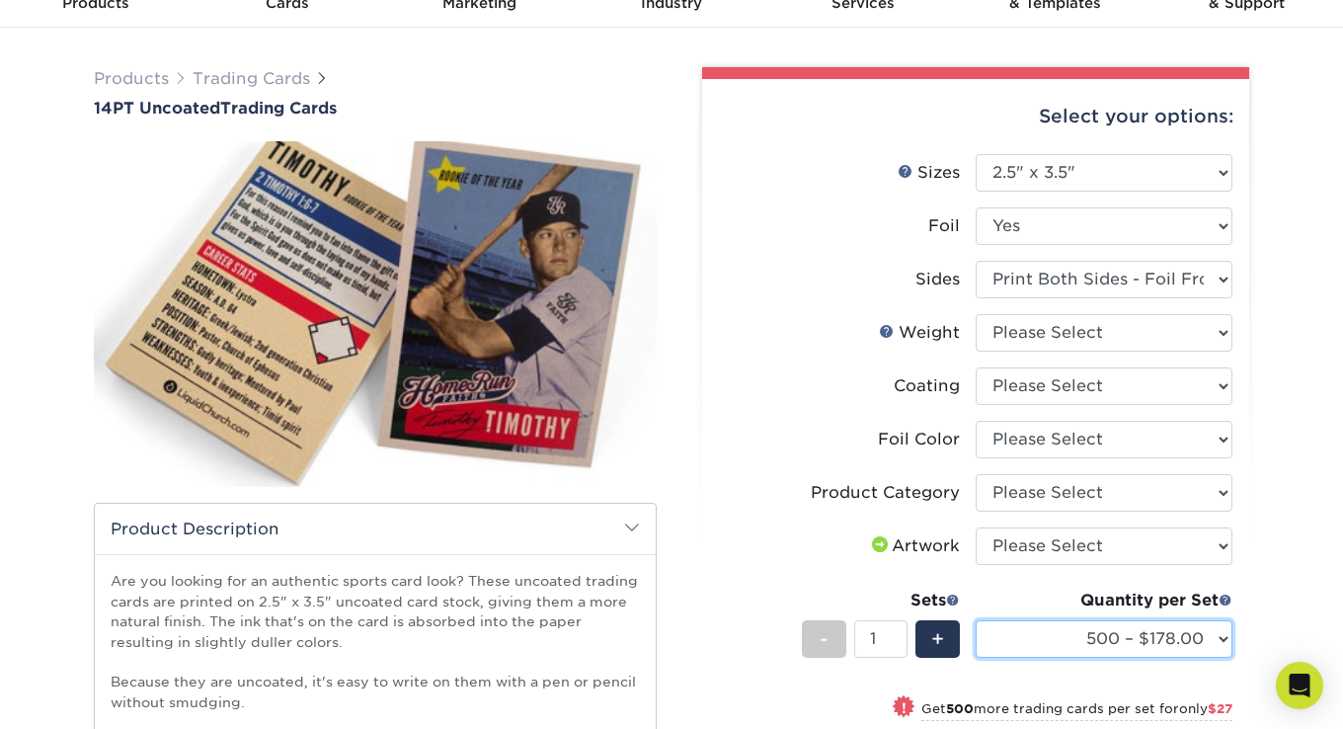
click at [1152, 635] on select "500 – $178.00 1000 – $205.00 2500 – $478.00 5000 – $908.00" at bounding box center [1104, 639] width 257 height 38
click at [1298, 556] on div "Products Trading Cards 14PT Uncoated Trading Cards show more Templates" at bounding box center [671, 569] width 1343 height 1083
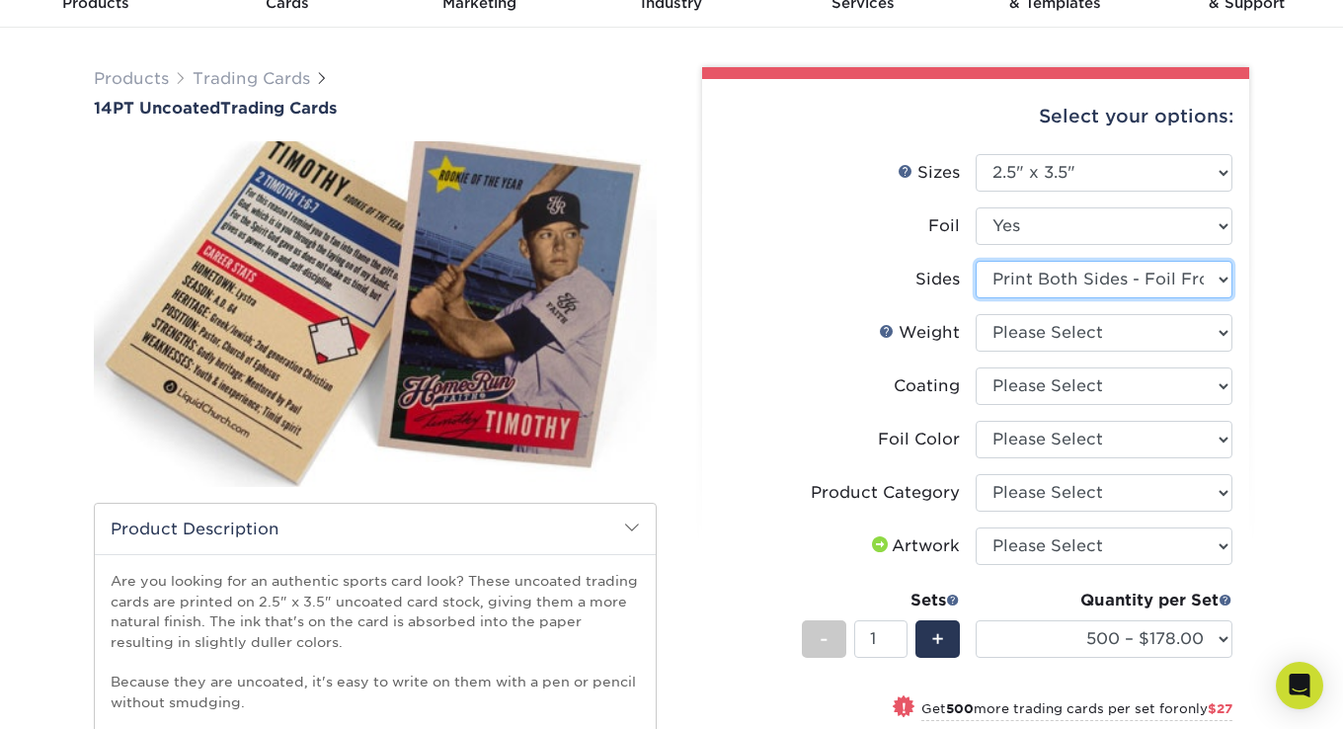
click at [1145, 271] on select "Please Select Print Both Sides - Foil Both Sides Print Both Sides - Foil Front …" at bounding box center [1104, 280] width 257 height 38
select select "a75ac2f1-9911-48d6-841d-245b5ac08f27"
click at [976, 261] on select "Please Select Print Both Sides - Foil Both Sides Print Both Sides - Foil Front …" at bounding box center [1104, 280] width 257 height 38
select select "-1"
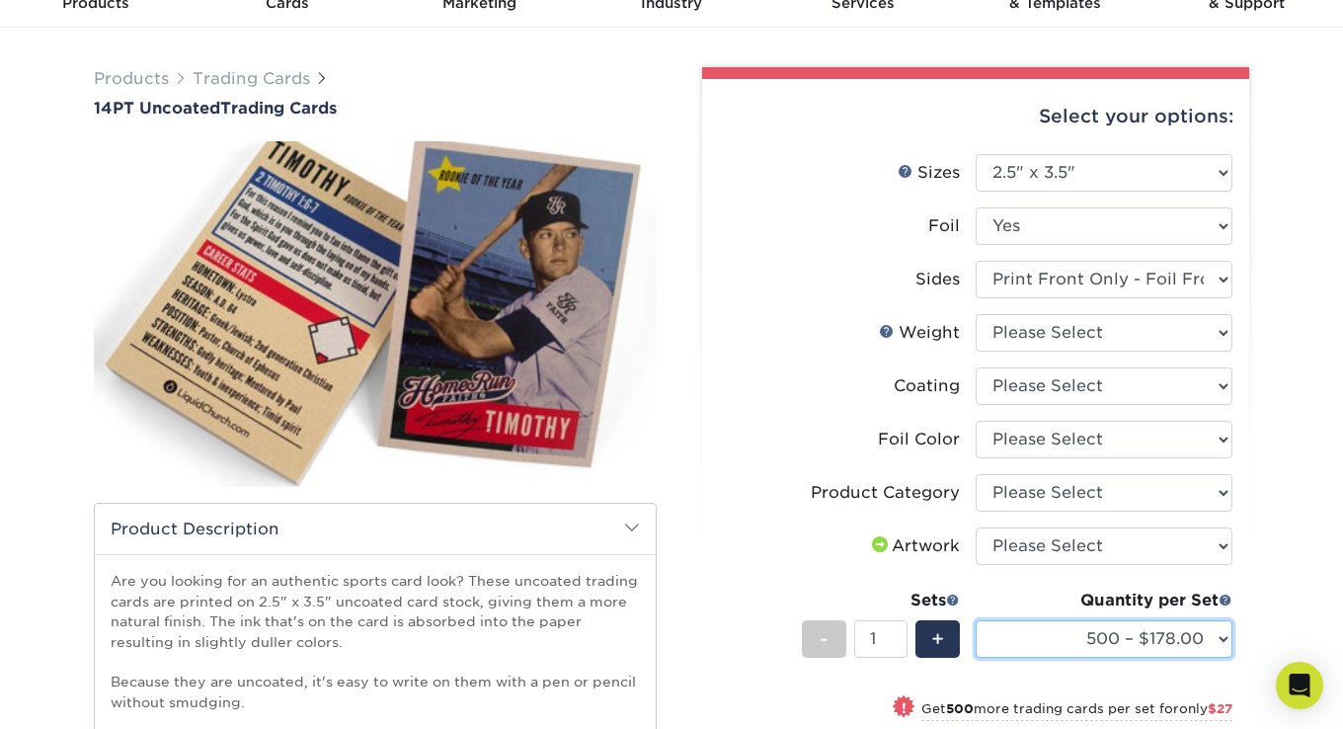
click at [1152, 626] on select "500 – $178.00 1000 – $205.00 2500 – $478.00 5000 – $908.00" at bounding box center [1104, 639] width 257 height 38
drag, startPoint x: 1286, startPoint y: 524, endPoint x: 1256, endPoint y: 473, distance: 59.3
click at [1286, 524] on div "Products Trading Cards 14PT Uncoated Trading Cards show more Templates" at bounding box center [671, 569] width 1343 height 1083
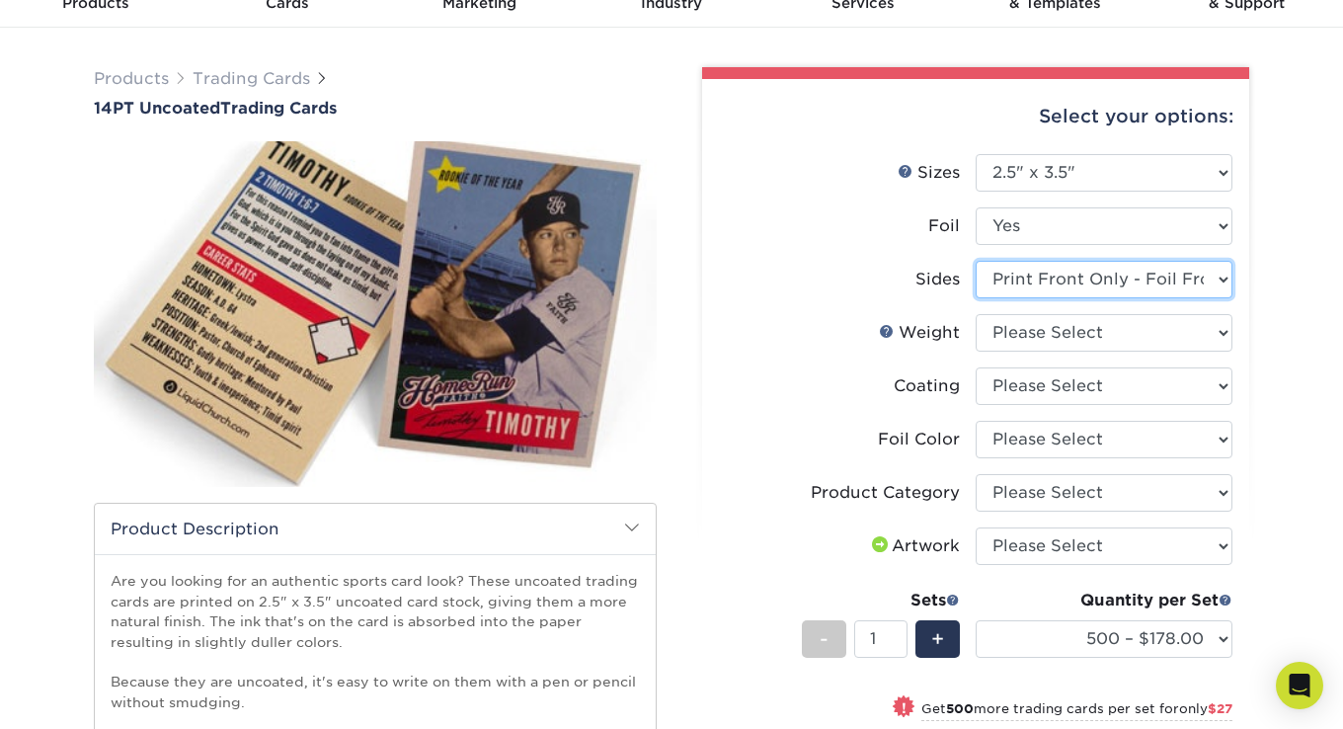
click at [1160, 280] on select "Please Select Print Both Sides - Foil Both Sides Print Both Sides - Foil Front …" at bounding box center [1104, 280] width 257 height 38
select select "-1"
click at [976, 261] on select "Please Select Print Both Sides - Foil Both Sides Print Both Sides - Foil Front …" at bounding box center [1104, 280] width 257 height 38
select select
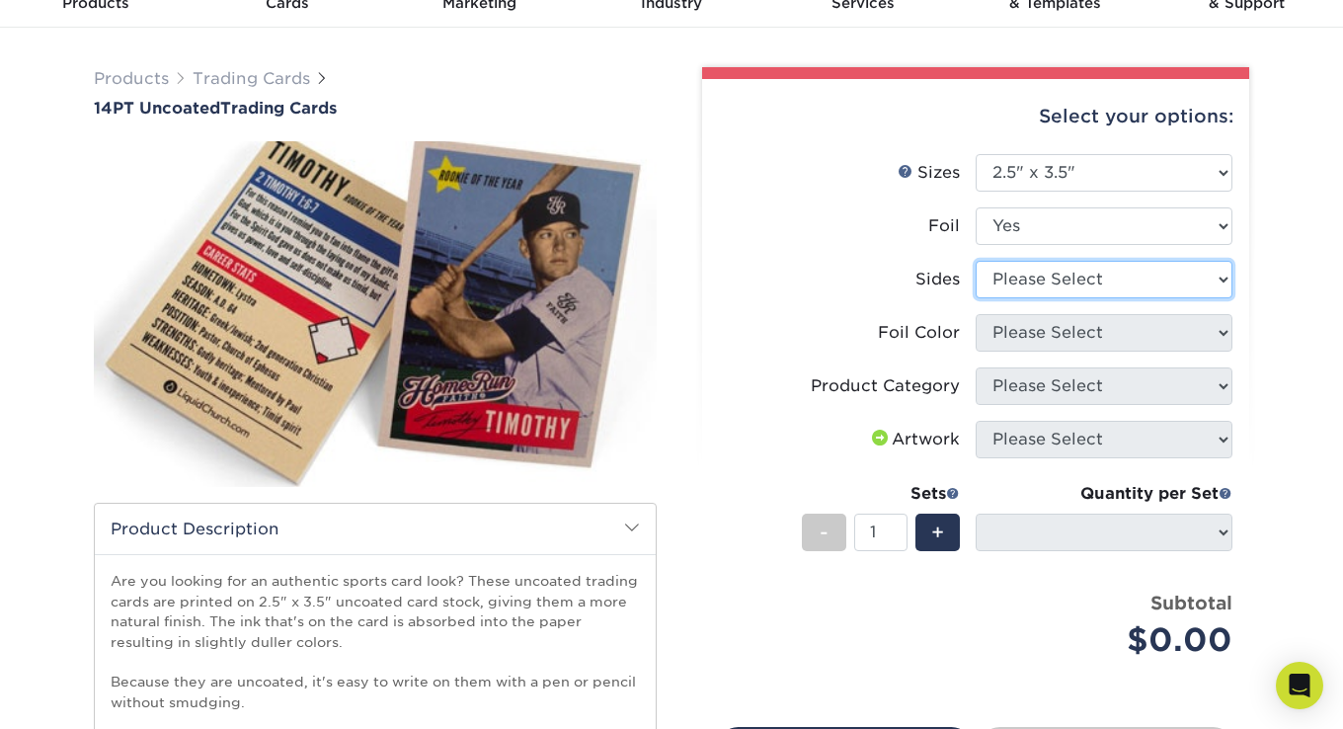
click at [1103, 279] on select "Please Select Print Both Sides - Foil Both Sides Print Both Sides - Foil Front …" at bounding box center [1104, 280] width 257 height 38
select select "34527644-b4fd-4ffb-9092-1318eefcd9d9"
click at [976, 261] on select "Please Select Print Both Sides - Foil Both Sides Print Both Sides - Foil Front …" at bounding box center [1104, 280] width 257 height 38
select select "-1"
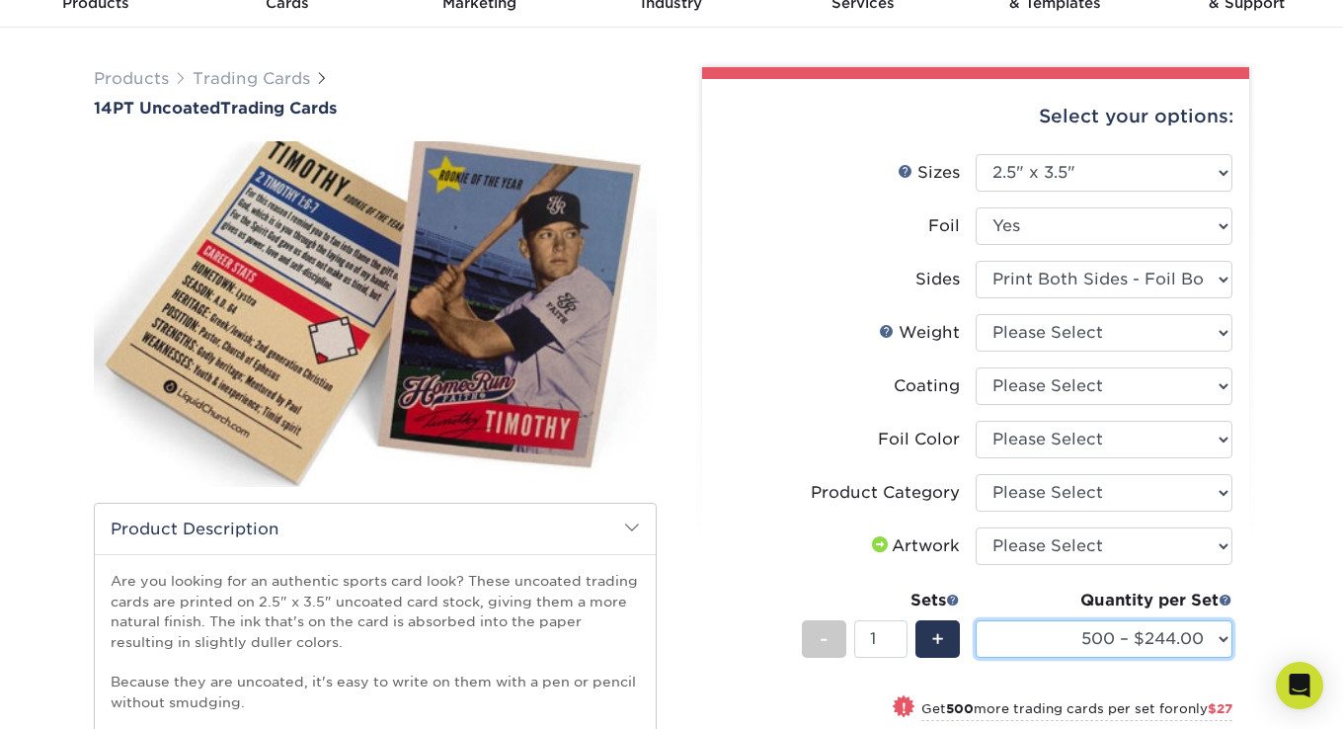
click at [1086, 638] on select "500 – $244.00 1000 – $271.00 2500 – $621.00 5000 – $1159.00" at bounding box center [1104, 639] width 257 height 38
click at [1262, 540] on div "Select your options: Sizes Help Sizes Please Select 2.5" x 3.5" Foil Yes" at bounding box center [967, 561] width 592 height 988
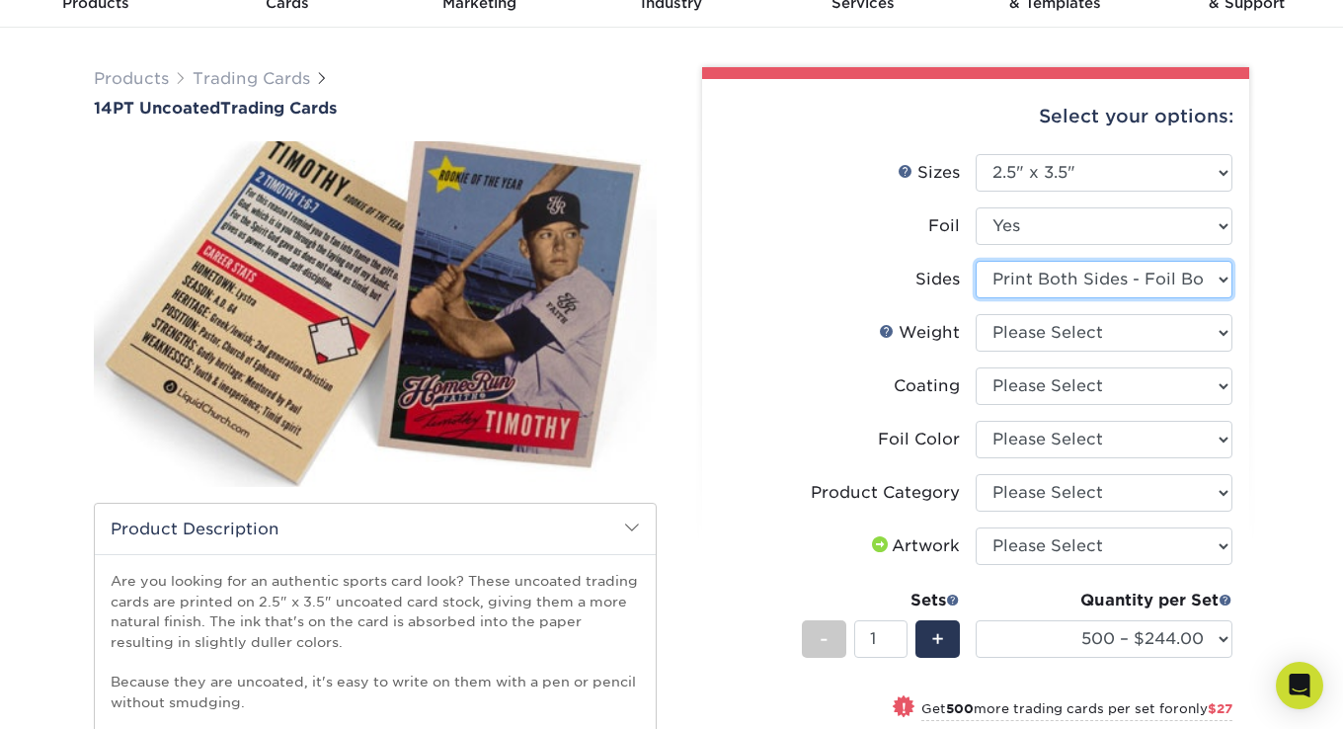
click at [1106, 261] on select "Please Select Print Both Sides - Foil Both Sides Print Both Sides - Foil Front …" at bounding box center [1104, 280] width 257 height 38
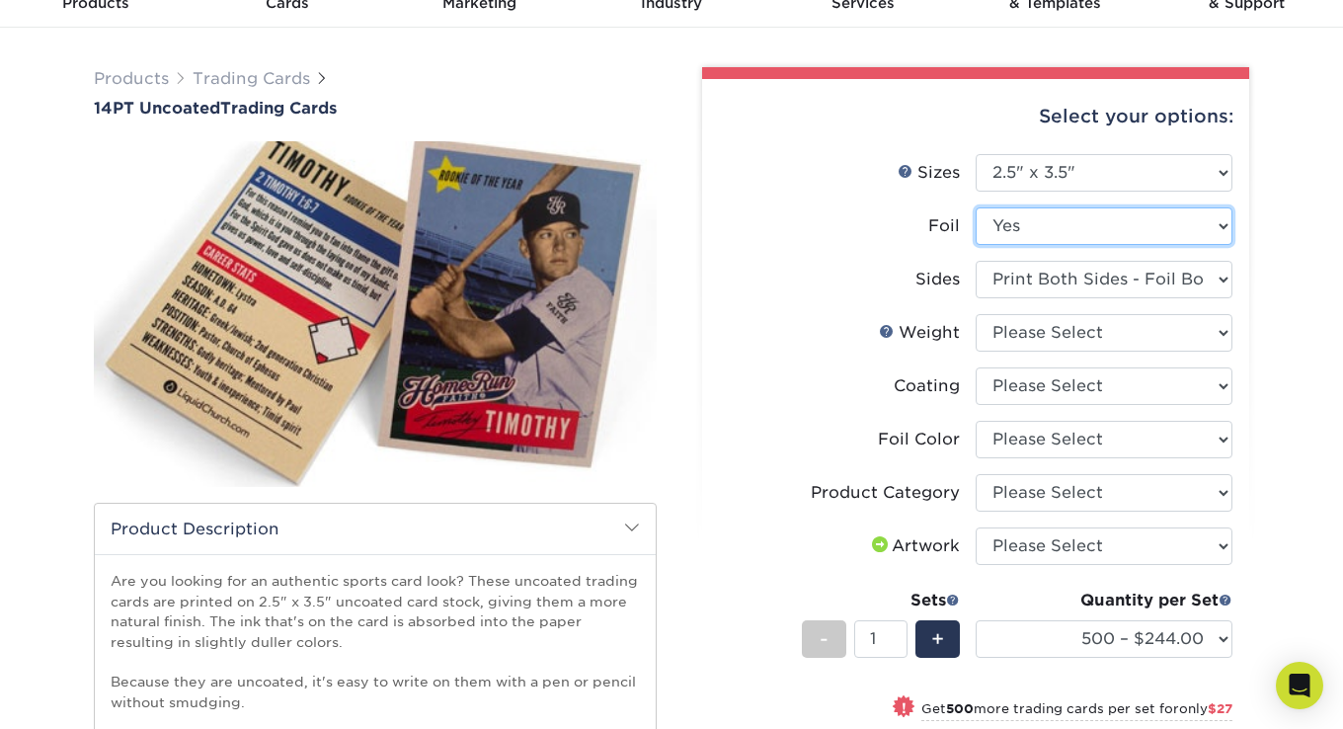
click at [1052, 230] on select "Please Select Yes No" at bounding box center [1104, 226] width 257 height 38
select select "0"
click at [976, 207] on select "Please Select Yes No" at bounding box center [1104, 226] width 257 height 38
select select "-1"
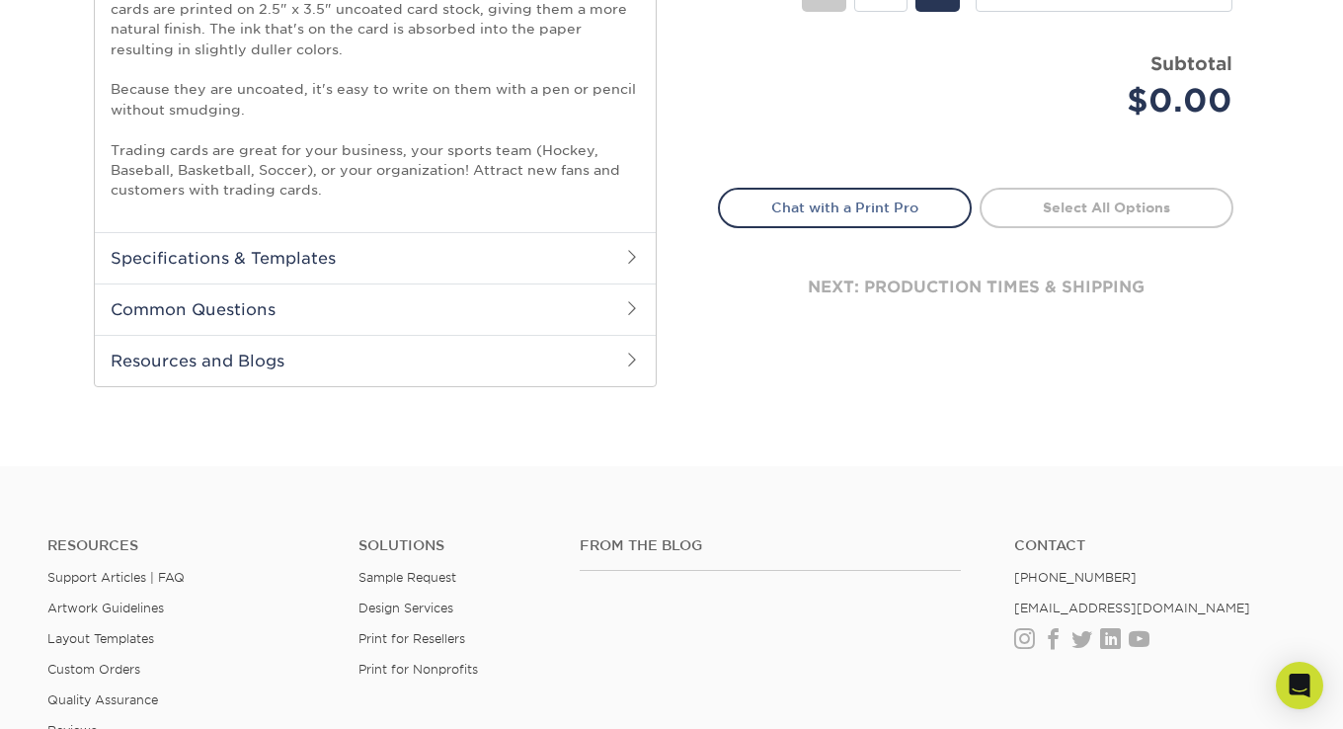
scroll to position [296, 0]
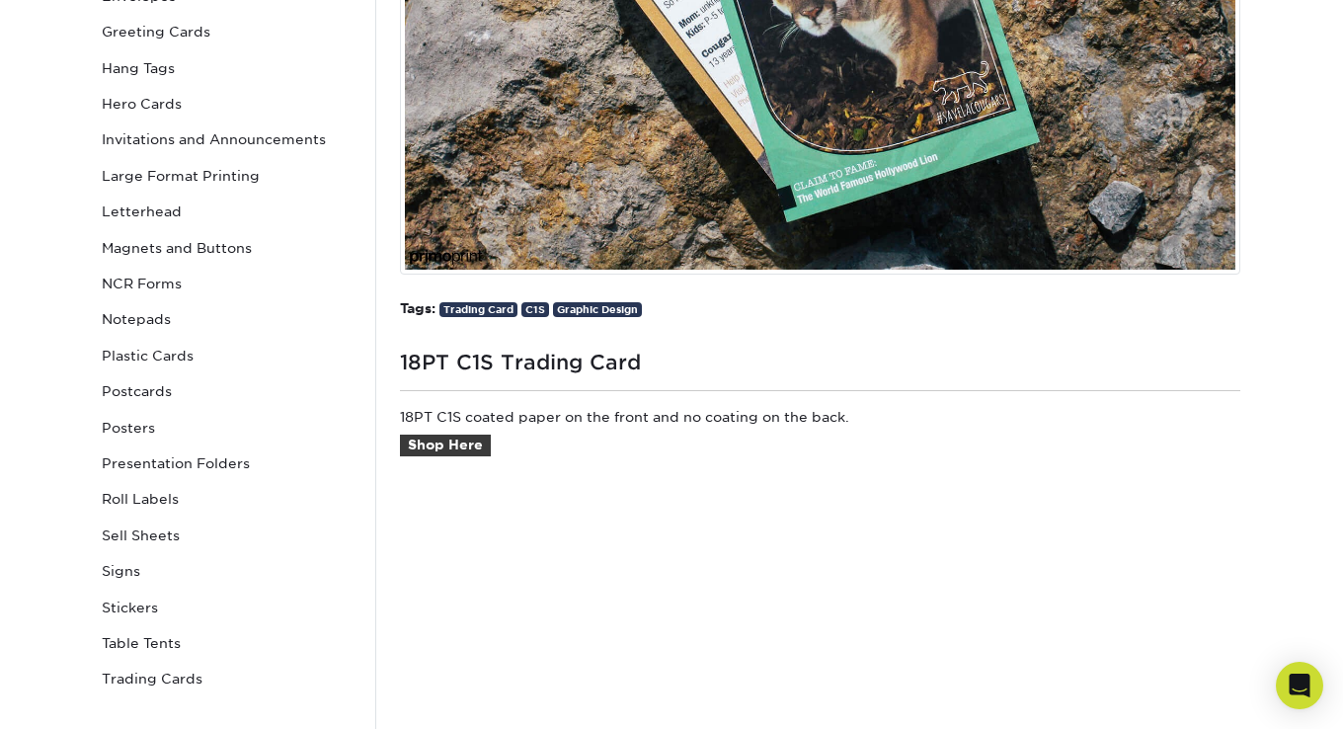
scroll to position [790, 0]
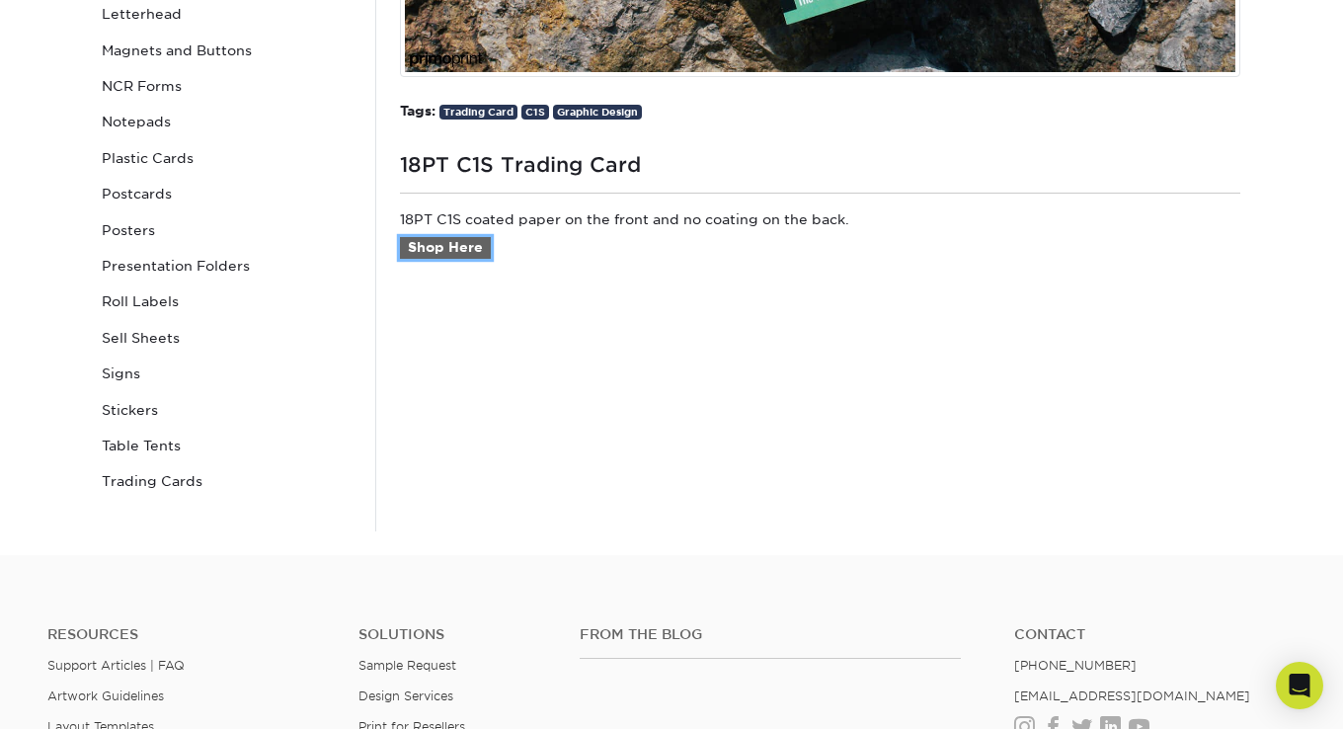
click at [471, 251] on link "Shop Here" at bounding box center [445, 248] width 91 height 22
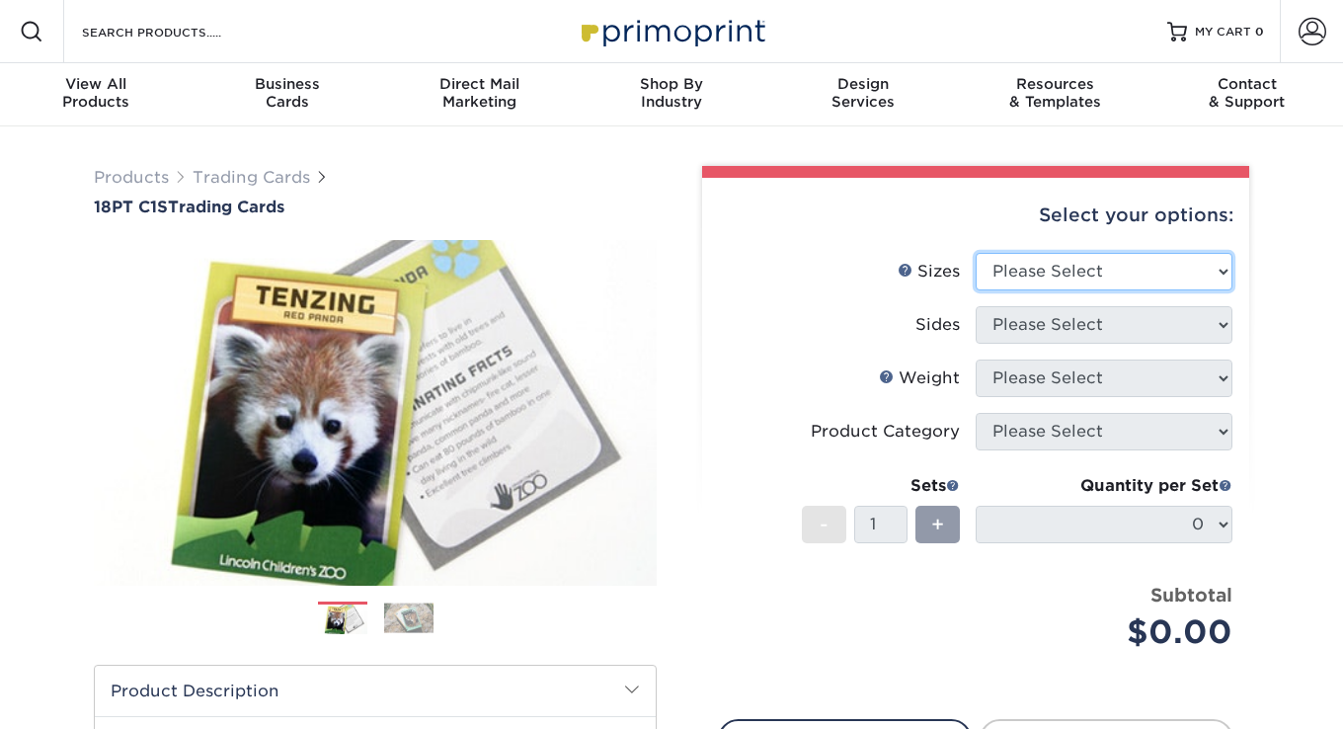
click at [1013, 274] on select "Please Select 2.5" x 3.5"" at bounding box center [1104, 272] width 257 height 38
select select "2.50x3.50"
click at [976, 253] on select "Please Select 2.5" x 3.5"" at bounding box center [1104, 272] width 257 height 38
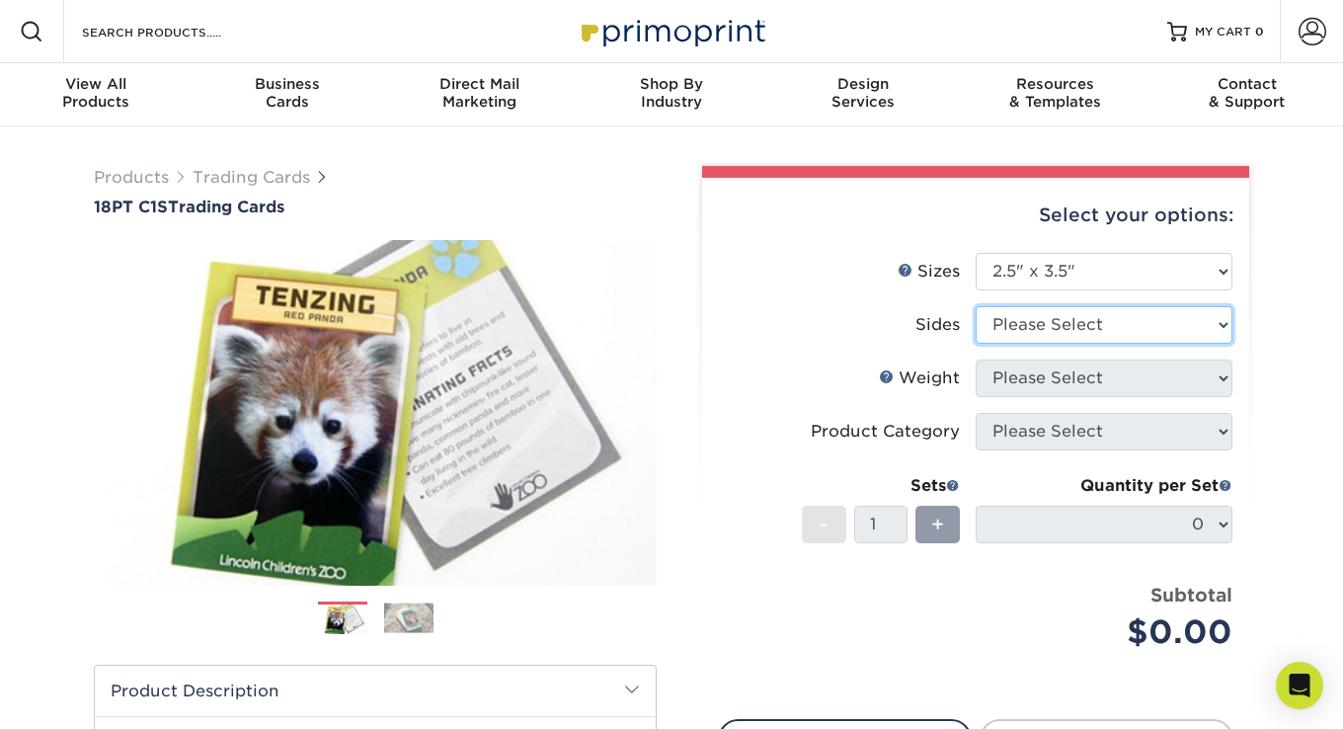
click at [1073, 339] on select "Please Select Print Both Sides Print Front Only" at bounding box center [1104, 325] width 257 height 38
select select "13abbda7-1d64-4f25-8bb2-c179b224825d"
click at [976, 306] on select "Please Select Print Both Sides Print Front Only" at bounding box center [1104, 325] width 257 height 38
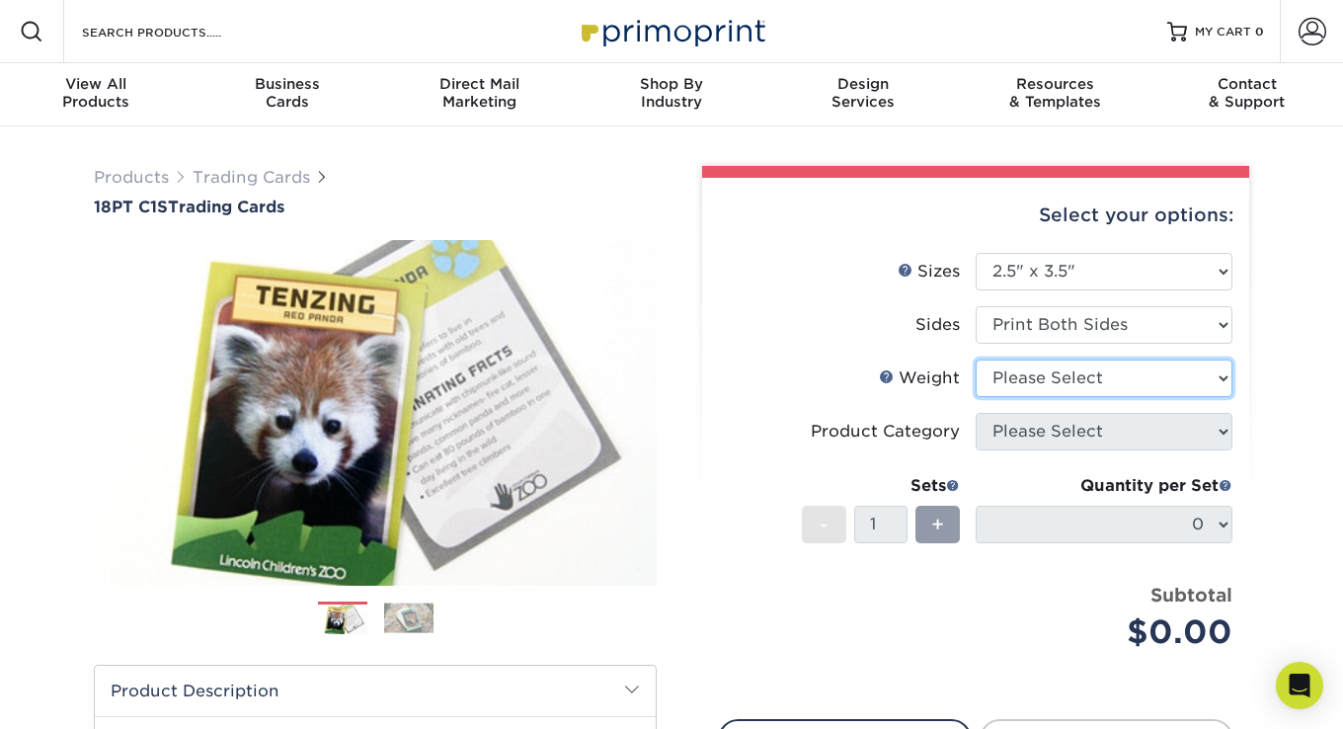
click at [1069, 373] on select "Please Select 18PT C1S" at bounding box center [1104, 378] width 257 height 38
select select "18PTC1S"
click at [976, 359] on select "Please Select 18PT C1S" at bounding box center [1104, 378] width 257 height 38
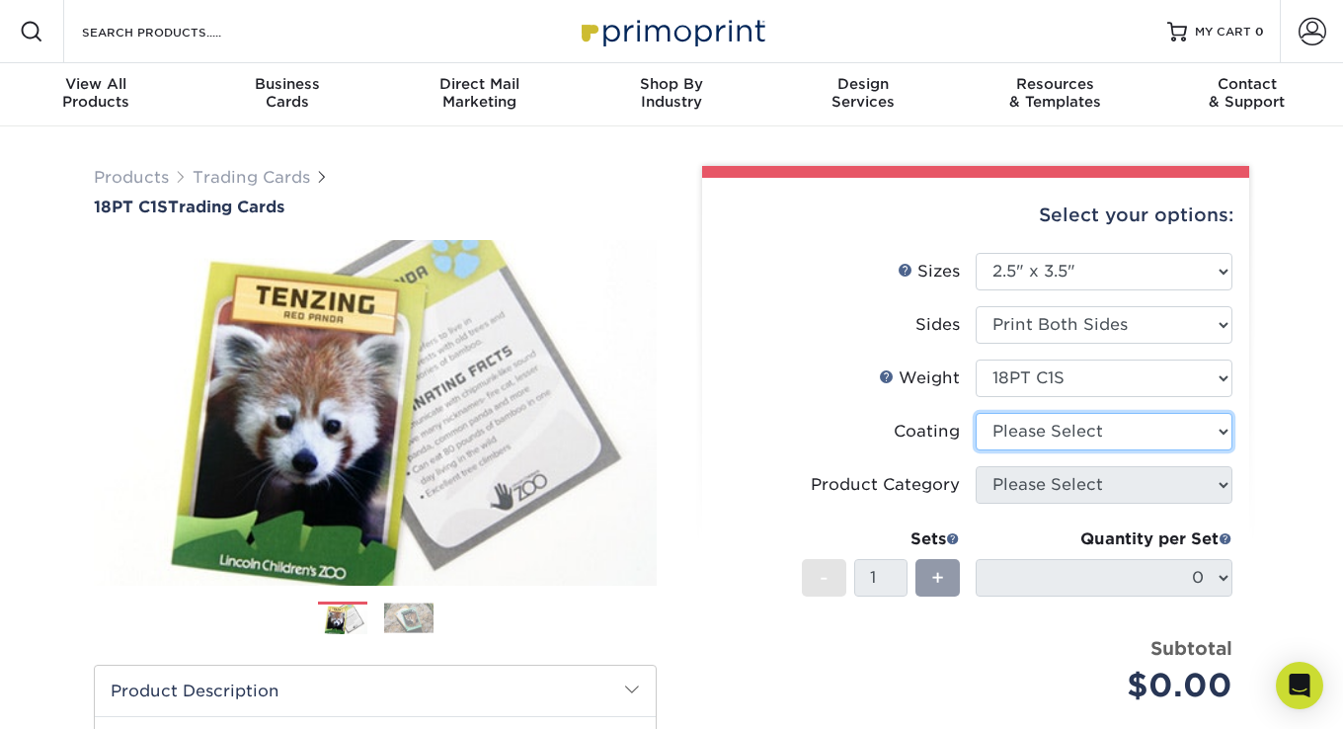
drag, startPoint x: 1073, startPoint y: 420, endPoint x: 1078, endPoint y: 435, distance: 16.6
click at [1073, 420] on select at bounding box center [1104, 432] width 257 height 38
select select "1e8116af-acfc-44b1-83dc-8181aa338834"
click at [976, 413] on select at bounding box center [1104, 432] width 257 height 38
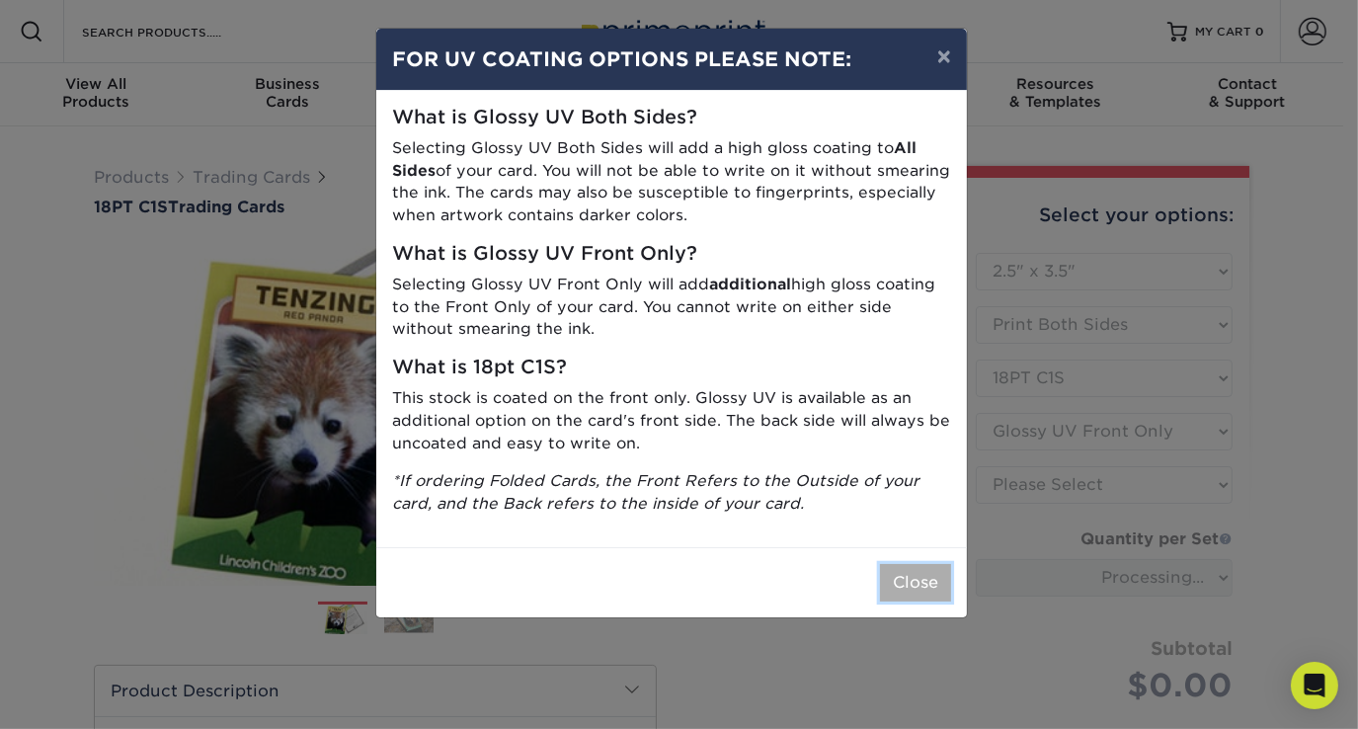
click at [906, 568] on button "Close" at bounding box center [915, 583] width 71 height 38
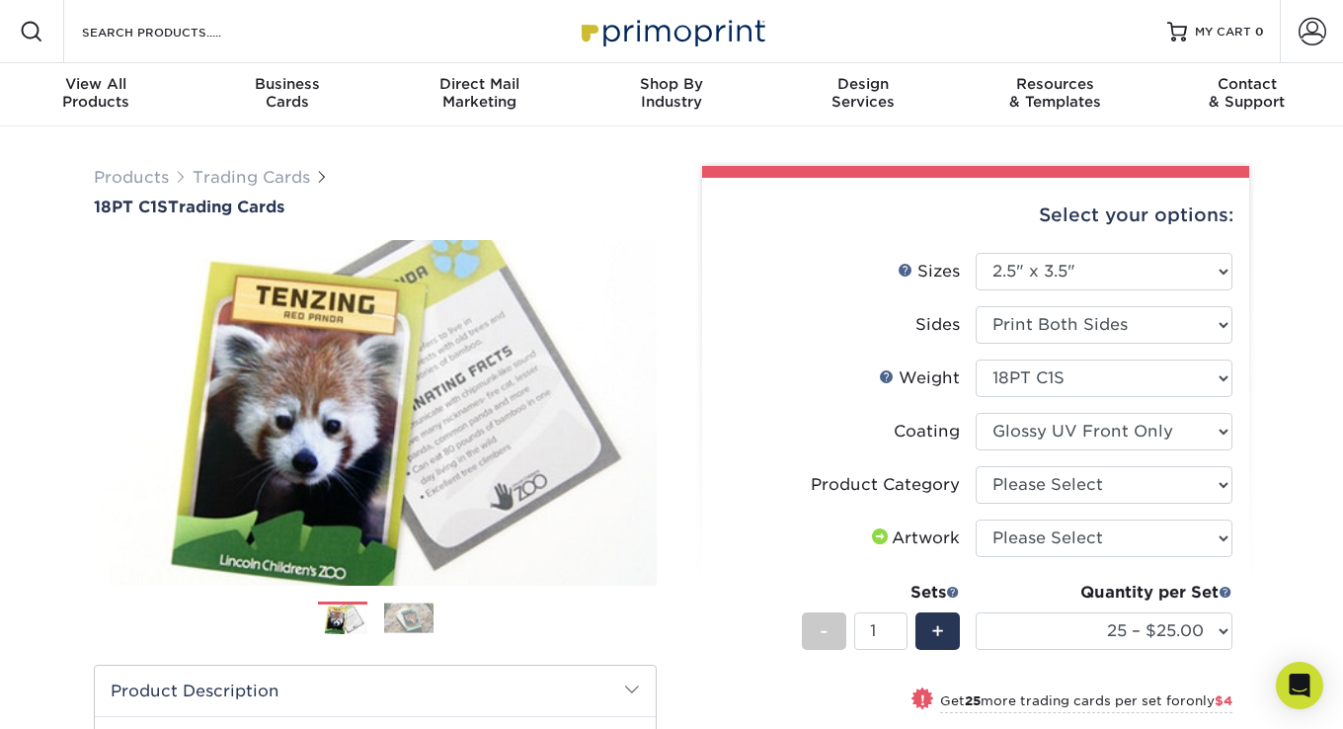
click at [1104, 604] on div "Quantity per Set 25 – $25.00 50 – $29.00 75 – $37.00 100 – $41.00 250 – $48.00 …" at bounding box center [1104, 627] width 257 height 92
click at [1107, 633] on select "25 – $25.00 50 – $29.00 75 – $37.00 100 – $41.00 250 – $48.00 500 – $58.00 1000…" at bounding box center [1104, 631] width 257 height 38
select select "100 – $41.00"
click at [976, 612] on select "25 – $25.00 50 – $29.00 75 – $37.00 100 – $41.00 250 – $48.00 500 – $58.00 1000…" at bounding box center [1104, 631] width 257 height 38
click at [1280, 403] on div "Products Trading Cards 18PT C1S Trading Cards Previous Next show more" at bounding box center [671, 643] width 1343 height 1034
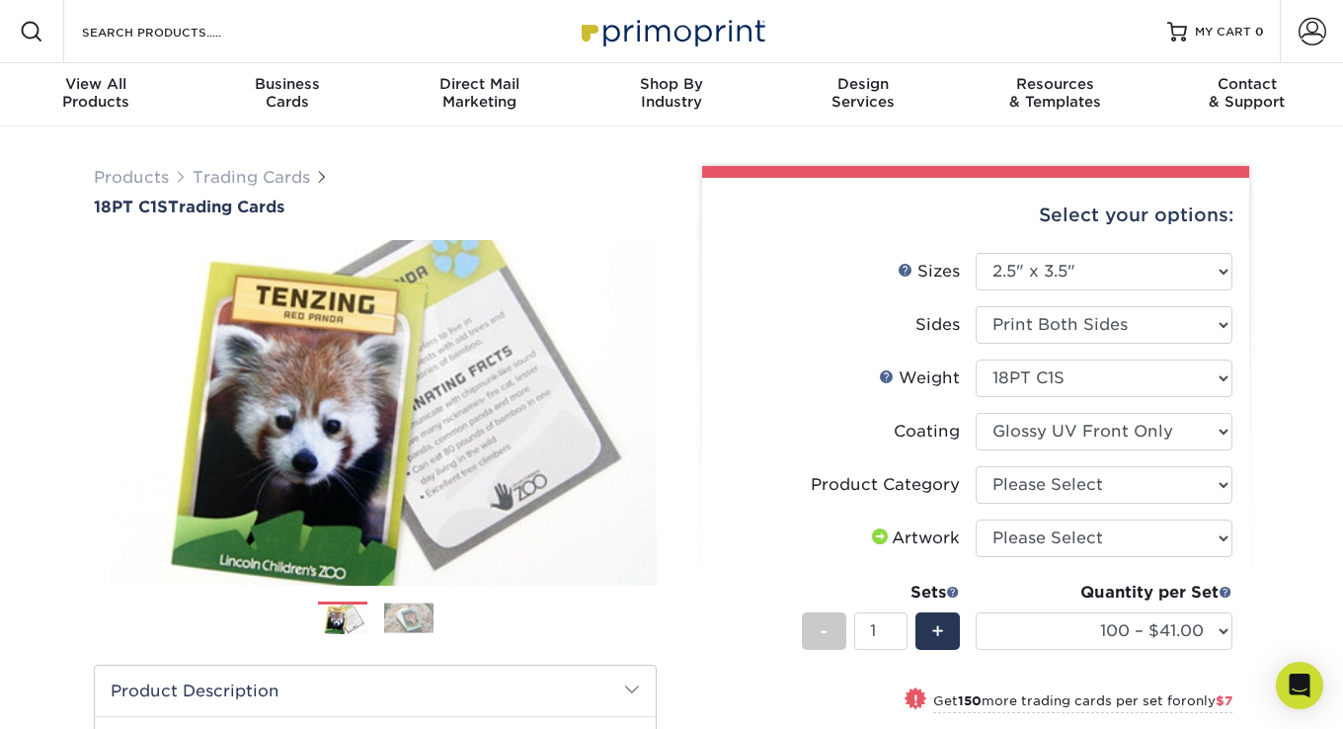
scroll to position [99, 0]
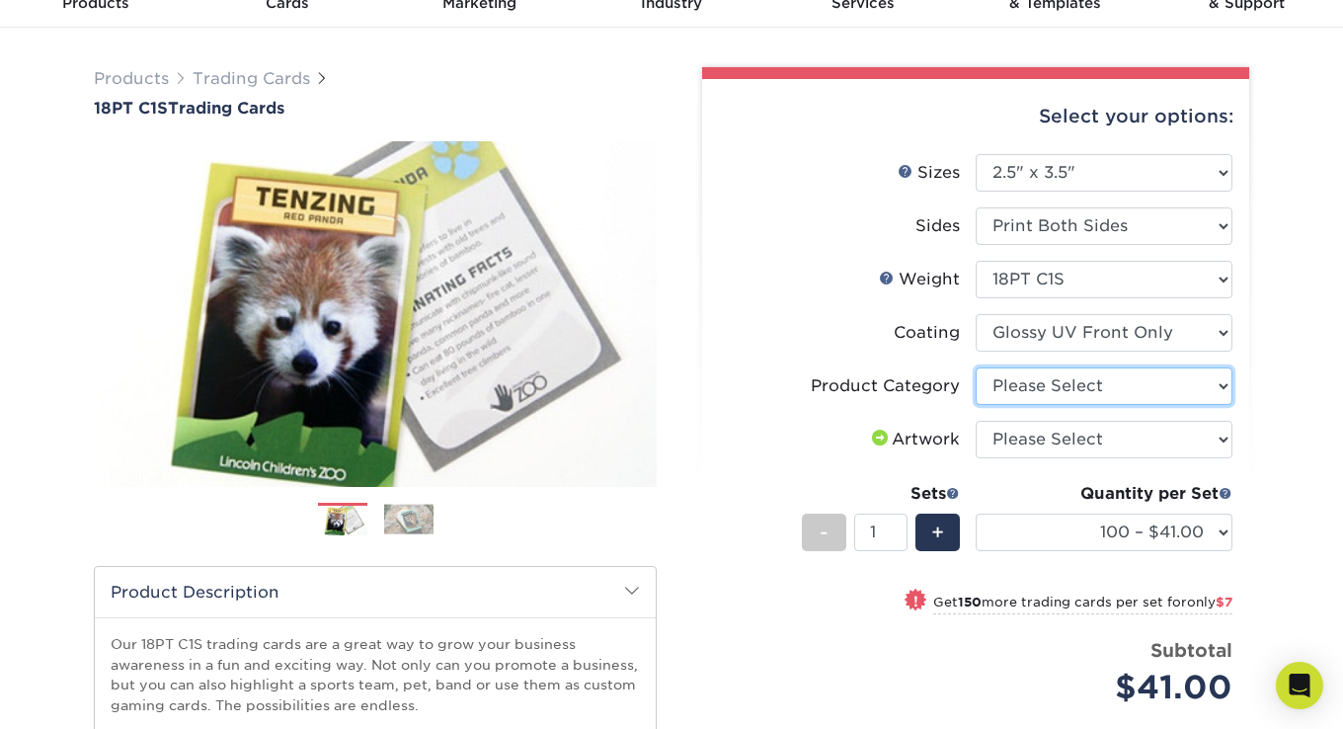
click at [1084, 391] on select "Please Select Trading Cards" at bounding box center [1104, 386] width 257 height 38
select select "c2f9bce9-36c2-409d-b101-c29d9d031e18"
click at [976, 367] on select "Please Select Trading Cards" at bounding box center [1104, 386] width 257 height 38
click at [1064, 442] on select "Please Select I will upload files I need a design - $100" at bounding box center [1104, 440] width 257 height 38
select select "upload"
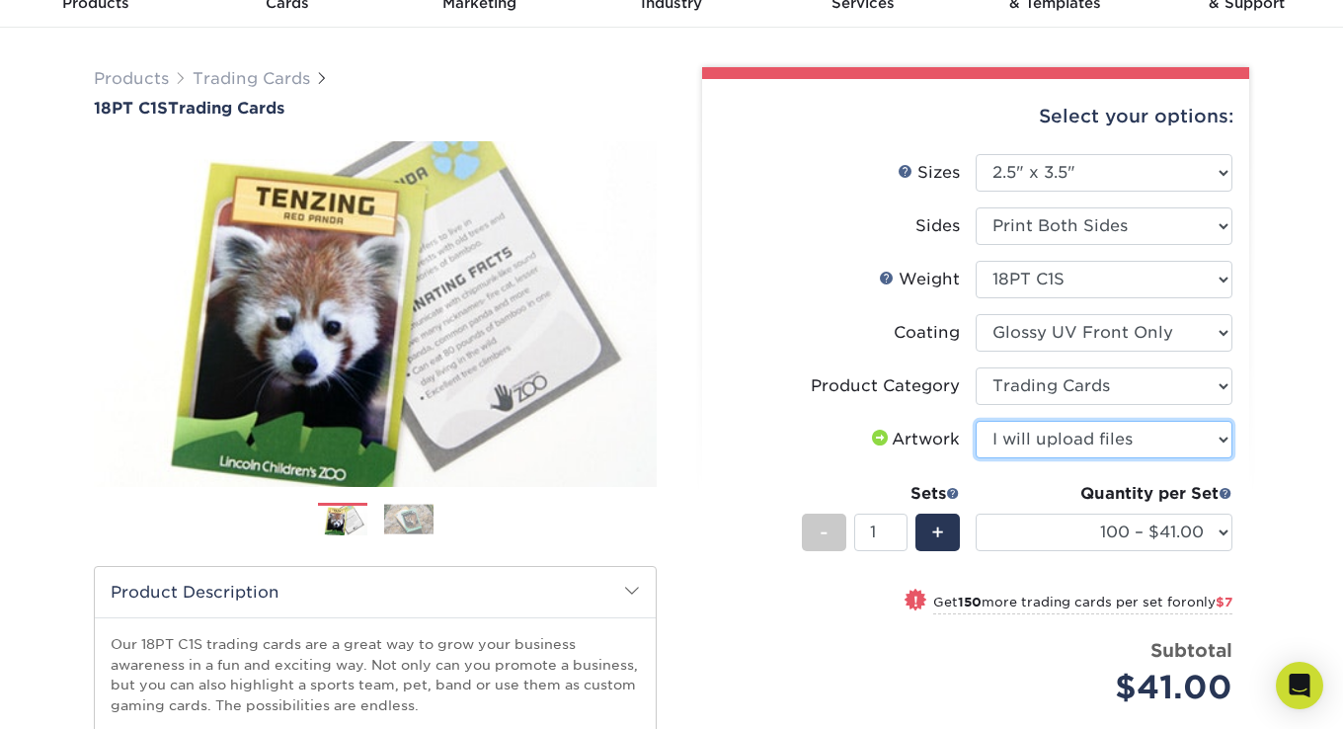
click at [976, 421] on select "Please Select I will upload files I need a design - $100" at bounding box center [1104, 440] width 257 height 38
click at [1266, 479] on div "Products Trading Cards 18PT C1S Trading Cards Previous Next show more" at bounding box center [671, 545] width 1343 height 1034
click at [620, 310] on div "Previous Next" at bounding box center [375, 314] width 563 height 346
click at [627, 308] on link "Next" at bounding box center [626, 313] width 39 height 39
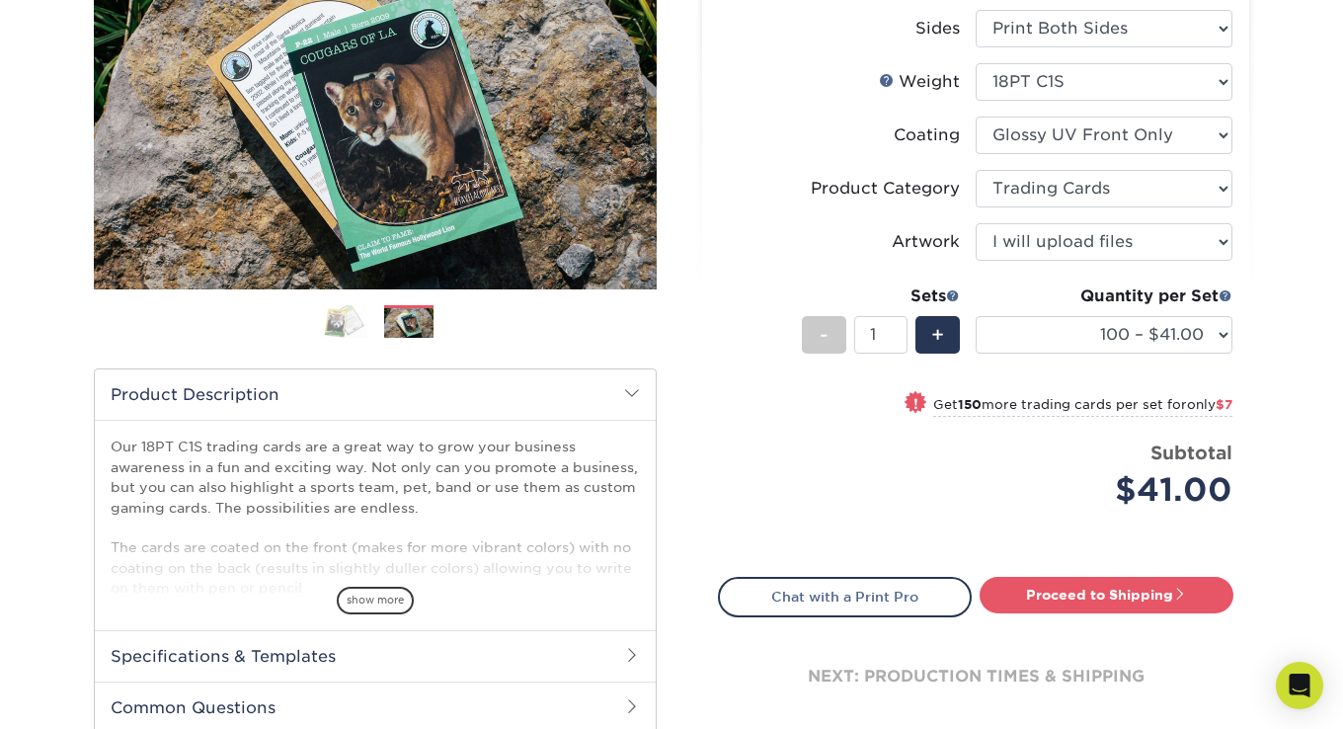
scroll to position [494, 0]
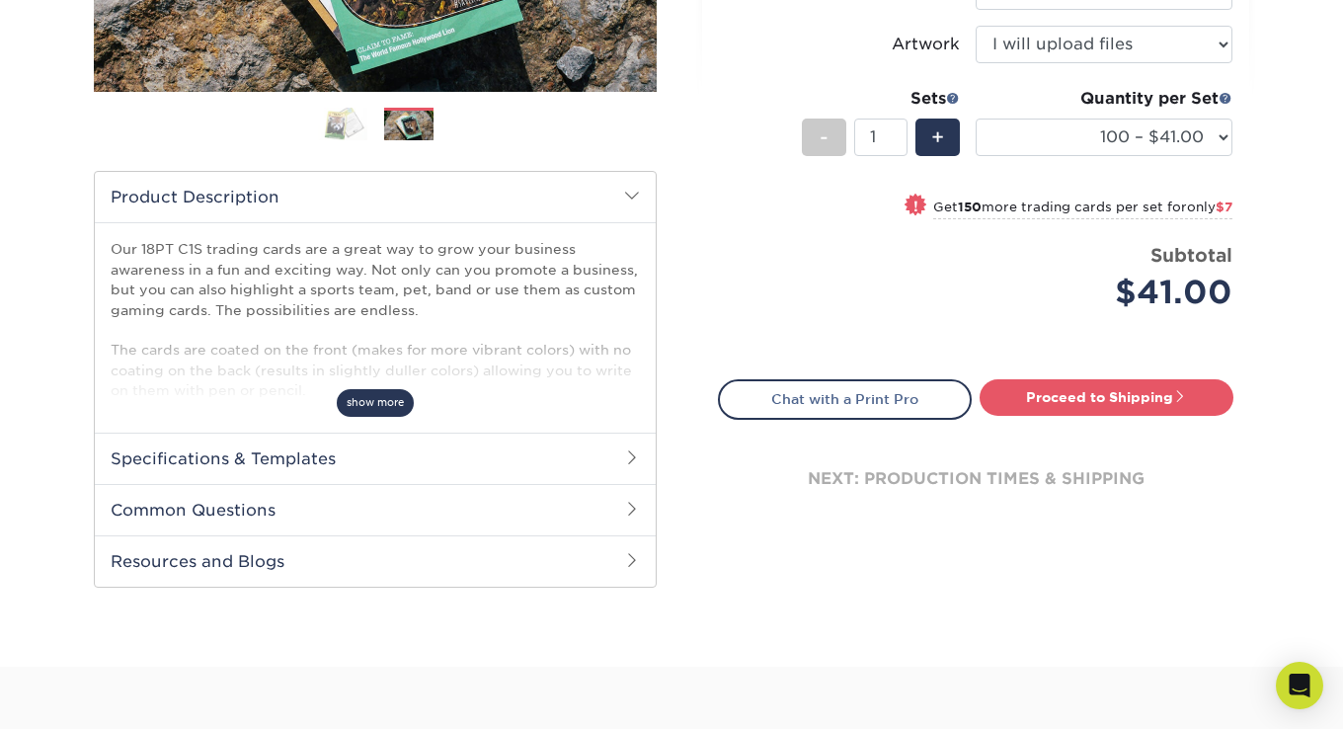
click at [364, 407] on span "show more" at bounding box center [375, 402] width 77 height 27
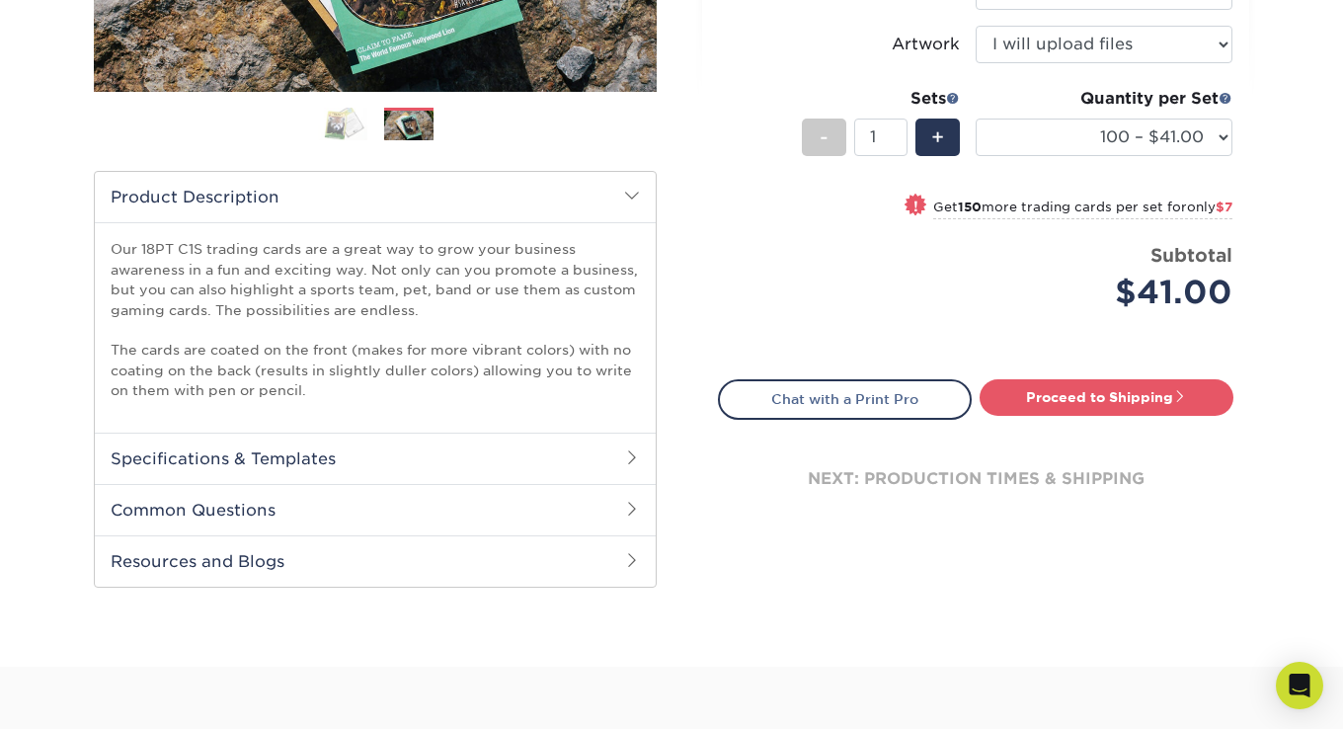
click at [685, 389] on div "Select your options: Sizes Help Sizes Please Select 2.5" x 3.5" Sides - 1" at bounding box center [967, 141] width 592 height 939
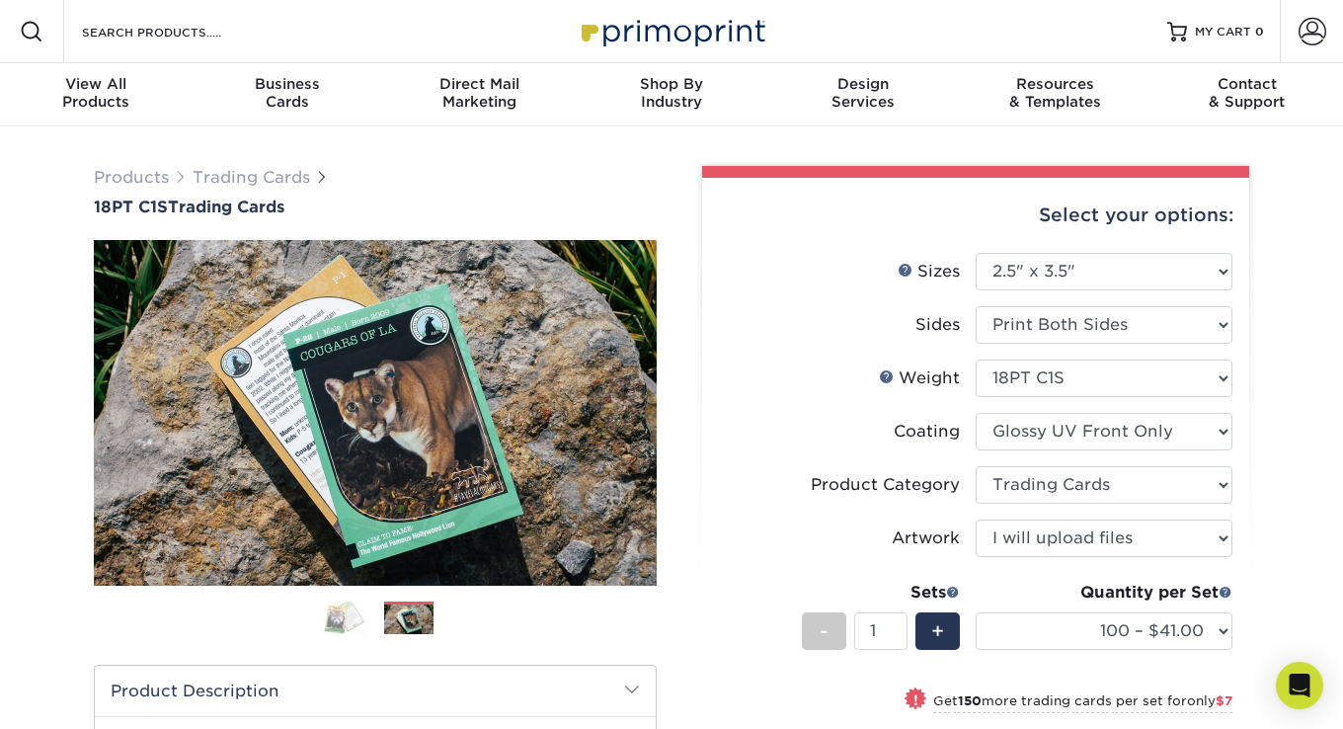
scroll to position [197, 0]
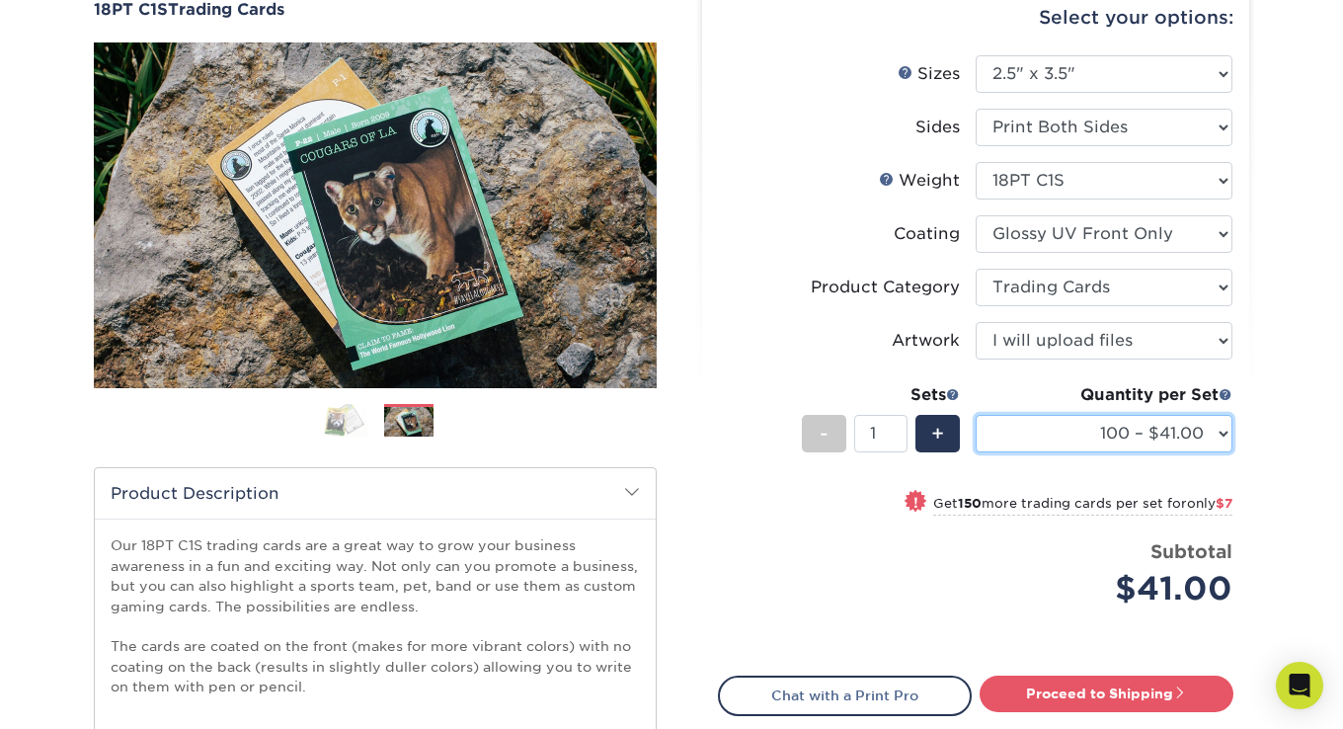
click at [1066, 426] on select "25 – $25.00 50 – $29.00 75 – $37.00 100 – $41.00 250 – $48.00 500 – $58.00 1000…" at bounding box center [1104, 434] width 257 height 38
click at [1071, 424] on select "25 – $25.00 50 – $29.00 75 – $37.00 100 – $41.00 250 – $48.00 500 – $58.00 1000…" at bounding box center [1104, 434] width 257 height 38
click at [976, 415] on select "25 – $25.00 50 – $29.00 75 – $37.00 100 – $41.00 250 – $48.00 500 – $58.00 1000…" at bounding box center [1104, 434] width 257 height 38
click at [1265, 429] on div "Products Trading Cards 18PT C1S Trading Cards Previous Next show more" at bounding box center [671, 446] width 1343 height 1034
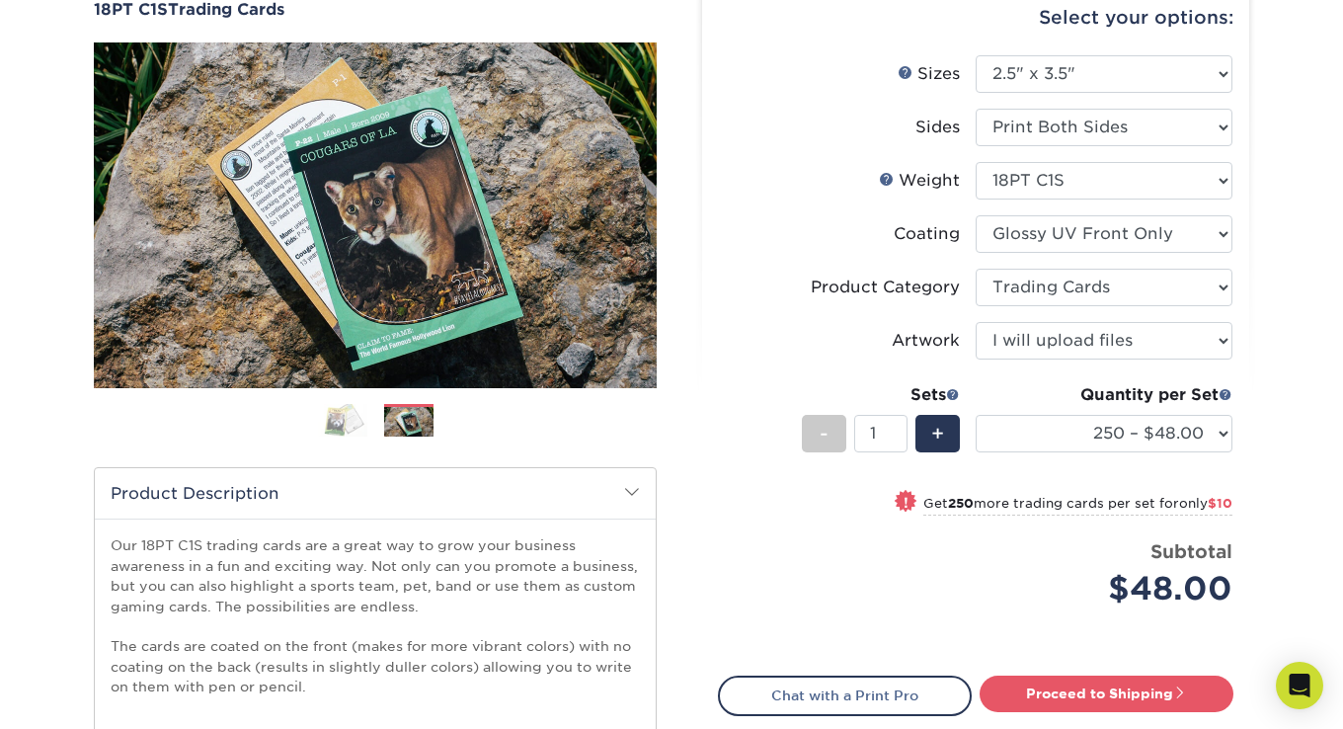
click at [1269, 425] on div "Products Trading Cards 18PT C1S Trading Cards Previous Next show more" at bounding box center [671, 446] width 1343 height 1034
click at [1078, 430] on select "25 – $25.00 50 – $29.00 75 – $37.00 100 – $41.00 250 – $48.00 500 – $58.00 1000…" at bounding box center [1104, 434] width 257 height 38
click at [976, 415] on select "25 – $25.00 50 – $29.00 75 – $37.00 100 – $41.00 250 – $48.00 500 – $58.00 1000…" at bounding box center [1104, 434] width 257 height 38
click at [1135, 437] on select "25 – $25.00 50 – $29.00 75 – $37.00 100 – $41.00 250 – $48.00 500 – $58.00 1000…" at bounding box center [1104, 434] width 257 height 38
select select "250 – $48.00"
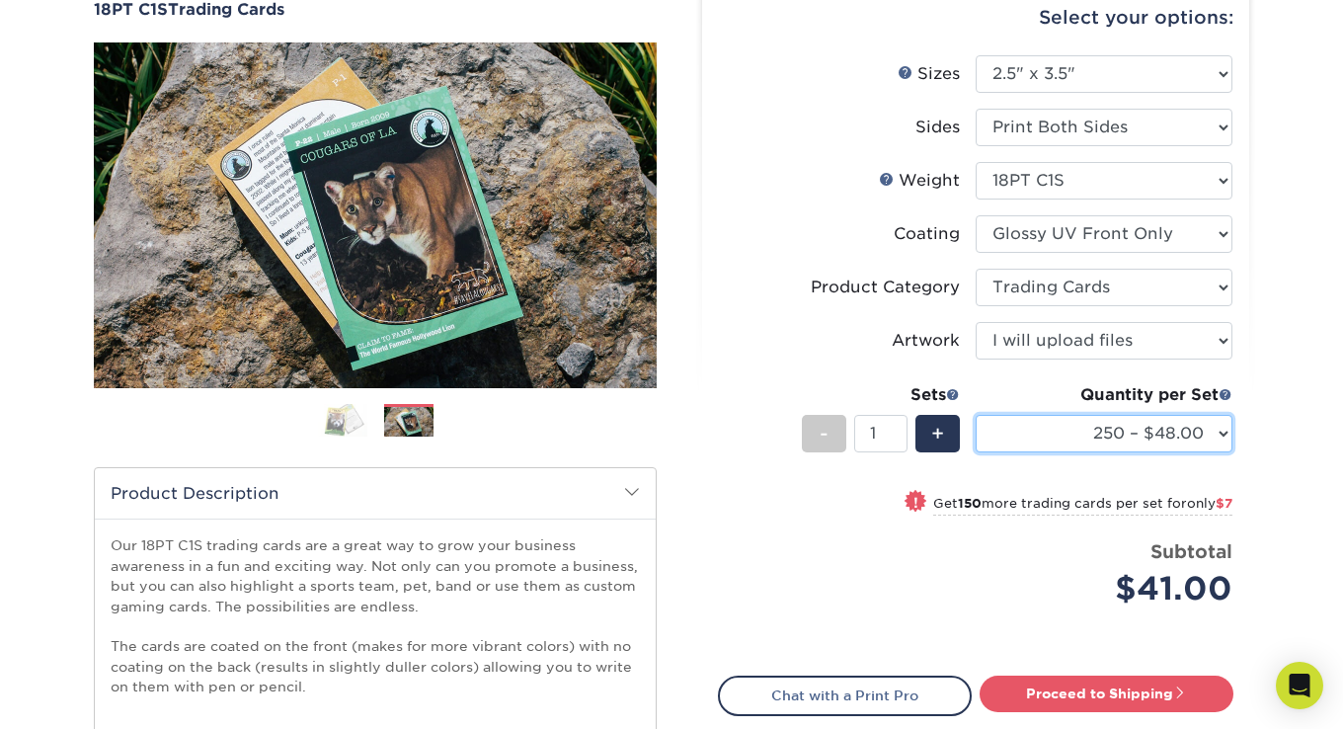
click at [976, 415] on select "25 – $25.00 50 – $29.00 75 – $37.00 100 – $41.00 250 – $48.00 500 – $58.00 1000…" at bounding box center [1104, 434] width 257 height 38
click at [1316, 238] on div "Products Trading Cards 18PT C1S Trading Cards Previous Next show more" at bounding box center [671, 446] width 1343 height 1034
click at [1141, 427] on select "25 – $25.00 50 – $29.00 75 – $37.00 100 – $41.00 250 – $48.00 500 – $58.00 1000…" at bounding box center [1104, 434] width 257 height 38
click at [1262, 331] on div "Select your options: Sizes Help Sizes Please Select 2.5" x 3.5" Sides - 1" at bounding box center [967, 437] width 592 height 939
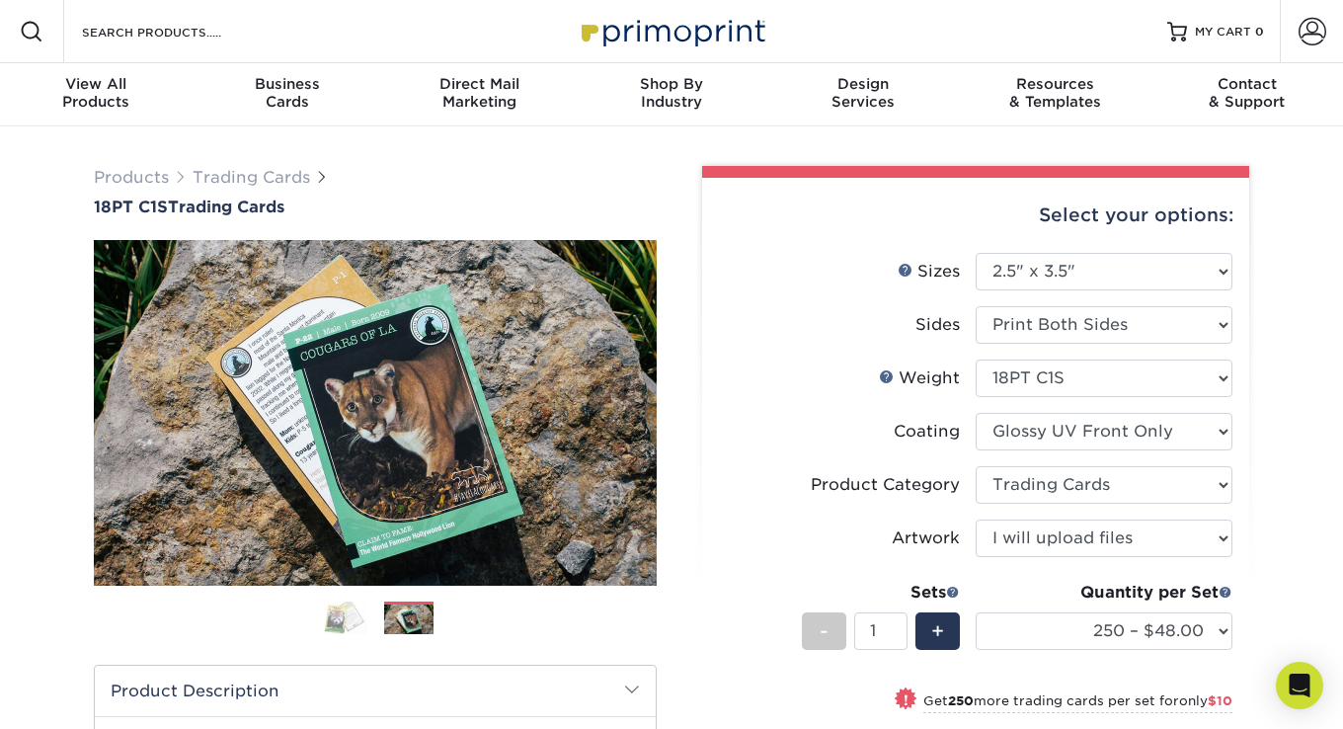
scroll to position [395, 0]
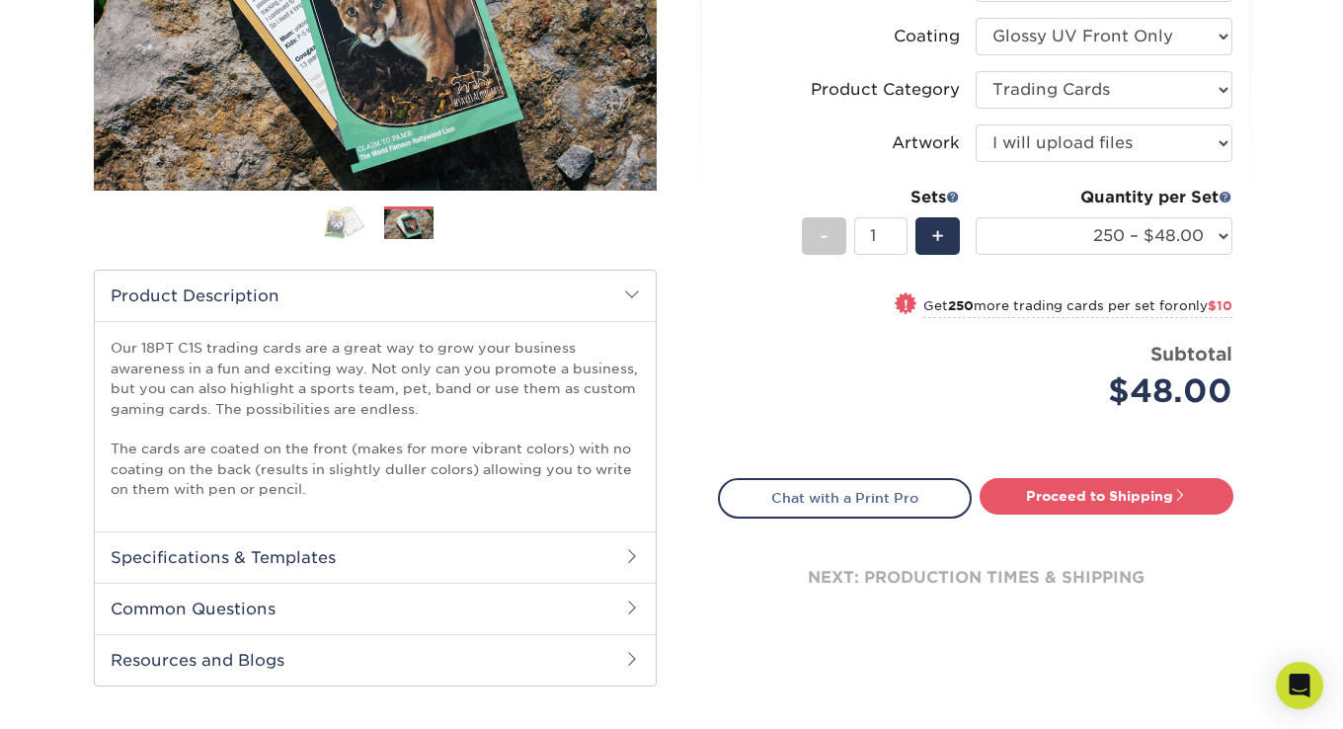
click at [1257, 225] on div "Select your options: Sizes Help Sizes Please Select 2.5" x 3.5" Sides - 1" at bounding box center [967, 240] width 592 height 939
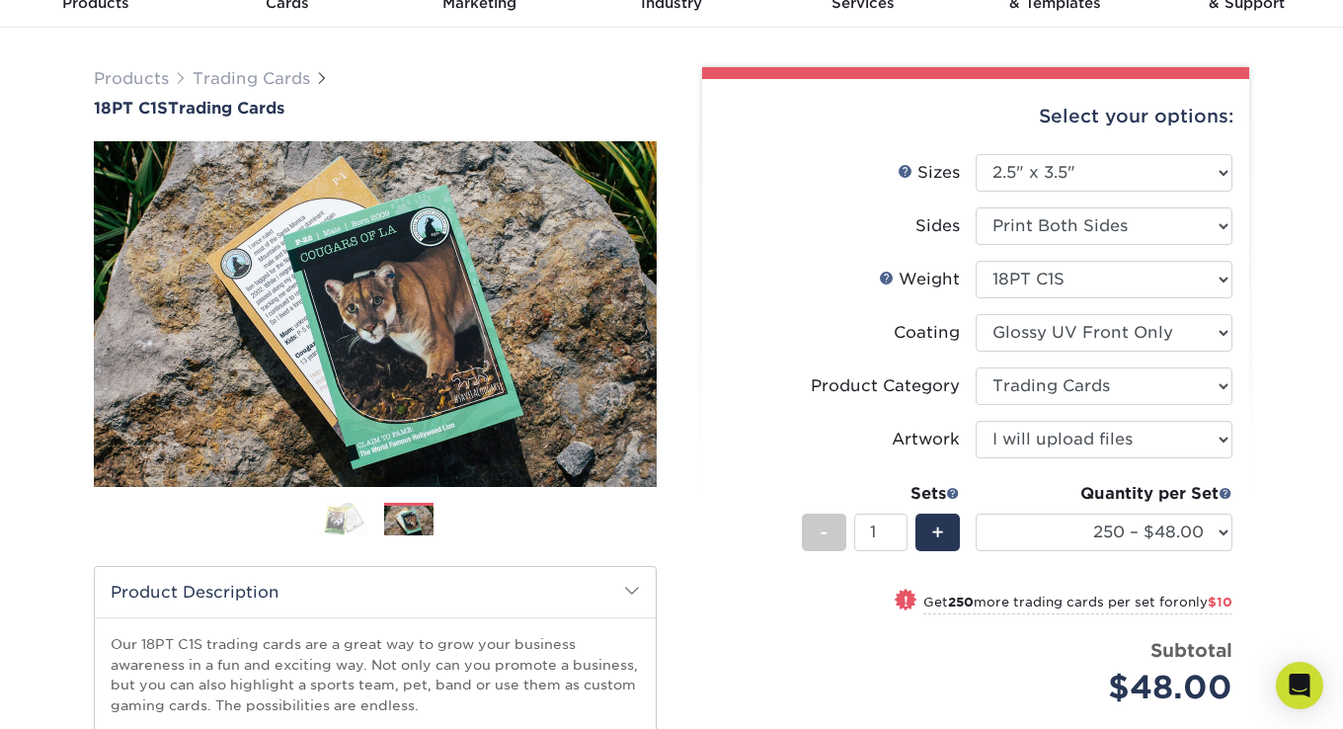
scroll to position [296, 0]
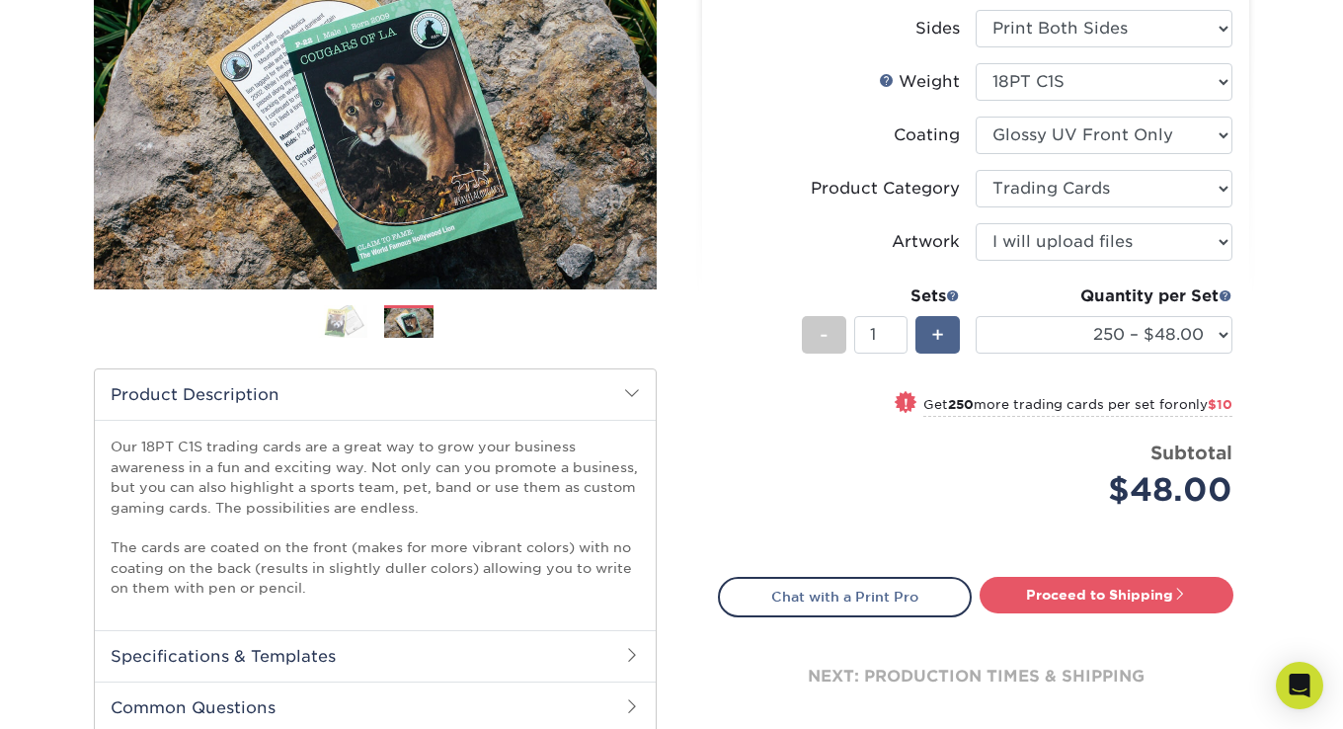
click at [949, 343] on div "+" at bounding box center [937, 335] width 44 height 38
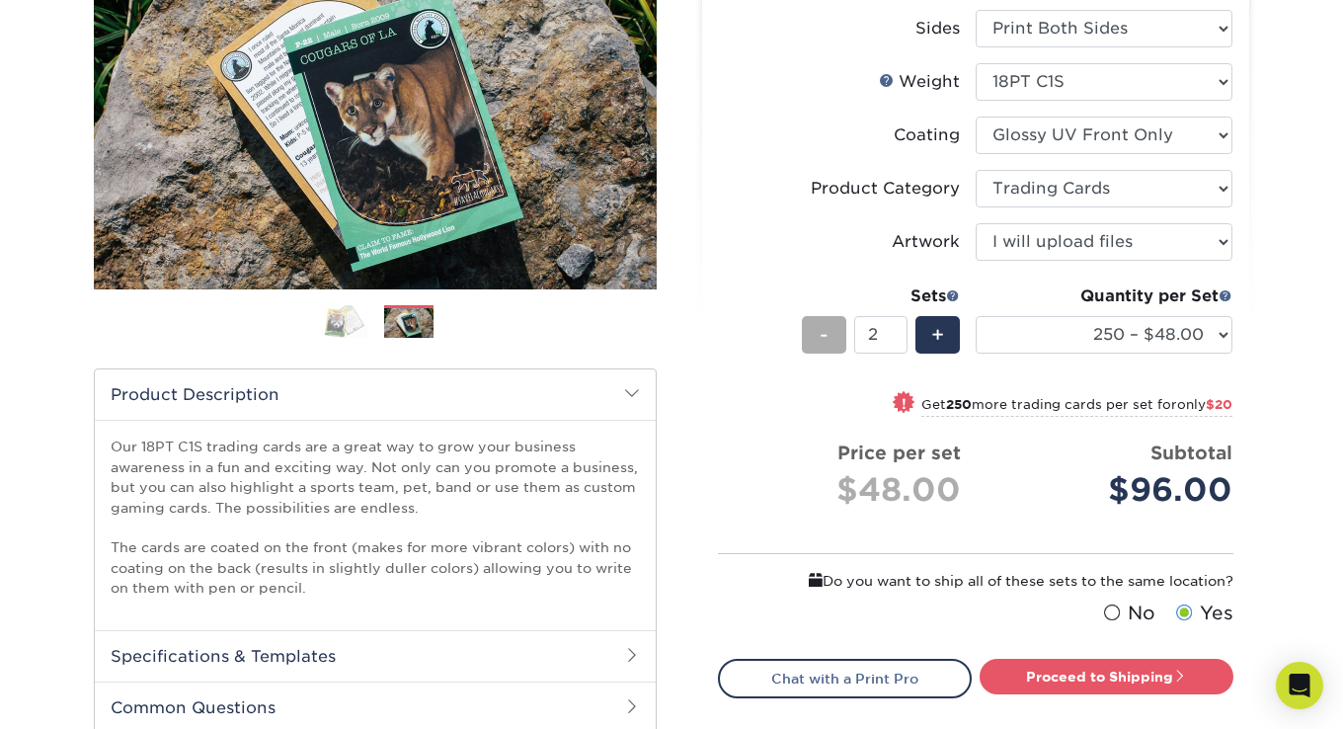
click at [821, 332] on span "-" at bounding box center [824, 335] width 9 height 30
type input "1"
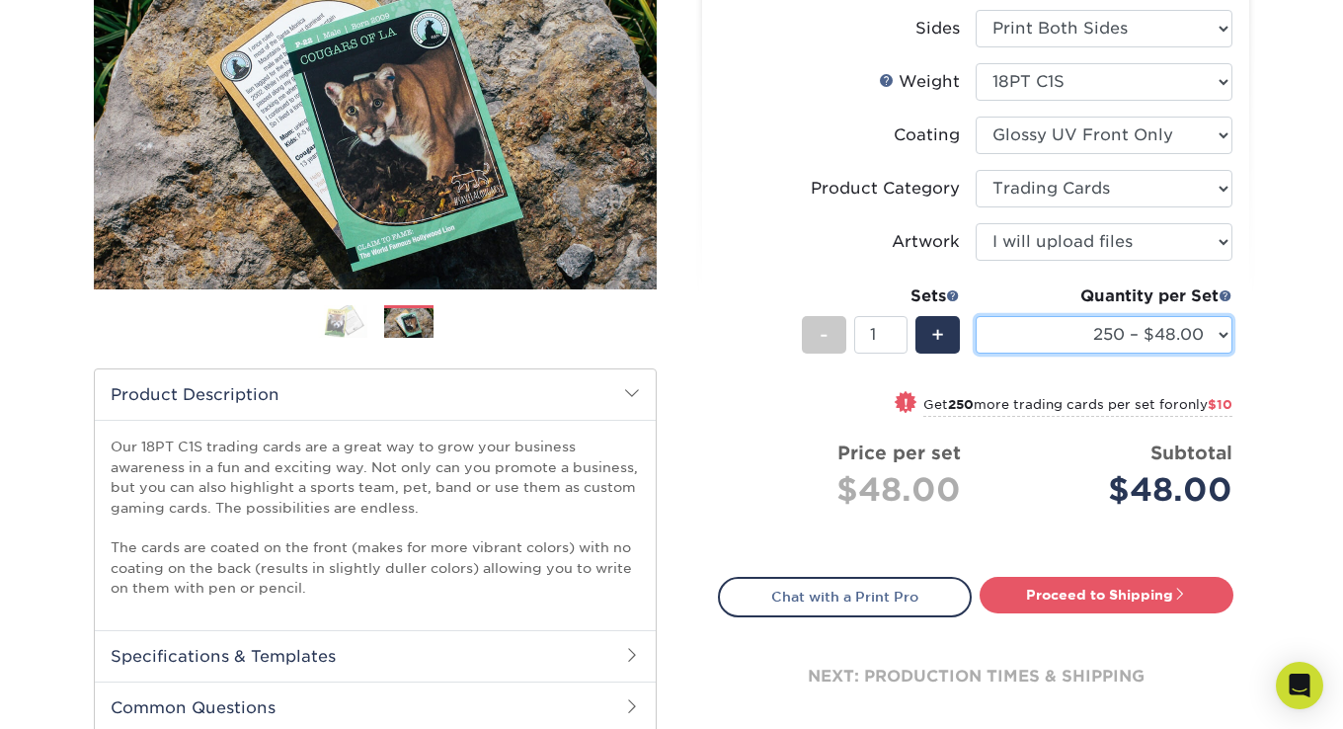
click at [1197, 331] on select "25 – $25.00 50 – $29.00 75 – $37.00 100 – $41.00 250 – $48.00 500 – $58.00 1000…" at bounding box center [1104, 335] width 257 height 38
click at [976, 316] on select "25 – $25.00 50 – $29.00 75 – $37.00 100 – $41.00 250 – $48.00 500 – $58.00 1000…" at bounding box center [1104, 335] width 257 height 38
click at [1047, 342] on select "25 – $25.00 50 – $29.00 75 – $37.00 100 – $41.00 250 – $48.00 500 – $58.00 1000…" at bounding box center [1104, 335] width 257 height 38
click at [976, 316] on select "25 – $25.00 50 – $29.00 75 – $37.00 100 – $41.00 250 – $48.00 500 – $58.00 1000…" at bounding box center [1104, 335] width 257 height 38
click at [1027, 335] on select "25 – $25.00 50 – $29.00 75 – $37.00 100 – $41.00 250 – $48.00 500 – $58.00 1000…" at bounding box center [1104, 335] width 257 height 38
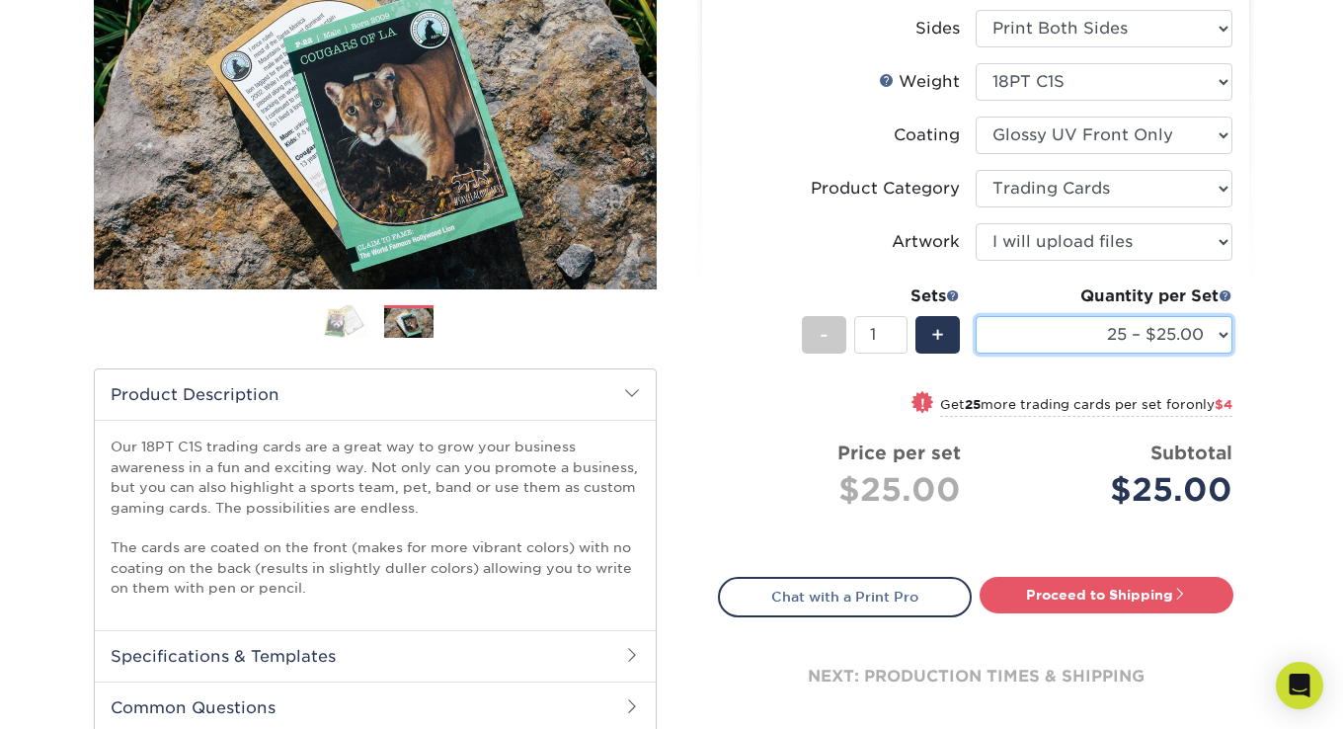
click at [1090, 352] on select "25 – $25.00 50 – $29.00 75 – $37.00 100 – $41.00 250 – $48.00 500 – $58.00 1000…" at bounding box center [1104, 335] width 257 height 38
click at [1088, 336] on select "25 – $25.00 50 – $29.00 75 – $37.00 100 – $41.00 250 – $48.00 500 – $58.00 1000…" at bounding box center [1104, 335] width 257 height 38
click at [976, 316] on select "25 – $25.00 50 – $29.00 75 – $37.00 100 – $41.00 250 – $48.00 500 – $58.00 1000…" at bounding box center [1104, 335] width 257 height 38
click at [1083, 336] on select "25 – $25.00 50 – $29.00 75 – $37.00 100 – $41.00 250 – $48.00 500 – $58.00 1000…" at bounding box center [1104, 335] width 257 height 38
click at [976, 316] on select "25 – $25.00 50 – $29.00 75 – $37.00 100 – $41.00 250 – $48.00 500 – $58.00 1000…" at bounding box center [1104, 335] width 257 height 38
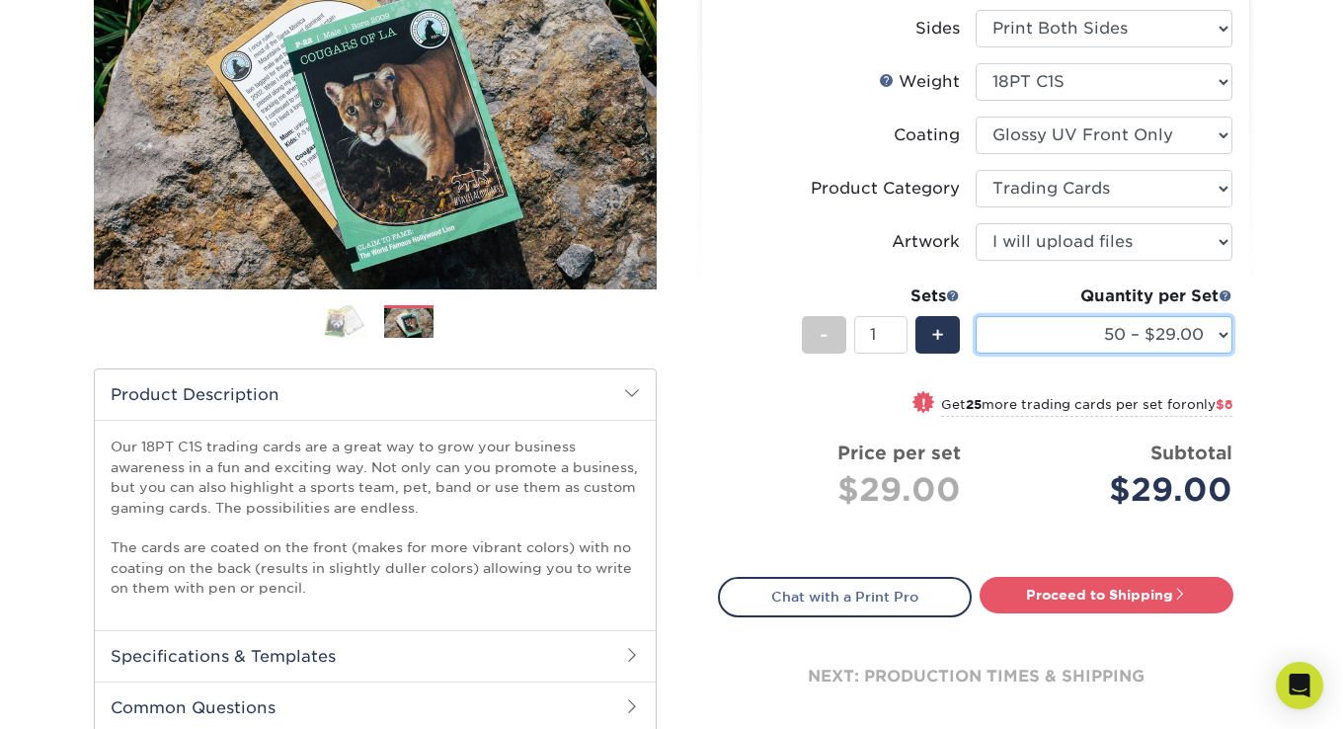
click at [1068, 334] on select "25 – $25.00 50 – $29.00 75 – $37.00 100 – $41.00 250 – $48.00 500 – $58.00 1000…" at bounding box center [1104, 335] width 257 height 38
select select "100 – $41.00"
click at [976, 316] on select "25 – $25.00 50 – $29.00 75 – $37.00 100 – $41.00 250 – $48.00 500 – $58.00 1000…" at bounding box center [1104, 335] width 257 height 38
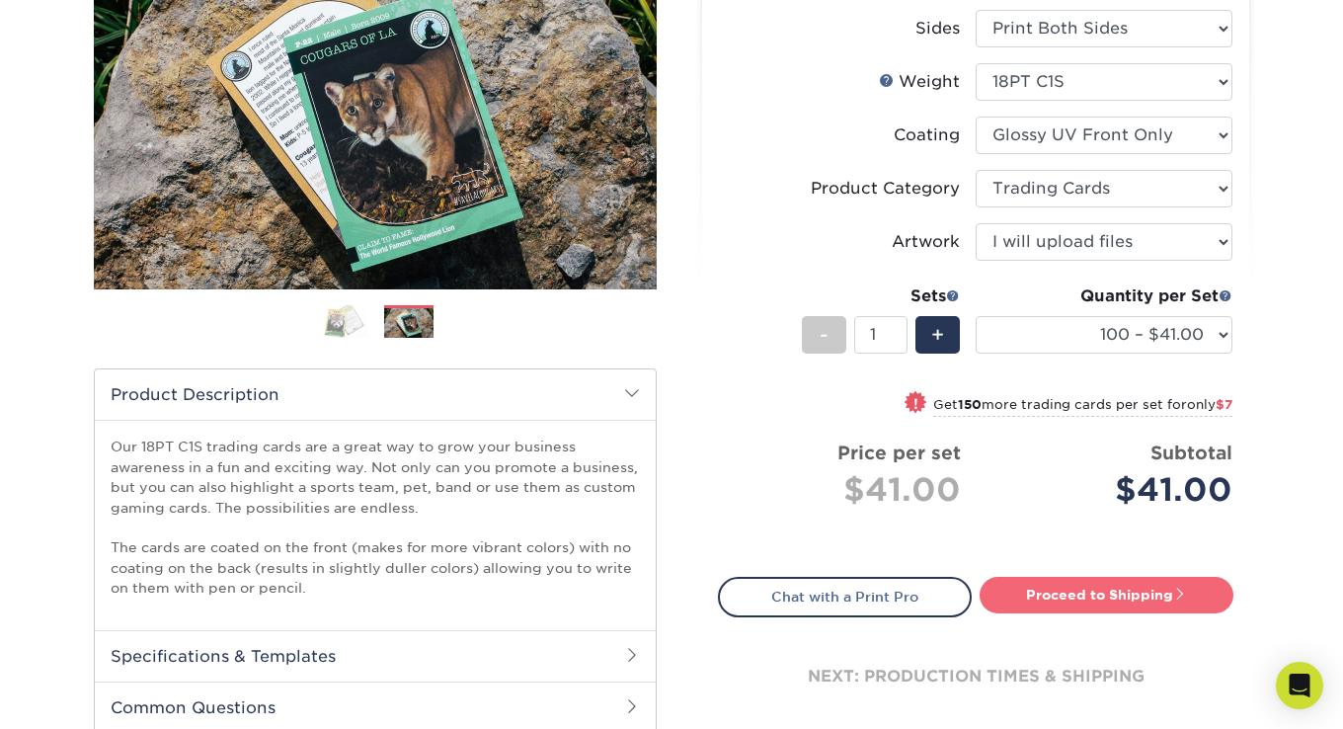
click at [1066, 582] on link "Proceed to Shipping" at bounding box center [1106, 595] width 254 height 36
type input "Set 1"
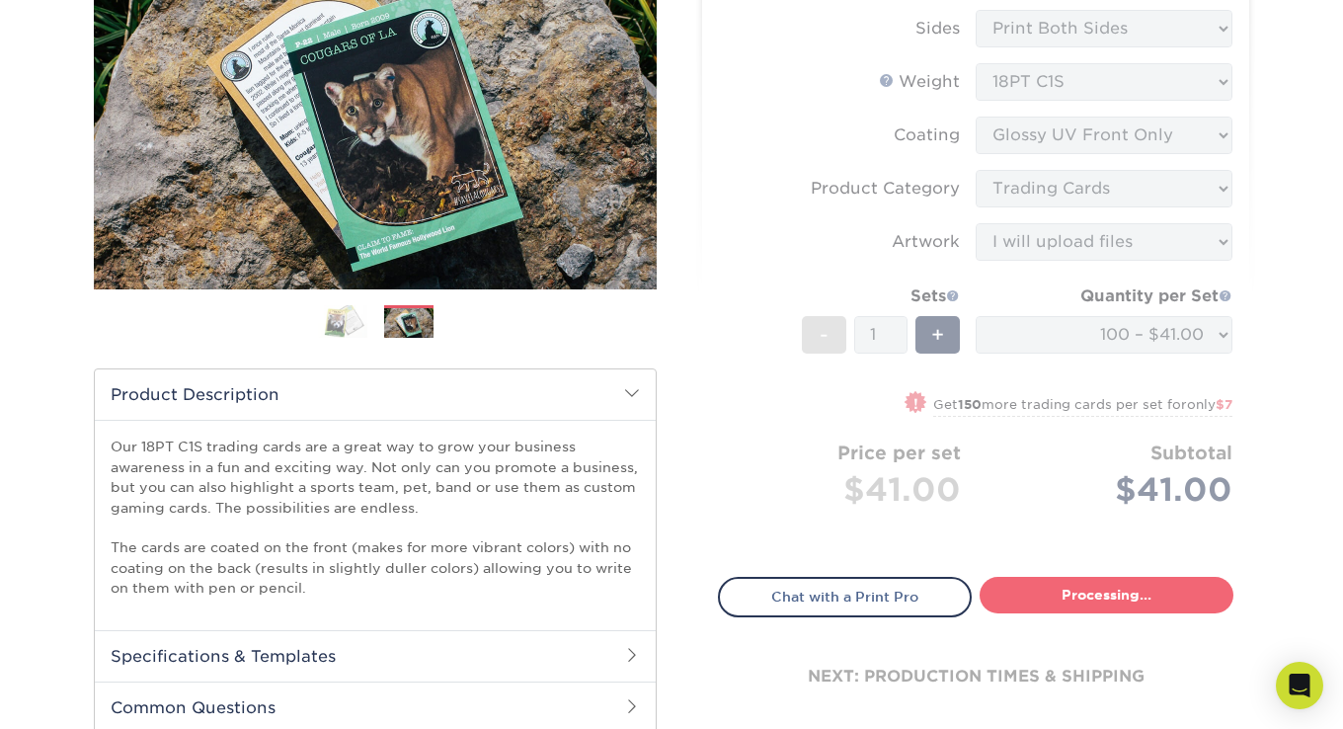
select select "112ffa23-9d02-4f11-8dd7-e63311db5207"
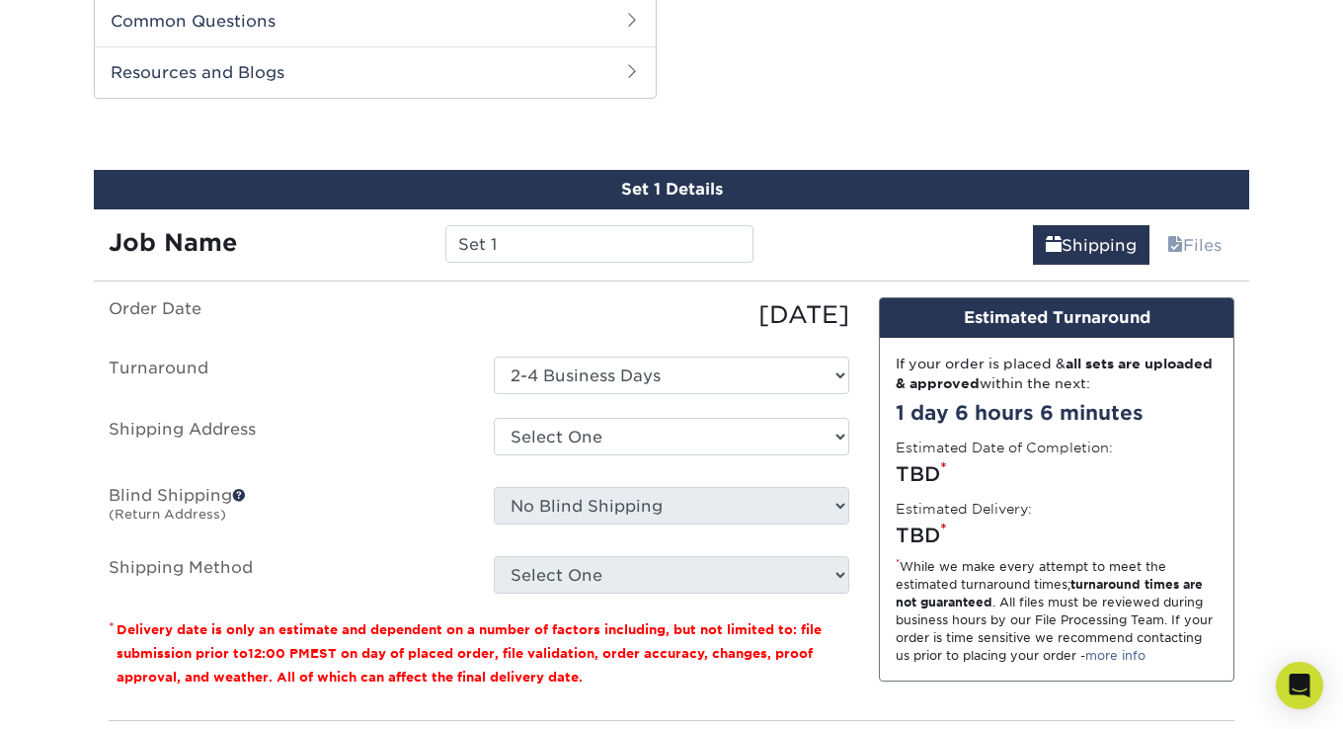
scroll to position [1180, 0]
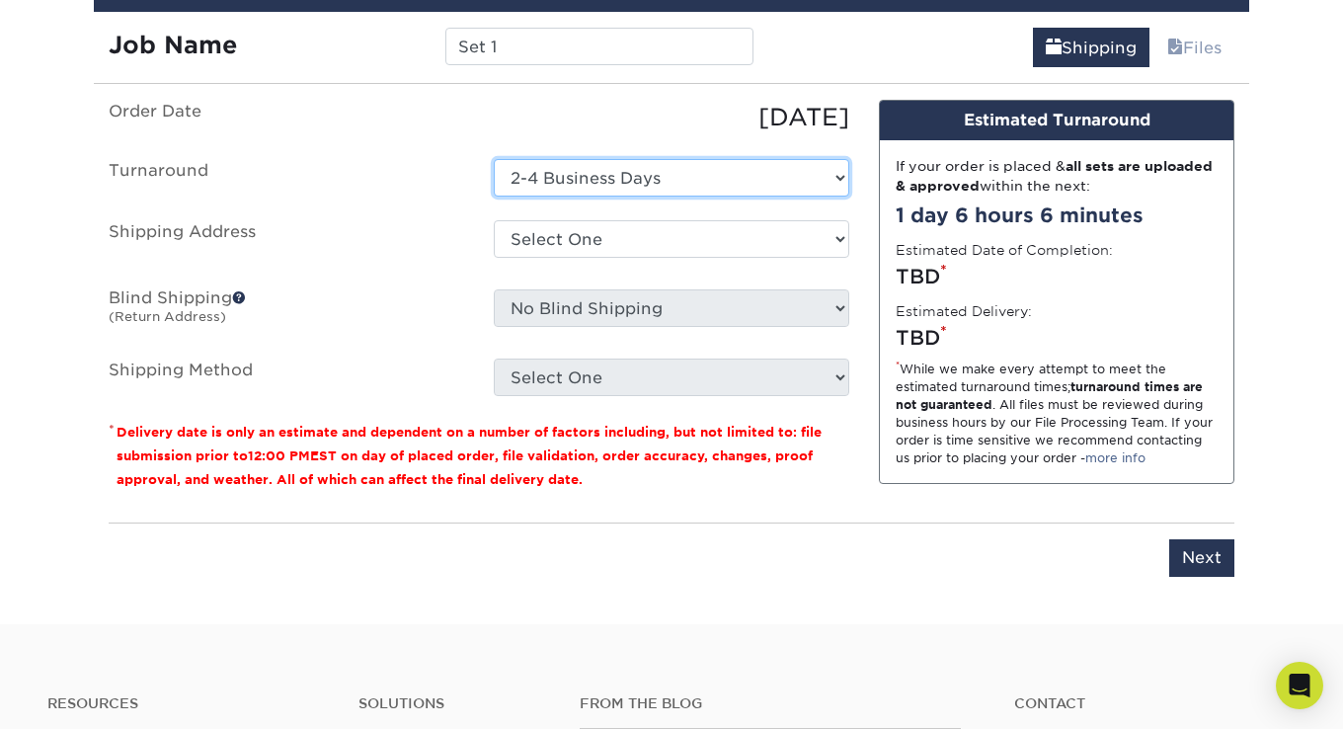
click at [642, 178] on select "Select One 2-4 Business Days" at bounding box center [671, 178] width 355 height 38
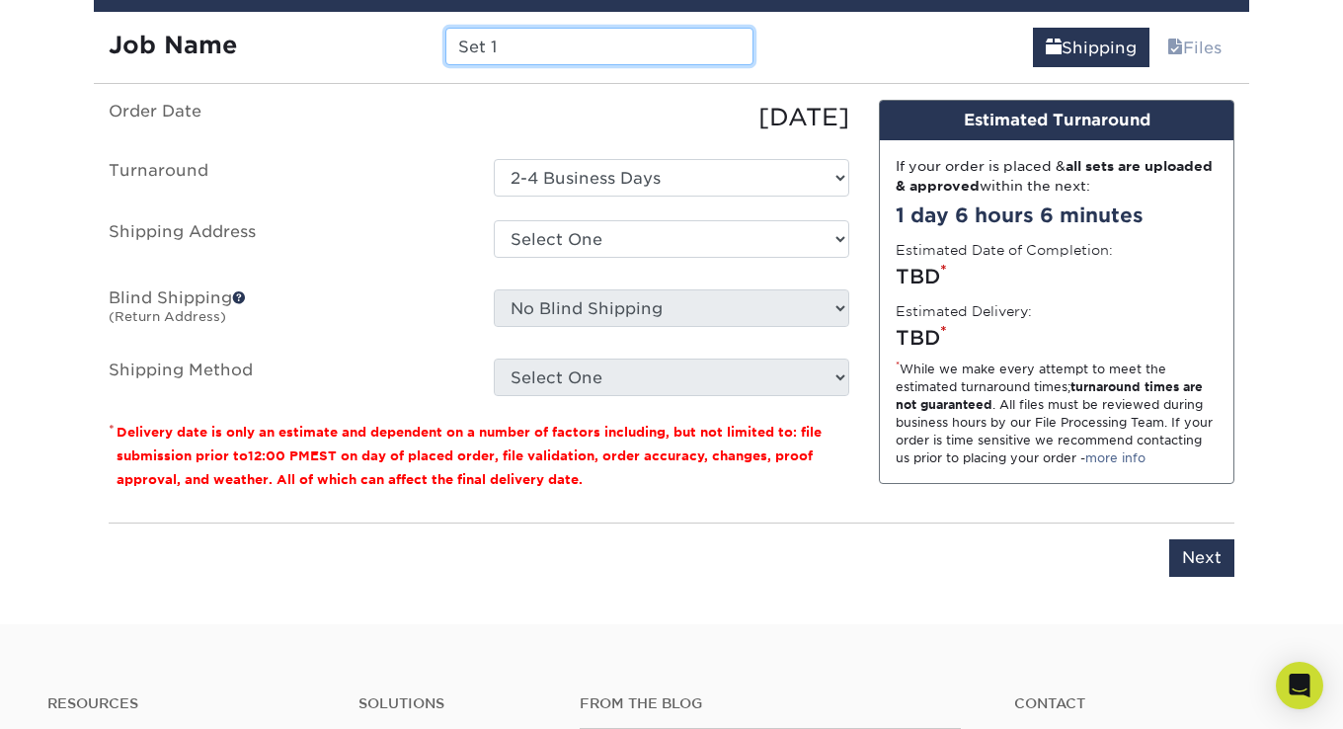
drag, startPoint x: 519, startPoint y: 42, endPoint x: 355, endPoint y: 65, distance: 165.5
click at [356, 46] on div "Job Name Set 1" at bounding box center [431, 47] width 674 height 38
click at [385, 130] on label "Order Date" at bounding box center [286, 118] width 385 height 36
click at [758, 36] on div "Set 1" at bounding box center [598, 47] width 337 height 38
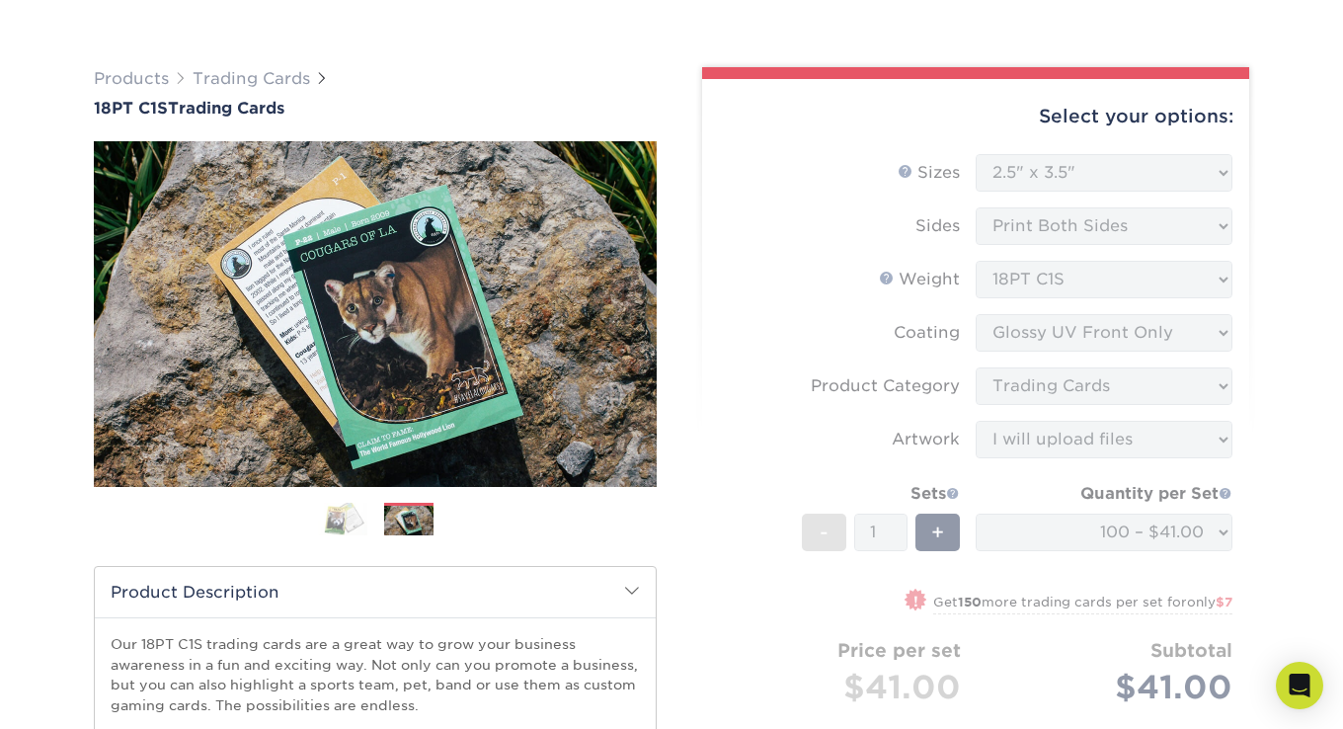
scroll to position [296, 0]
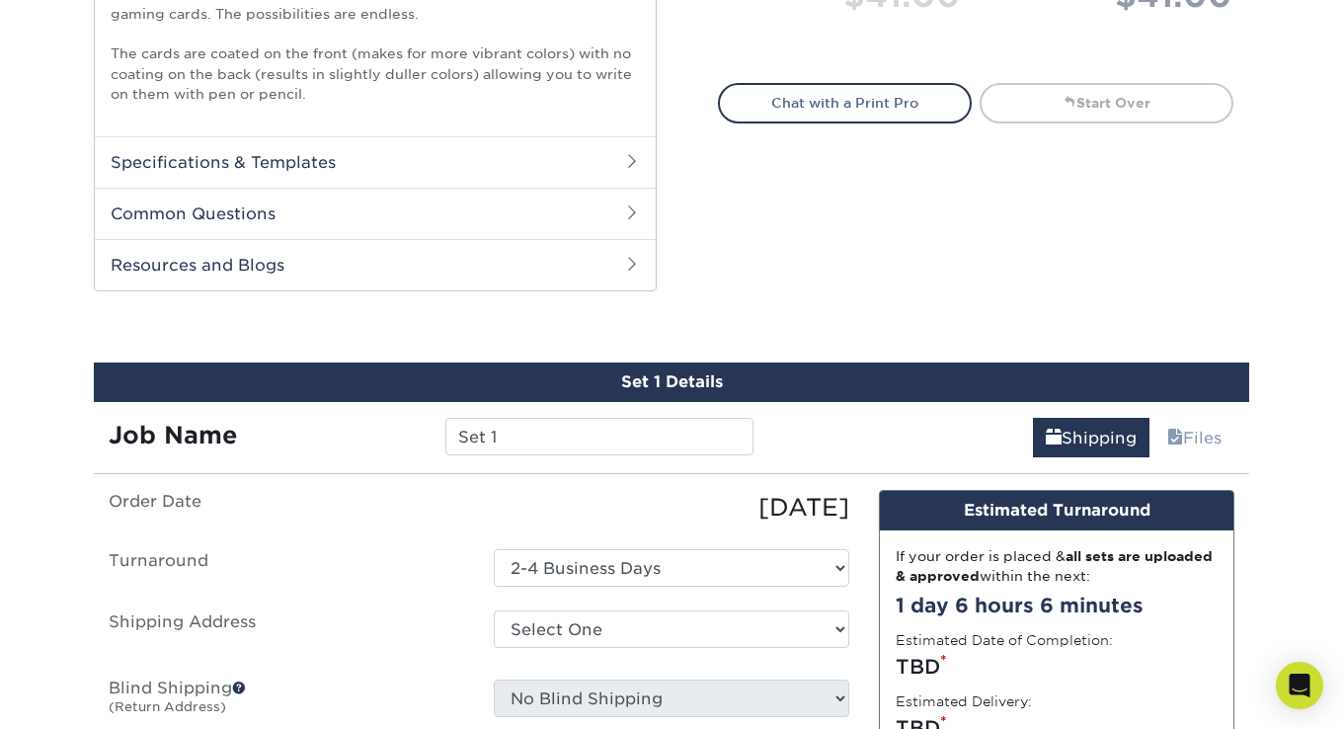
click at [676, 354] on div "Products Trading Cards 18PT C1S Trading Cards Previous Next show more" at bounding box center [671, 175] width 1343 height 1678
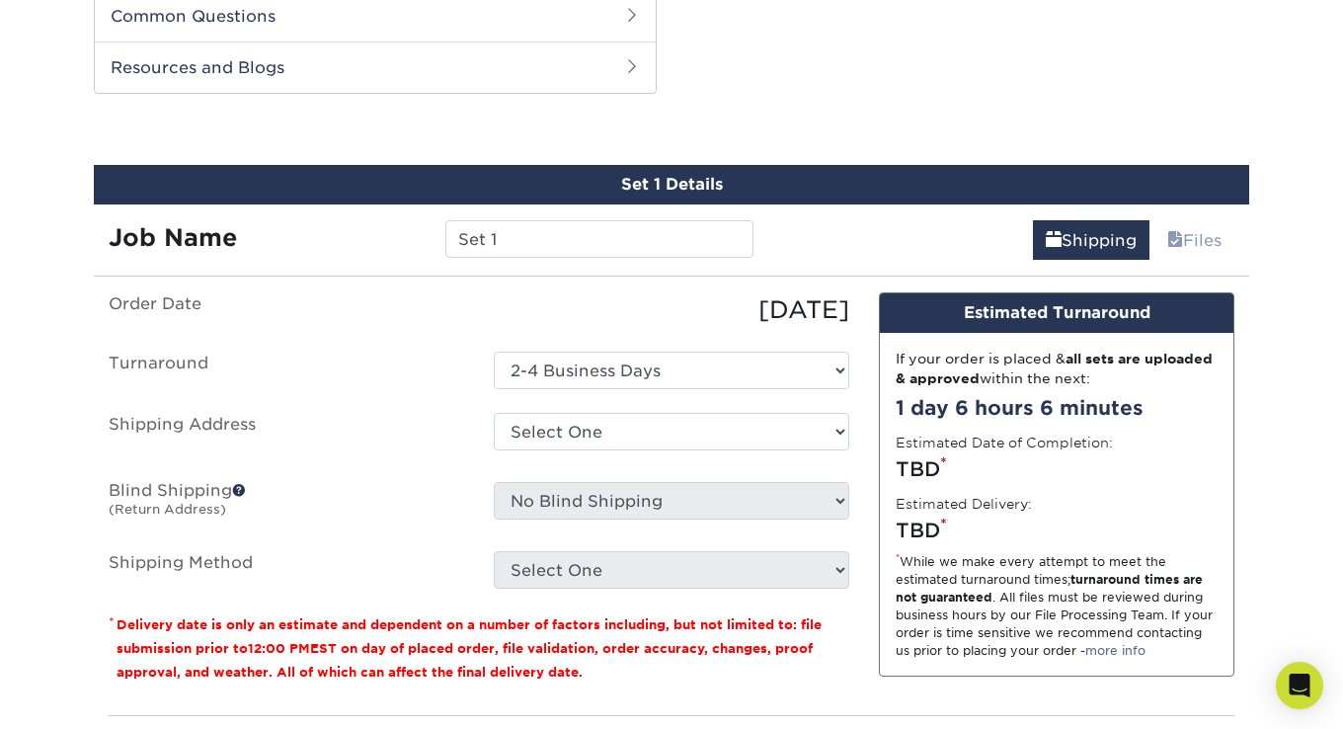
scroll to position [1481, 0]
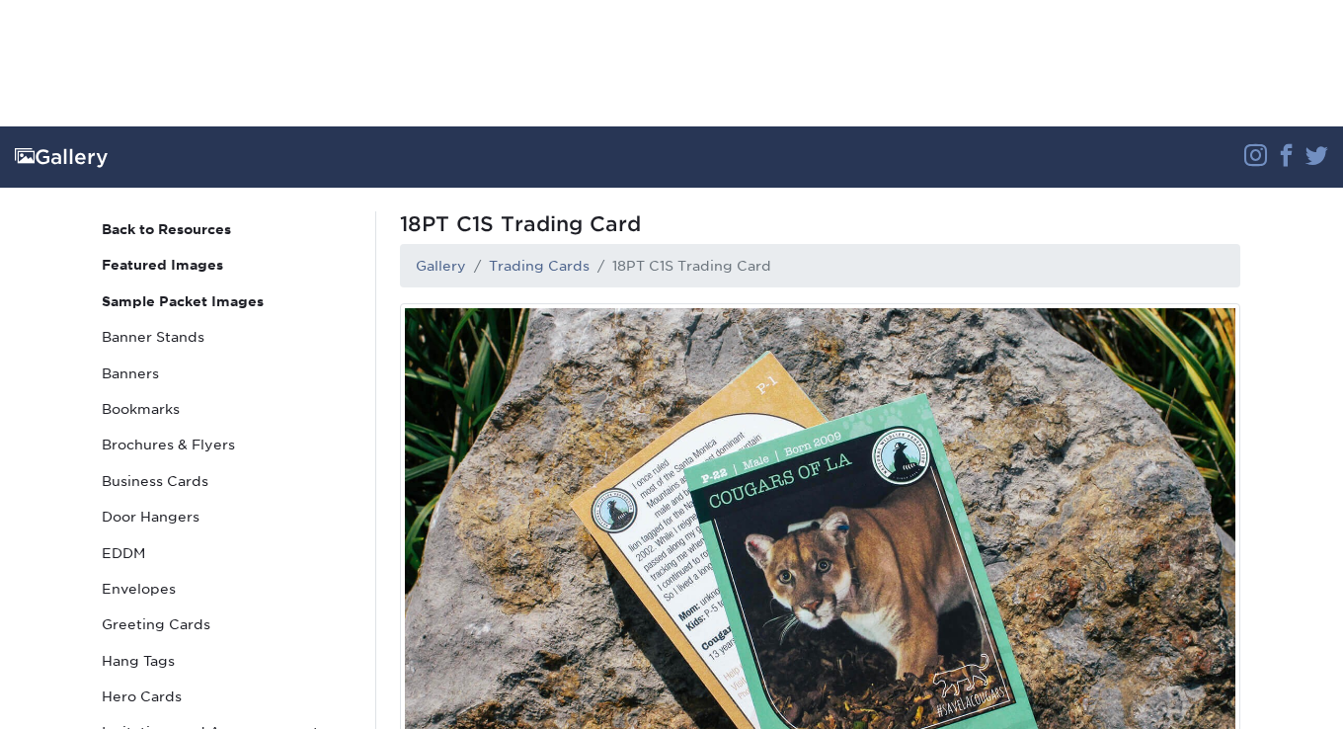
scroll to position [592, 0]
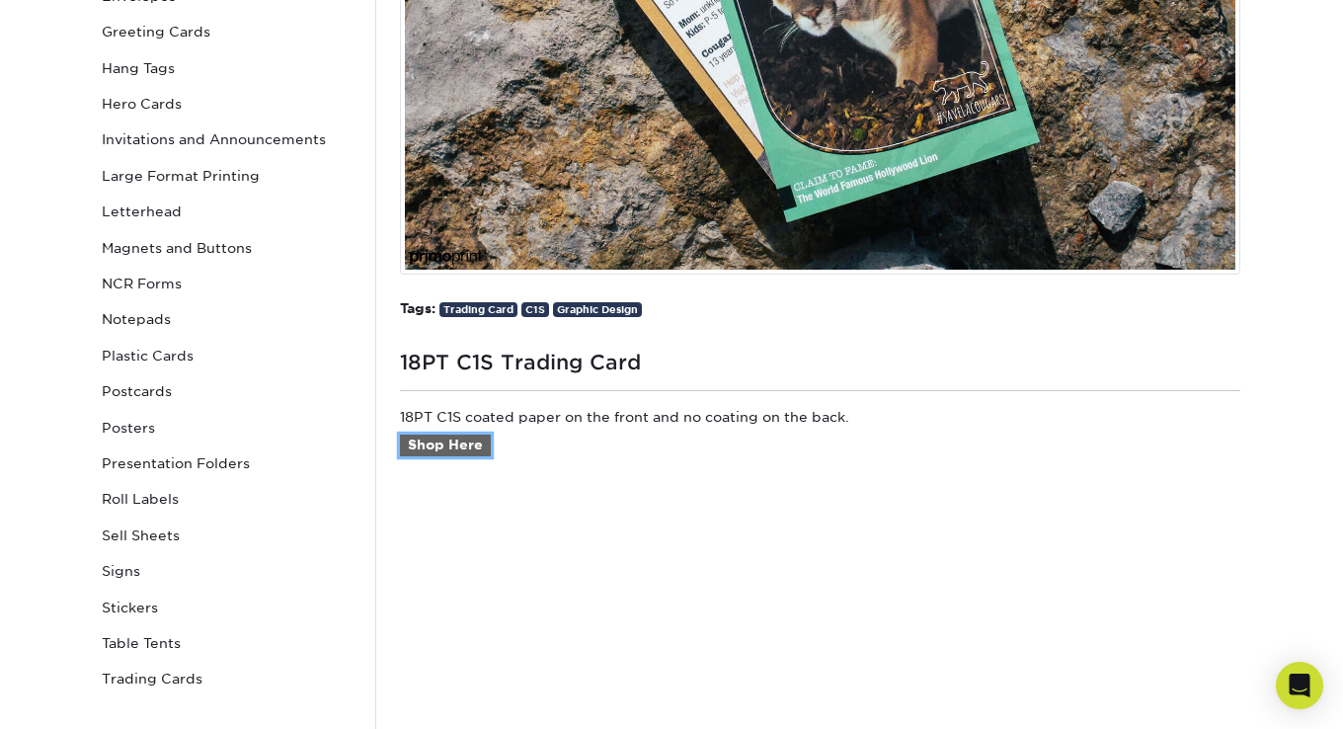
click at [454, 439] on link "Shop Here" at bounding box center [445, 445] width 91 height 22
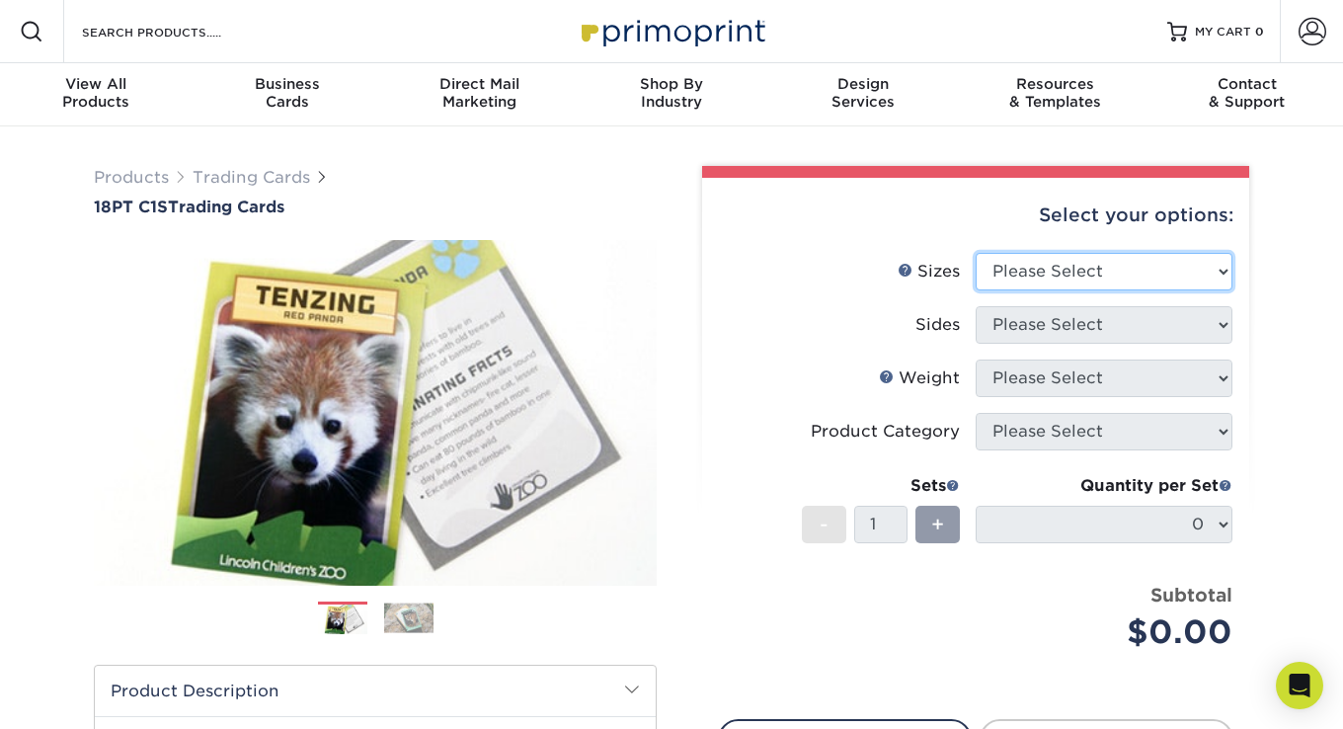
click at [1080, 271] on select "Please Select 2.5" x 3.5"" at bounding box center [1104, 272] width 257 height 38
select select "2.50x3.50"
click at [976, 253] on select "Please Select 2.5" x 3.5"" at bounding box center [1104, 272] width 257 height 38
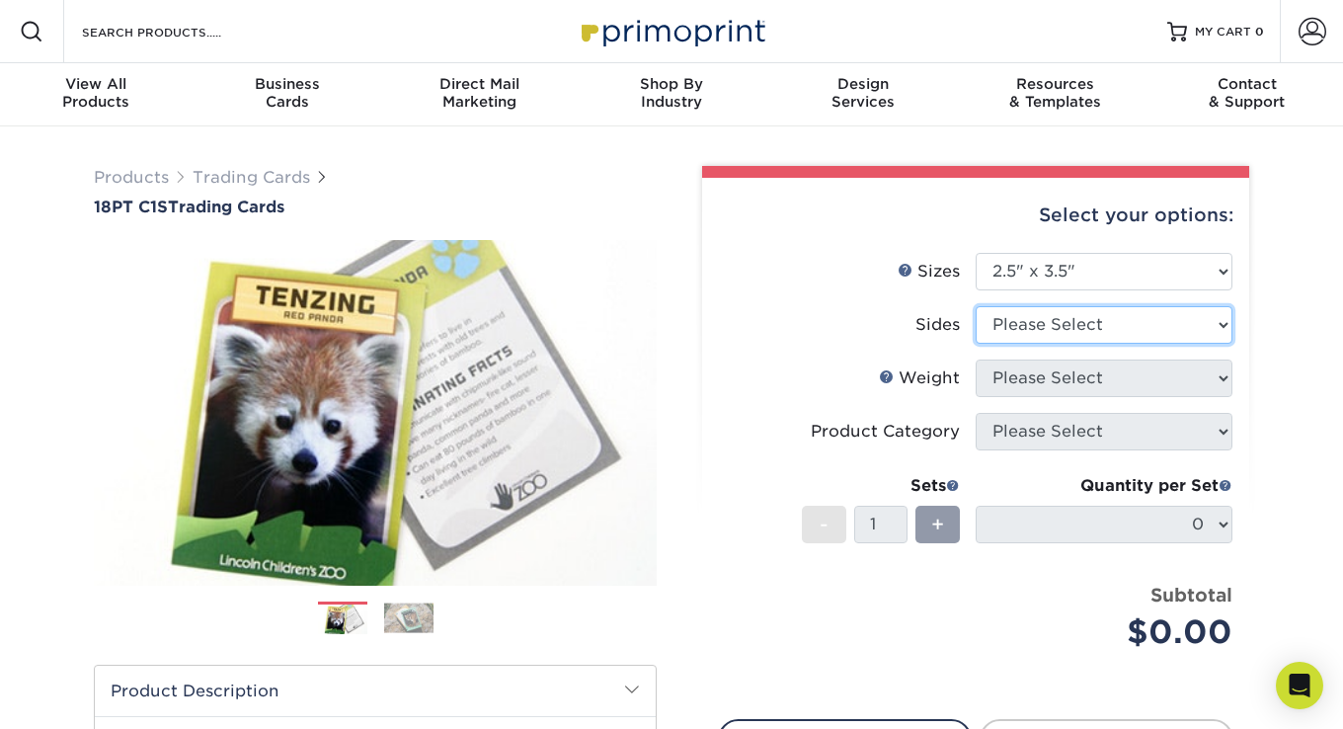
click at [1097, 330] on select "Please Select Print Both Sides Print Front Only" at bounding box center [1104, 325] width 257 height 38
select select "13abbda7-1d64-4f25-8bb2-c179b224825d"
click at [976, 306] on select "Please Select Print Both Sides Print Front Only" at bounding box center [1104, 325] width 257 height 38
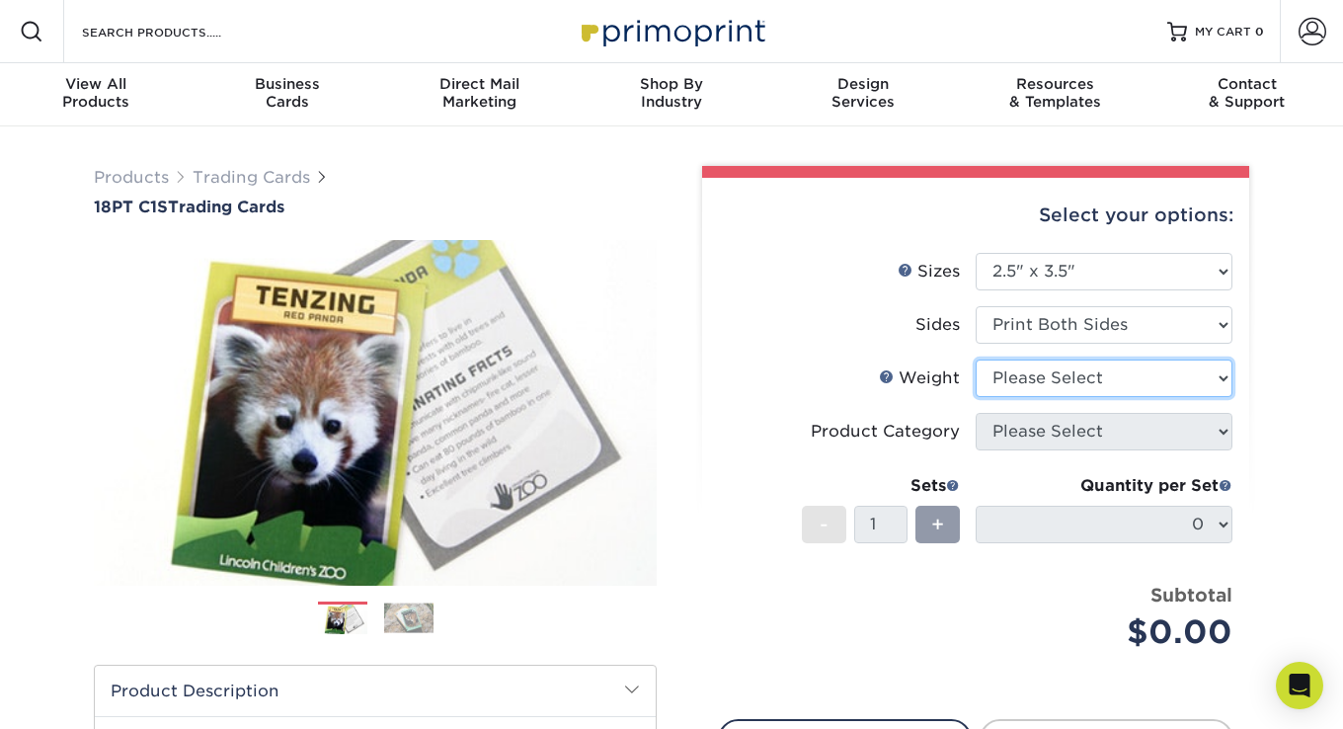
click at [1071, 373] on select "Please Select 18PT C1S" at bounding box center [1104, 378] width 257 height 38
select select "18PTC1S"
click at [976, 359] on select "Please Select 18PT C1S" at bounding box center [1104, 378] width 257 height 38
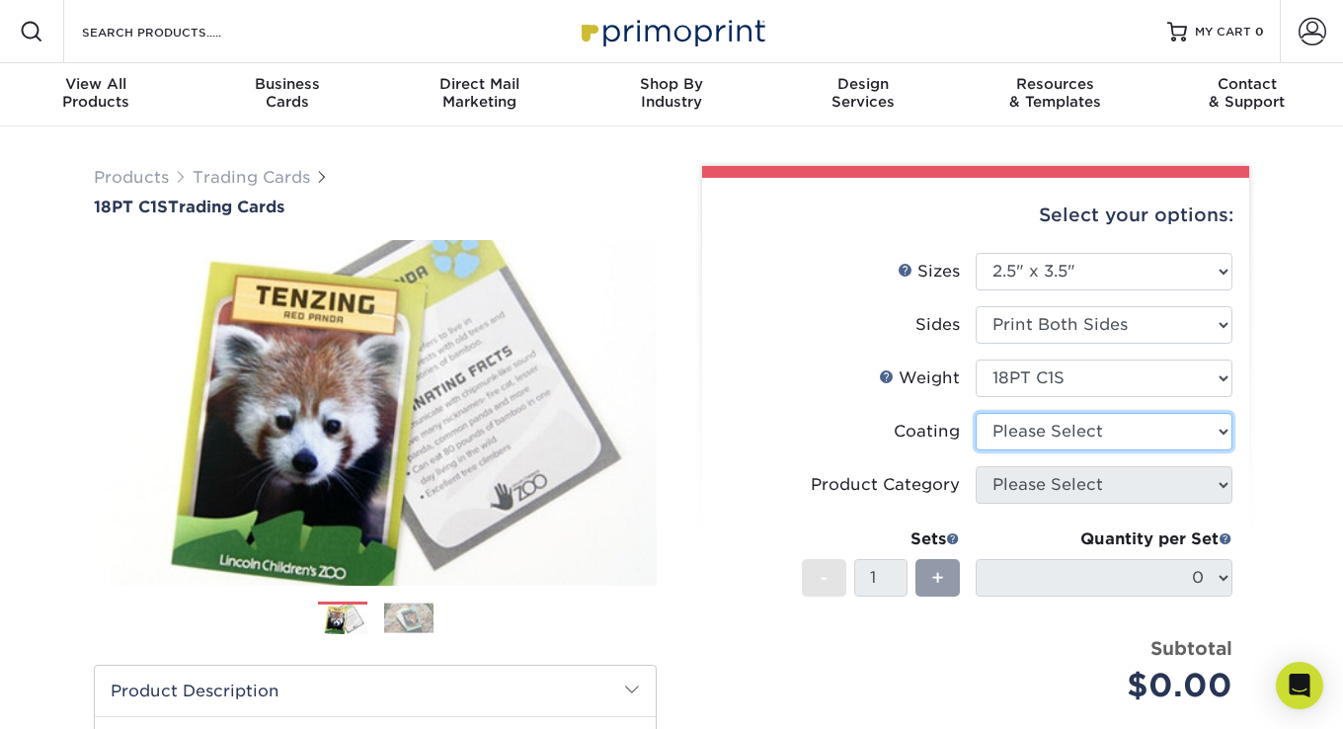
click at [1112, 430] on select at bounding box center [1104, 432] width 257 height 38
click at [976, 413] on select at bounding box center [1104, 432] width 257 height 38
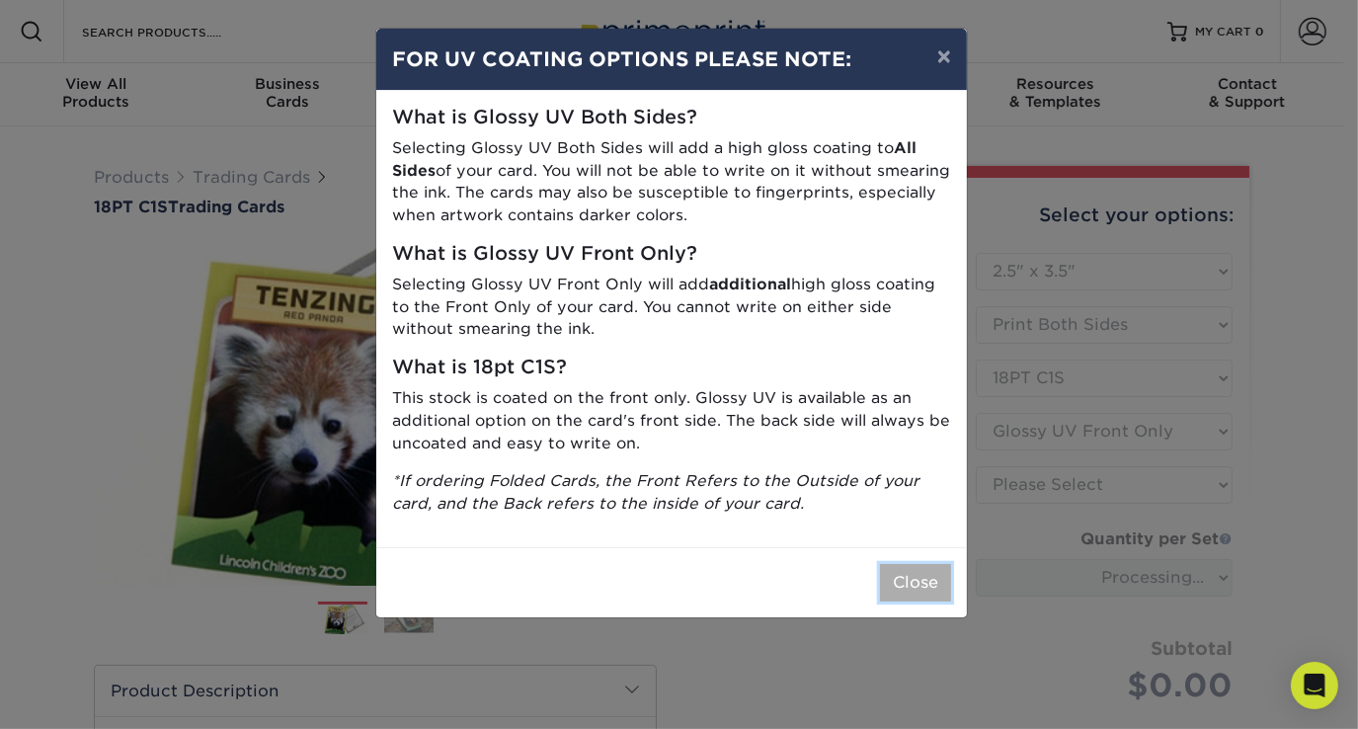
click at [896, 586] on button "Close" at bounding box center [915, 583] width 71 height 38
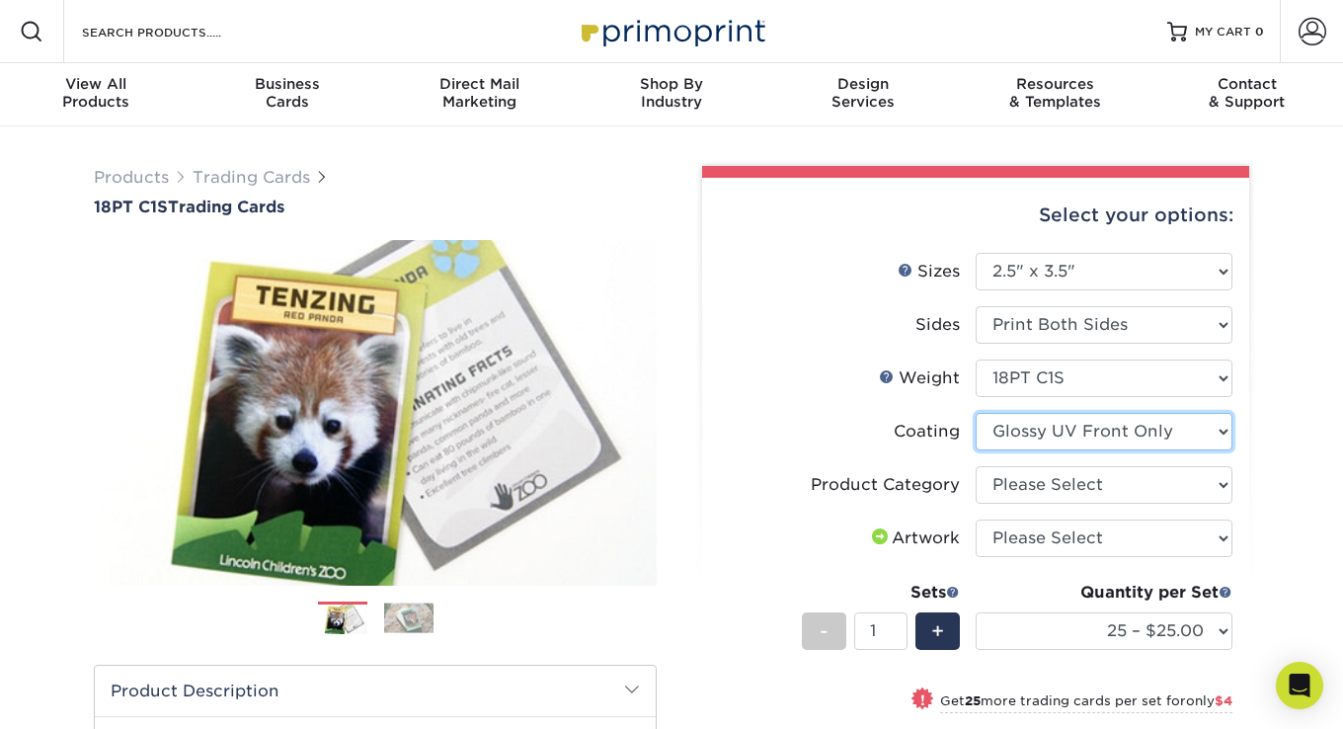
click at [1082, 434] on select at bounding box center [1104, 432] width 257 height 38
click at [976, 413] on select at bounding box center [1104, 432] width 257 height 38
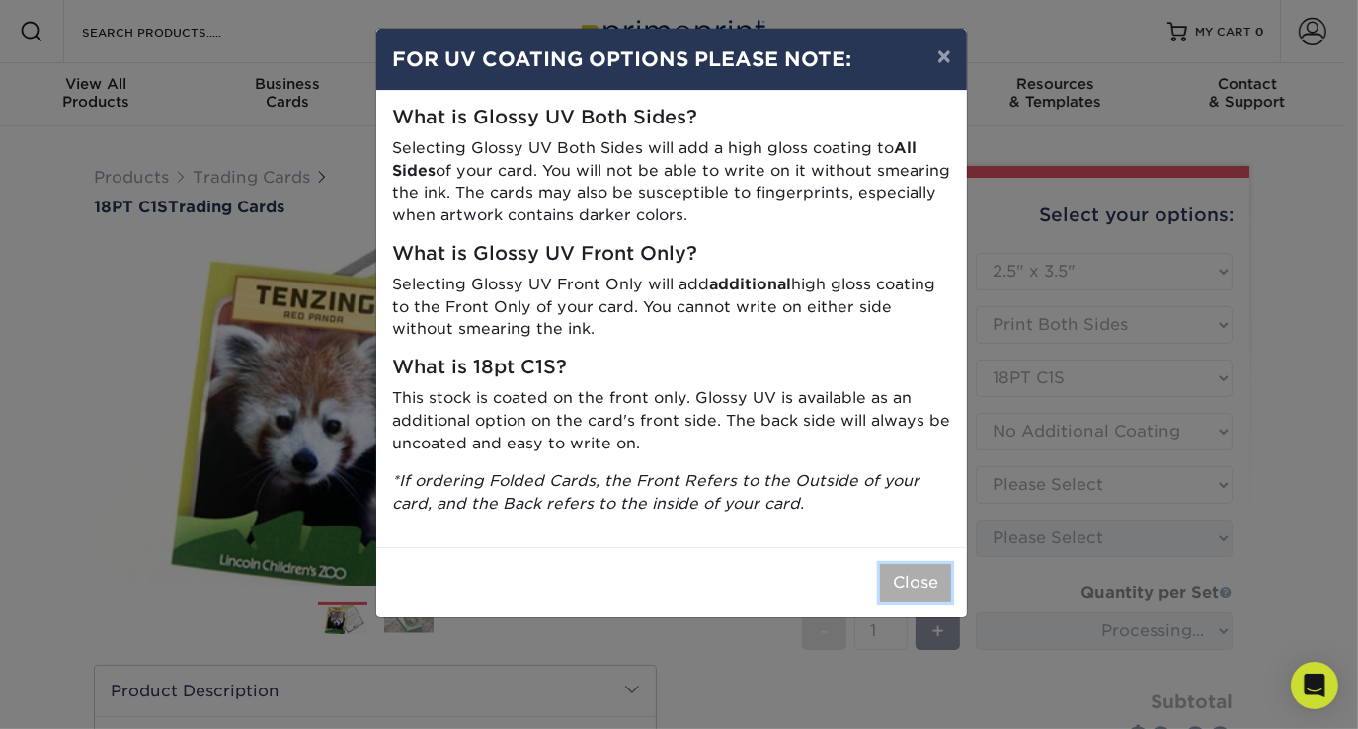
click at [915, 586] on button "Close" at bounding box center [915, 583] width 71 height 38
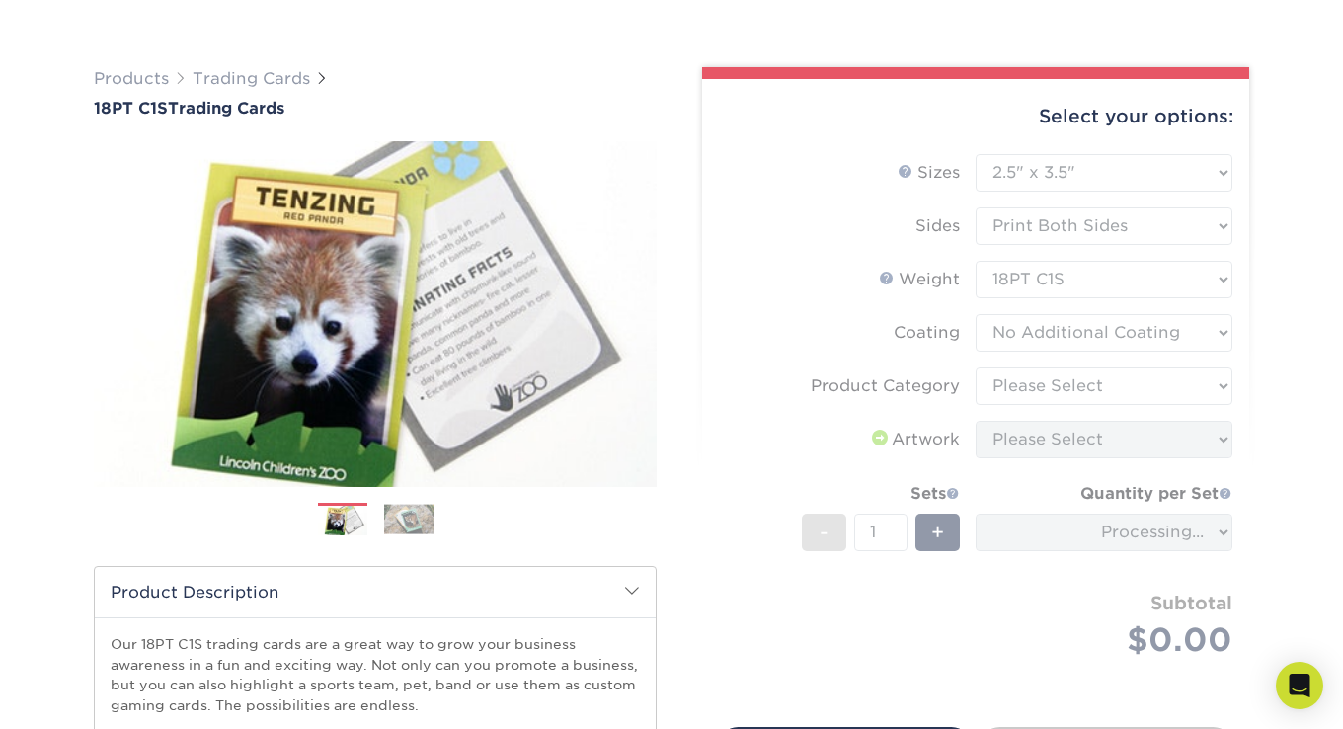
scroll to position [197, 0]
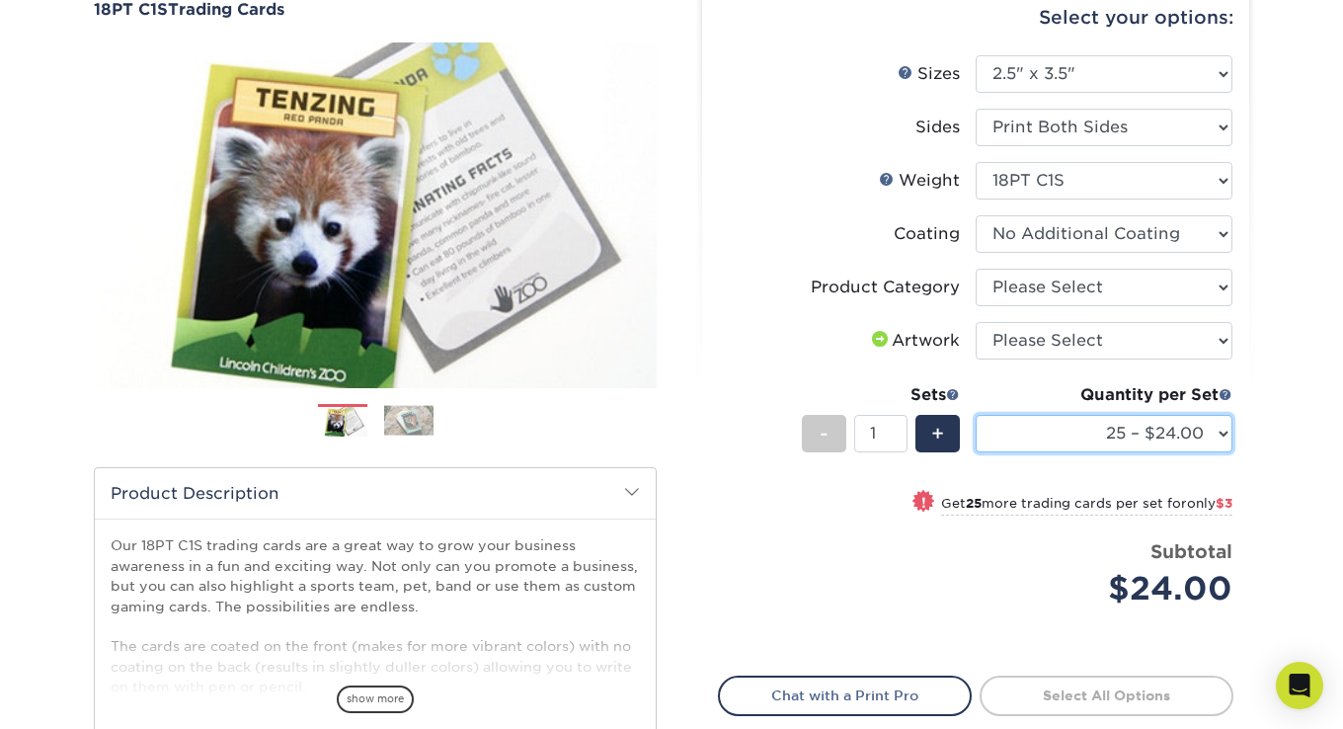
click at [1176, 429] on select "25 – $24.00 50 – $27.00 75 – $35.00 100 – $39.00 250 – $45.00 500 – $55.00 1000…" at bounding box center [1104, 434] width 257 height 38
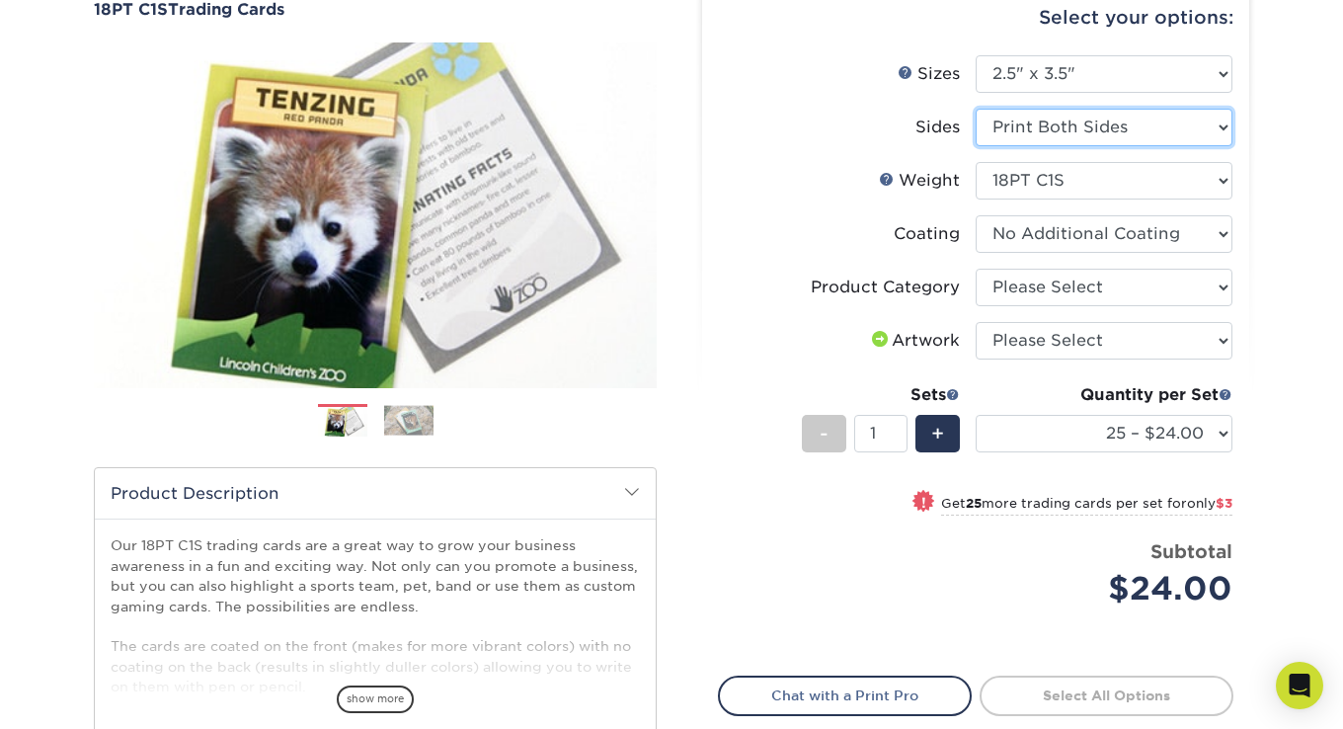
click at [1115, 109] on select "Please Select Print Both Sides Print Front Only" at bounding box center [1104, 128] width 257 height 38
click at [1120, 122] on select "Please Select Print Both Sides Print Front Only" at bounding box center [1104, 128] width 257 height 38
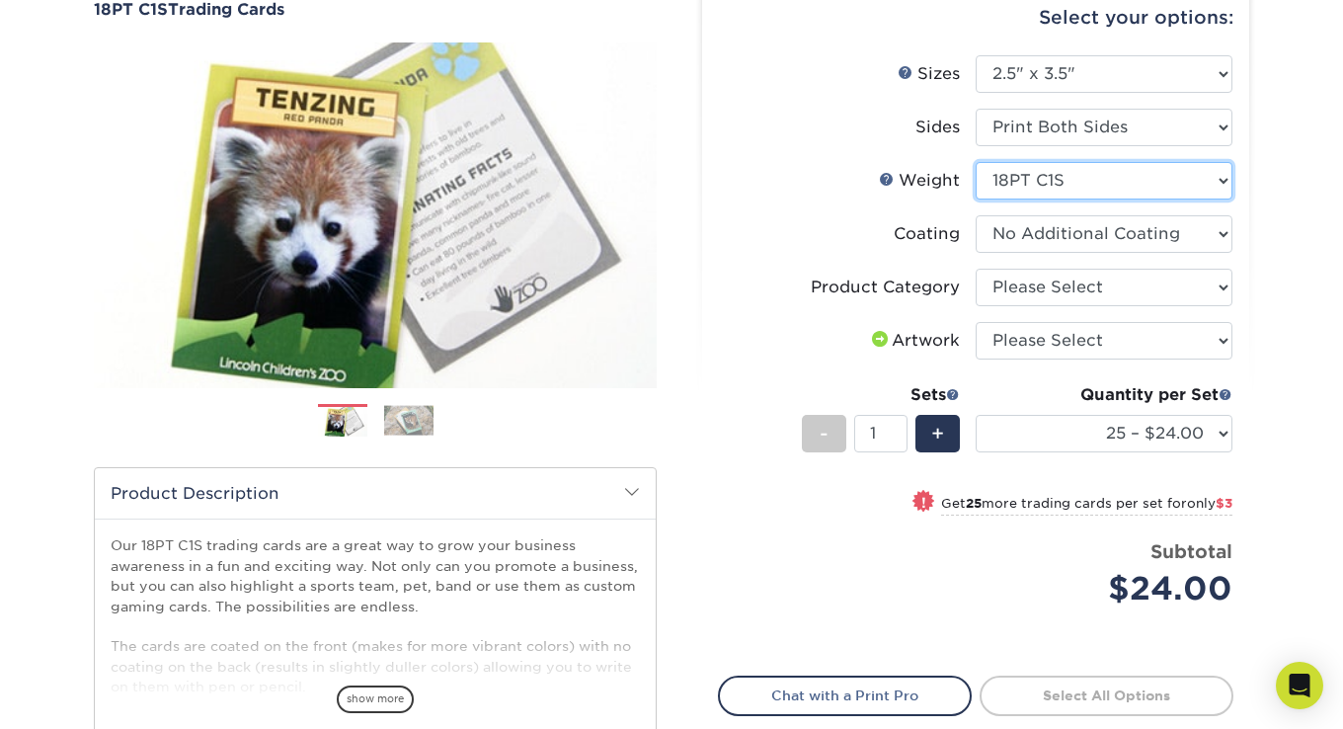
click at [1131, 197] on select "Please Select 18PT C1S" at bounding box center [1104, 181] width 257 height 38
drag, startPoint x: 1131, startPoint y: 197, endPoint x: 1132, endPoint y: 216, distance: 18.8
click at [1131, 197] on select "Please Select 18PT C1S" at bounding box center [1104, 181] width 257 height 38
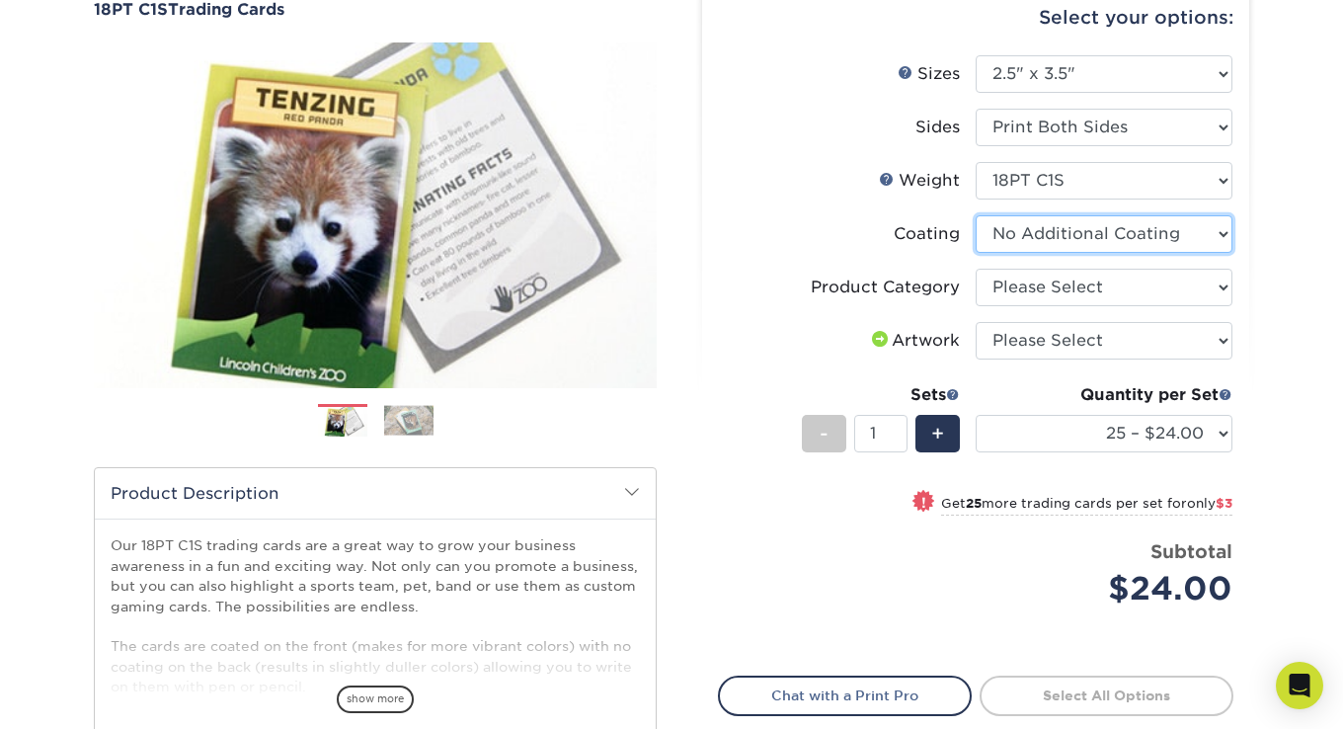
click at [1131, 220] on select at bounding box center [1104, 234] width 257 height 38
click at [1130, 220] on select at bounding box center [1104, 234] width 257 height 38
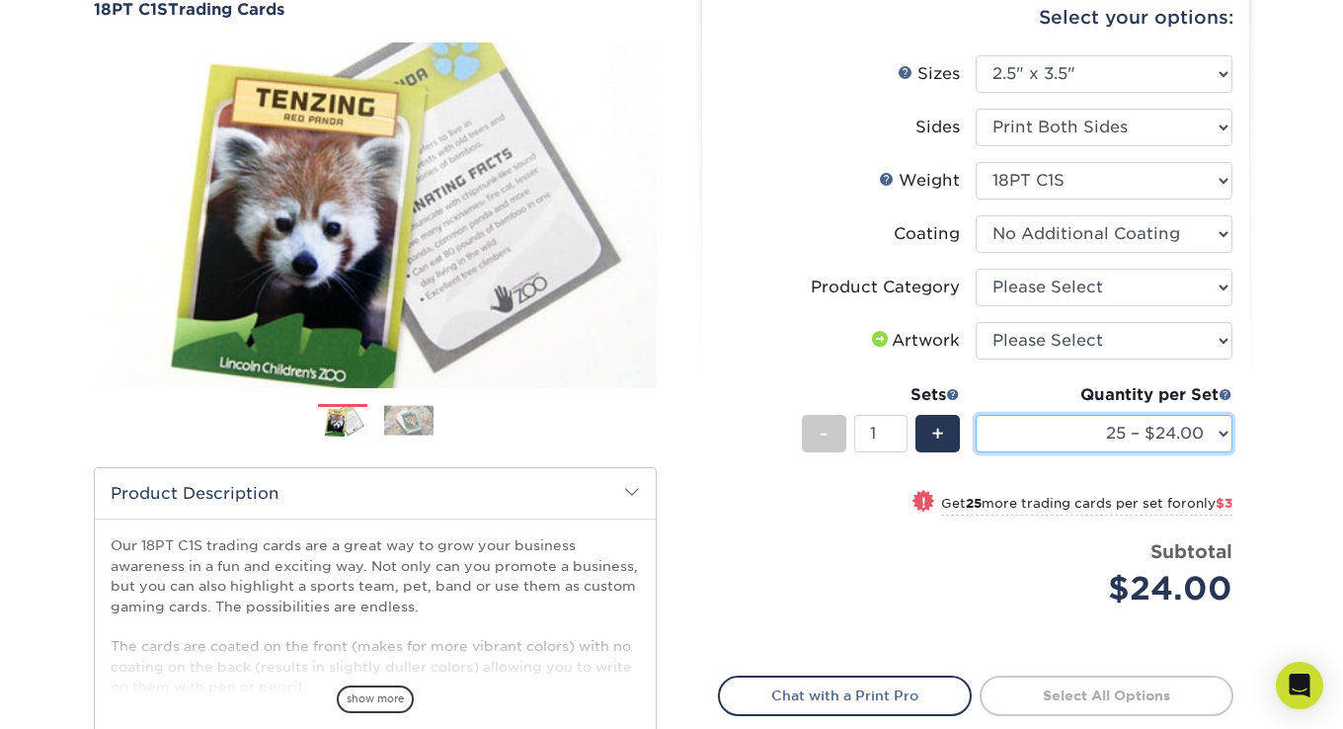
click at [1137, 415] on select "25 – $24.00 50 – $27.00 75 – $35.00 100 – $39.00 250 – $45.00 500 – $55.00 1000…" at bounding box center [1104, 434] width 257 height 38
click at [1291, 249] on div "Products Trading Cards 18PT C1S Trading Cards Previous Next show more" at bounding box center [671, 446] width 1343 height 1034
click at [1131, 423] on select "25 – $24.00 50 – $27.00 75 – $35.00 100 – $39.00 250 – $45.00 500 – $55.00 1000…" at bounding box center [1104, 434] width 257 height 38
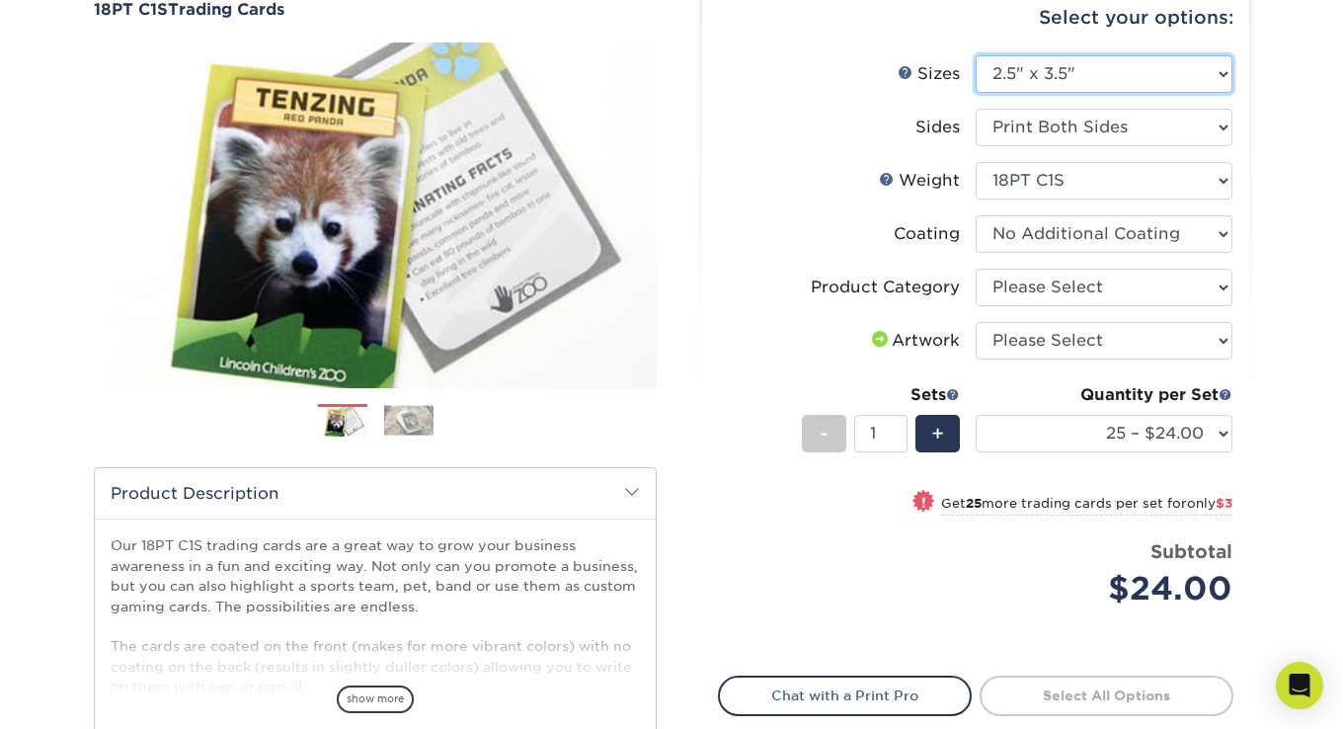
click at [1093, 69] on select "Please Select 2.5" x 3.5"" at bounding box center [1104, 74] width 257 height 38
click at [1092, 71] on select "Please Select 2.5" x 3.5"" at bounding box center [1104, 74] width 257 height 38
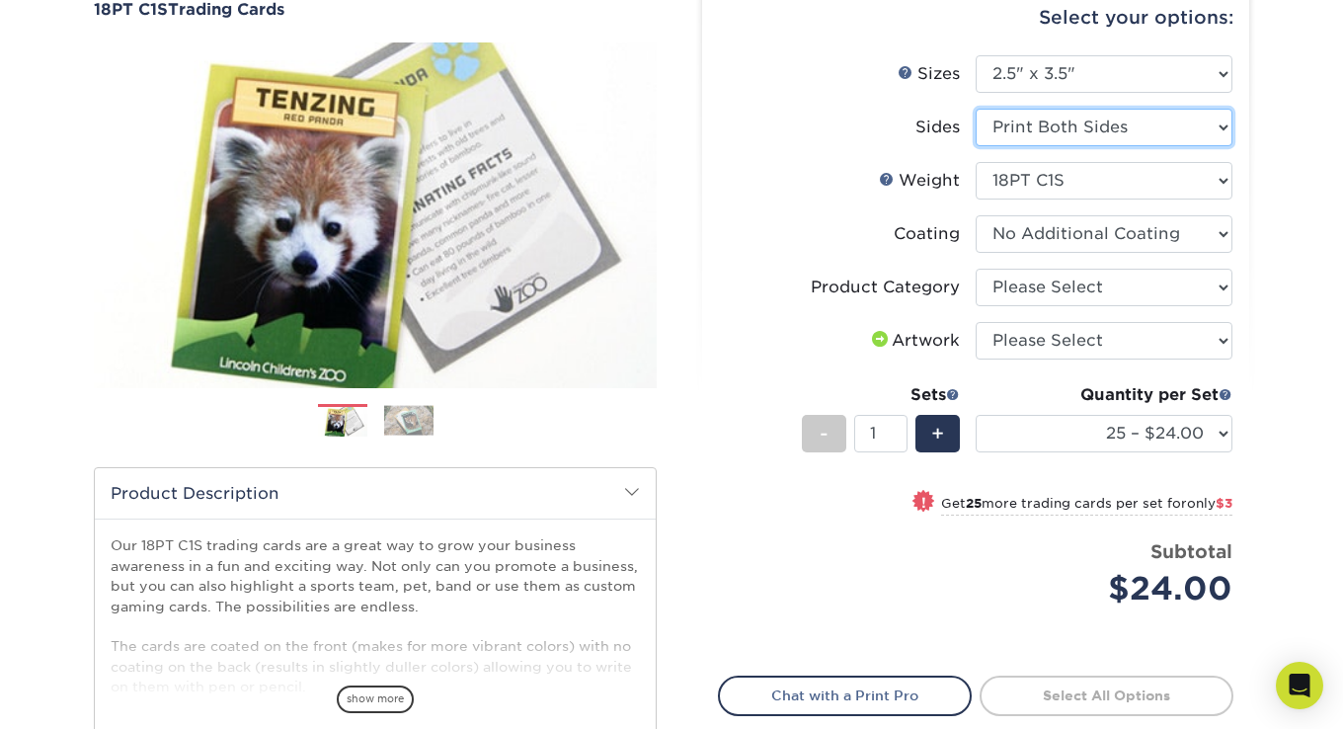
click at [1094, 121] on select "Please Select Print Both Sides Print Front Only" at bounding box center [1104, 128] width 257 height 38
click at [1087, 132] on select "Please Select Print Both Sides Print Front Only" at bounding box center [1104, 128] width 257 height 38
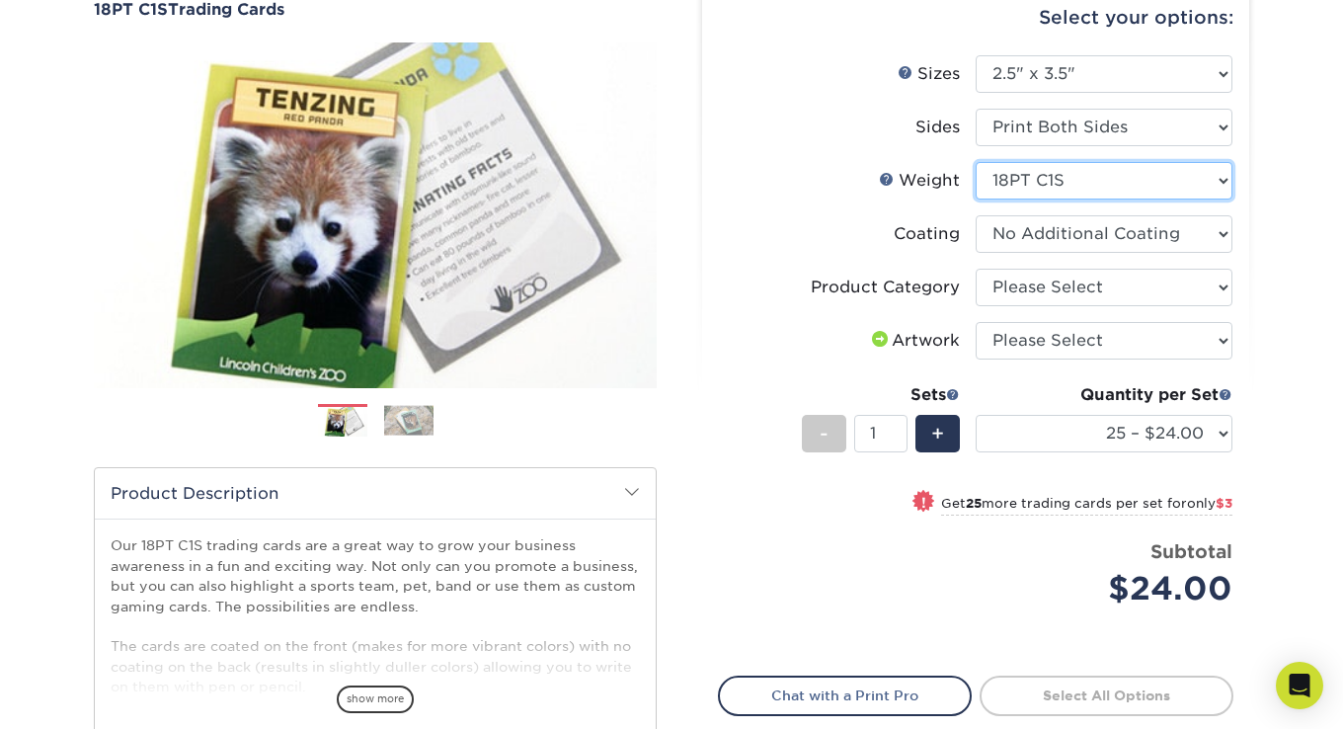
click at [1080, 172] on select "Please Select 18PT C1S" at bounding box center [1104, 181] width 257 height 38
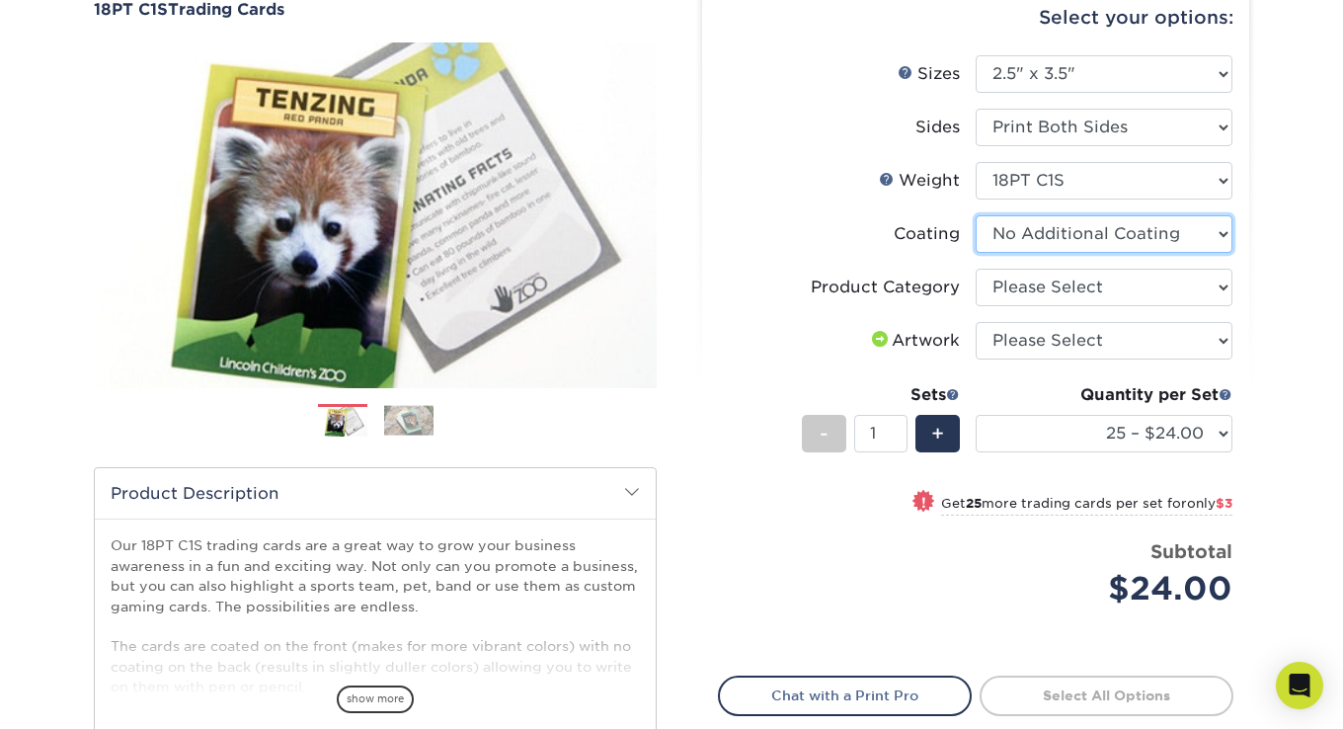
click at [1093, 227] on select at bounding box center [1104, 234] width 257 height 38
select select "1e8116af-acfc-44b1-83dc-8181aa338834"
click at [976, 215] on select at bounding box center [1104, 234] width 257 height 38
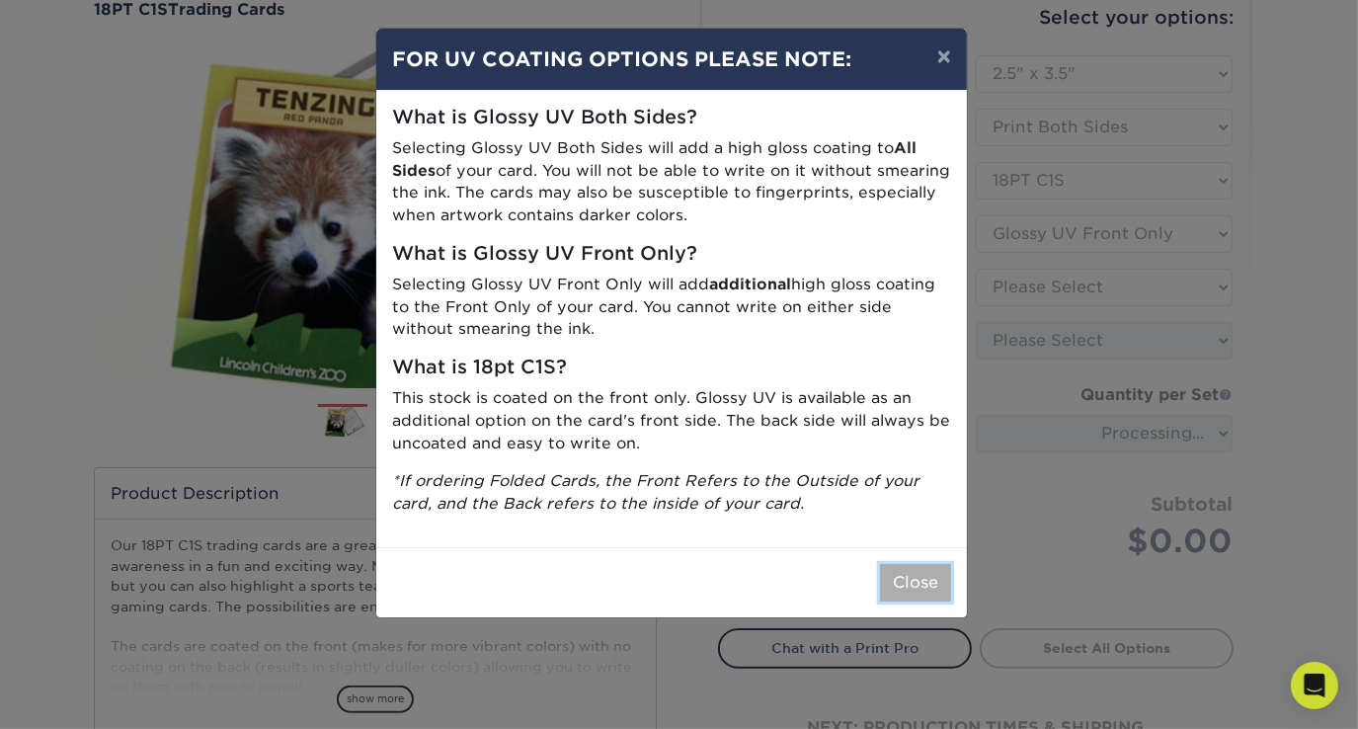
click at [922, 582] on button "Close" at bounding box center [915, 583] width 71 height 38
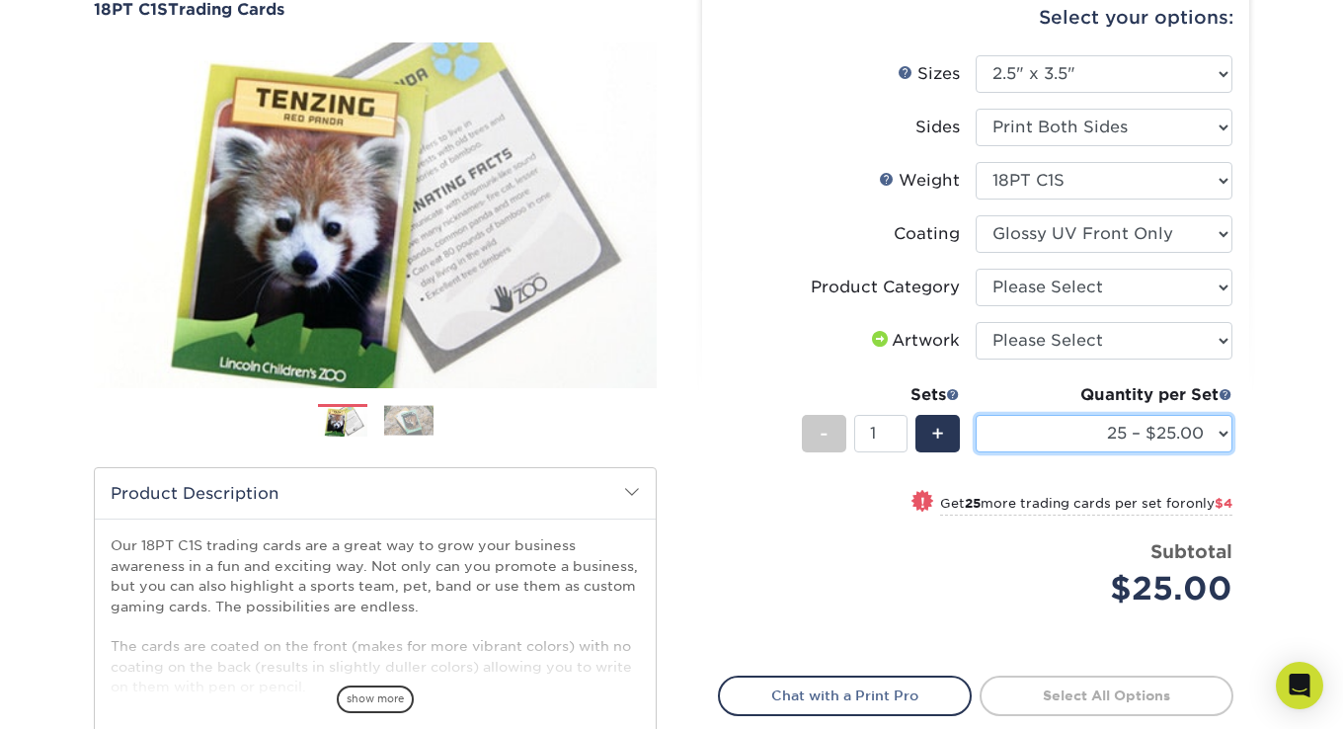
click at [1134, 433] on select "25 – $25.00 50 – $29.00 75 – $37.00 100 – $41.00 250 – $48.00 500 – $58.00 1000…" at bounding box center [1104, 434] width 257 height 38
click at [1293, 104] on div "Products Trading Cards 18PT C1S Trading Cards Previous Next show more" at bounding box center [671, 446] width 1343 height 1034
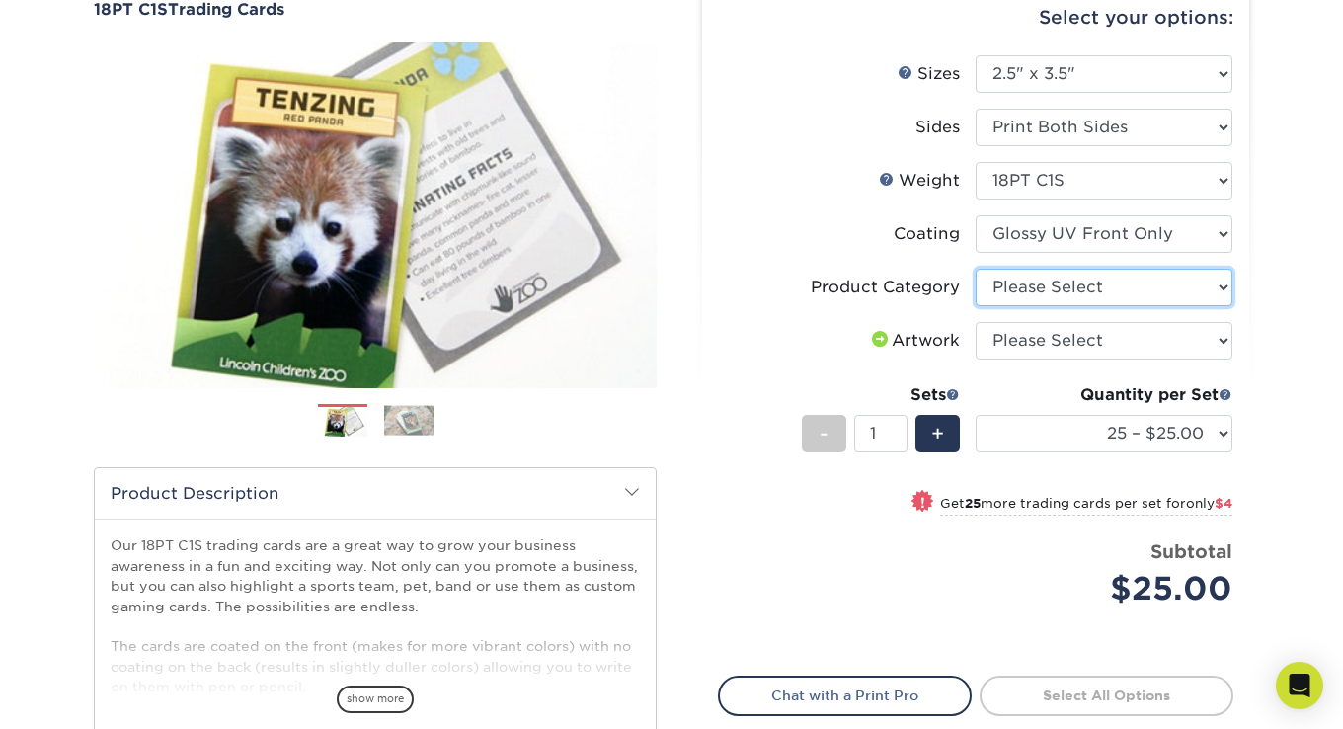
click at [1119, 278] on select "Please Select Trading Cards" at bounding box center [1104, 288] width 257 height 38
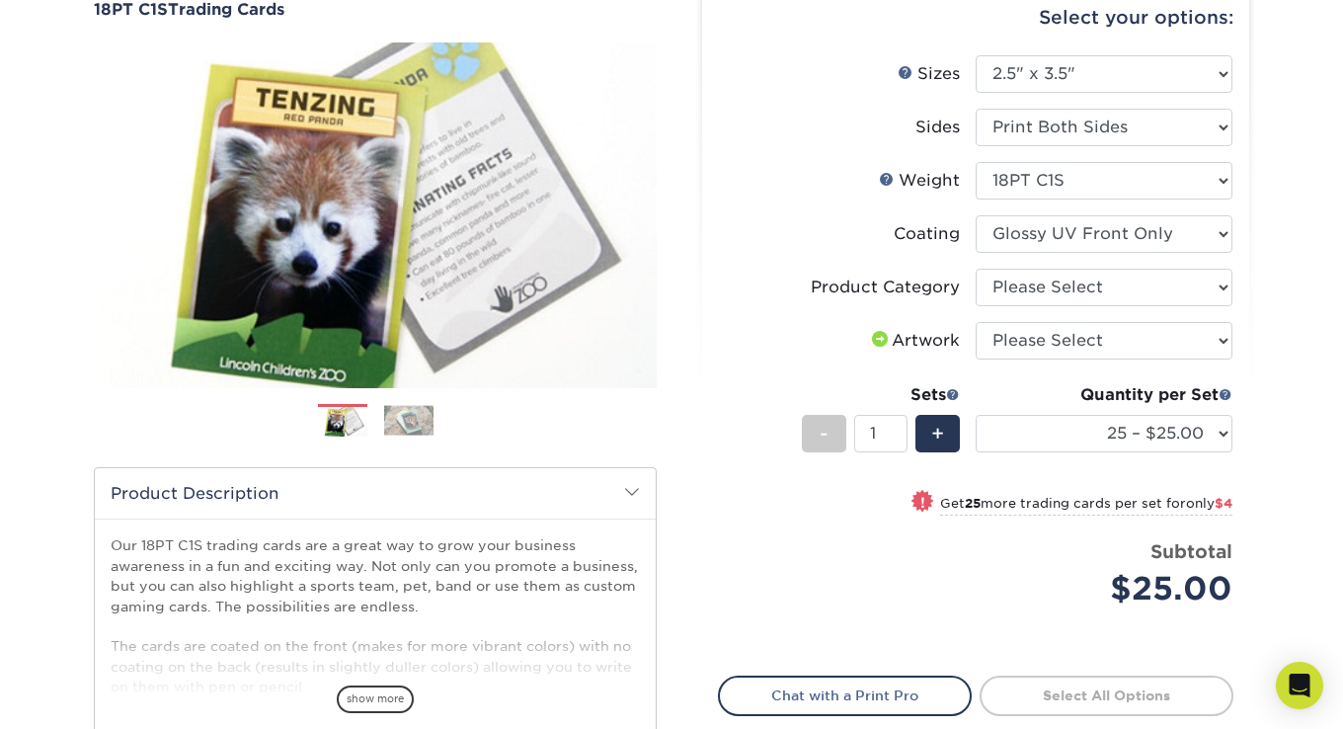
click at [1256, 285] on div "Select your options: Sizes Help Sizes Please Select 2.5" x 3.5" Sides - 1" at bounding box center [967, 437] width 592 height 939
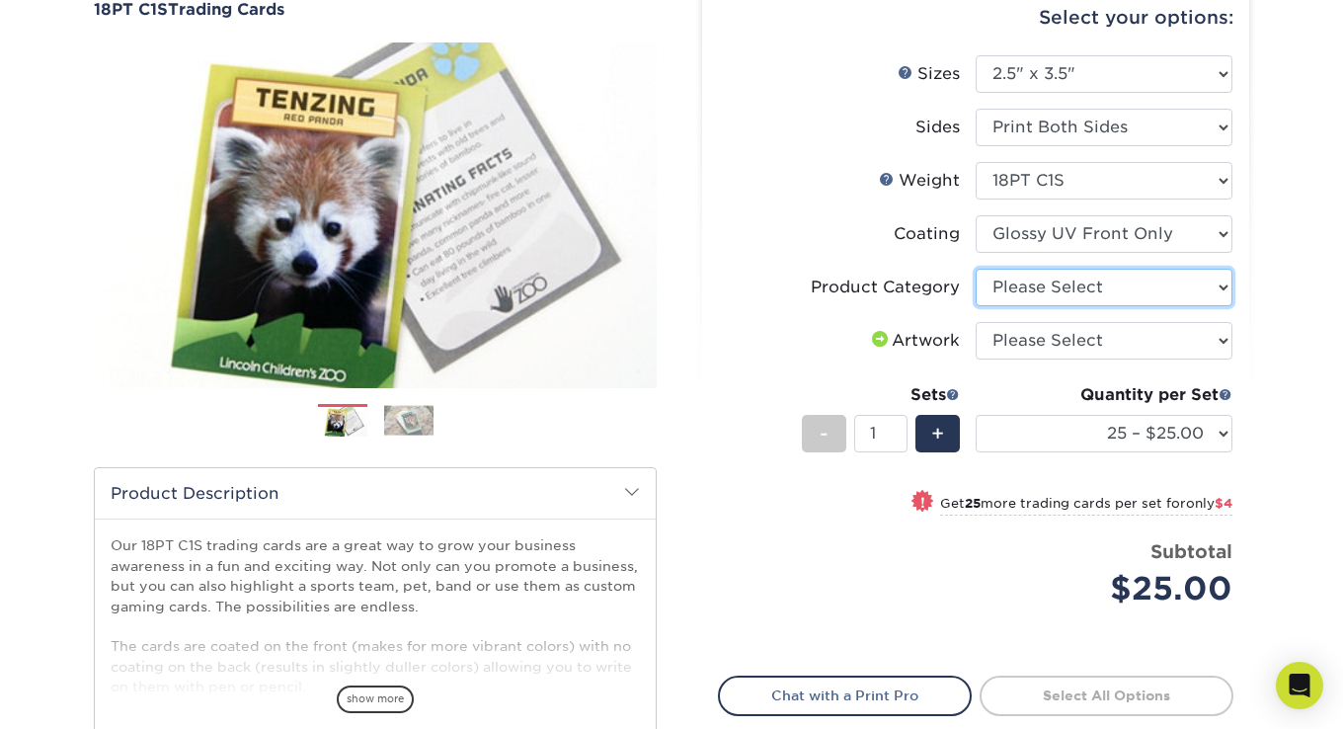
click at [1197, 277] on select "Please Select Trading Cards" at bounding box center [1104, 288] width 257 height 38
drag, startPoint x: 1204, startPoint y: 277, endPoint x: 1305, endPoint y: 274, distance: 101.8
click at [1206, 277] on select "Please Select Trading Cards" at bounding box center [1104, 288] width 257 height 38
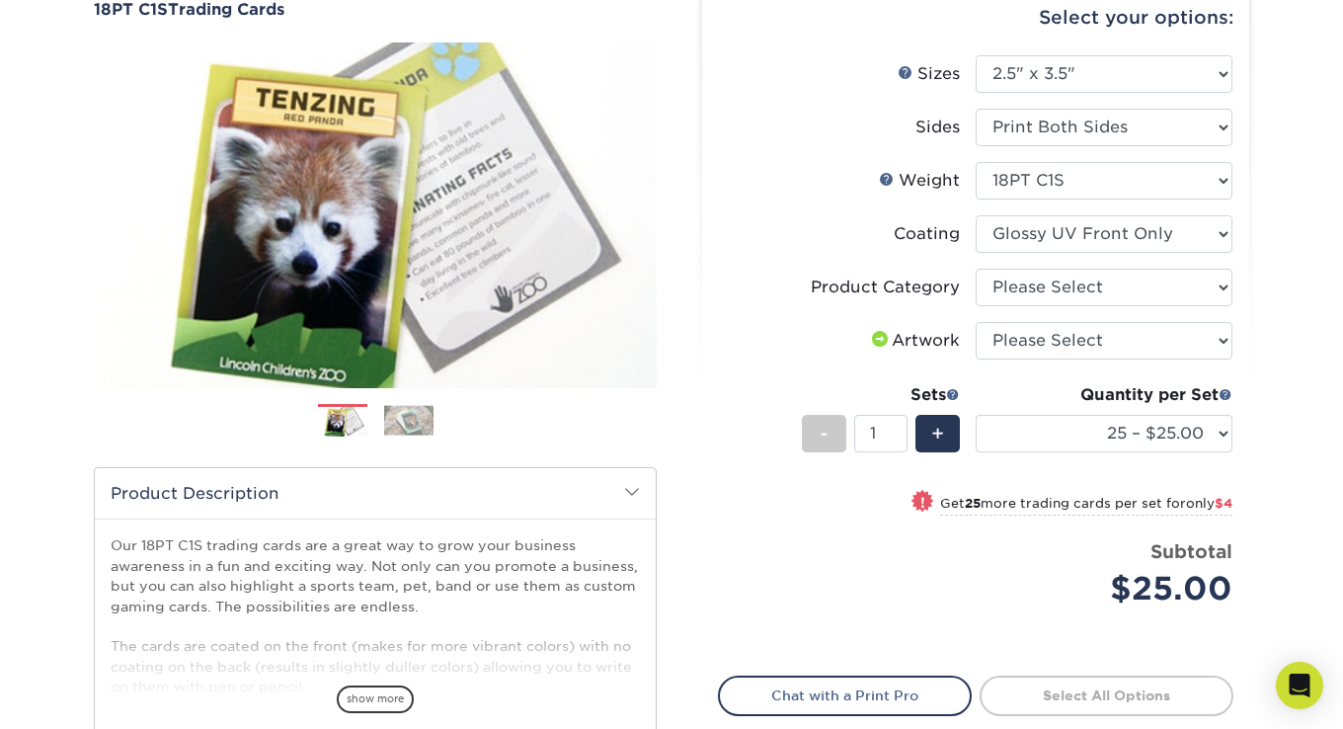
drag, startPoint x: 1305, startPoint y: 274, endPoint x: 1221, endPoint y: 274, distance: 83.9
click at [1296, 278] on div "Products Trading Cards 18PT C1S Trading Cards Previous Next show more" at bounding box center [671, 446] width 1343 height 1034
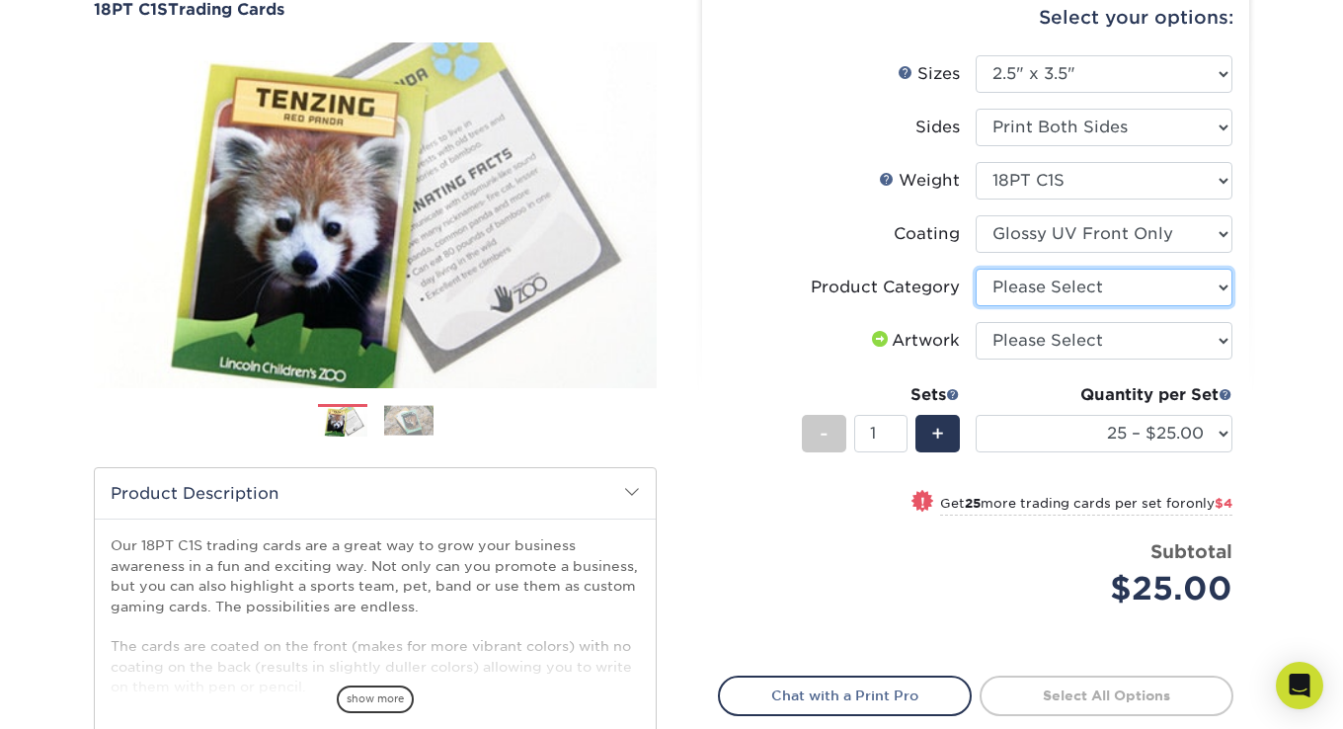
click at [1171, 285] on select "Please Select Trading Cards" at bounding box center [1104, 288] width 257 height 38
select select "c2f9bce9-36c2-409d-b101-c29d9d031e18"
click at [976, 269] on select "Please Select Trading Cards" at bounding box center [1104, 288] width 257 height 38
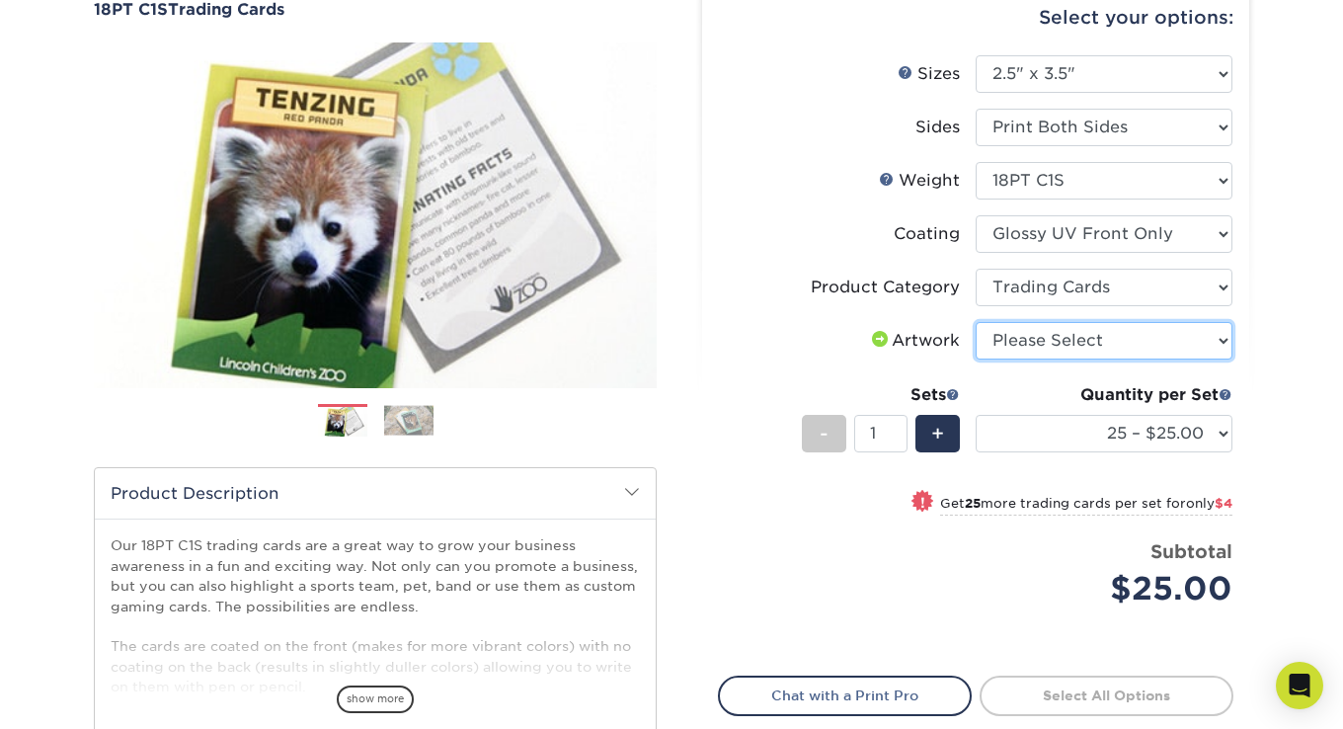
click at [1130, 346] on select "Please Select I will upload files I need a design - $100" at bounding box center [1104, 341] width 257 height 38
select select "upload"
click at [976, 322] on select "Please Select I will upload files I need a design - $100" at bounding box center [1104, 341] width 257 height 38
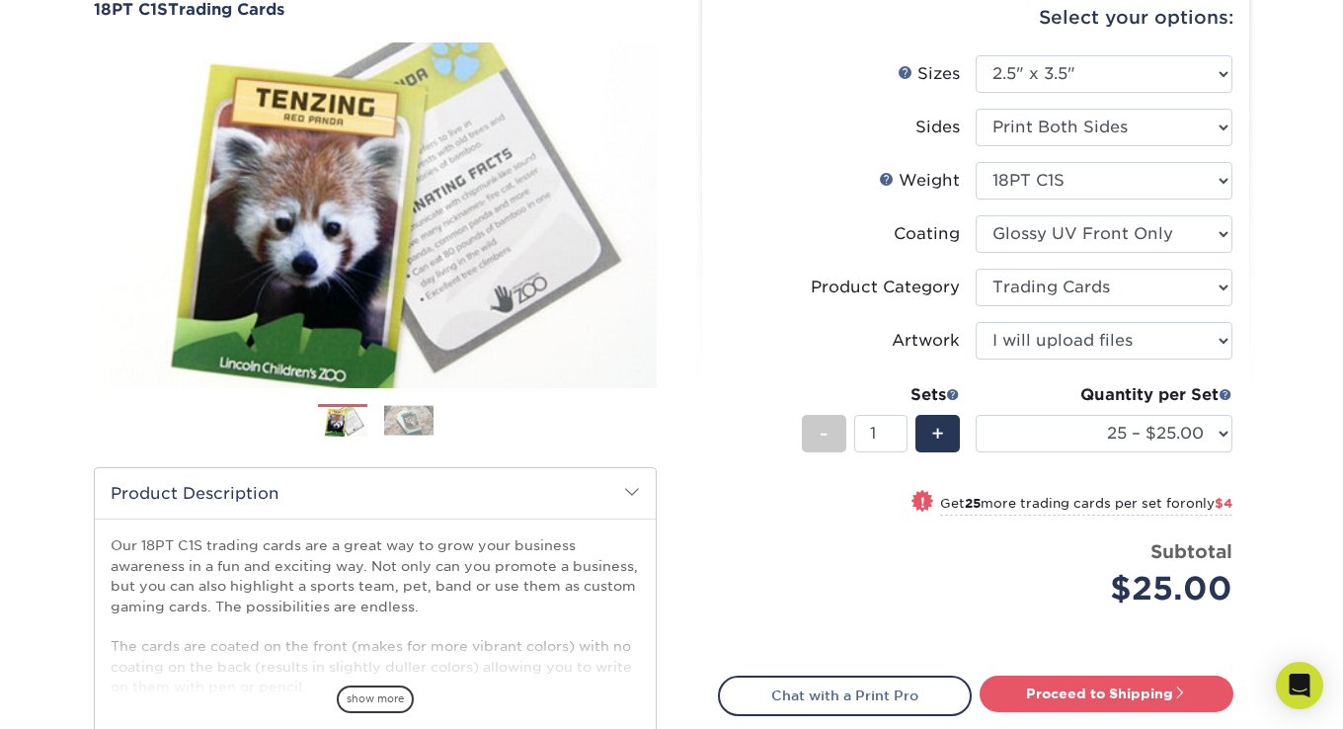
click at [1276, 333] on div "Products Trading Cards 18PT C1S Trading Cards Previous Next show more" at bounding box center [671, 446] width 1343 height 1034
click at [1125, 431] on select "25 – $25.00 50 – $29.00 75 – $37.00 100 – $41.00 250 – $48.00 500 – $58.00 1000…" at bounding box center [1104, 434] width 257 height 38
drag, startPoint x: 1129, startPoint y: 434, endPoint x: 1083, endPoint y: 450, distance: 48.1
click at [1129, 434] on select "25 – $25.00 50 – $29.00 75 – $37.00 100 – $41.00 250 – $48.00 500 – $58.00 1000…" at bounding box center [1104, 434] width 257 height 38
click at [959, 440] on div "+" at bounding box center [937, 434] width 44 height 38
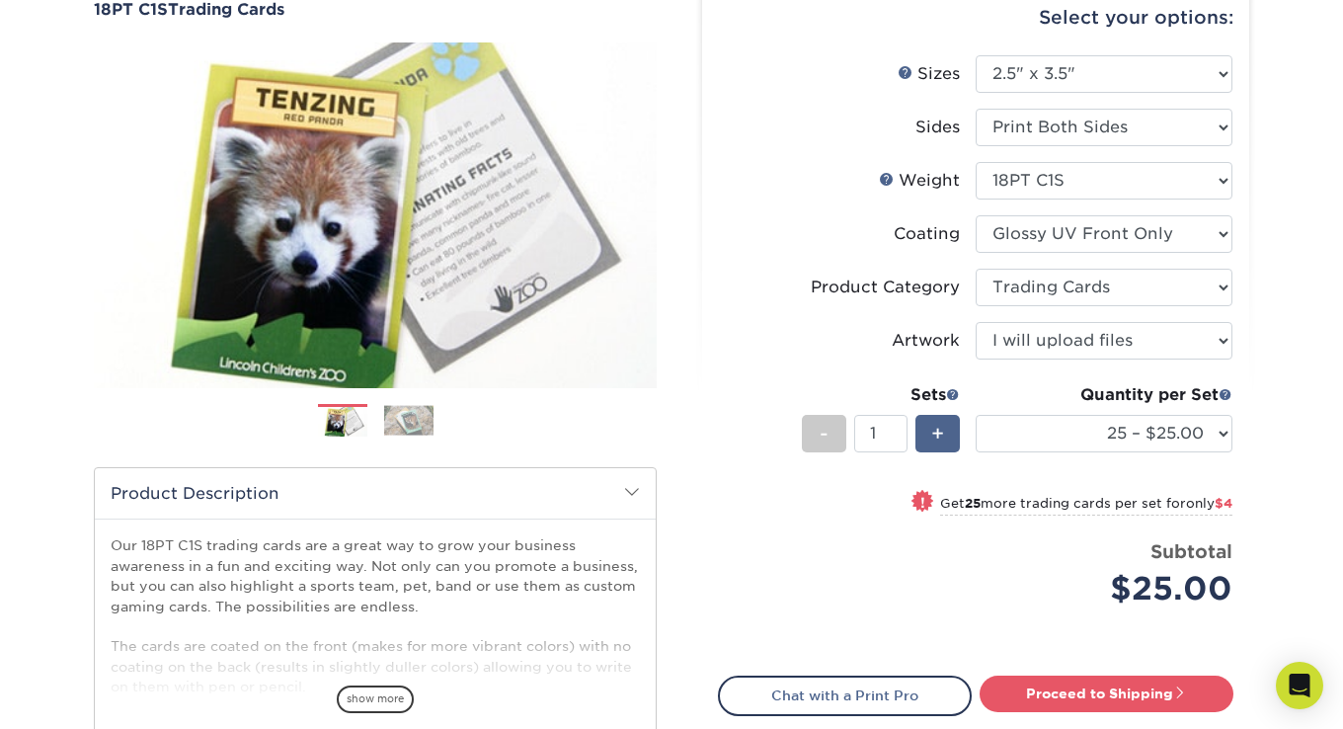
type input "2"
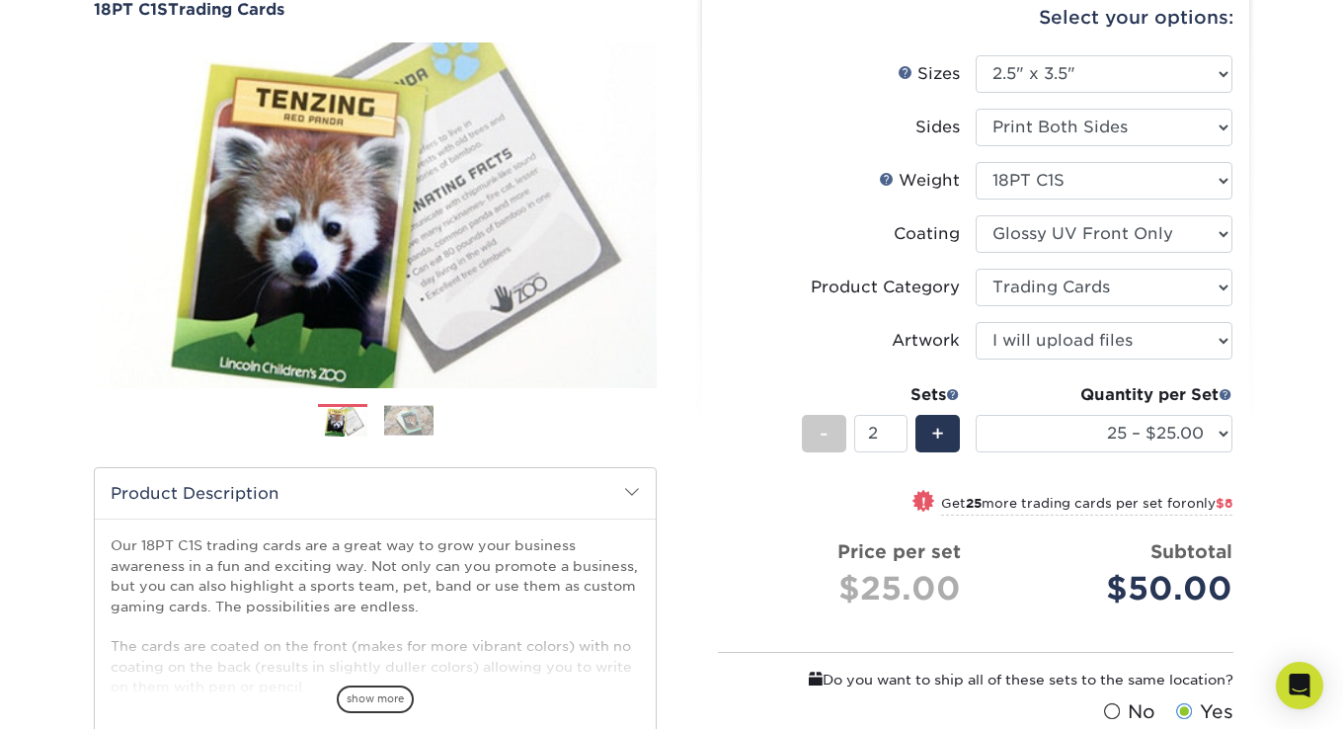
click at [1248, 468] on div "Select your options: Sizes Help Sizes Please Select 2.5" x 3.5" Sides Please Se…" at bounding box center [975, 455] width 547 height 951
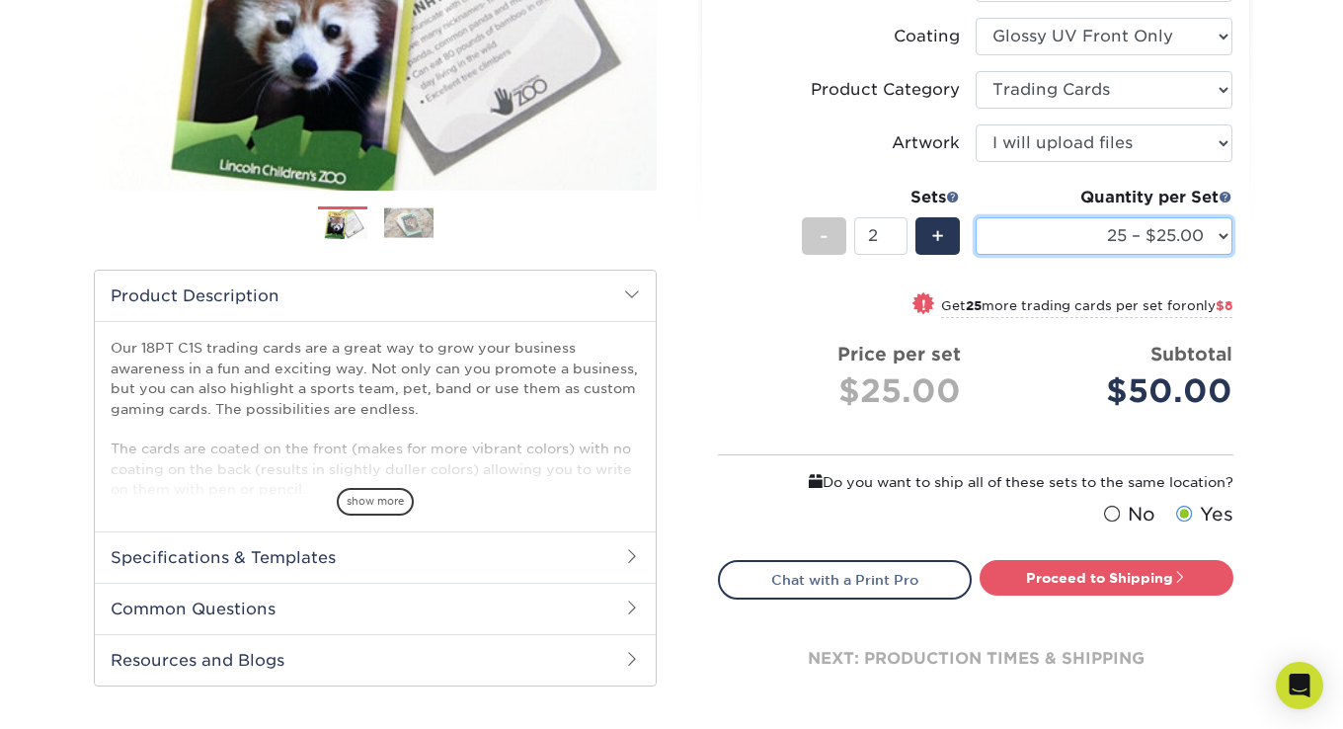
click at [1143, 246] on select "25 – $25.00 50 – $29.00 75 – $37.00 100 – $41.00 250 – $48.00 500 – $58.00 1000…" at bounding box center [1104, 236] width 257 height 38
click at [976, 217] on select "25 – $25.00 50 – $29.00 75 – $37.00 100 – $41.00 250 – $48.00 500 – $58.00 1000…" at bounding box center [1104, 236] width 257 height 38
drag, startPoint x: 1166, startPoint y: 222, endPoint x: 1170, endPoint y: 239, distance: 17.2
click at [1166, 222] on select "25 – $25.00 50 – $29.00 75 – $37.00 100 – $41.00 250 – $48.00 500 – $58.00 1000…" at bounding box center [1104, 236] width 257 height 38
click at [976, 217] on select "25 – $25.00 50 – $29.00 75 – $37.00 100 – $41.00 250 – $48.00 500 – $58.00 1000…" at bounding box center [1104, 236] width 257 height 38
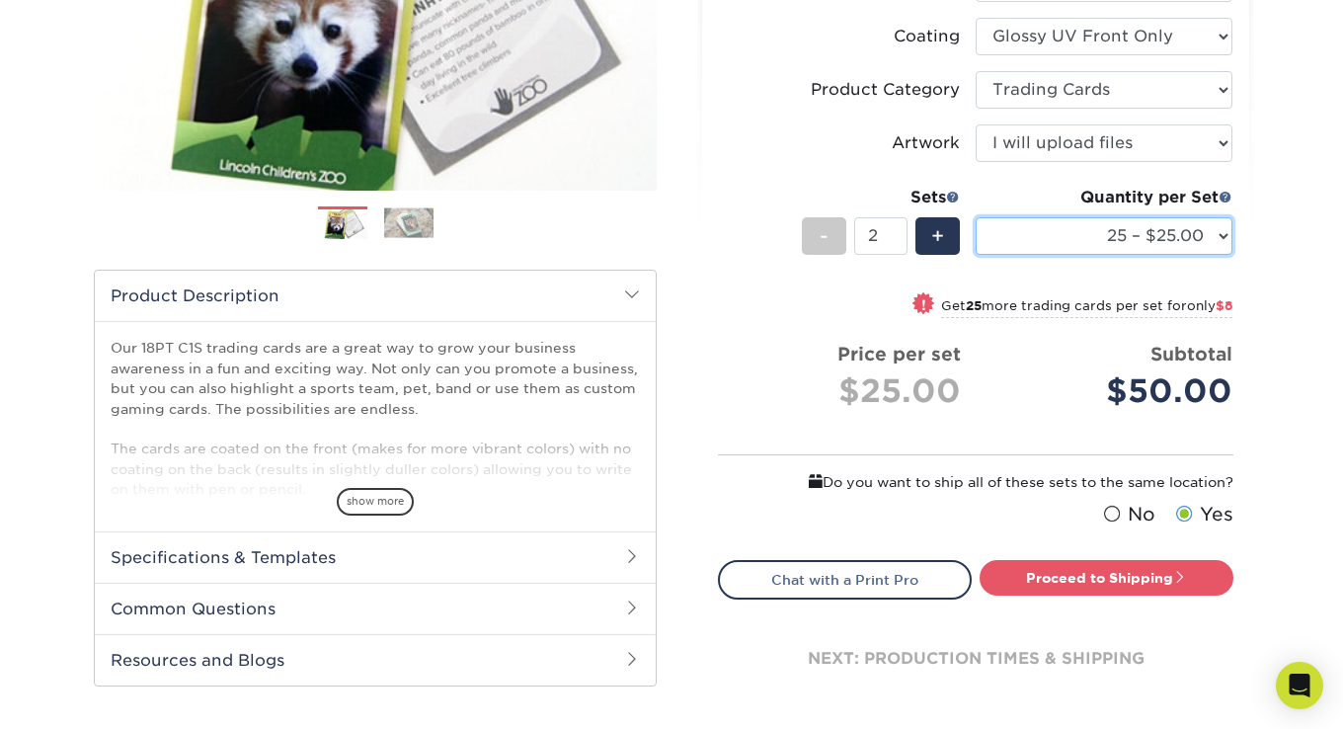
click at [1161, 238] on select "25 – $25.00 50 – $29.00 75 – $37.00 100 – $41.00 250 – $48.00 500 – $58.00 1000…" at bounding box center [1104, 236] width 257 height 38
click at [976, 217] on select "25 – $25.00 50 – $29.00 75 – $37.00 100 – $41.00 250 – $48.00 500 – $58.00 1000…" at bounding box center [1104, 236] width 257 height 38
drag, startPoint x: 1170, startPoint y: 237, endPoint x: 1169, endPoint y: 256, distance: 18.8
click at [1170, 237] on select "25 – $25.00 50 – $29.00 75 – $37.00 100 – $41.00 250 – $48.00 500 – $58.00 1000…" at bounding box center [1104, 236] width 257 height 38
click at [976, 217] on select "25 – $25.00 50 – $29.00 75 – $37.00 100 – $41.00 250 – $48.00 500 – $58.00 1000…" at bounding box center [1104, 236] width 257 height 38
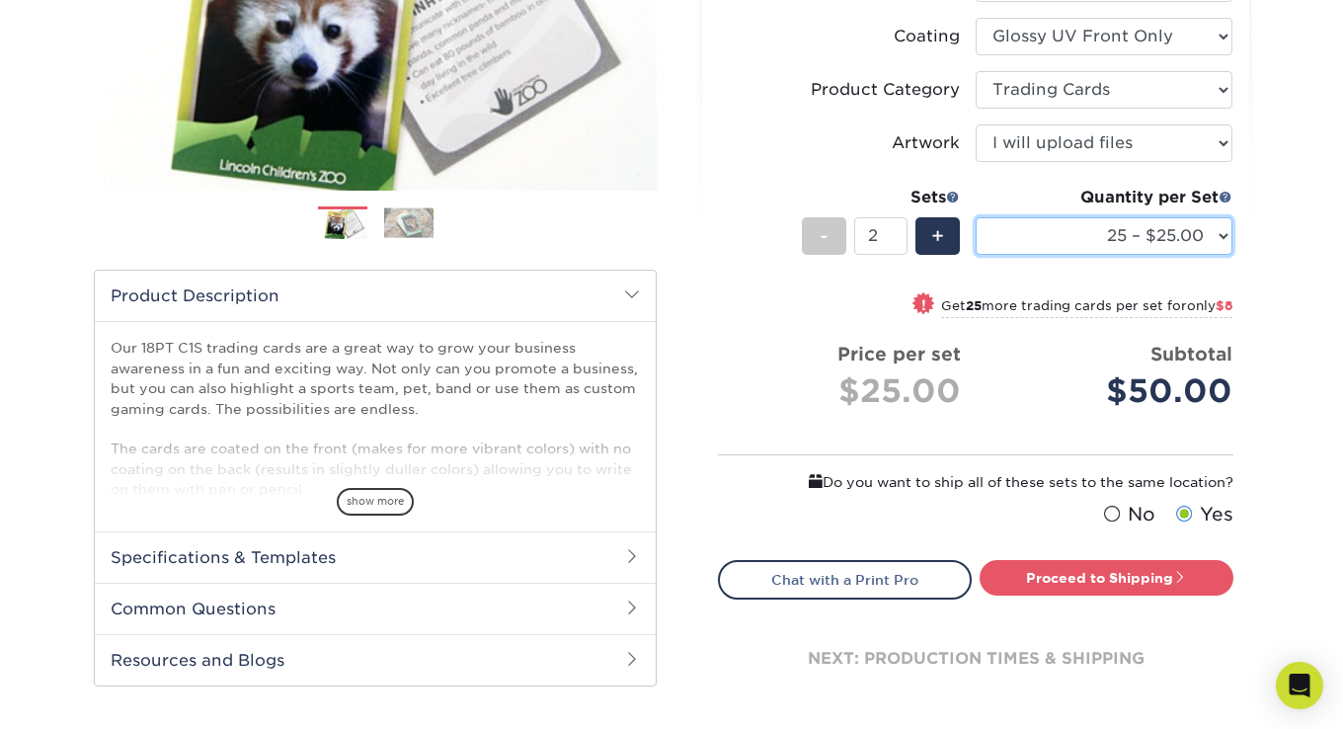
click at [1171, 246] on select "25 – $25.00 50 – $29.00 75 – $37.00 100 – $41.00 250 – $48.00 500 – $58.00 1000…" at bounding box center [1104, 236] width 257 height 38
click at [976, 217] on select "25 – $25.00 50 – $29.00 75 – $37.00 100 – $41.00 250 – $48.00 500 – $58.00 1000…" at bounding box center [1104, 236] width 257 height 38
click at [1150, 294] on div "! Get 25 more trading cards per set for only $8" at bounding box center [1070, 305] width 323 height 24
select select "50 – $29.00"
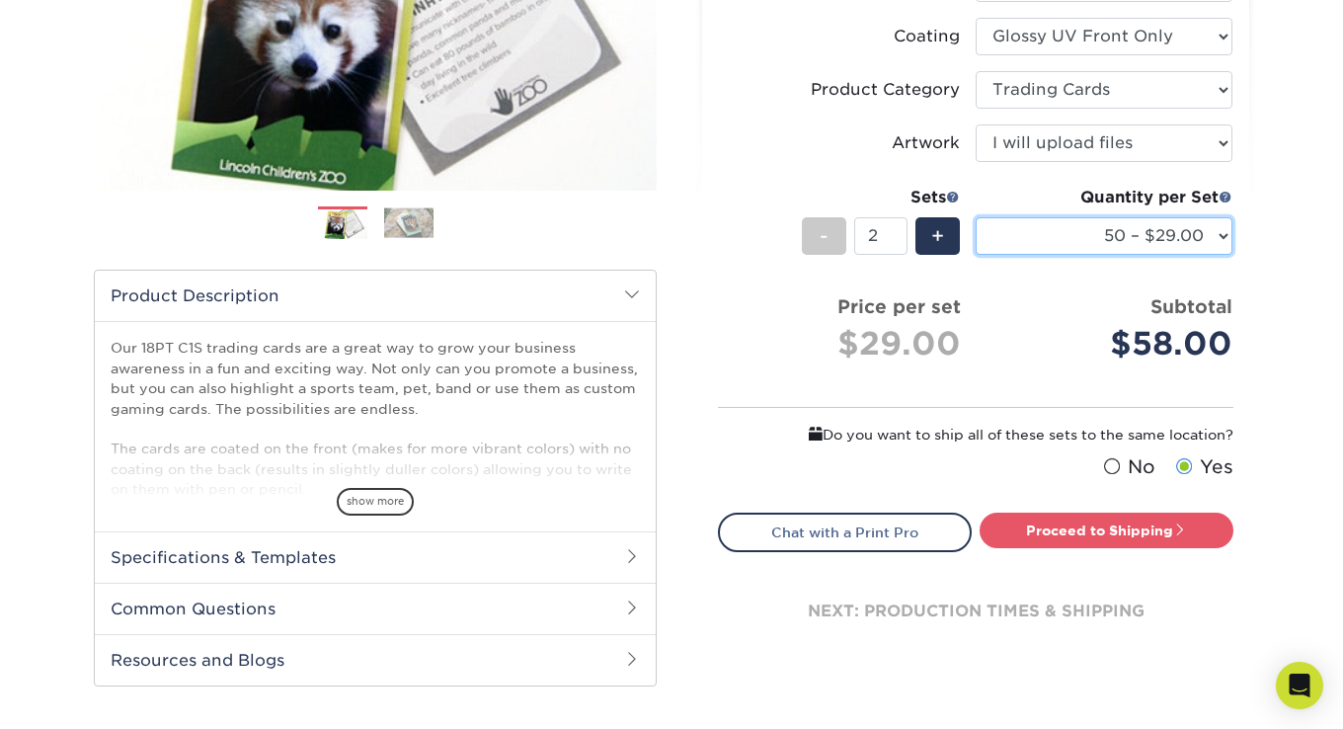
click at [1190, 243] on select "25 – $25.00 50 – $29.00 75 – $37.00 100 – $41.00 250 – $48.00 500 – $58.00 1000…" at bounding box center [1104, 236] width 257 height 38
click at [1193, 250] on select "25 – $25.00 50 – $29.00 75 – $37.00 100 – $41.00 250 – $48.00 500 – $58.00 1000…" at bounding box center [1104, 236] width 257 height 38
click at [1199, 242] on select "25 – $25.00 50 – $29.00 75 – $37.00 100 – $41.00 250 – $48.00 500 – $58.00 1000…" at bounding box center [1104, 236] width 257 height 38
click at [1205, 227] on select "25 – $25.00 50 – $29.00 75 – $37.00 100 – $41.00 250 – $48.00 500 – $58.00 1000…" at bounding box center [1104, 236] width 257 height 38
click at [1244, 227] on div "Select your options: Sizes Help Sizes Please Select 2.5" x 3.5" Sides Please Se…" at bounding box center [975, 234] width 547 height 903
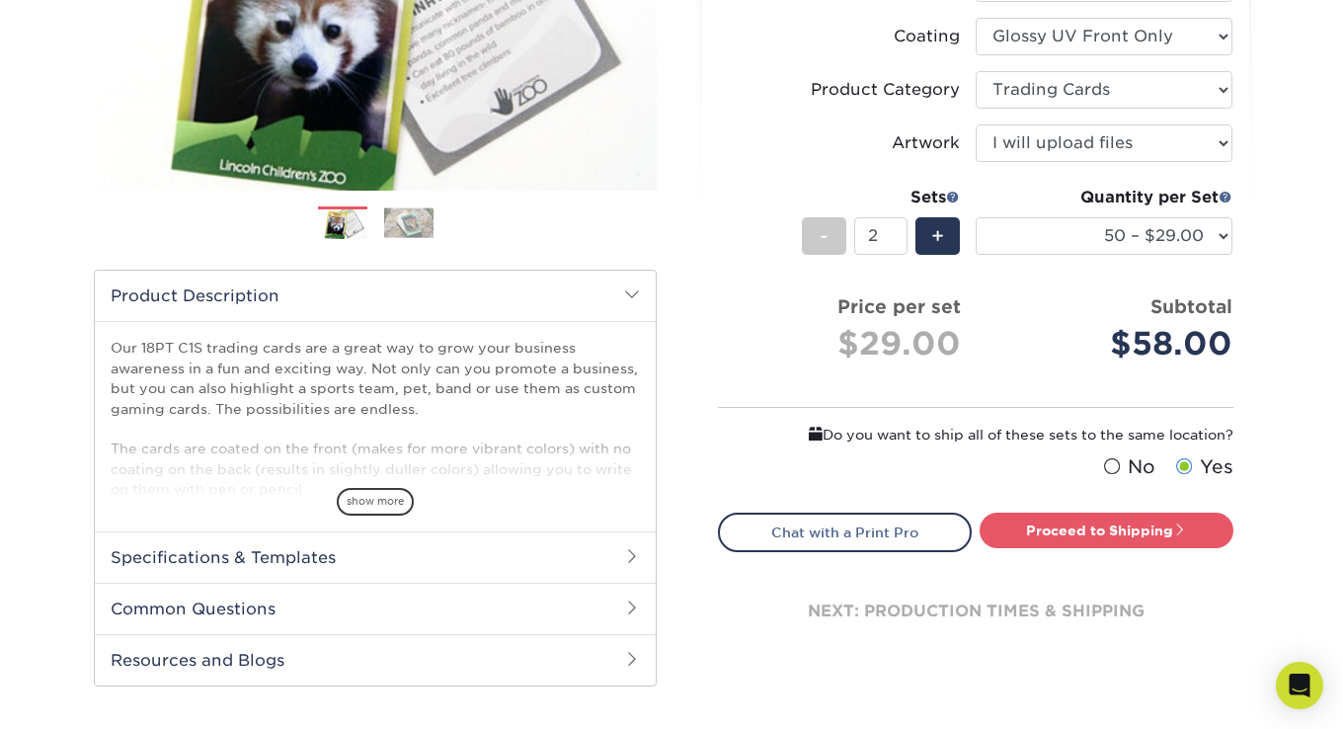
click at [1261, 229] on div "Select your options: Sizes Help Sizes Please Select 2.5" x 3.5" Sides - 2" at bounding box center [967, 240] width 592 height 939
click at [1257, 226] on div "Select your options: Sizes Help Sizes Please Select 2.5" x 3.5" Sides - 2" at bounding box center [967, 240] width 592 height 939
click at [1207, 227] on select "25 – $25.00 50 – $29.00 75 – $37.00 100 – $41.00 250 – $48.00 500 – $58.00 1000…" at bounding box center [1104, 236] width 257 height 38
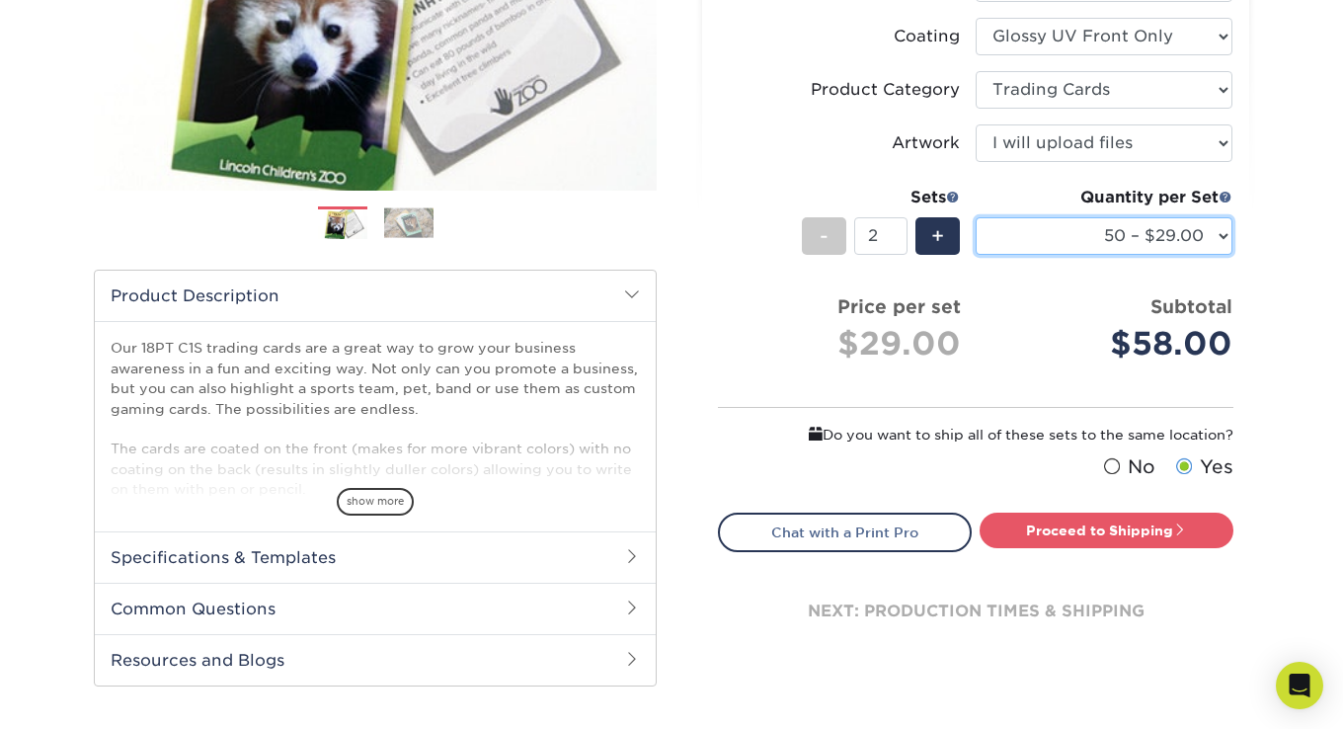
click at [1207, 227] on select "25 – $25.00 50 – $29.00 75 – $37.00 100 – $41.00 250 – $48.00 500 – $58.00 1000…" at bounding box center [1104, 236] width 257 height 38
drag, startPoint x: 1253, startPoint y: 236, endPoint x: 1239, endPoint y: 237, distance: 13.9
click at [1253, 237] on div "Select your options: Sizes Help Sizes Please Select 2.5" x 3.5" Sides - 2" at bounding box center [967, 240] width 592 height 939
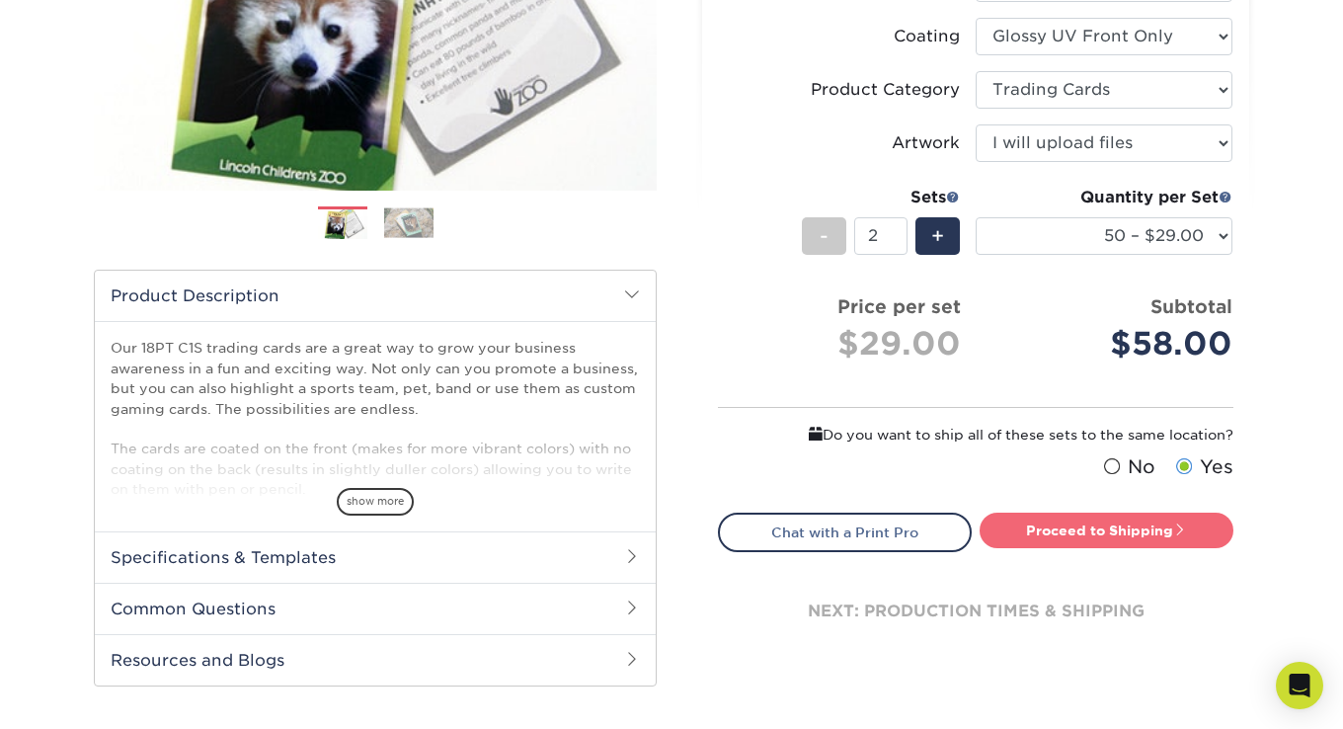
click at [1054, 536] on link "Proceed to Shipping" at bounding box center [1106, 530] width 254 height 36
type input "Set 1"
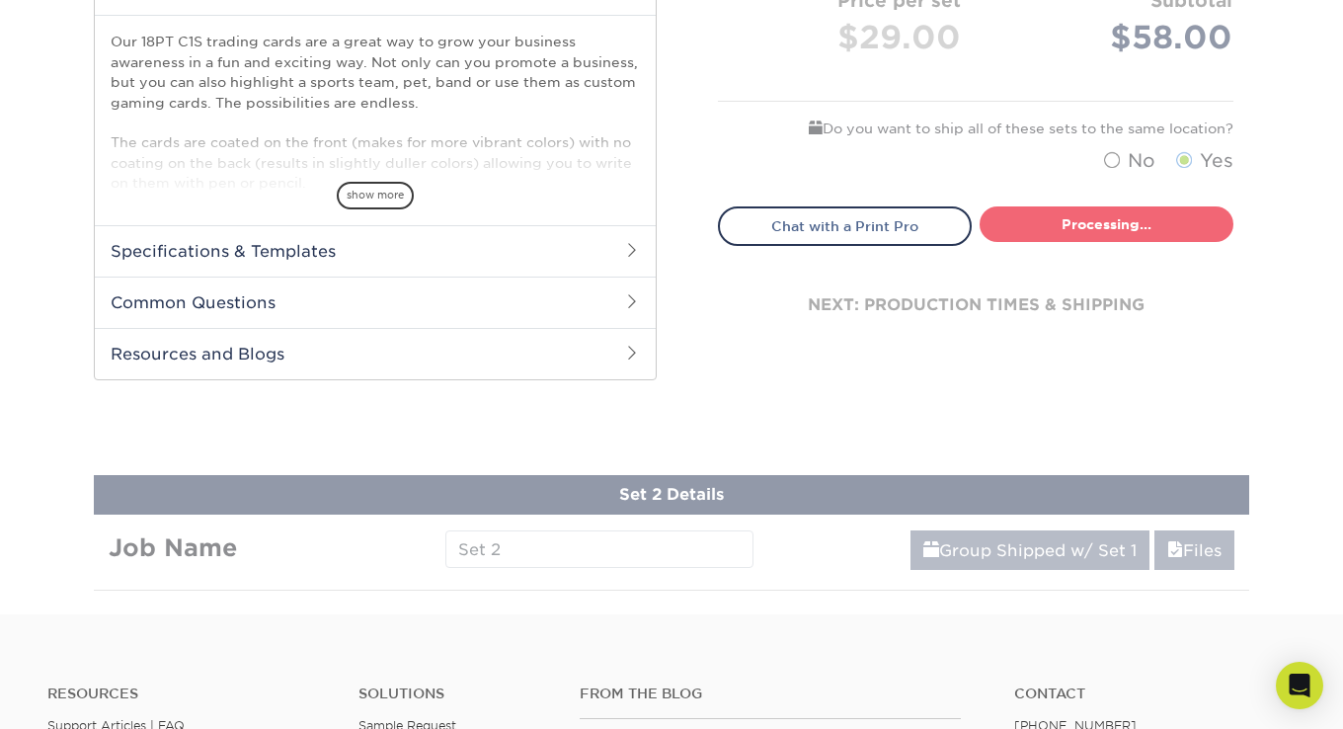
select select "43eb4afa-628e-487b-adac-7598d371c1af"
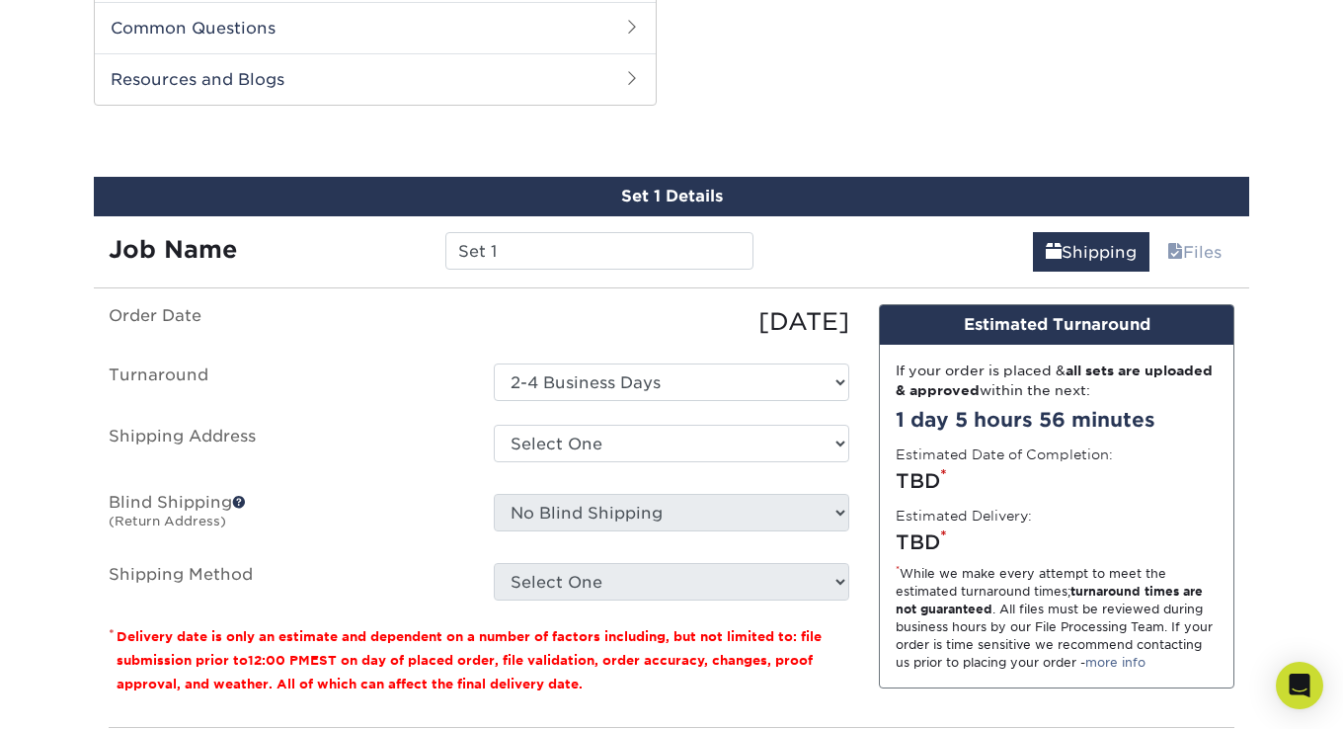
scroll to position [982, 0]
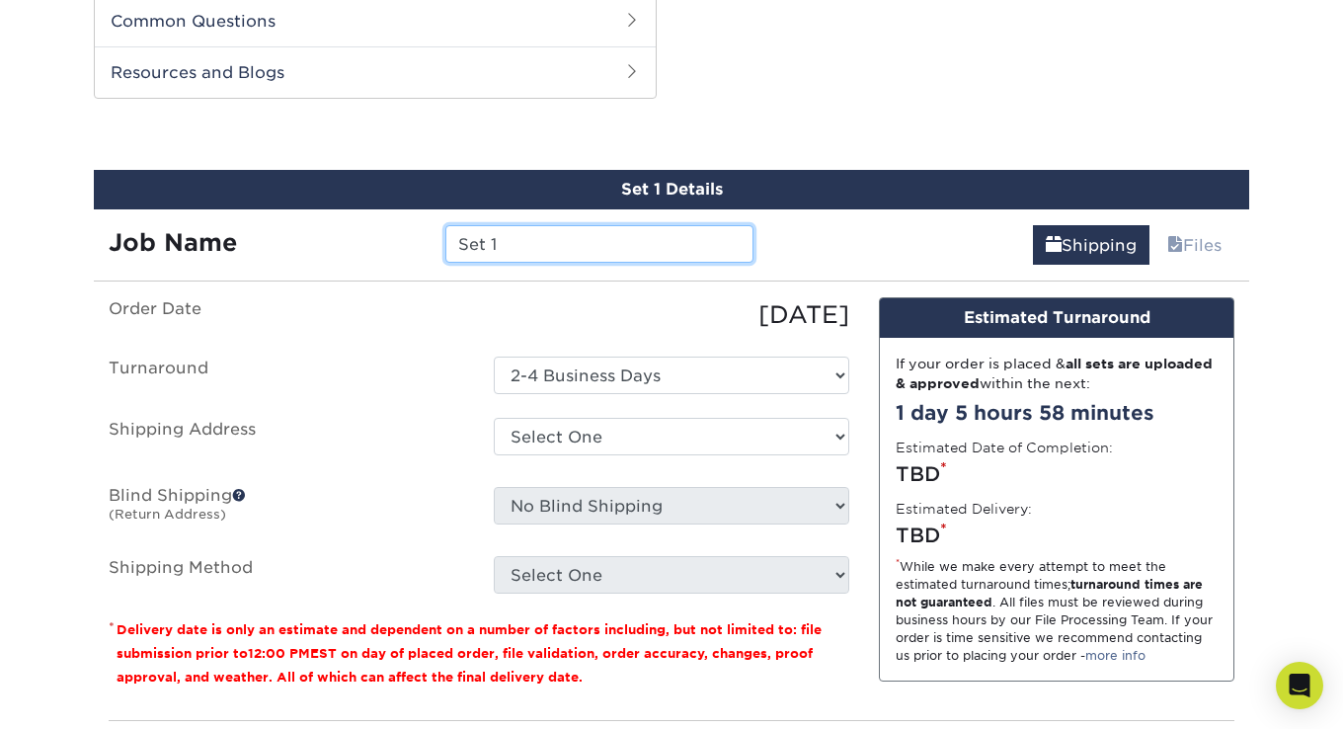
drag, startPoint x: 503, startPoint y: 240, endPoint x: 418, endPoint y: 235, distance: 85.1
click at [418, 235] on div "Job Name Set 1" at bounding box center [431, 244] width 674 height 38
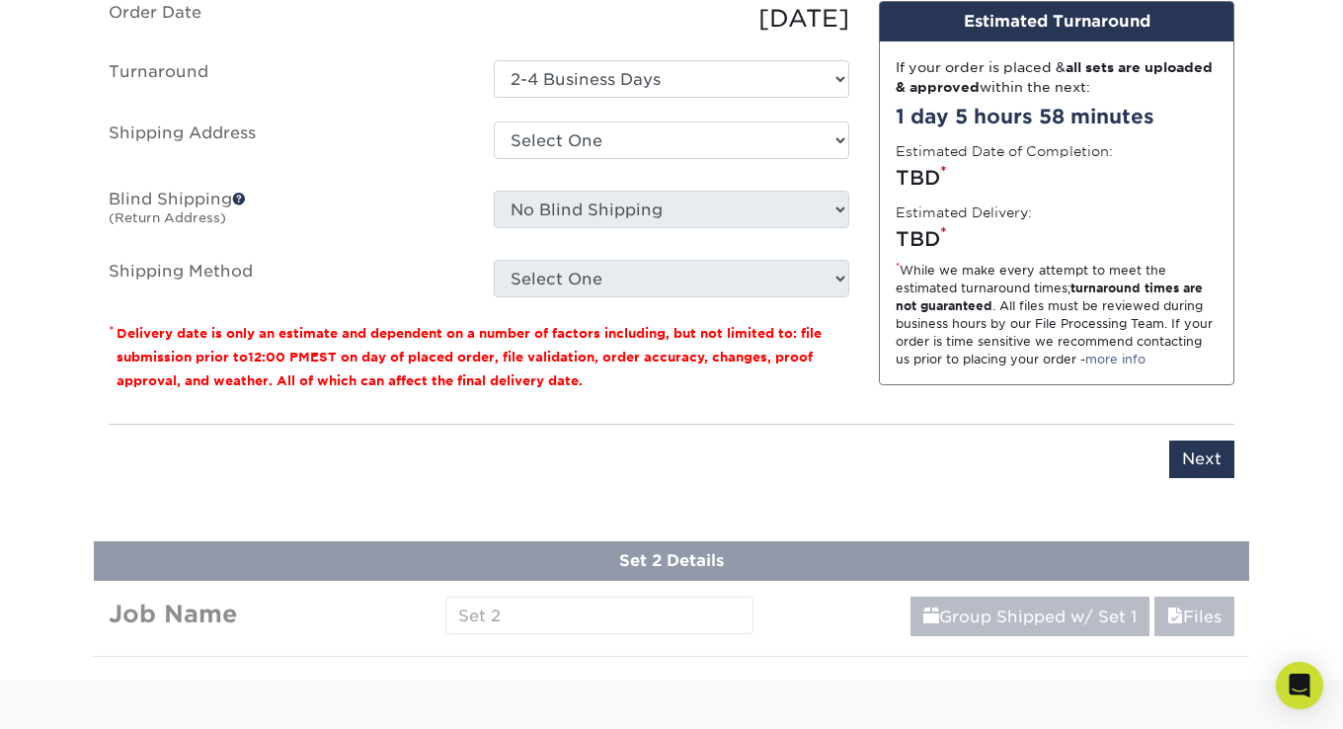
scroll to position [884, 0]
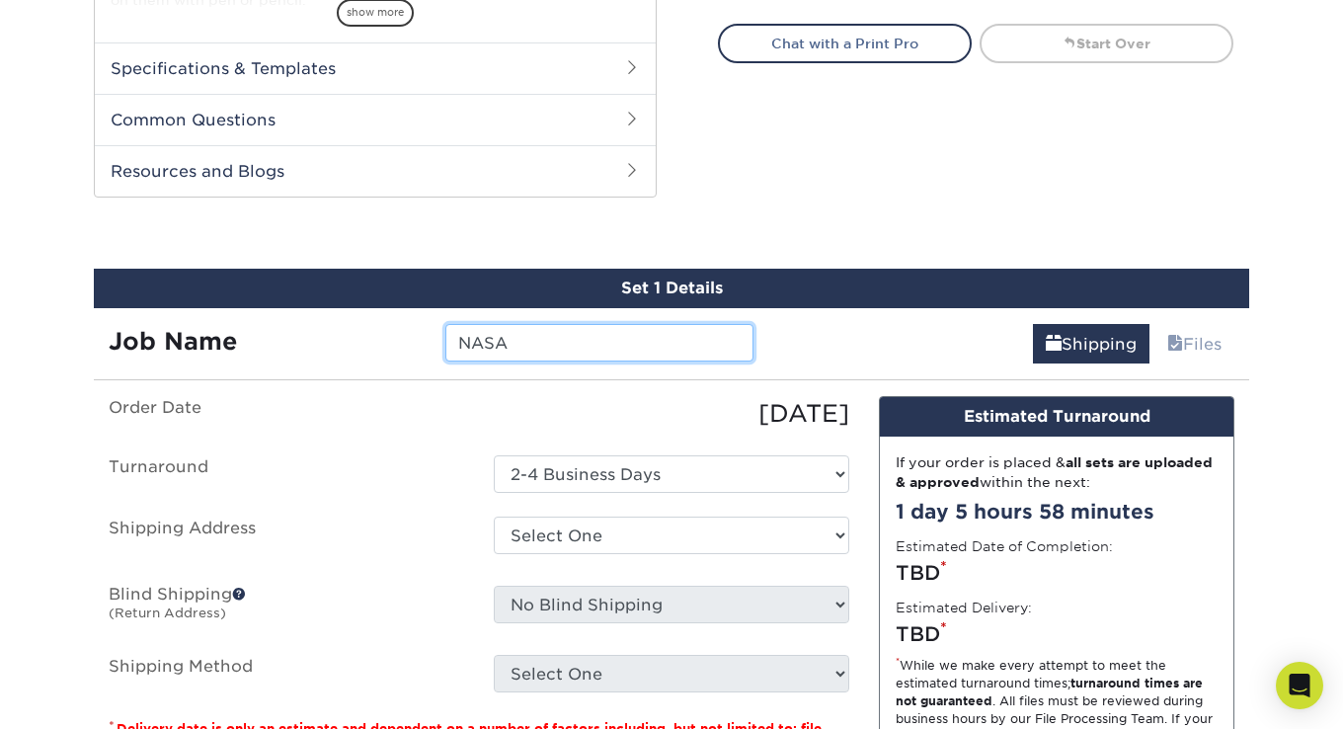
type input "NASA"
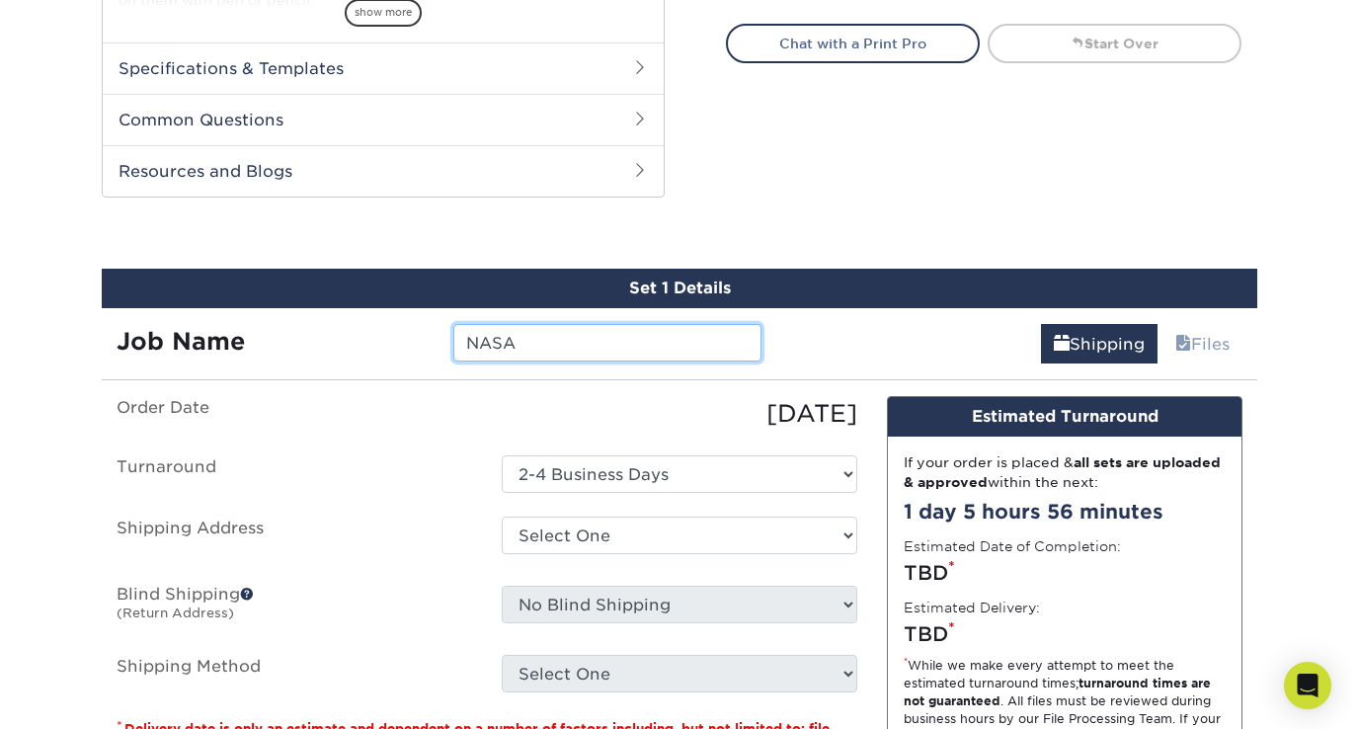
scroll to position [1081, 0]
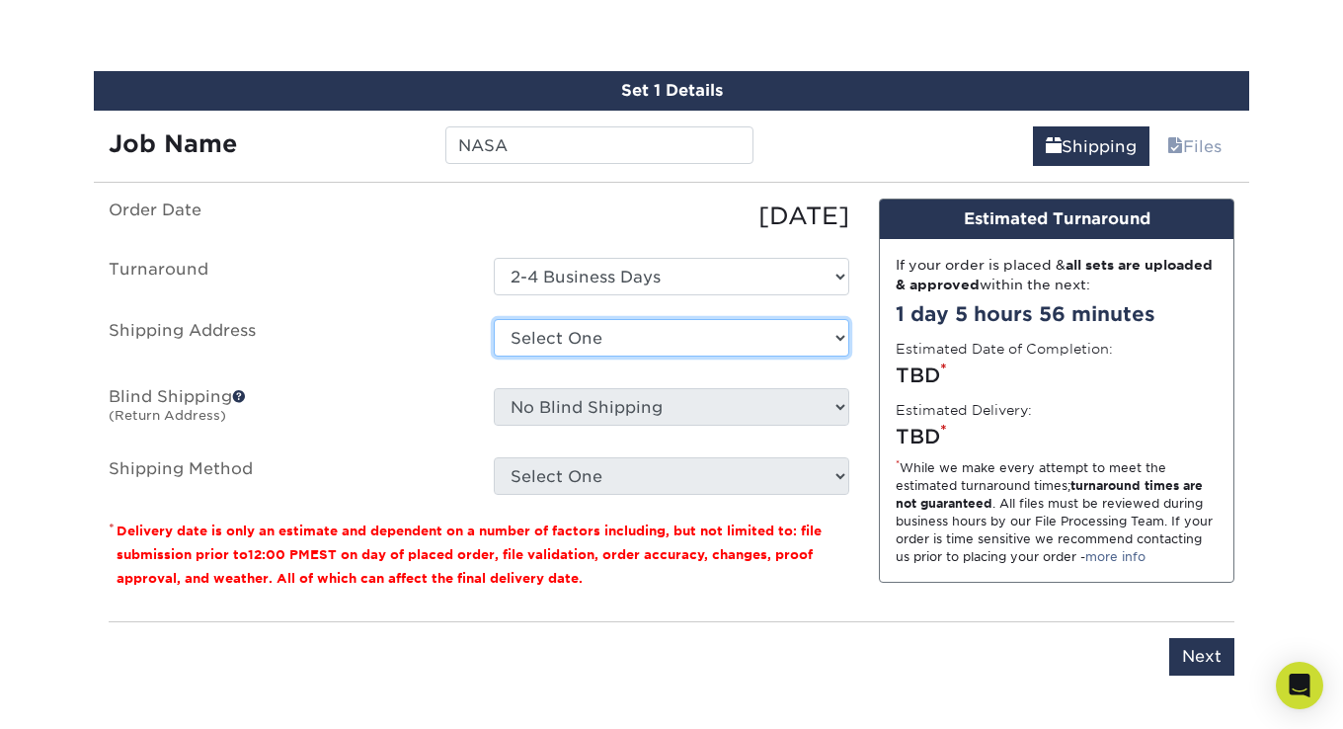
click at [650, 322] on select "Select One + Add New Address - Login" at bounding box center [671, 338] width 355 height 38
select select "newaddress"
click at [494, 319] on select "Select One + Add New Address - Login" at bounding box center [671, 338] width 355 height 38
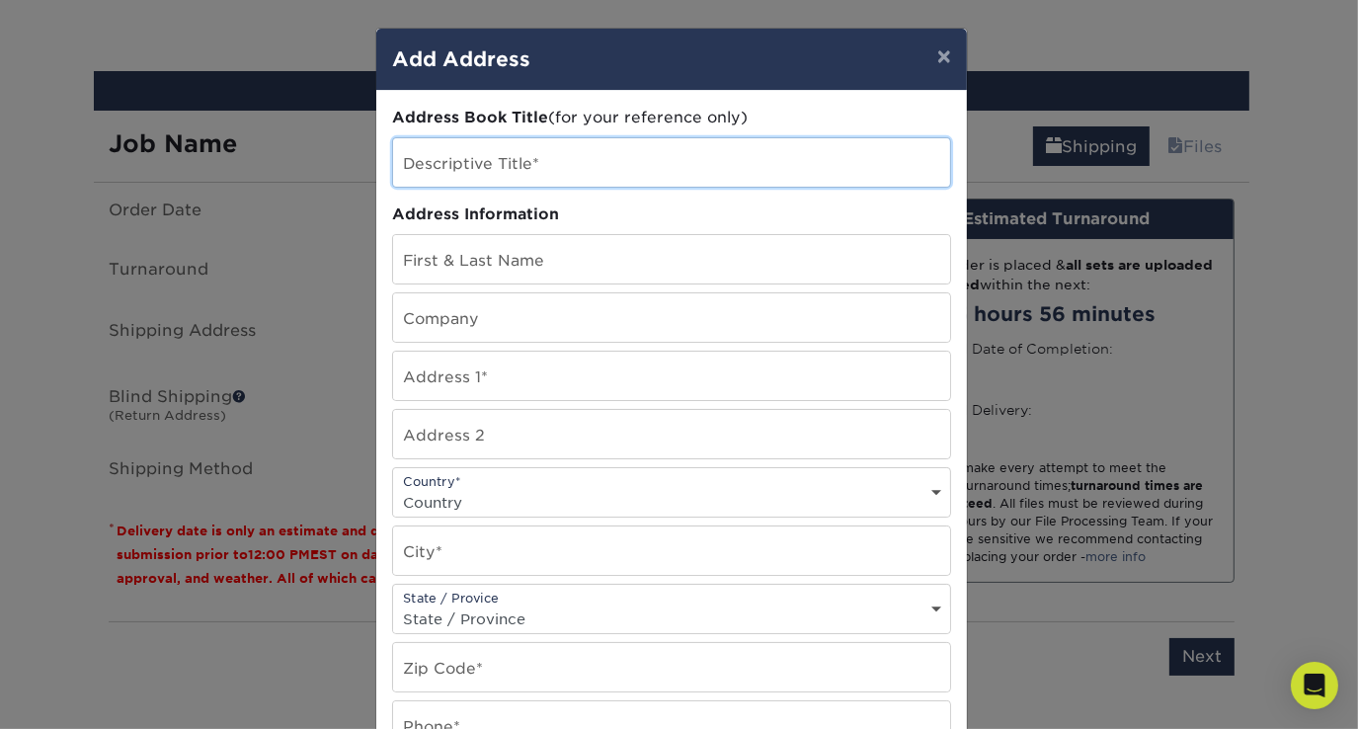
click at [582, 163] on input "text" at bounding box center [671, 162] width 557 height 48
type input "A"
type input "AIAA"
drag, startPoint x: 451, startPoint y: 167, endPoint x: 365, endPoint y: 154, distance: 86.9
click at [367, 154] on div "× Add Address Address Book Title (for your reference only) Descriptive Title* A…" at bounding box center [679, 364] width 1358 height 729
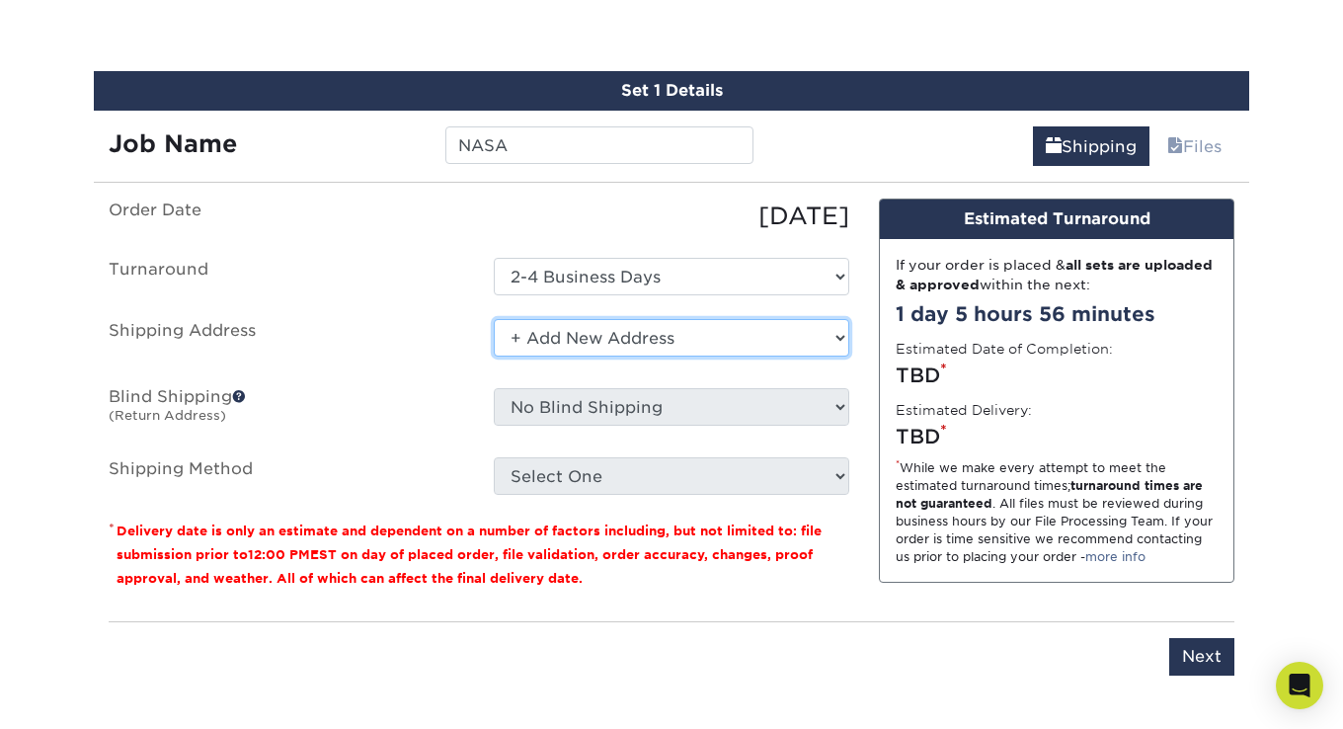
click at [575, 336] on select "Select One + Add New Address - Login" at bounding box center [671, 338] width 355 height 38
click at [494, 319] on select "Select One + Add New Address - Login" at bounding box center [671, 338] width 355 height 38
click at [603, 336] on select "Select One + Add New Address - Login" at bounding box center [671, 338] width 355 height 38
select select "newaddress"
click at [494, 319] on select "Select One + Add New Address - Login" at bounding box center [671, 338] width 355 height 38
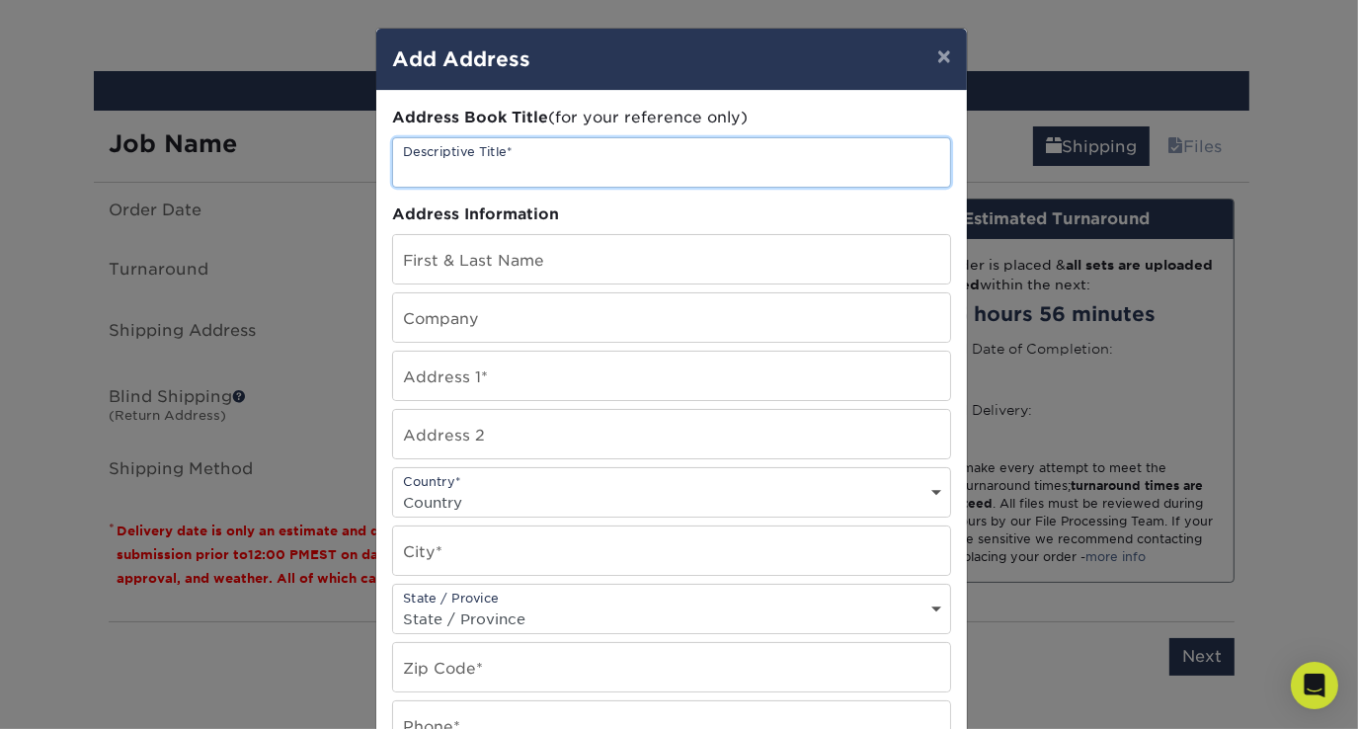
click at [508, 148] on input "text" at bounding box center [671, 162] width 557 height 48
type input "ou aiaa"
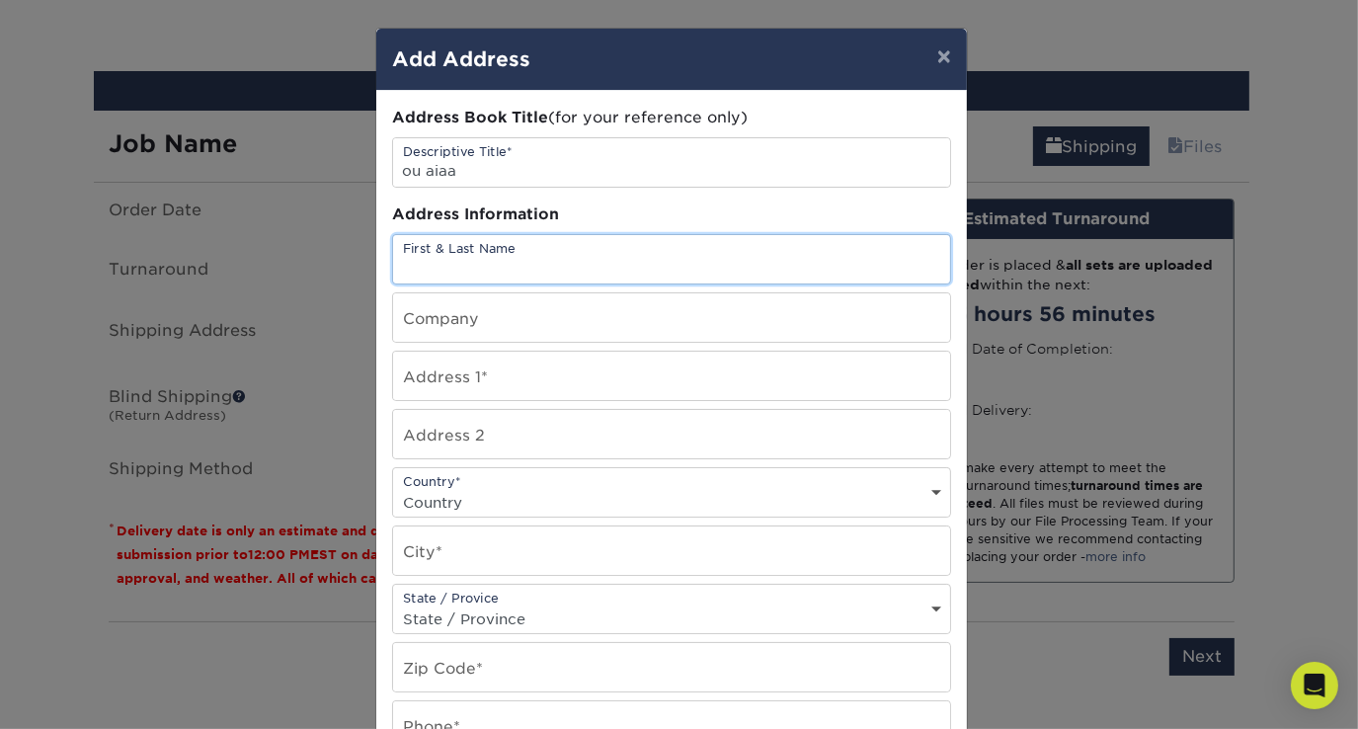
click at [537, 269] on input "text" at bounding box center [671, 259] width 557 height 48
type input "[PERSON_NAME]"
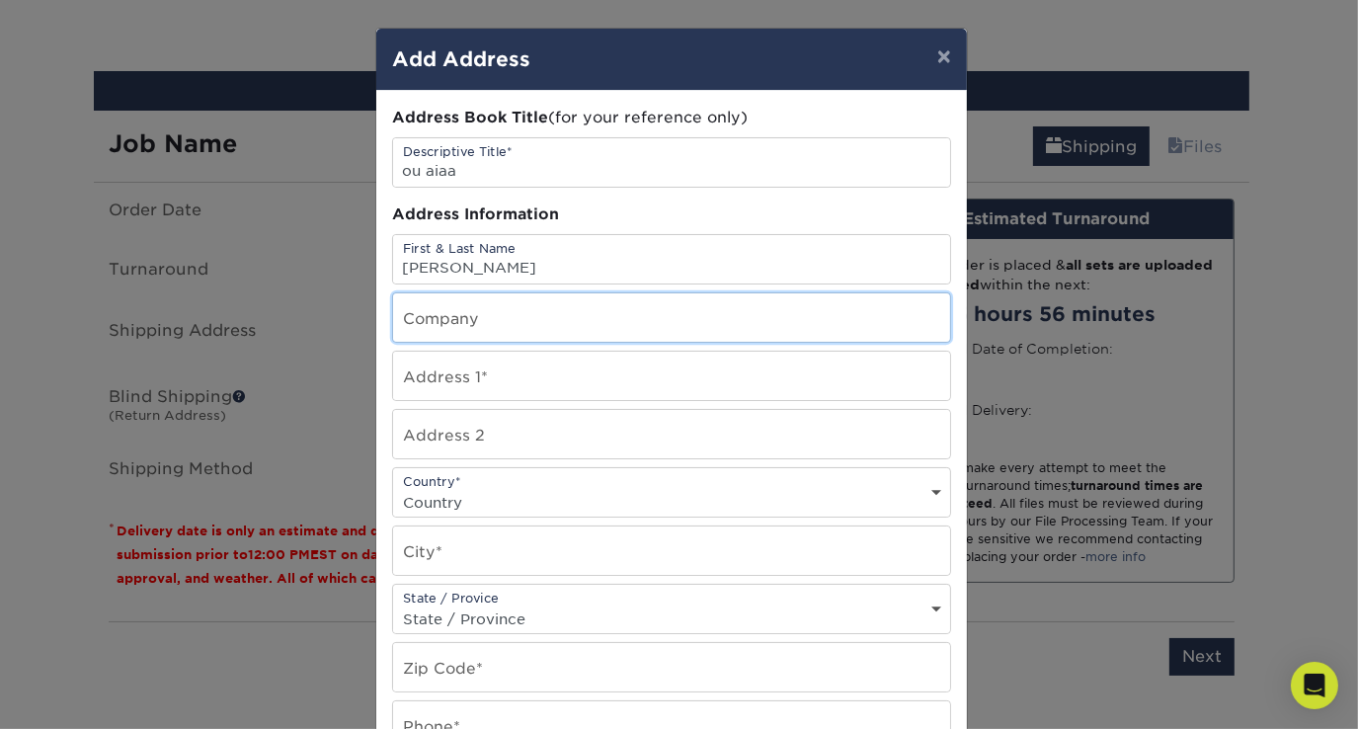
click at [559, 321] on input "text" at bounding box center [671, 317] width 557 height 48
type input "OU AIAA"
click at [480, 388] on input "text" at bounding box center [671, 376] width 557 height 48
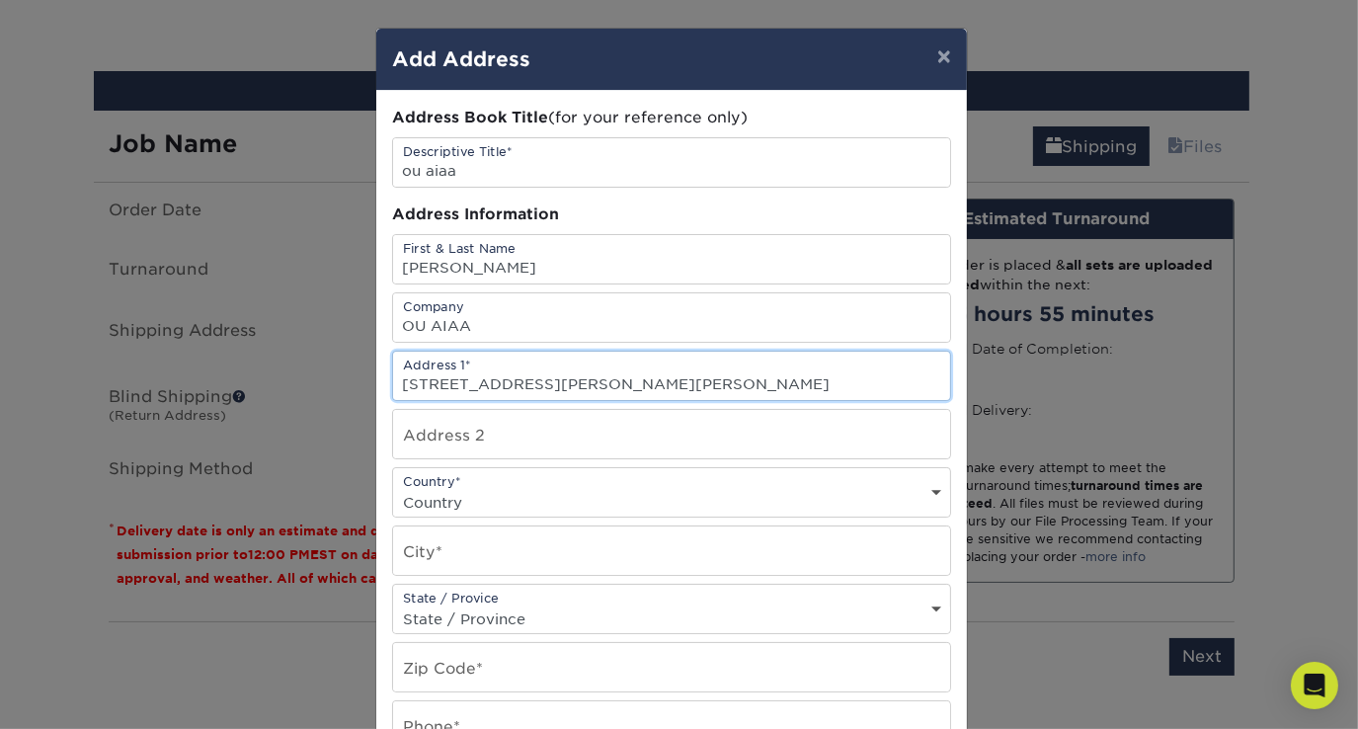
type input "[STREET_ADDRESS][PERSON_NAME][PERSON_NAME]"
click at [469, 497] on select "Country [GEOGRAPHIC_DATA] [GEOGRAPHIC_DATA] ----------------------------- [GEOG…" at bounding box center [671, 502] width 557 height 29
select select "US"
click at [393, 488] on select "Country [GEOGRAPHIC_DATA] [GEOGRAPHIC_DATA] ----------------------------- [GEOG…" at bounding box center [671, 502] width 557 height 29
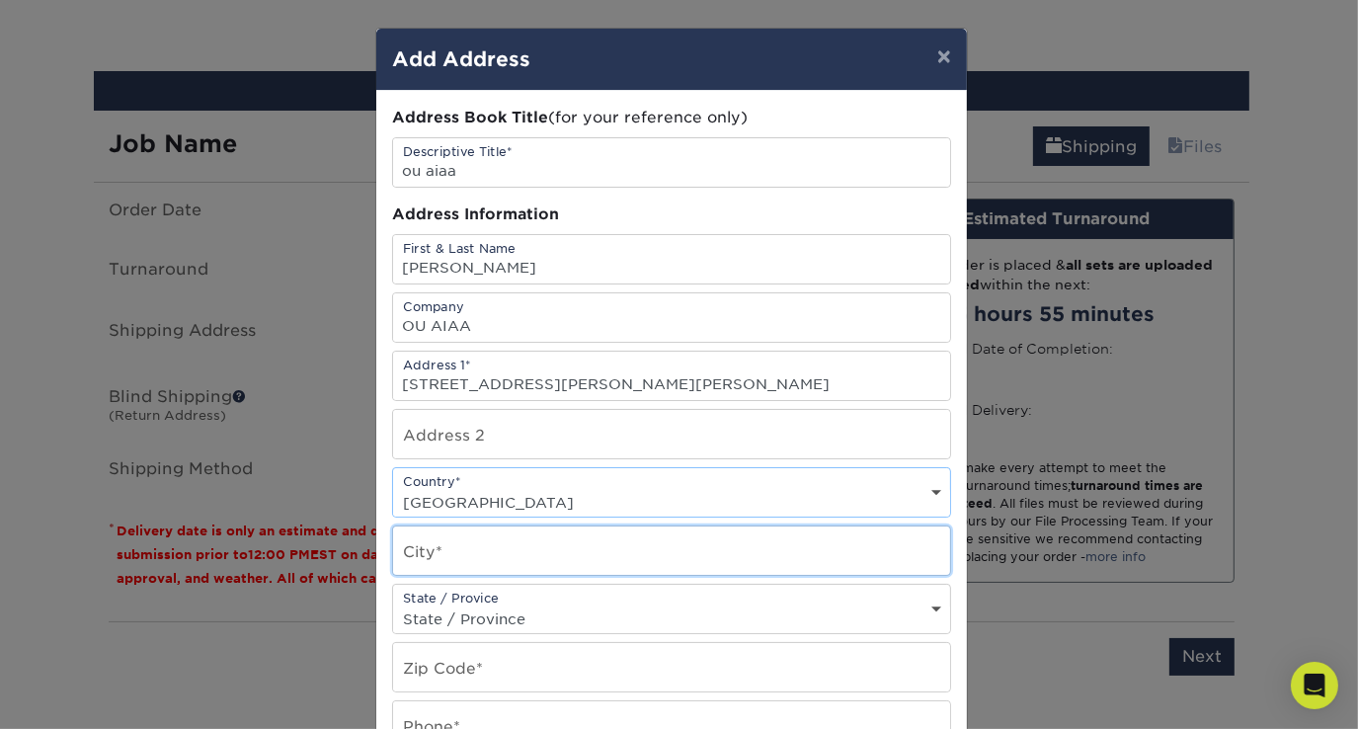
click at [495, 545] on input "text" at bounding box center [671, 550] width 557 height 48
type input "[PERSON_NAME]"
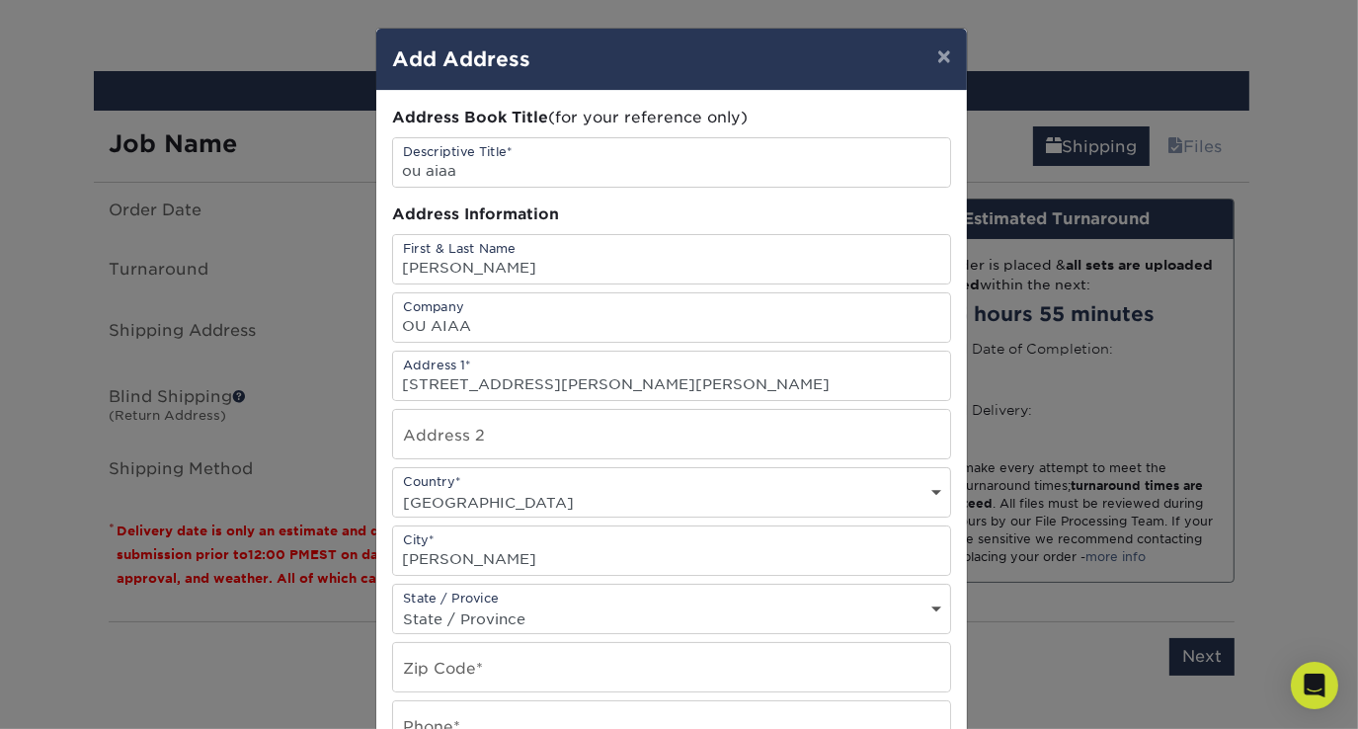
click at [503, 606] on select "State / Province [US_STATE] [US_STATE] [US_STATE] [US_STATE] [US_STATE] [US_STA…" at bounding box center [671, 618] width 557 height 29
select select "OK"
click at [393, 604] on select "State / Province [US_STATE] [US_STATE] [US_STATE] [US_STATE] [US_STATE] [US_STA…" at bounding box center [671, 618] width 557 height 29
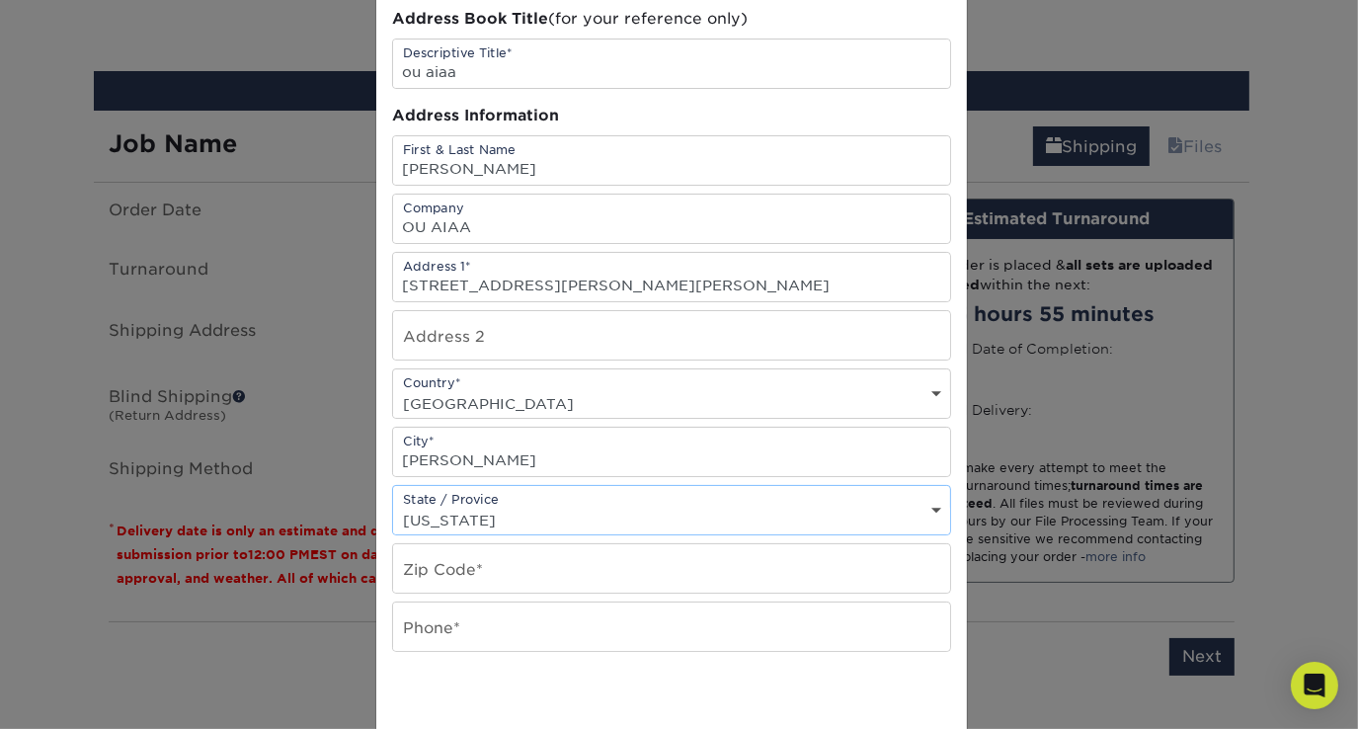
scroll to position [197, 0]
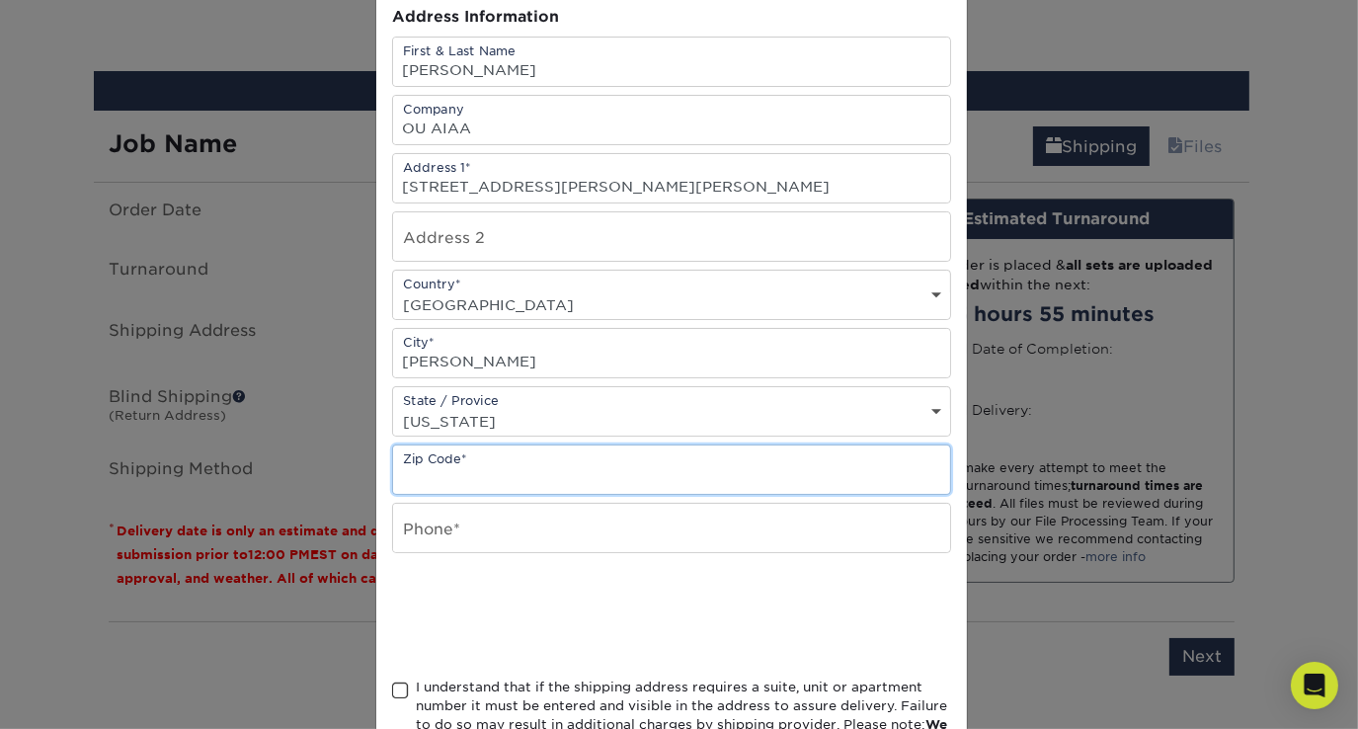
click at [515, 454] on input "text" at bounding box center [671, 469] width 557 height 48
drag, startPoint x: 471, startPoint y: 473, endPoint x: 429, endPoint y: 476, distance: 42.6
click at [429, 476] on input "73072" at bounding box center [671, 469] width 557 height 48
type input "73019"
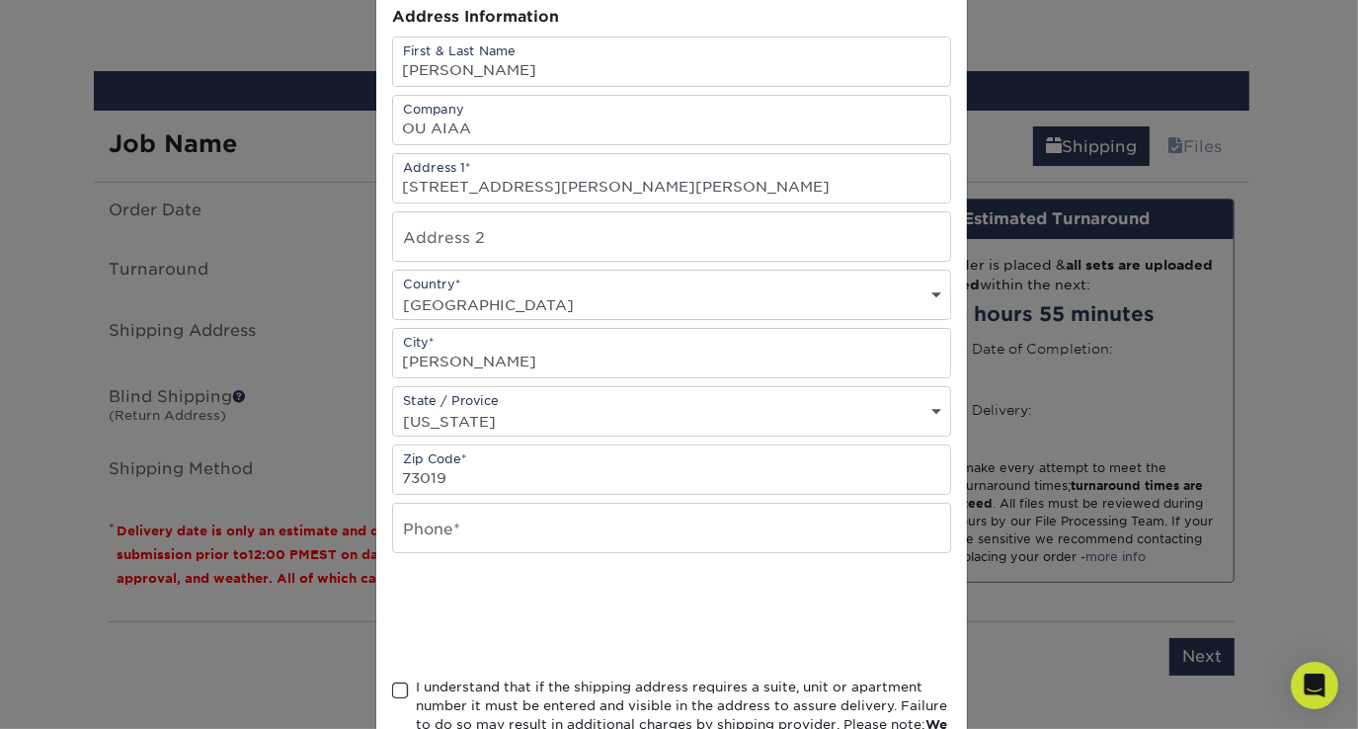
click at [839, 577] on div at bounding box center [671, 615] width 559 height 77
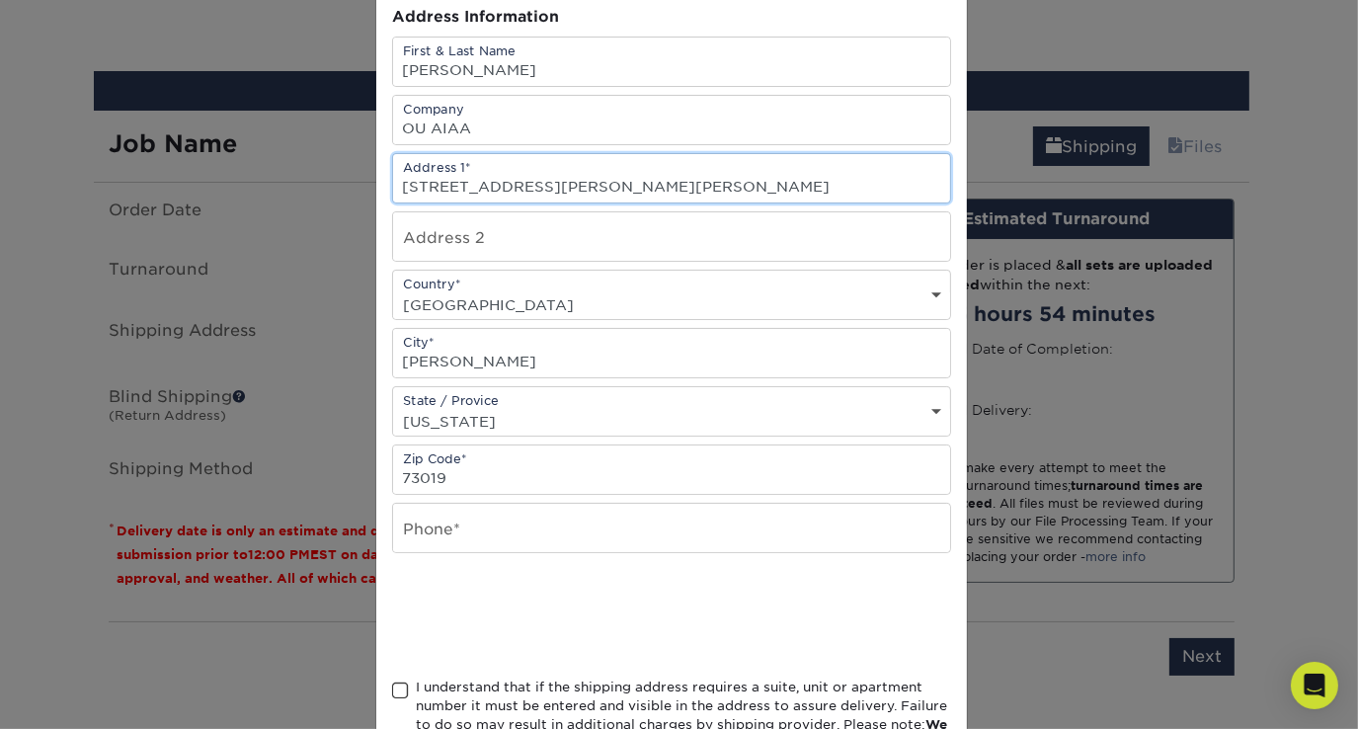
drag, startPoint x: 576, startPoint y: 178, endPoint x: 495, endPoint y: 186, distance: 81.3
click at [495, 186] on input "[STREET_ADDRESS][PERSON_NAME][PERSON_NAME]" at bounding box center [671, 178] width 557 height 48
click at [557, 179] on input "[STREET_ADDRESS]" at bounding box center [671, 178] width 557 height 48
type input "[STREET_ADDRESS]"
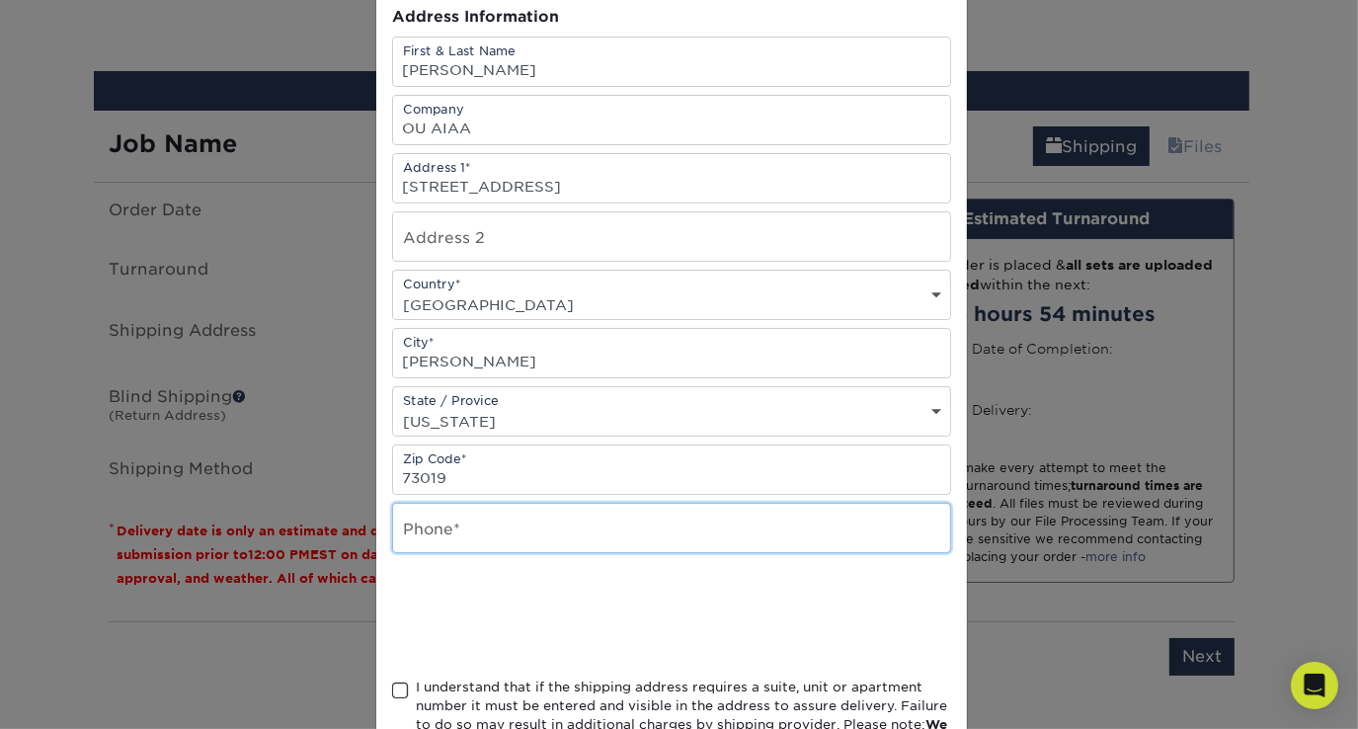
click at [471, 519] on input "text" at bounding box center [671, 528] width 557 height 48
type input "4693285932"
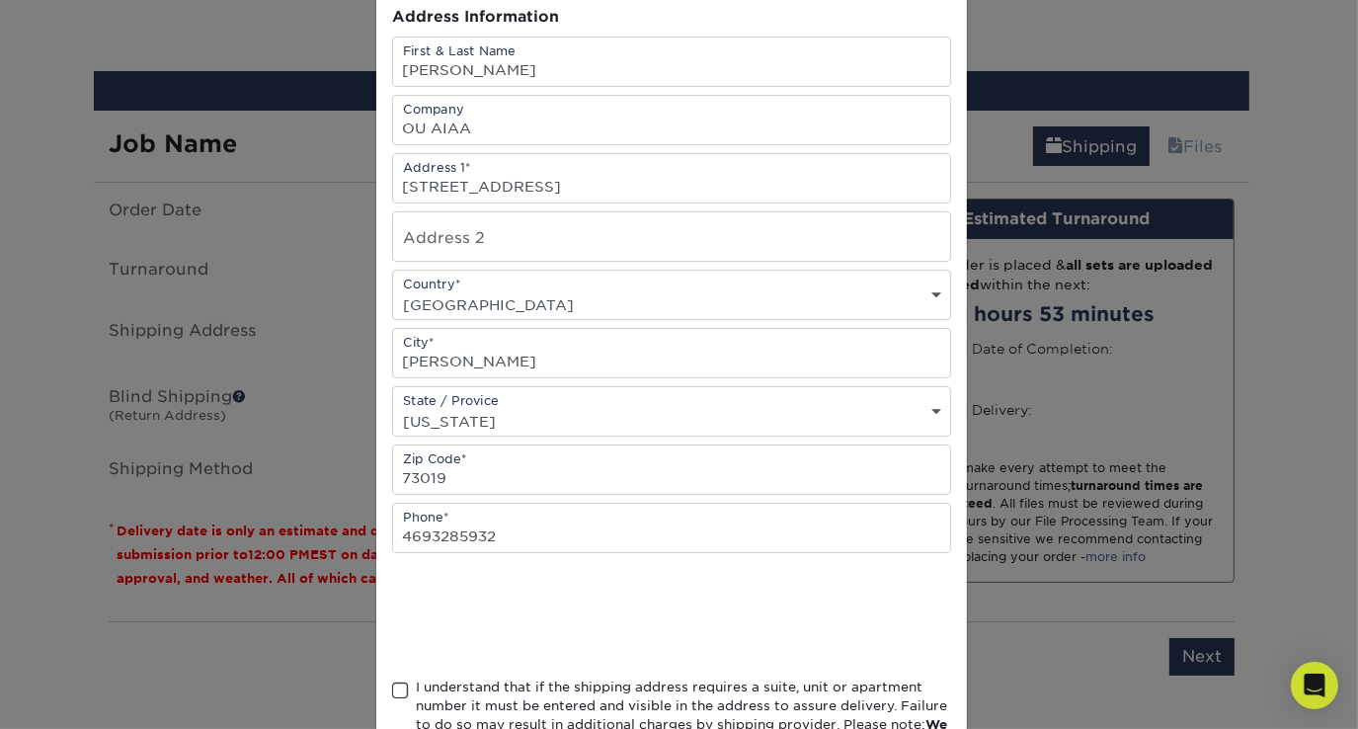
click at [727, 598] on div at bounding box center [671, 615] width 559 height 77
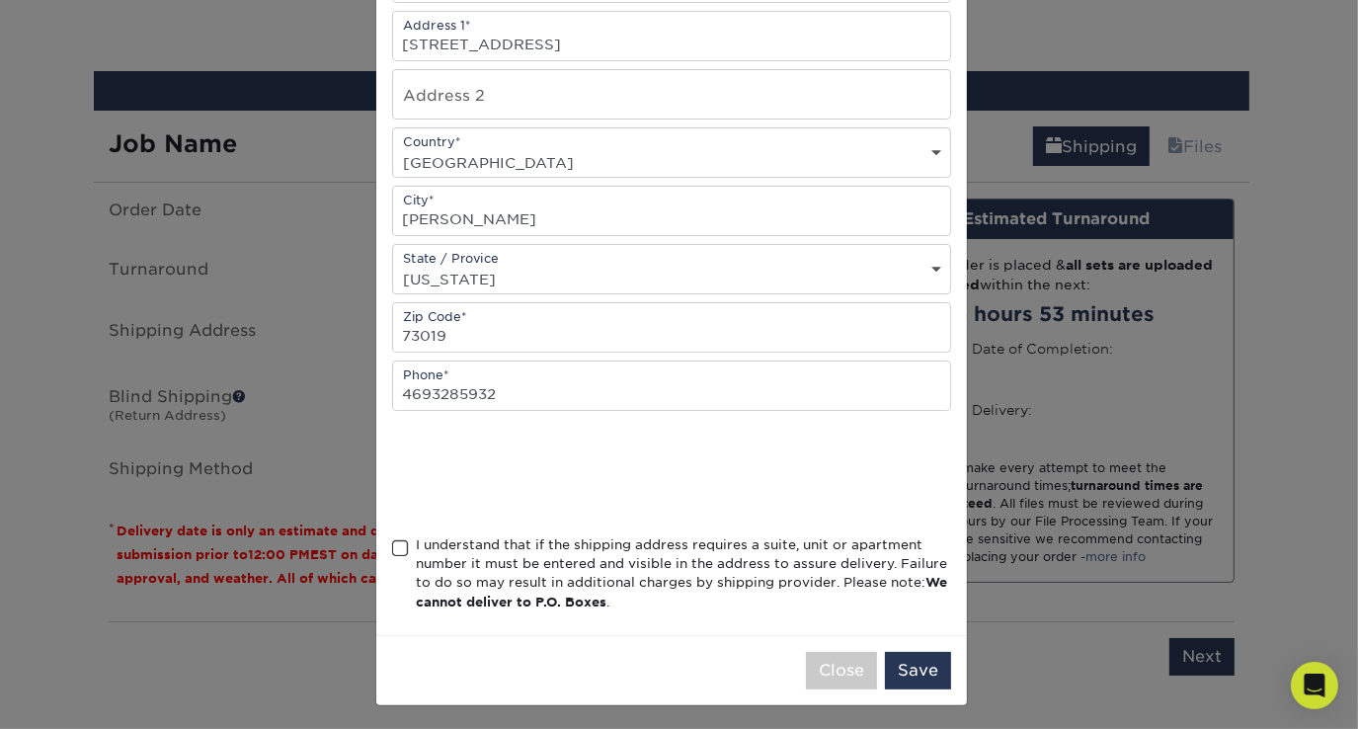
click at [535, 547] on div "I understand that if the shipping address requires a suite, unit or apartment n…" at bounding box center [683, 573] width 535 height 77
click at [0, 0] on input "I understand that if the shipping address requires a suite, unit or apartment n…" at bounding box center [0, 0] width 0 height 0
click at [699, 463] on div at bounding box center [671, 472] width 559 height 77
click at [692, 459] on div at bounding box center [671, 472] width 559 height 77
click at [691, 459] on div at bounding box center [671, 472] width 559 height 77
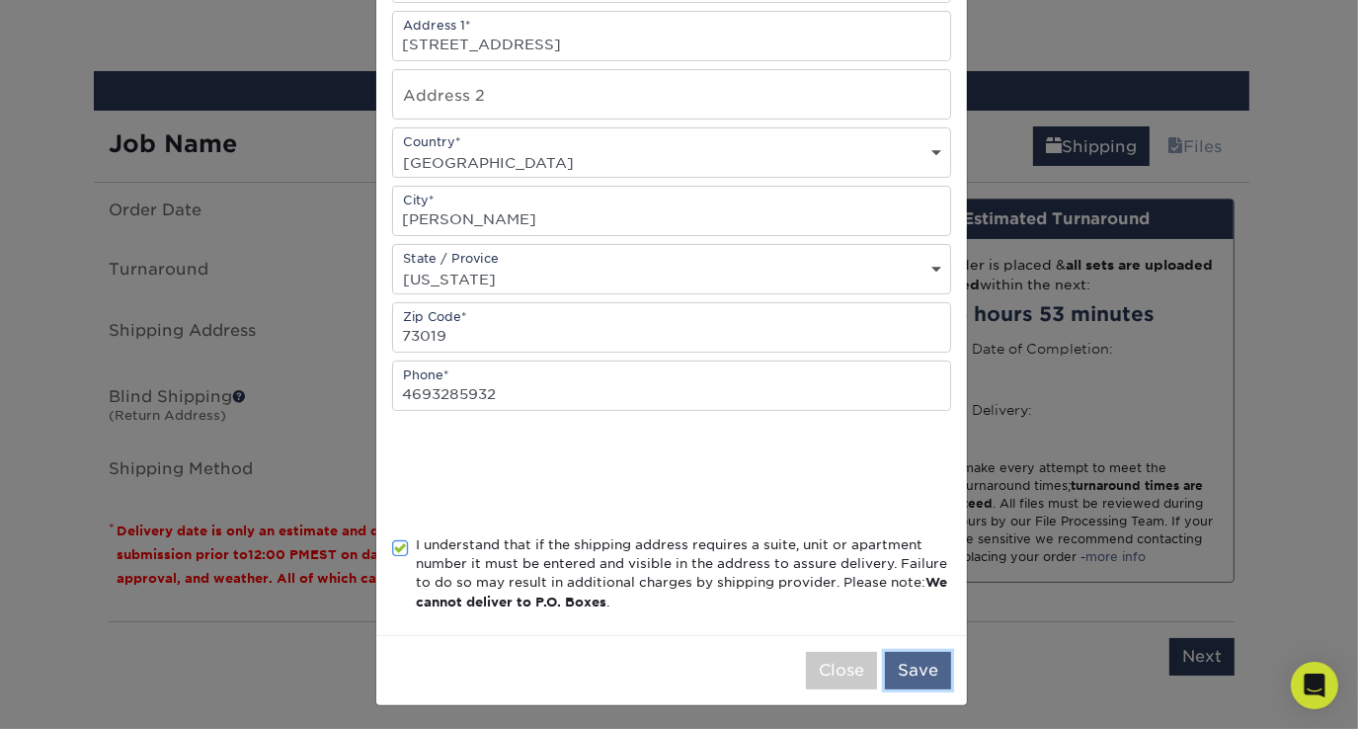
click at [914, 658] on button "Save" at bounding box center [918, 671] width 66 height 38
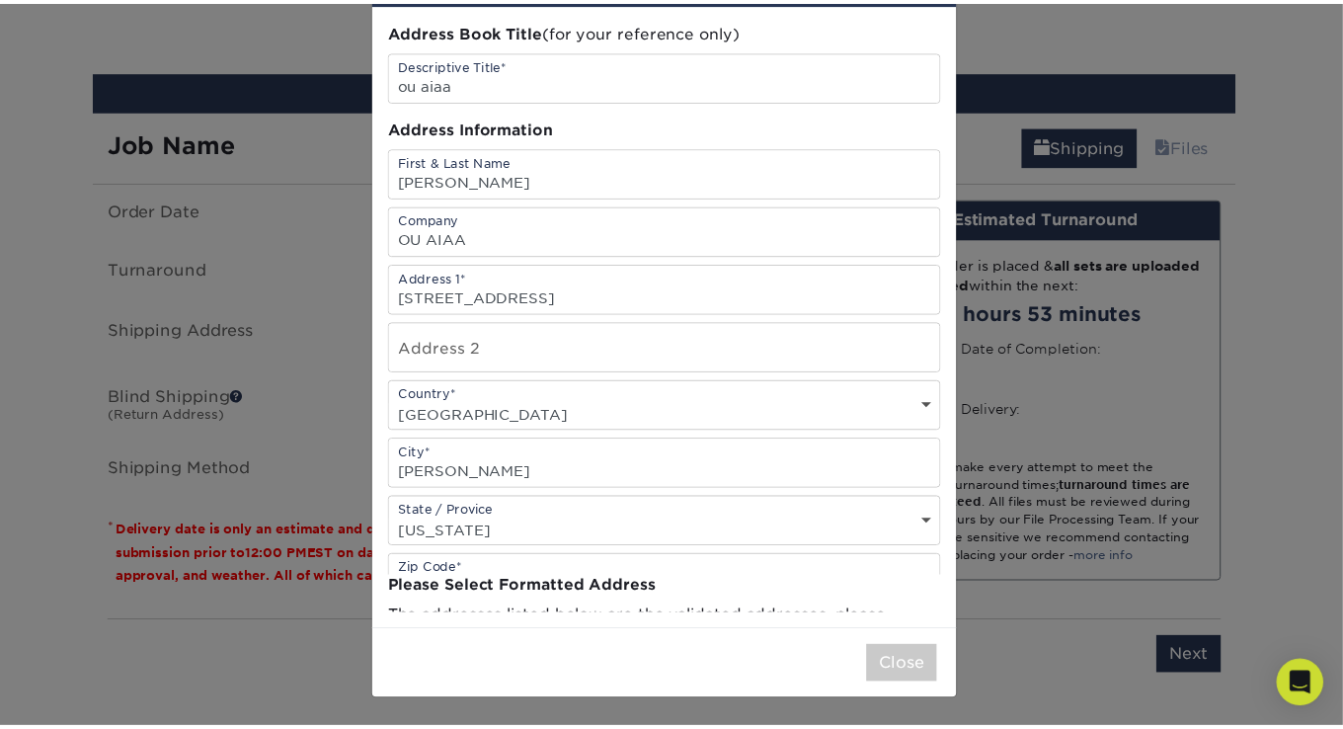
scroll to position [0, 0]
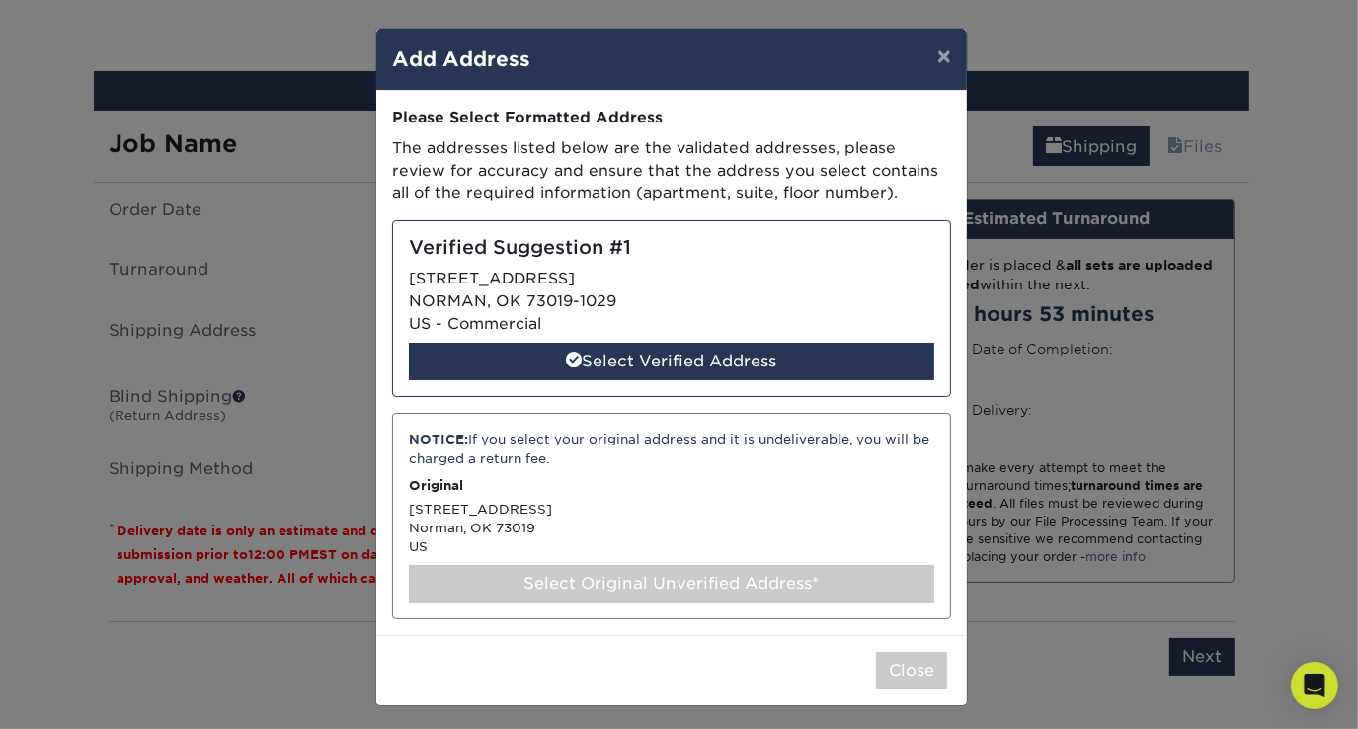
click at [656, 575] on div "Select Original Unverified Address*" at bounding box center [671, 584] width 525 height 38
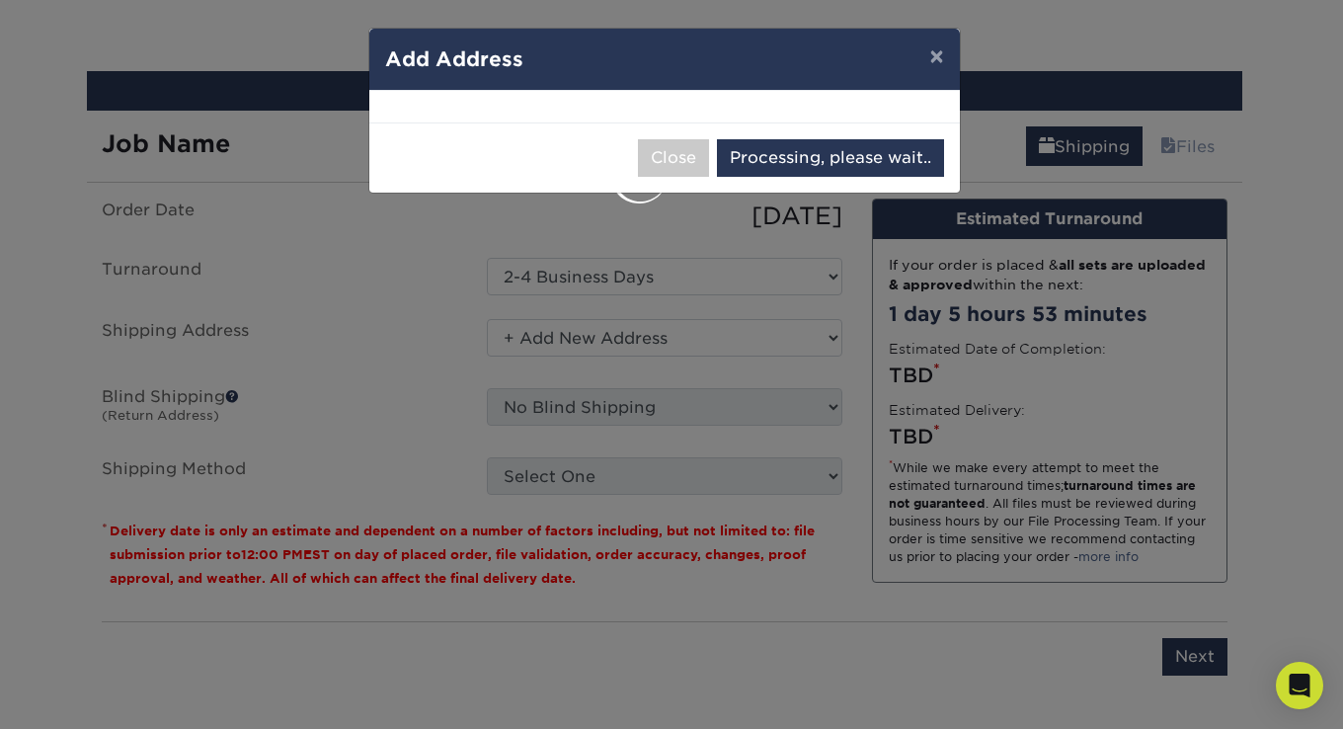
select select "286660"
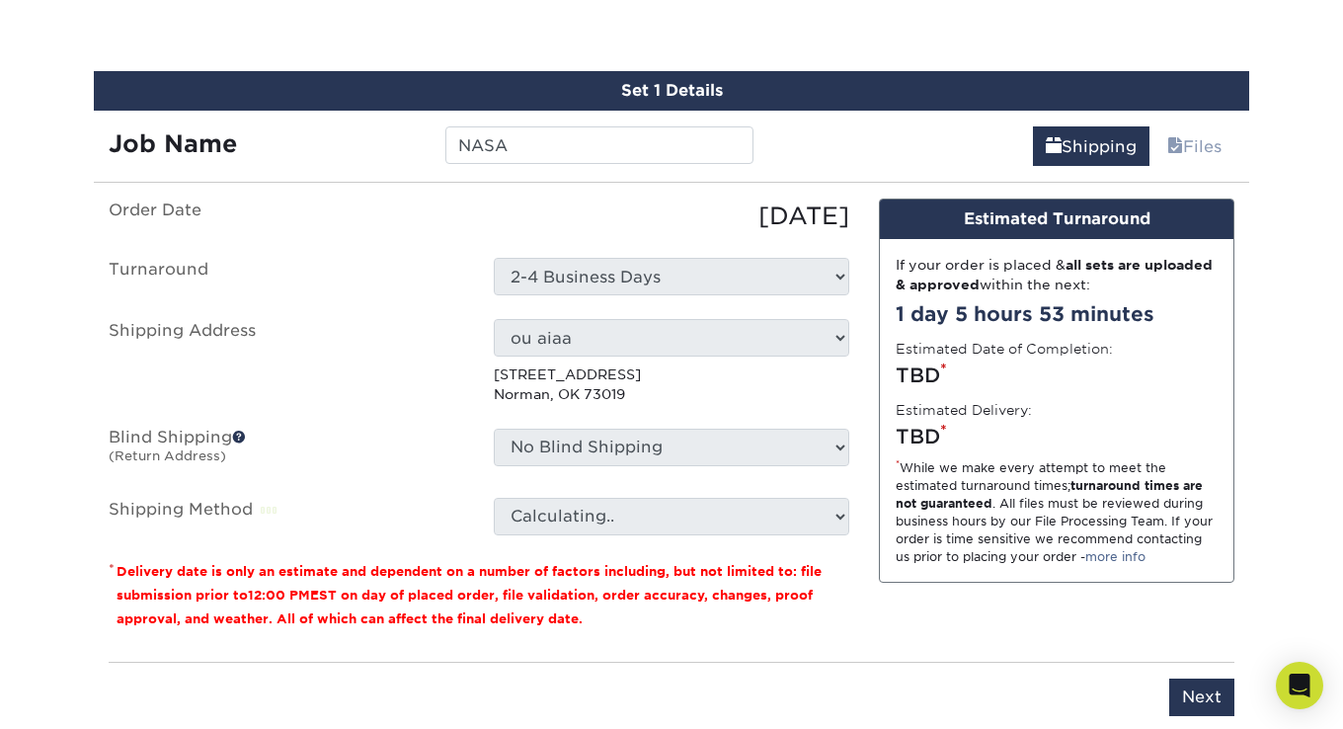
click at [858, 435] on div "No Blind Shipping + Add New Address" at bounding box center [671, 451] width 385 height 45
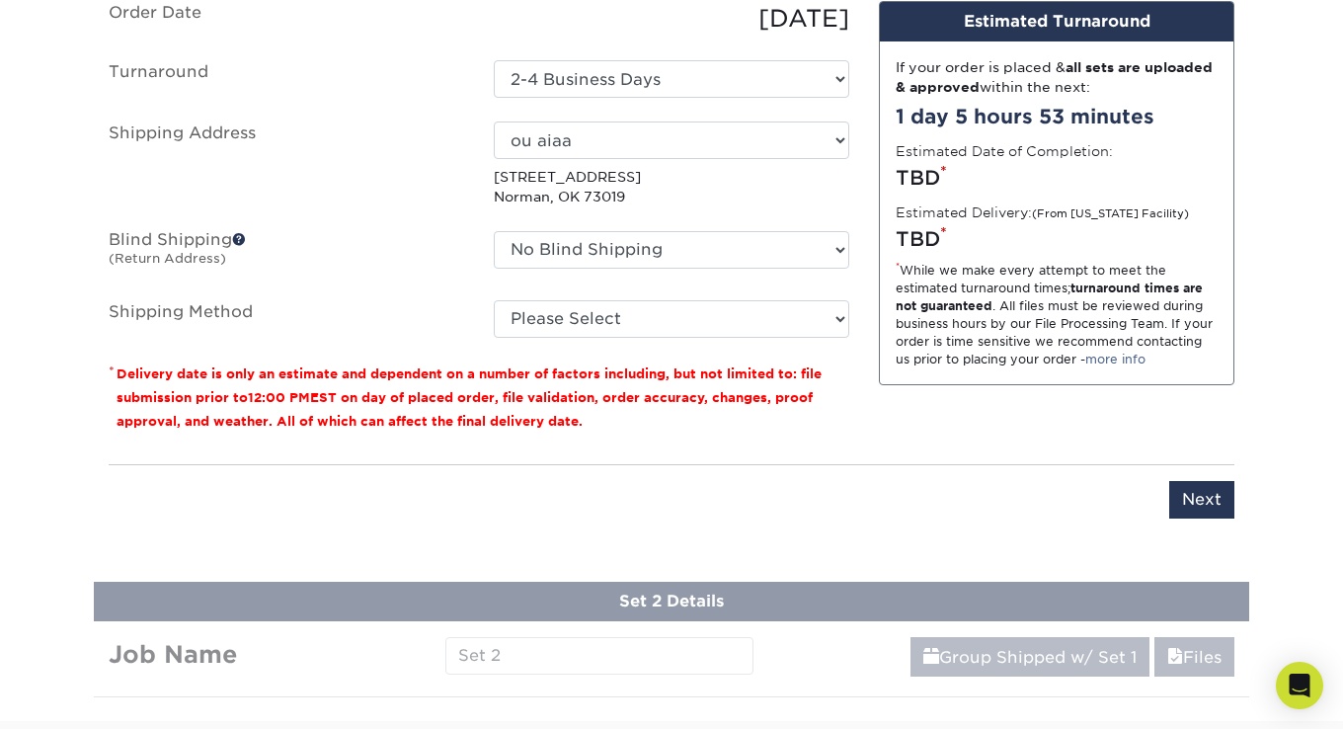
scroll to position [1081, 0]
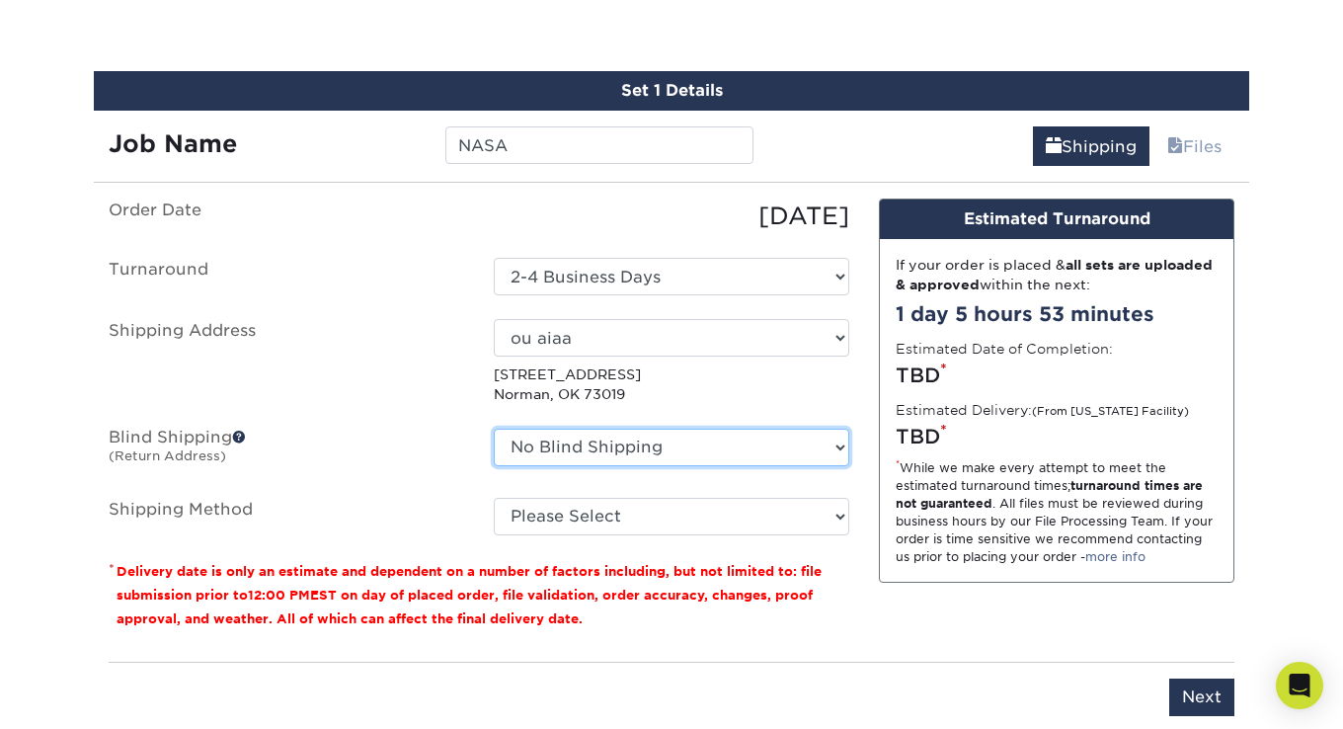
click at [752, 445] on select "No Blind Shipping + Add New Address" at bounding box center [671, 448] width 355 height 38
click at [494, 429] on select "No Blind Shipping + Add New Address" at bounding box center [671, 448] width 355 height 38
click at [669, 444] on select "No Blind Shipping + Add New Address" at bounding box center [671, 448] width 355 height 38
click at [689, 438] on select "No Blind Shipping + Add New Address" at bounding box center [671, 448] width 355 height 38
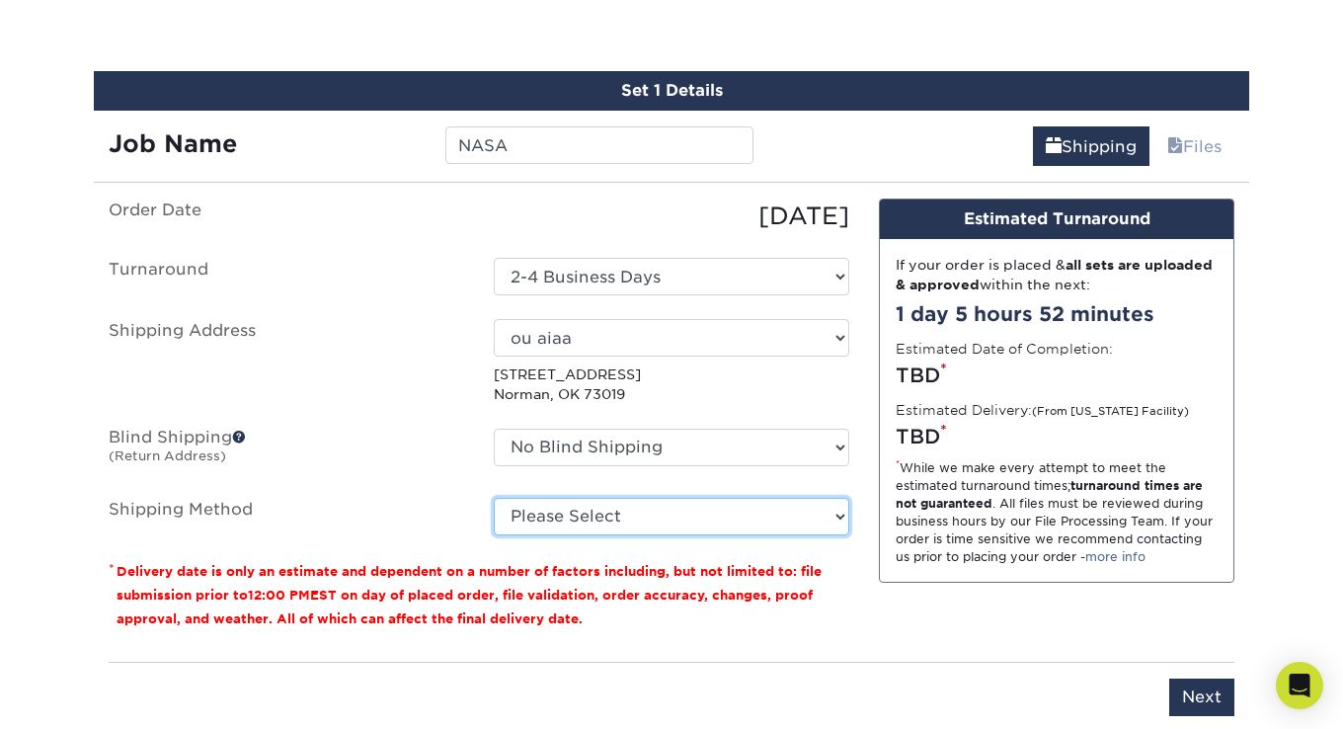
click at [675, 498] on select "Please Select Ground Shipping (+$11.60) 3 Day Shipping Service (+$11.98) 2 Day …" at bounding box center [671, 517] width 355 height 38
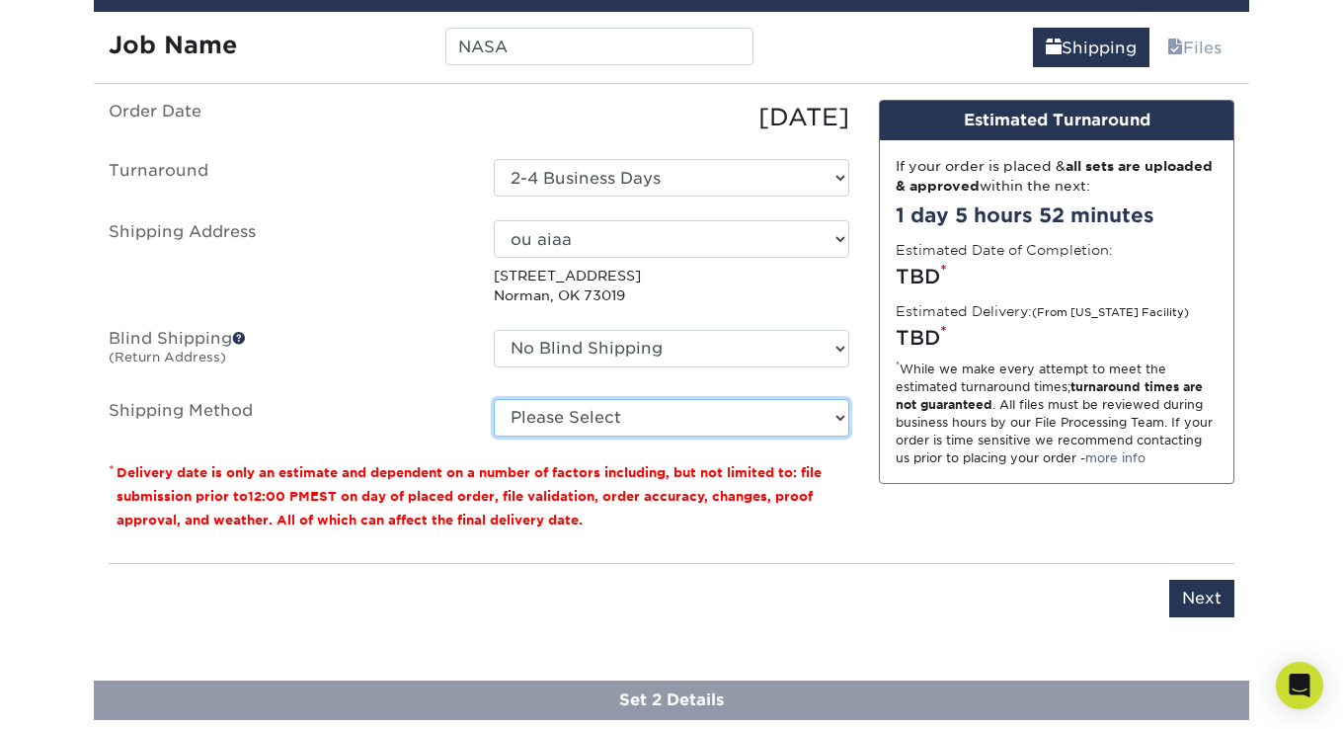
click at [805, 432] on select "Please Select Ground Shipping (+$11.60) 3 Day Shipping Service (+$11.98) 2 Day …" at bounding box center [671, 418] width 355 height 38
select select "03"
click at [494, 399] on select "Please Select Ground Shipping (+$11.60) 3 Day Shipping Service (+$11.98) 2 Day …" at bounding box center [671, 418] width 355 height 38
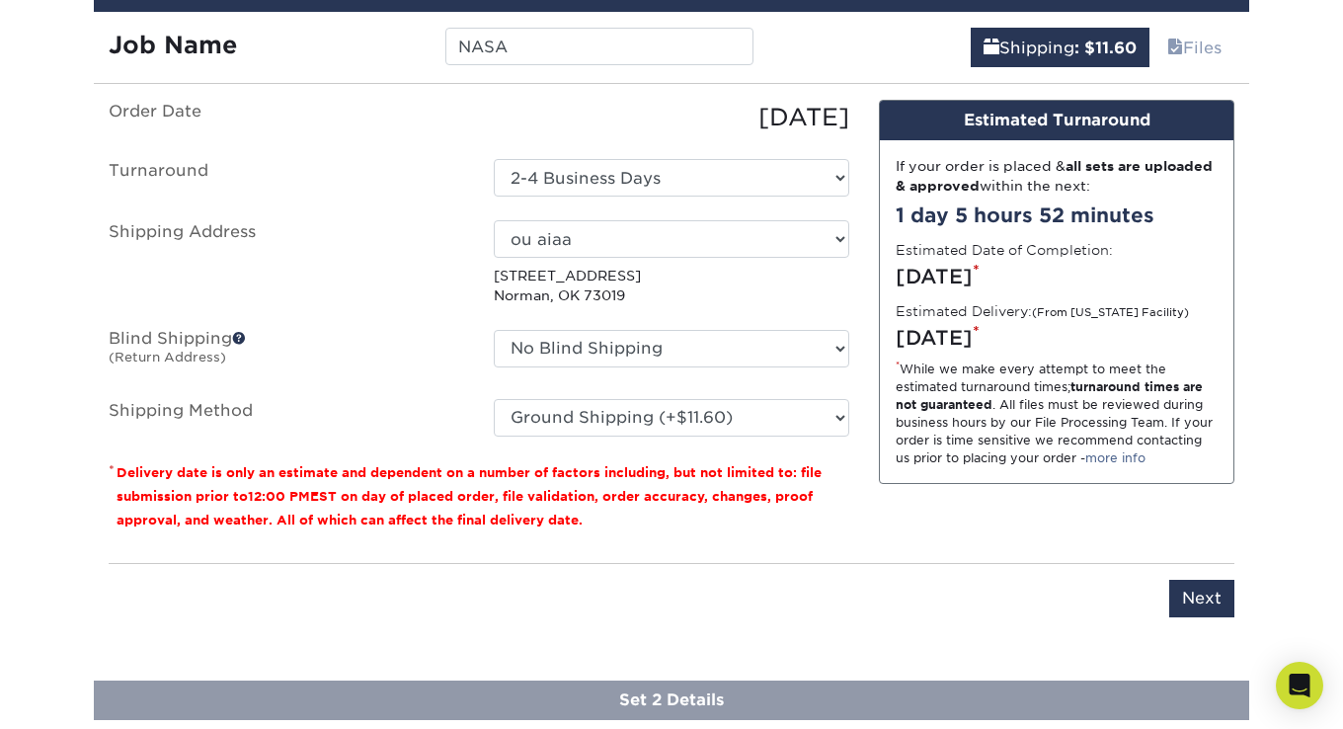
click at [856, 404] on div "Please Select Ground Shipping (+$11.60) 3 Day Shipping Service (+$11.98) 2 Day …" at bounding box center [671, 418] width 385 height 38
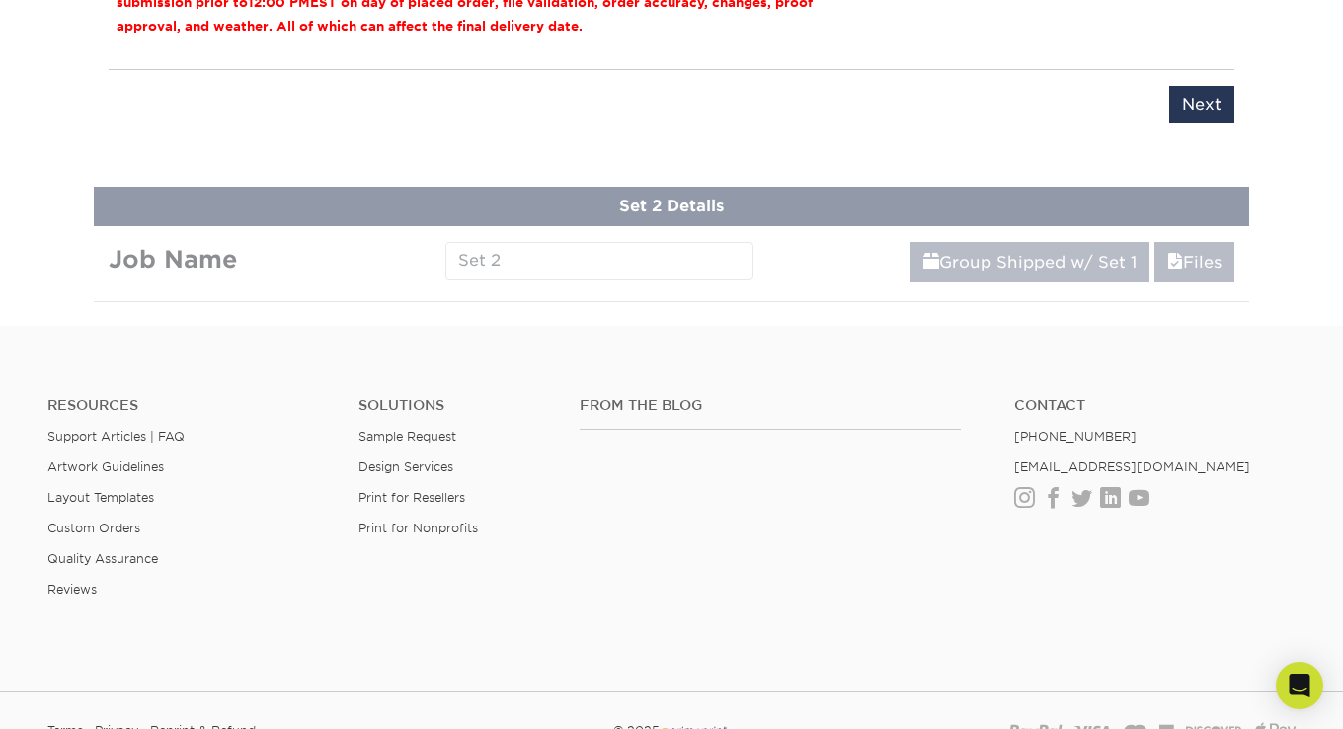
scroll to position [1279, 0]
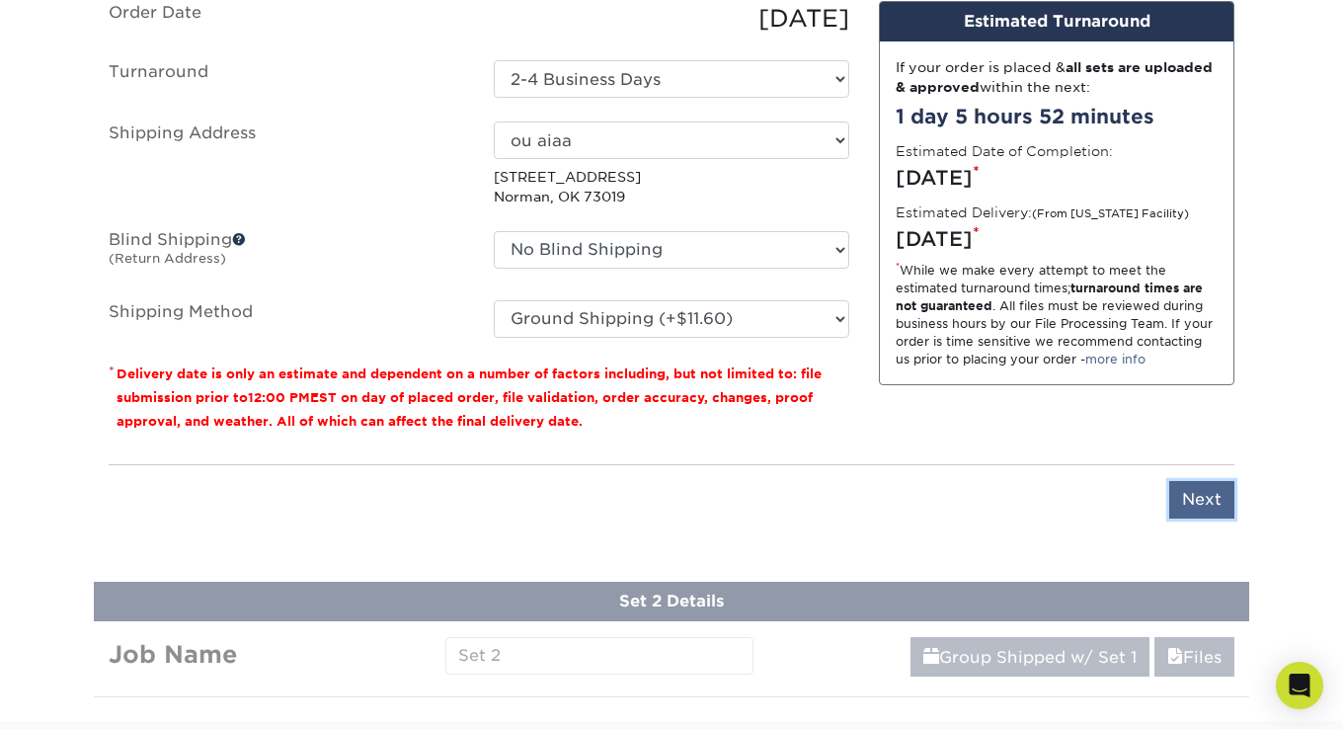
click at [1205, 508] on input "Next" at bounding box center [1201, 500] width 65 height 38
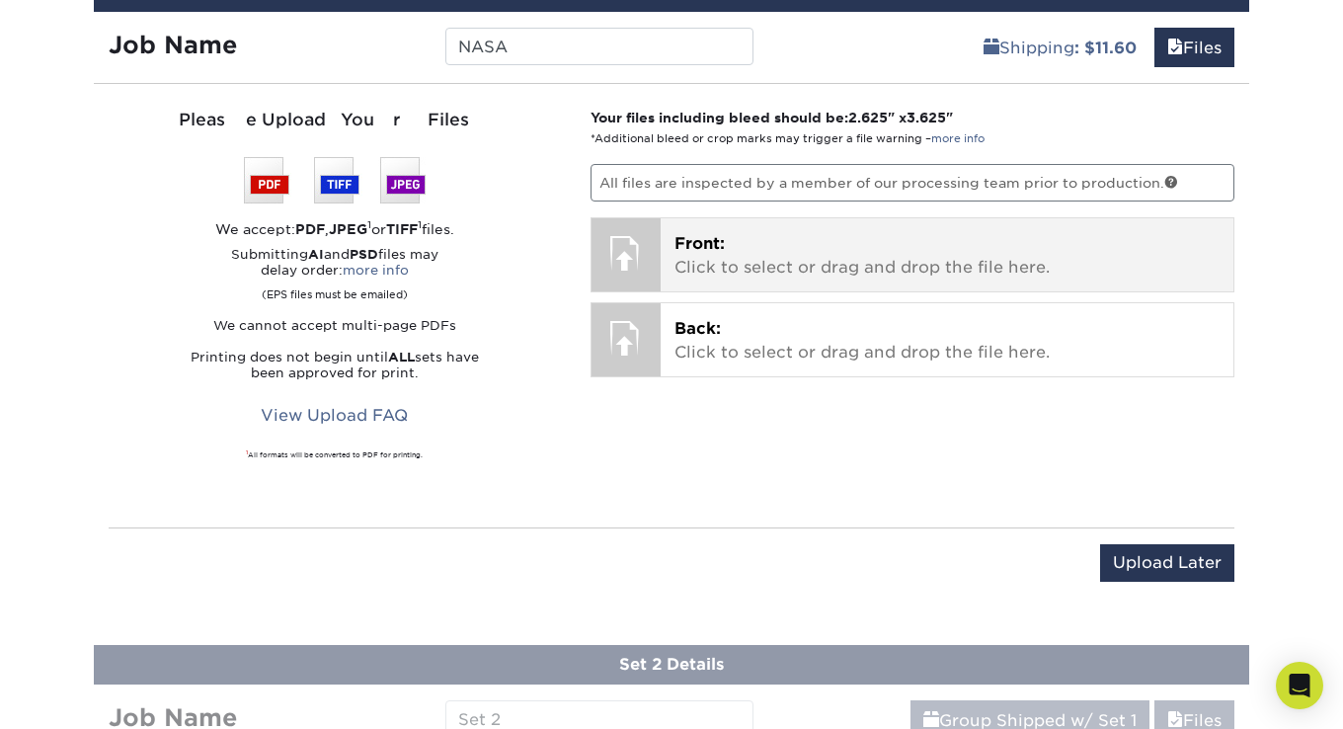
scroll to position [1081, 0]
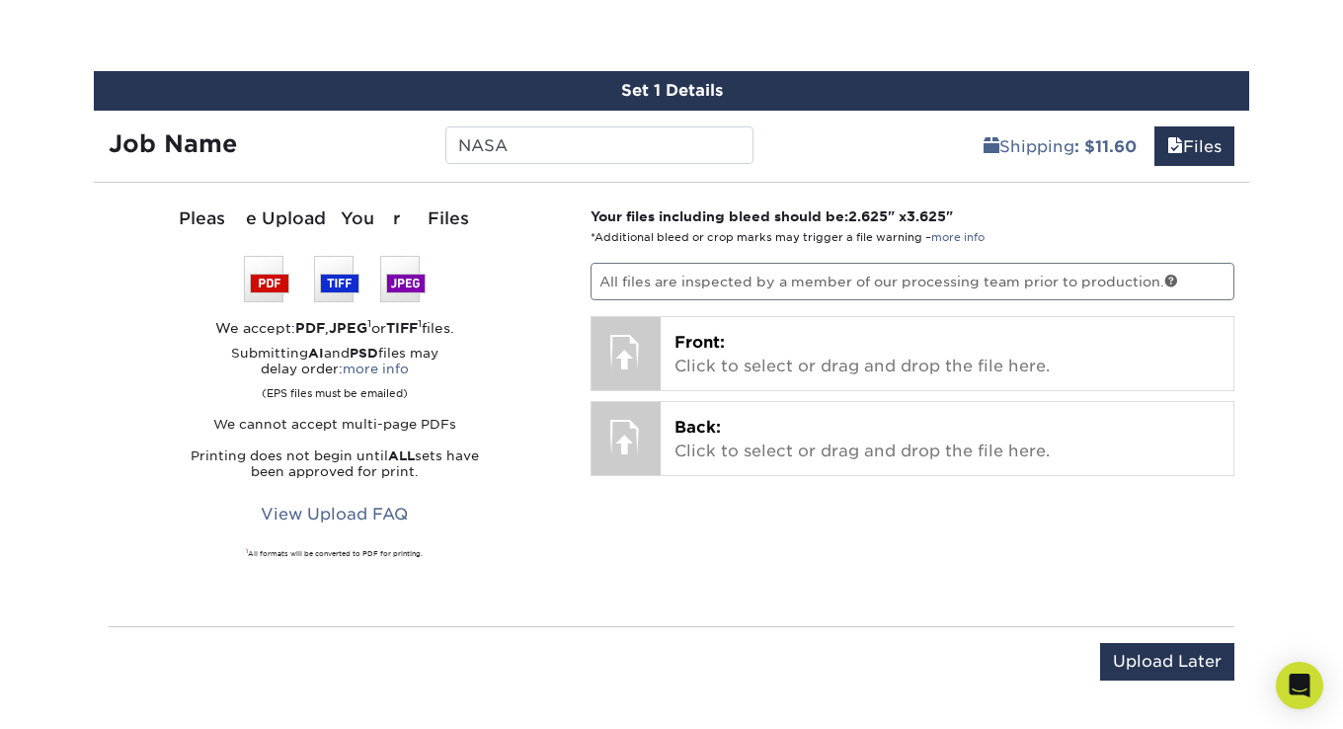
click at [513, 269] on div "Please Upload Your Files We accept: PDF , JPEG 1 or TIFF 1 files. Submitting AI…" at bounding box center [335, 404] width 452 height 396
click at [694, 275] on p "All files are inspected by a member of our processing team prior to production." at bounding box center [912, 282] width 645 height 38
drag, startPoint x: 694, startPoint y: 275, endPoint x: 1004, endPoint y: 235, distance: 312.7
click at [1004, 235] on p "Your files including bleed should be: 2.625 " x 3.625 " *Additional bleed or cr…" at bounding box center [912, 226] width 645 height 40
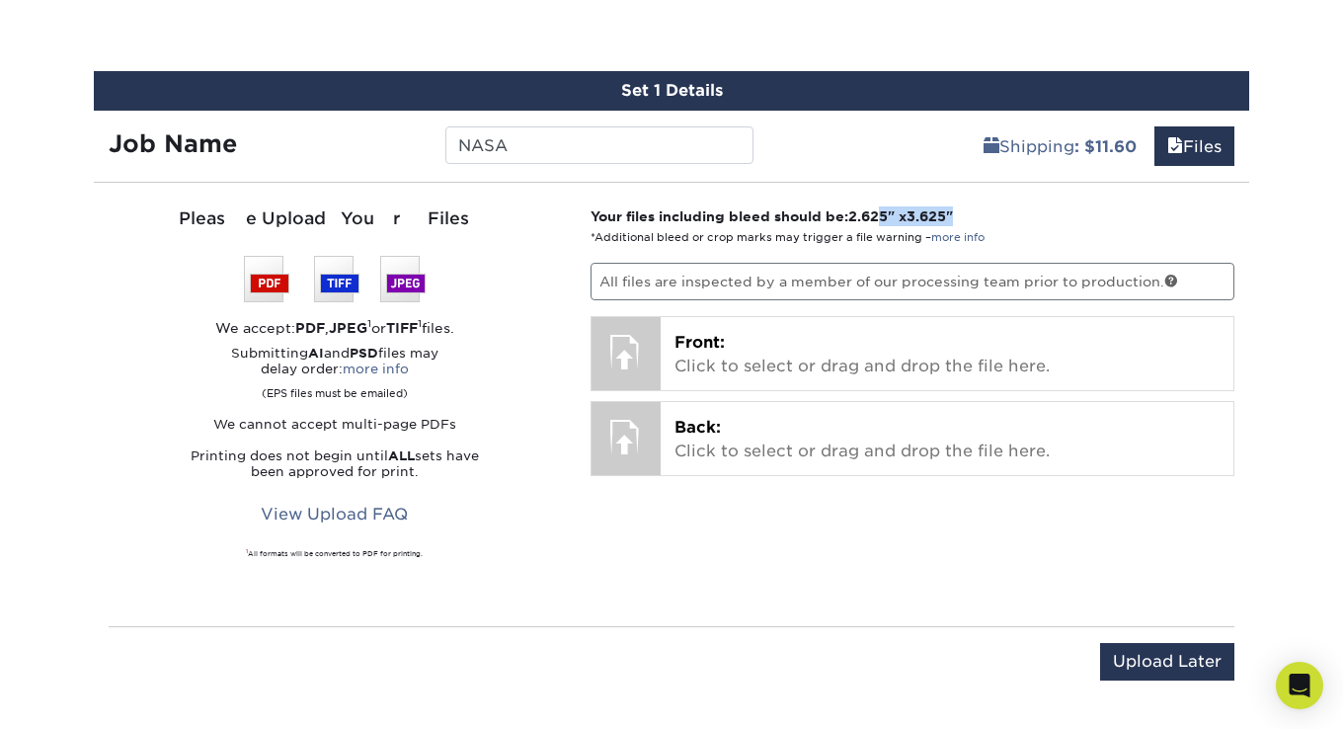
drag, startPoint x: 965, startPoint y: 211, endPoint x: 882, endPoint y: 207, distance: 83.0
click at [883, 208] on strong "Your files including bleed should be: 2.625 " x 3.625 "" at bounding box center [771, 216] width 362 height 16
drag, startPoint x: 882, startPoint y: 207, endPoint x: 859, endPoint y: 209, distance: 22.8
click at [859, 209] on span "2.625" at bounding box center [867, 216] width 39 height 16
drag, startPoint x: 859, startPoint y: 209, endPoint x: 866, endPoint y: 224, distance: 16.3
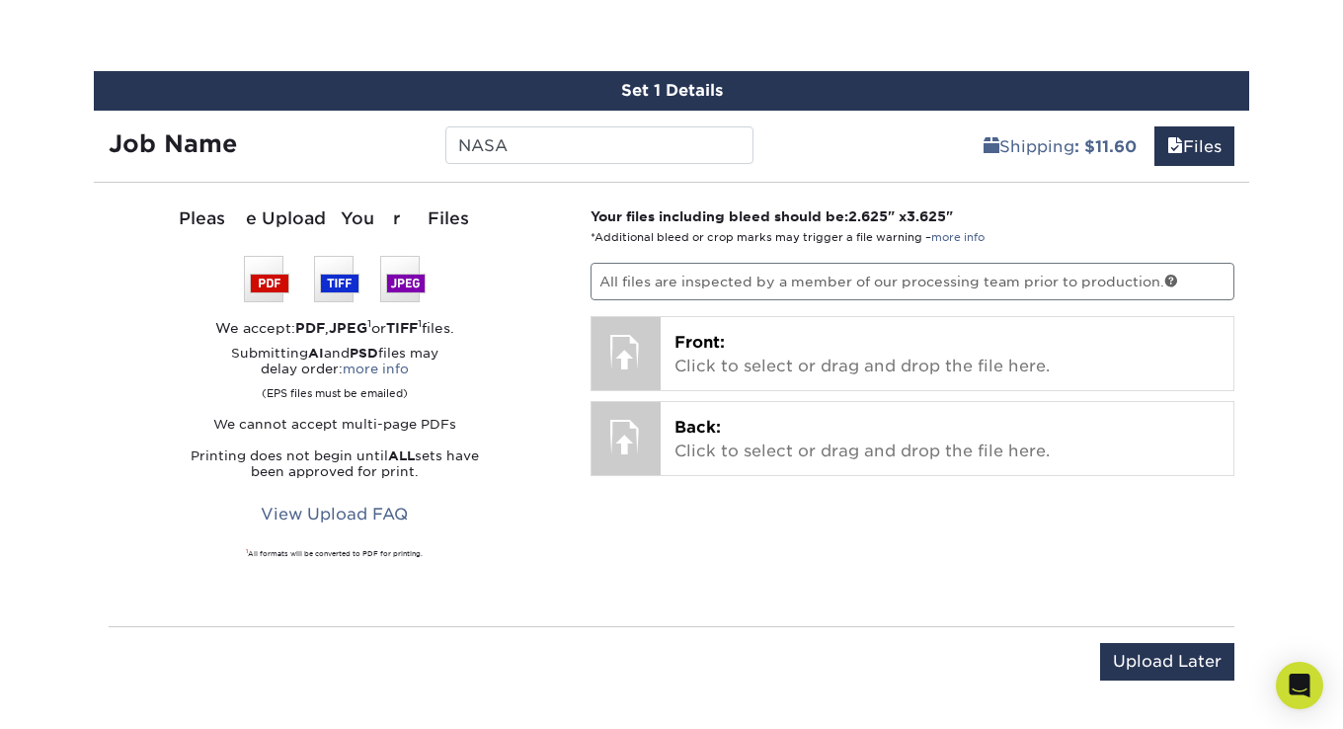
click at [866, 224] on p "Your files including bleed should be: 2.625 " x 3.625 " *Additional bleed or cr…" at bounding box center [912, 226] width 645 height 40
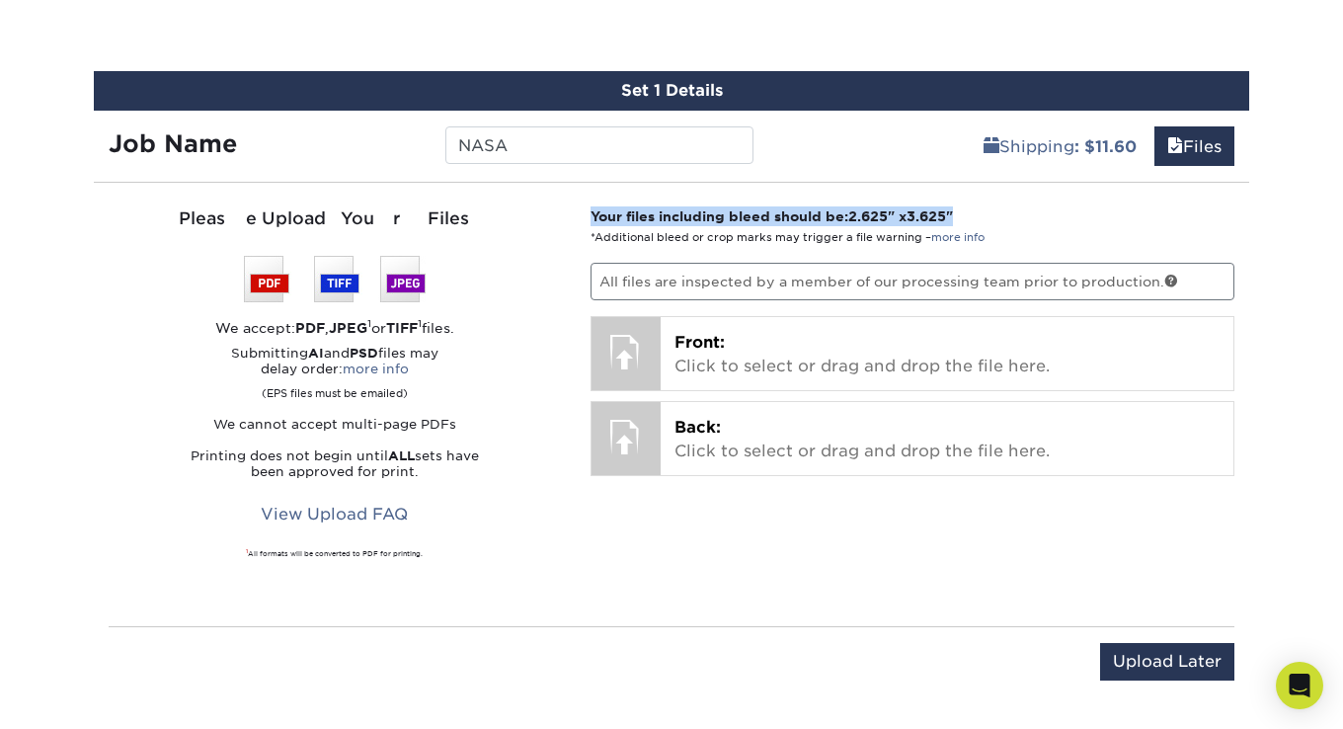
drag, startPoint x: 590, startPoint y: 219, endPoint x: 970, endPoint y: 214, distance: 379.2
click at [970, 214] on p "Your files including bleed should be: 2.625 " x 3.625 " *Additional bleed or cr…" at bounding box center [912, 226] width 645 height 40
copy strong "Your files including bleed should be: 2.625 " x 3.625 ""
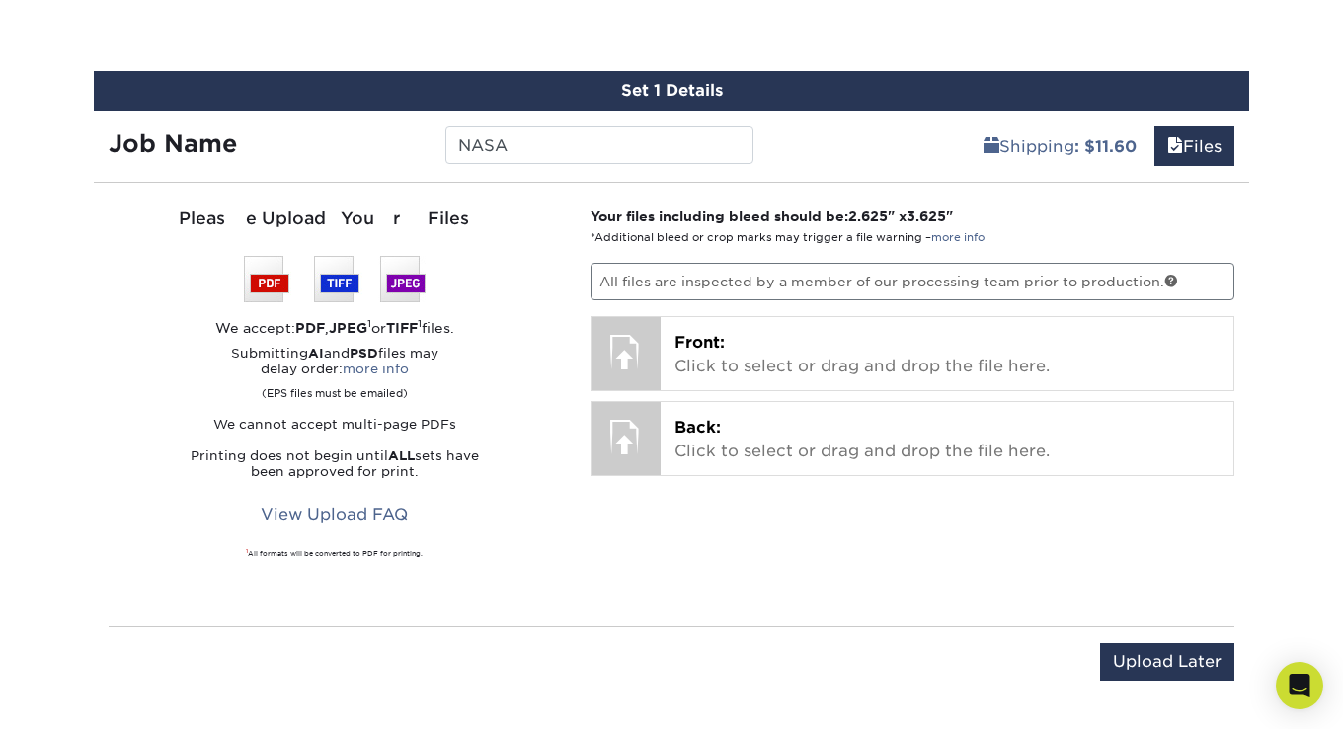
click at [506, 190] on div "Set 1 Details Job Name NASA Shipping : $11.60 Files You've choosen mailing serv…" at bounding box center [671, 387] width 1155 height 633
